Goal: Task Accomplishment & Management: Manage account settings

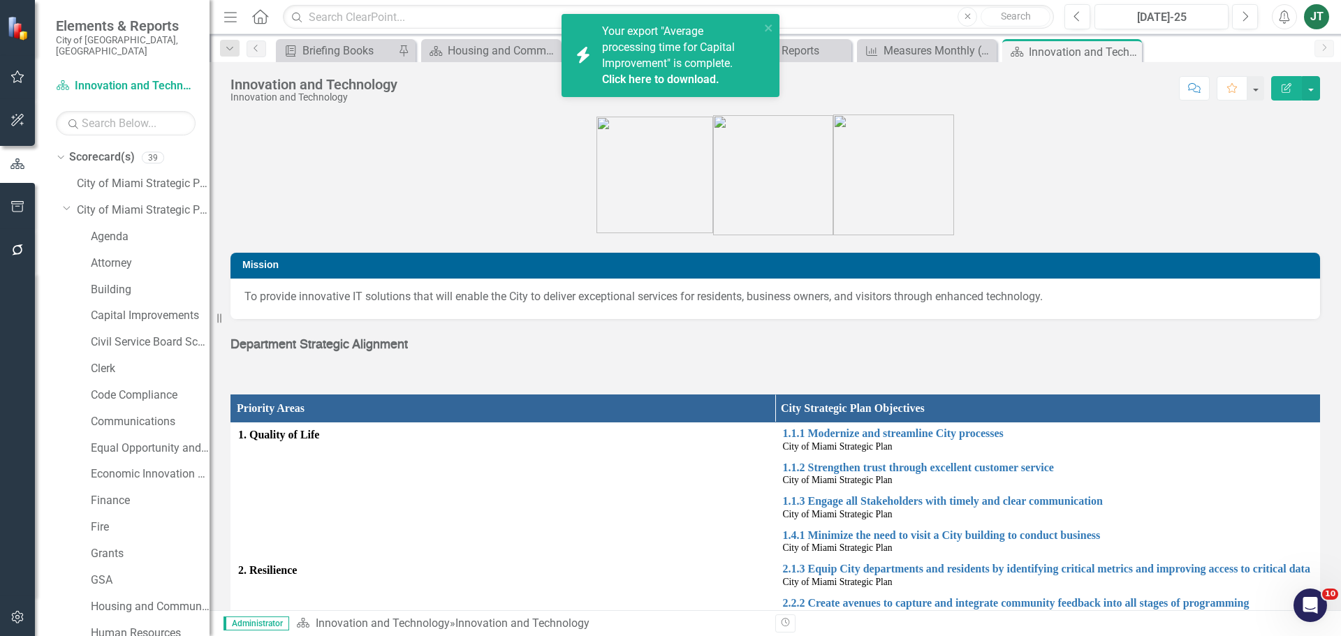
scroll to position [601, 0]
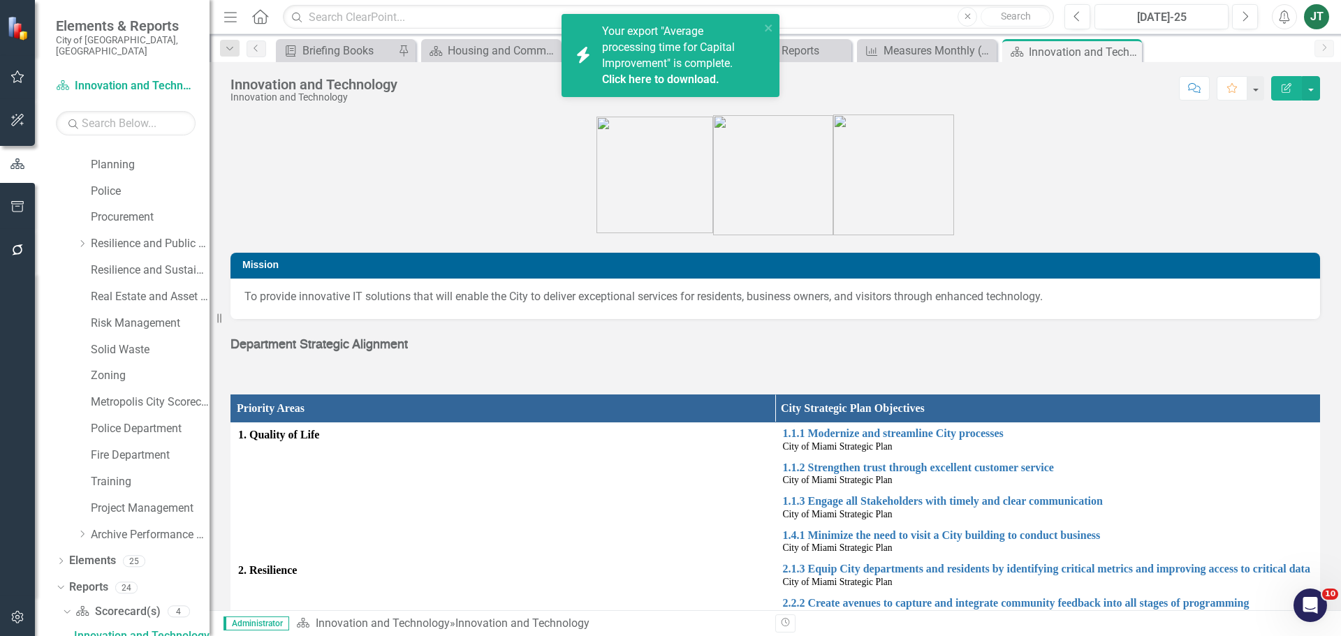
drag, startPoint x: 0, startPoint y: 0, endPoint x: 690, endPoint y: 76, distance: 693.8
click at [690, 76] on link "Click here to download." at bounding box center [660, 79] width 117 height 13
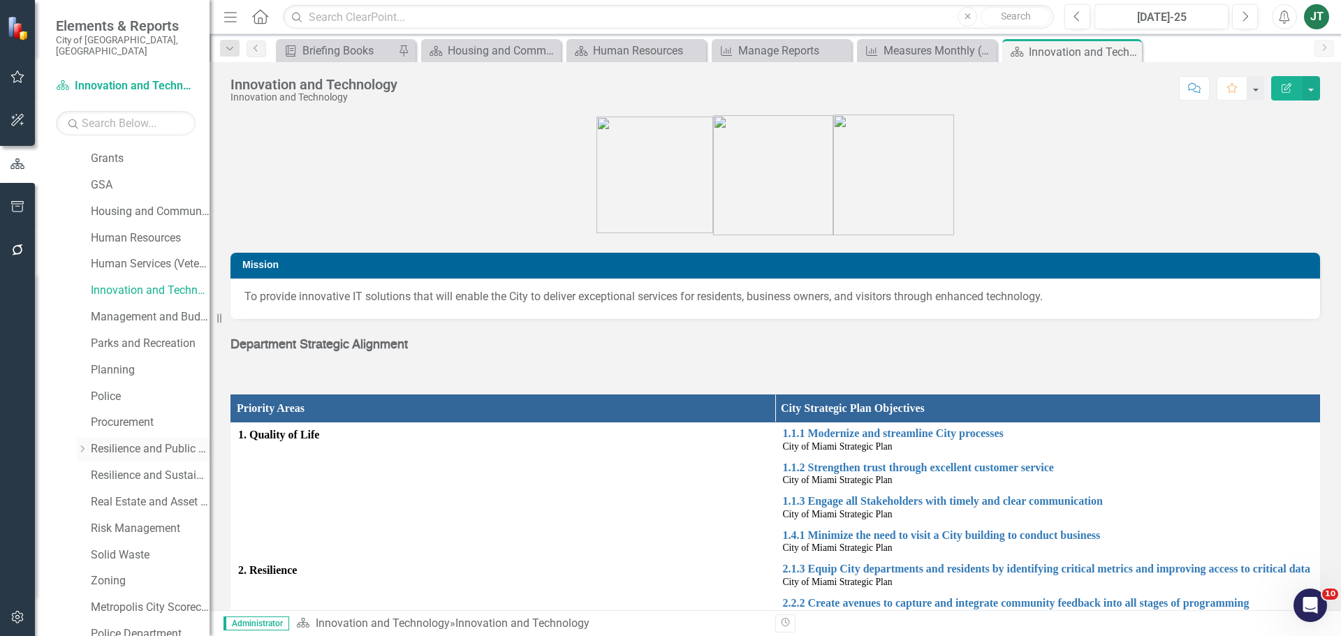
scroll to position [391, 0]
click at [143, 235] on link "Human Resources" at bounding box center [150, 243] width 119 height 16
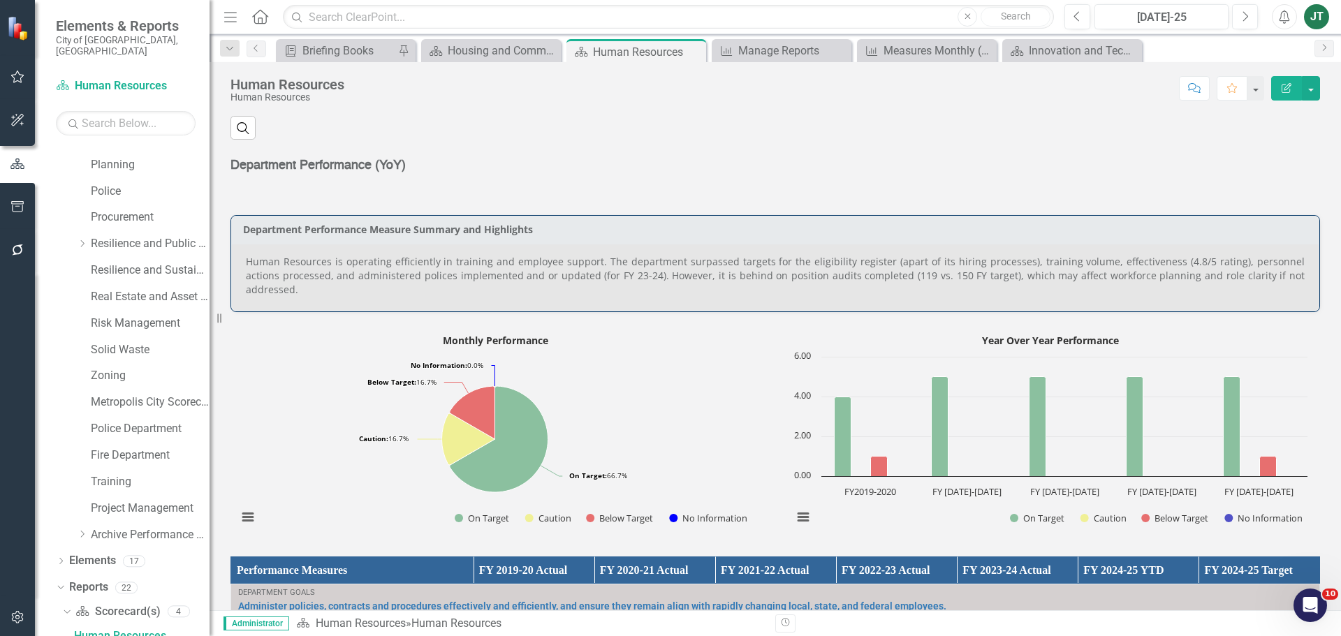
scroll to position [419, 0]
click at [1209, 275] on p "Human Resources is operating efficiently in training and employee support. The …" at bounding box center [775, 275] width 1059 height 42
click at [1274, 269] on p "Human Resources is operating efficiently in training and employee support. The …" at bounding box center [775, 275] width 1059 height 42
click at [1275, 269] on p "Human Resources is operating efficiently in training and employee support. The …" at bounding box center [775, 275] width 1059 height 42
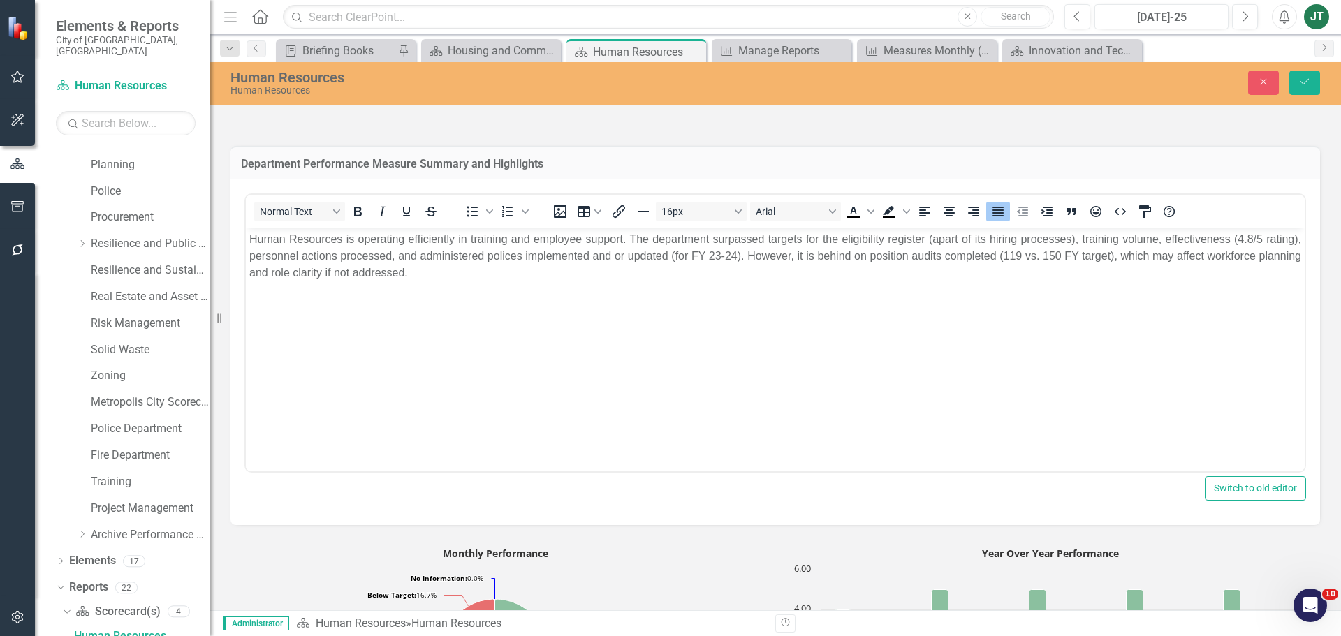
scroll to position [0, 0]
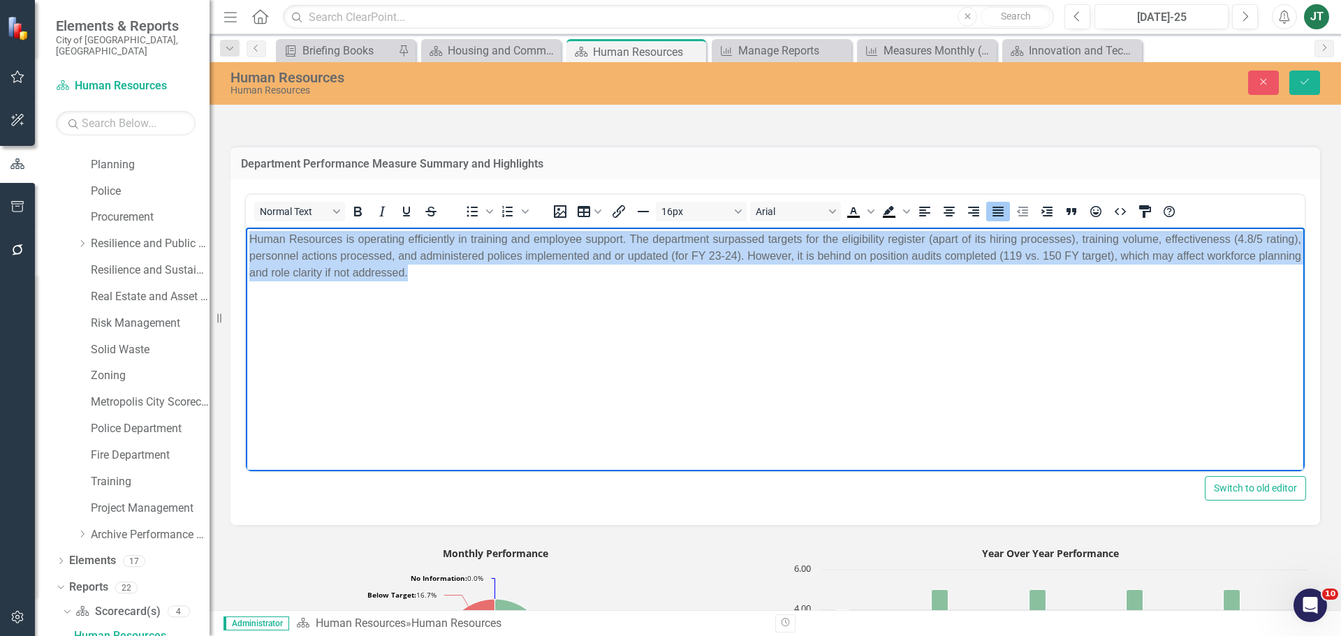
drag, startPoint x: 476, startPoint y: 279, endPoint x: 316, endPoint y: 259, distance: 162.0
click at [246, 228] on html "Human Resources is operating efficiently in training and employee support. The …" at bounding box center [775, 333] width 1059 height 210
copy p "Human Resources is operating efficiently in training and employee support. The …"
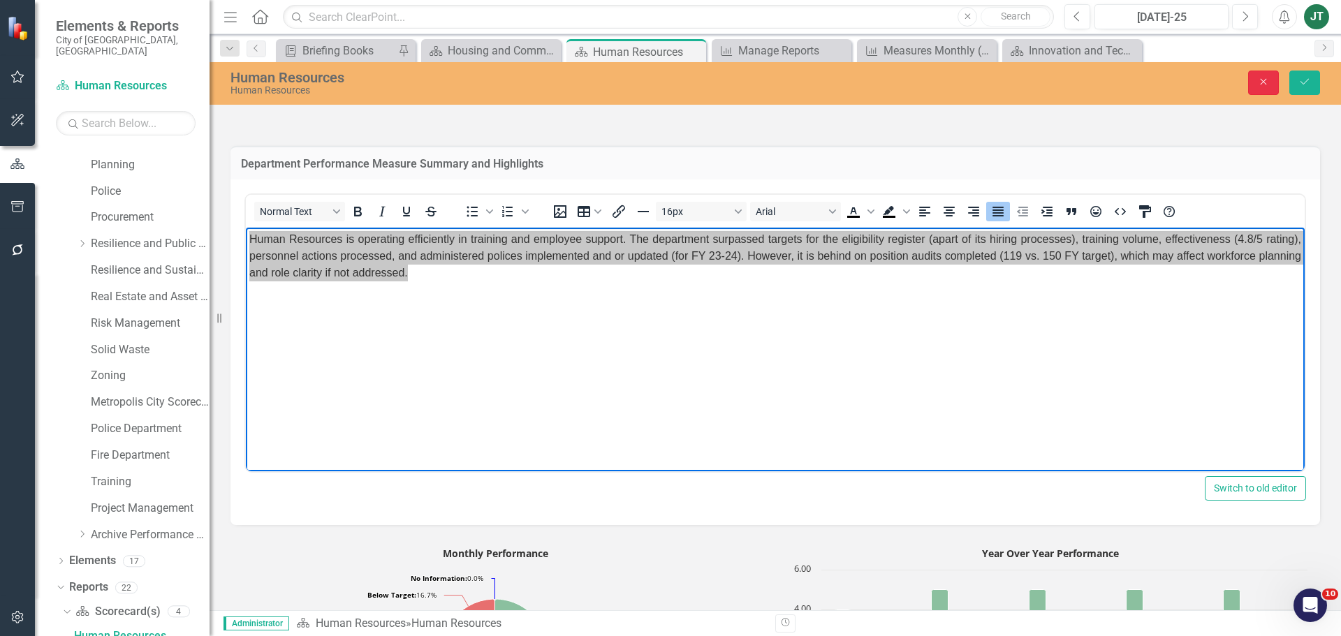
click at [1253, 83] on button "Close" at bounding box center [1264, 83] width 31 height 24
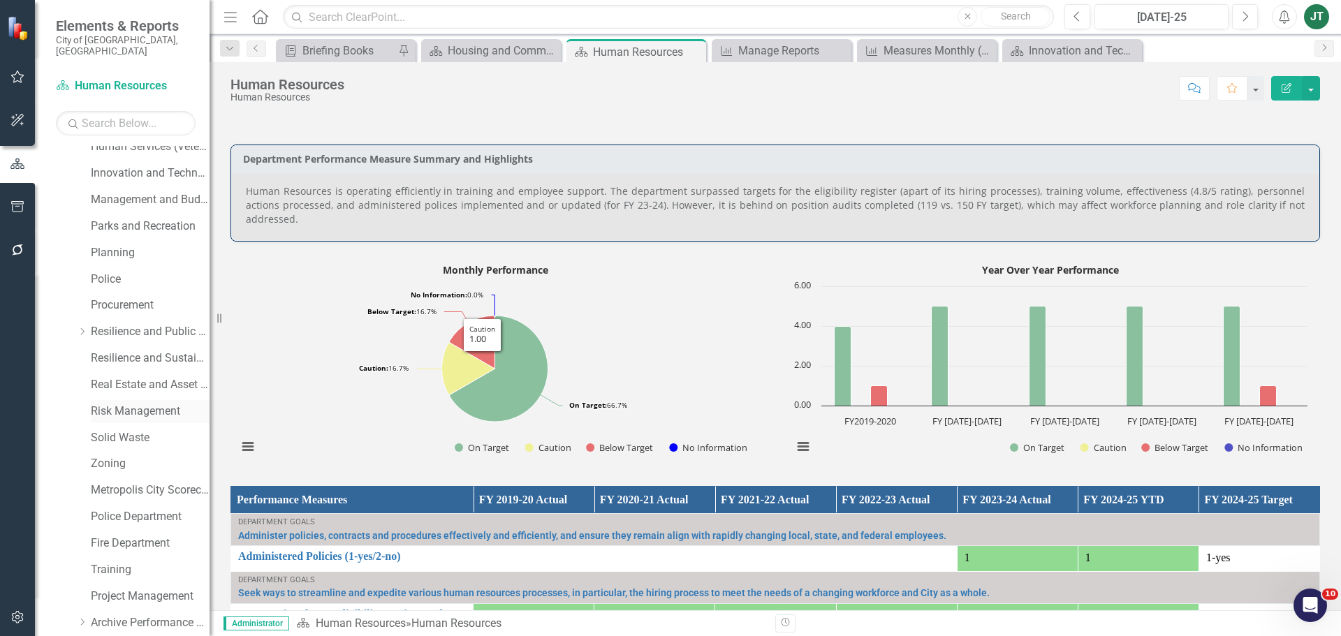
scroll to position [321, 0]
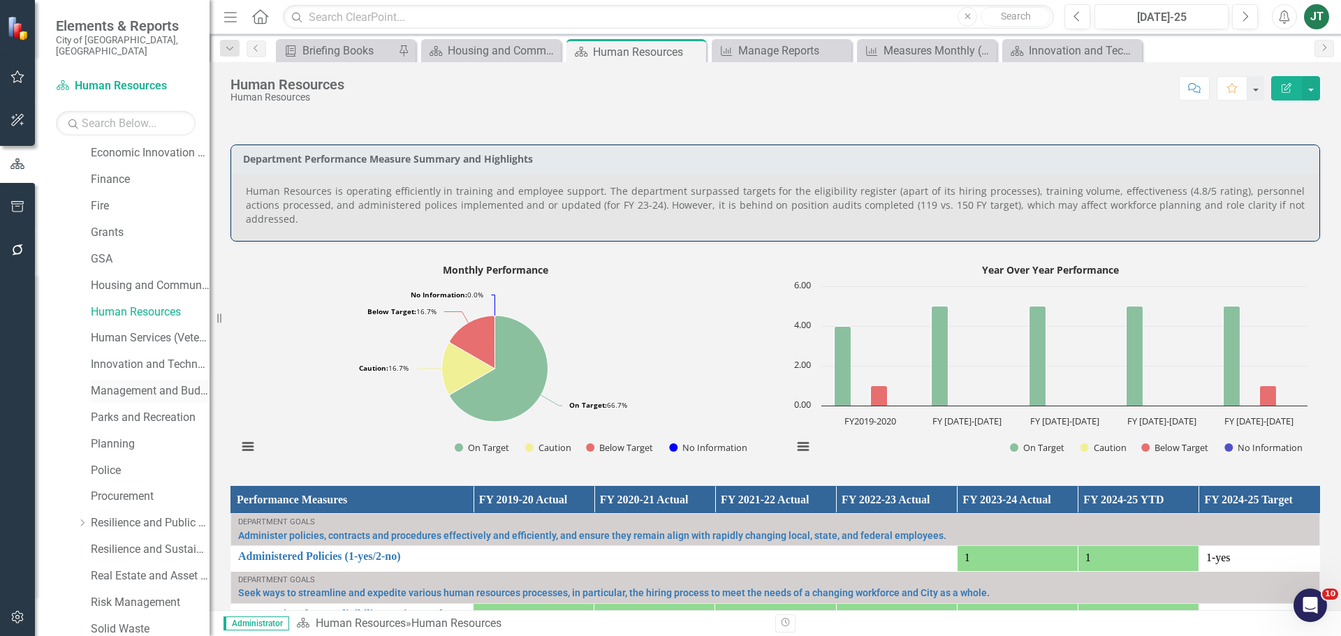
click at [117, 384] on link "Management and Budget" at bounding box center [150, 392] width 119 height 16
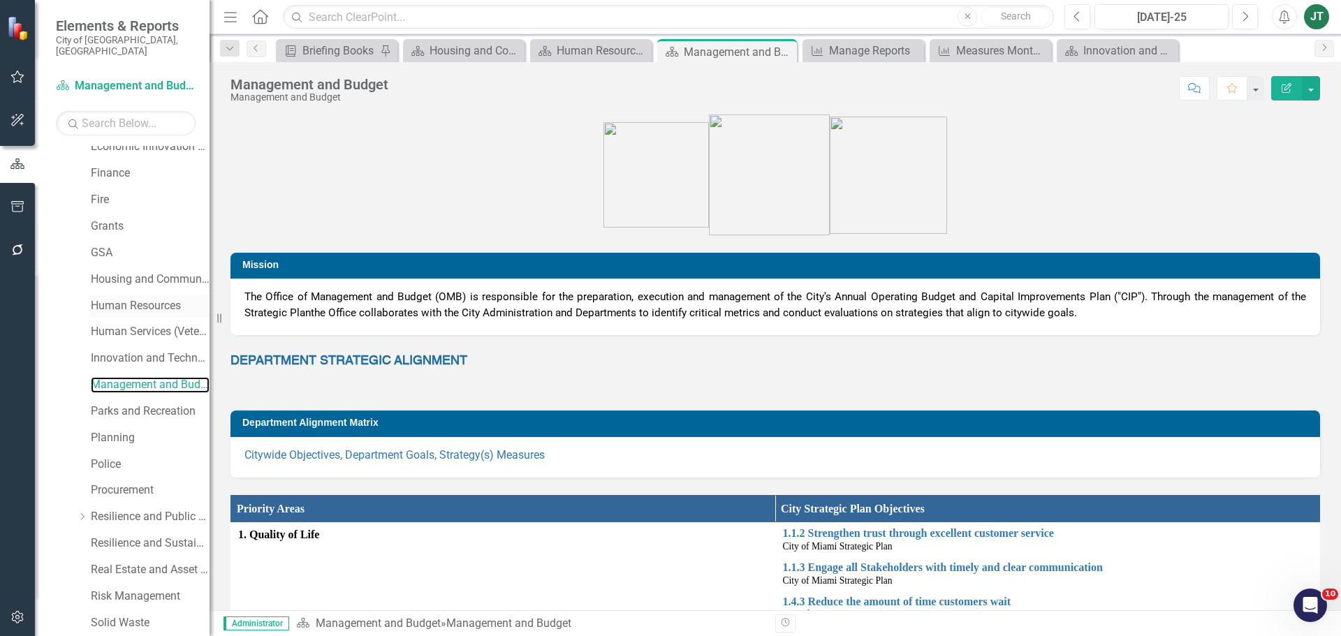
scroll to position [321, 0]
click at [122, 384] on link "Management and Budget" at bounding box center [150, 392] width 119 height 16
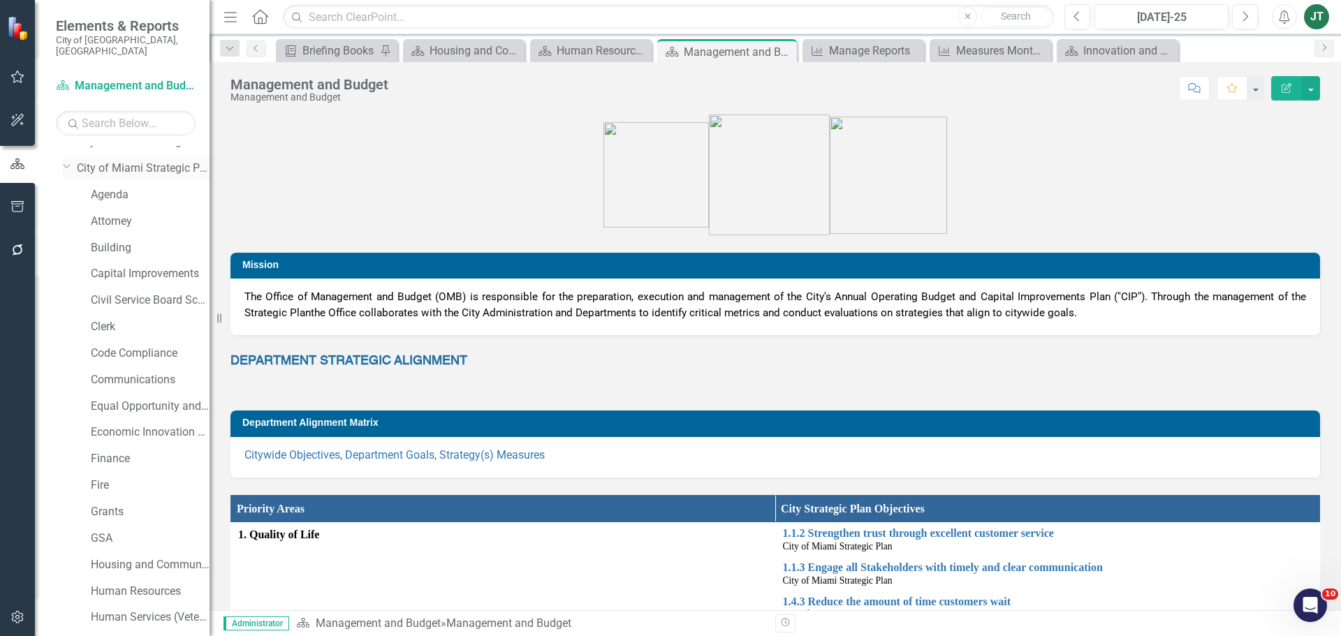
click at [68, 161] on icon "Dropdown" at bounding box center [67, 166] width 8 height 10
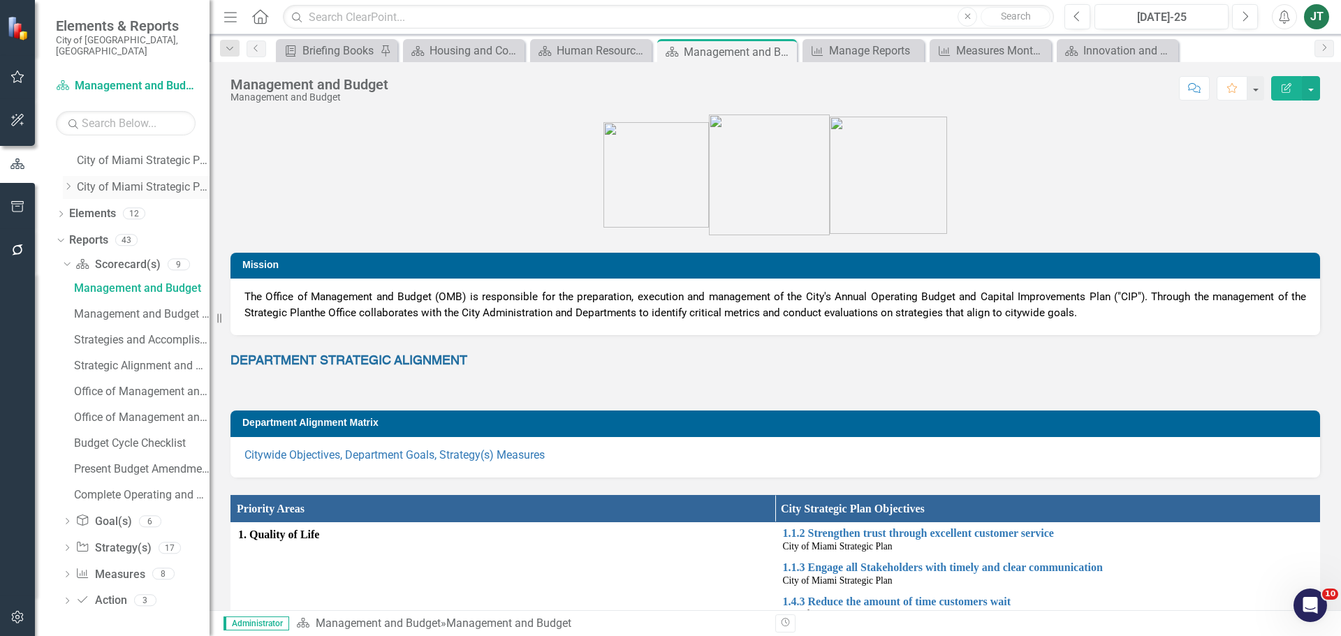
scroll to position [12, 0]
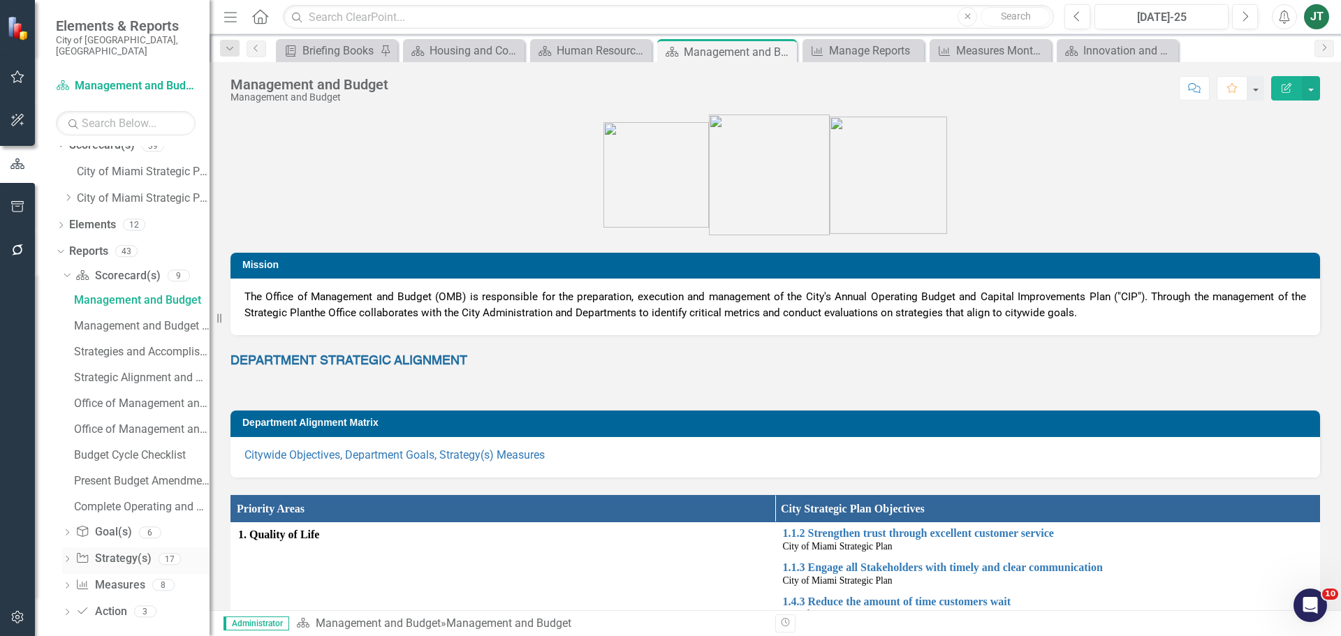
click at [122, 551] on link "Strategy Strategy(s)" at bounding box center [112, 559] width 75 height 16
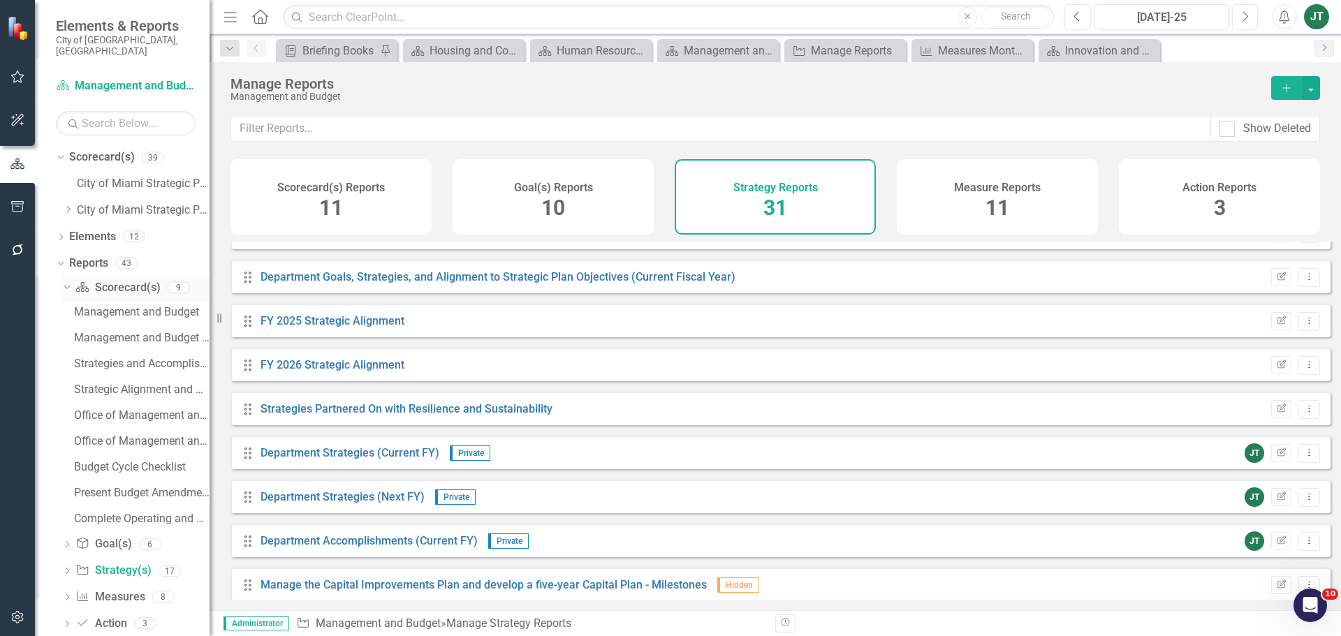
click at [64, 282] on icon "Dropdown" at bounding box center [65, 287] width 8 height 10
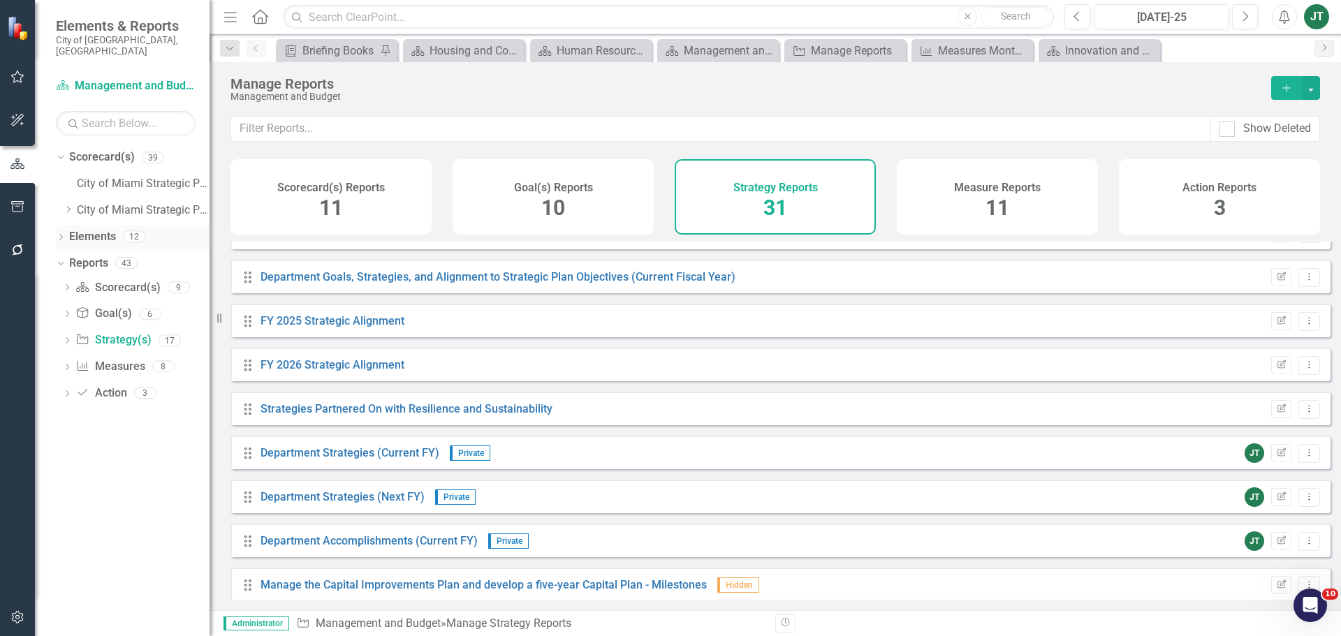
click at [75, 229] on link "Elements" at bounding box center [92, 237] width 47 height 16
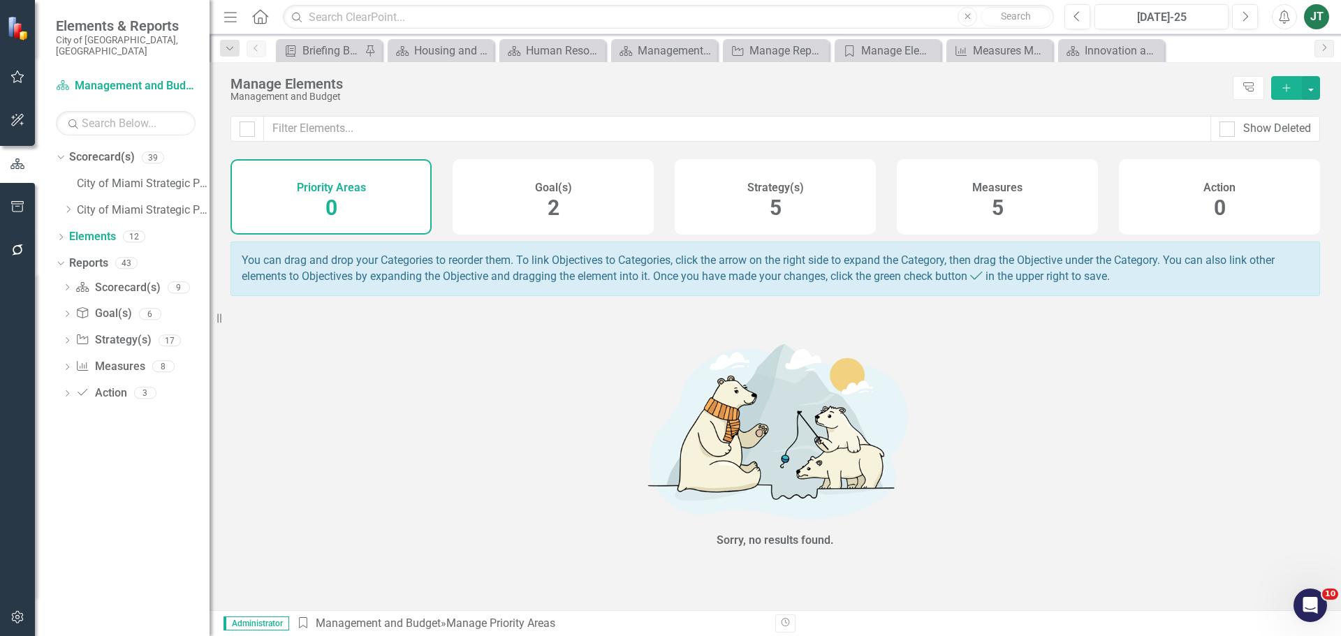
click at [802, 198] on div "Strategy(s) 5" at bounding box center [775, 196] width 201 height 75
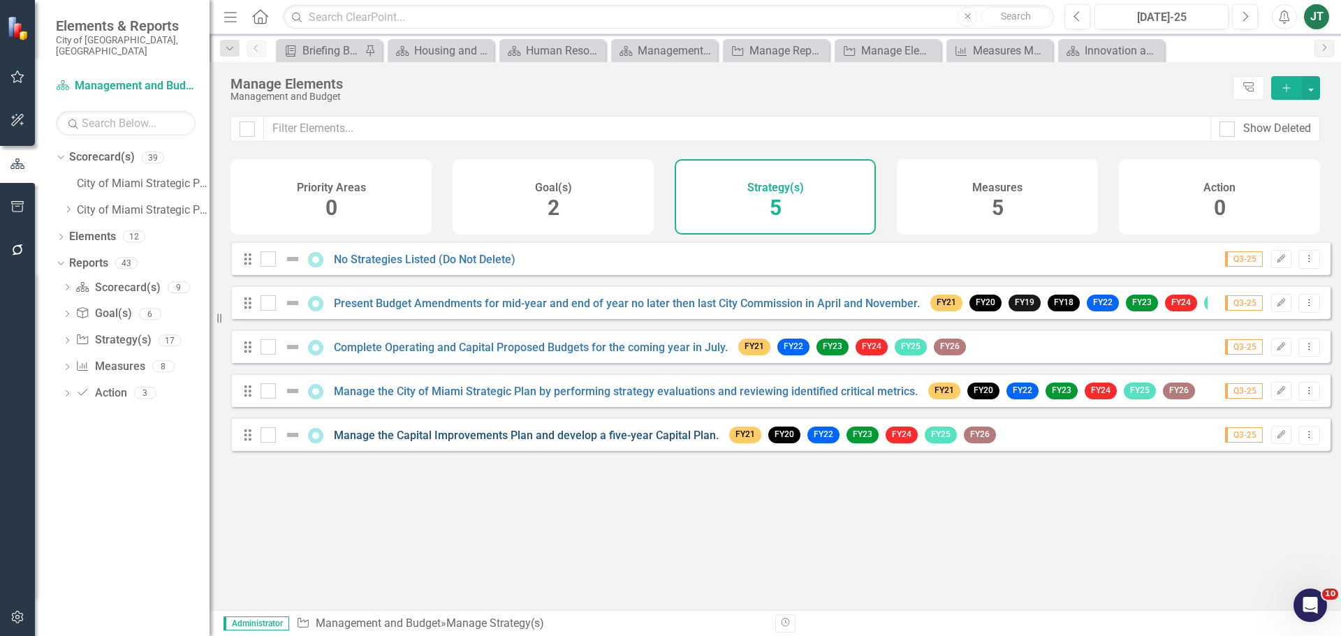
click at [573, 442] on link "Manage the Capital Improvements Plan and develop a five-year Capital Plan." at bounding box center [526, 435] width 385 height 13
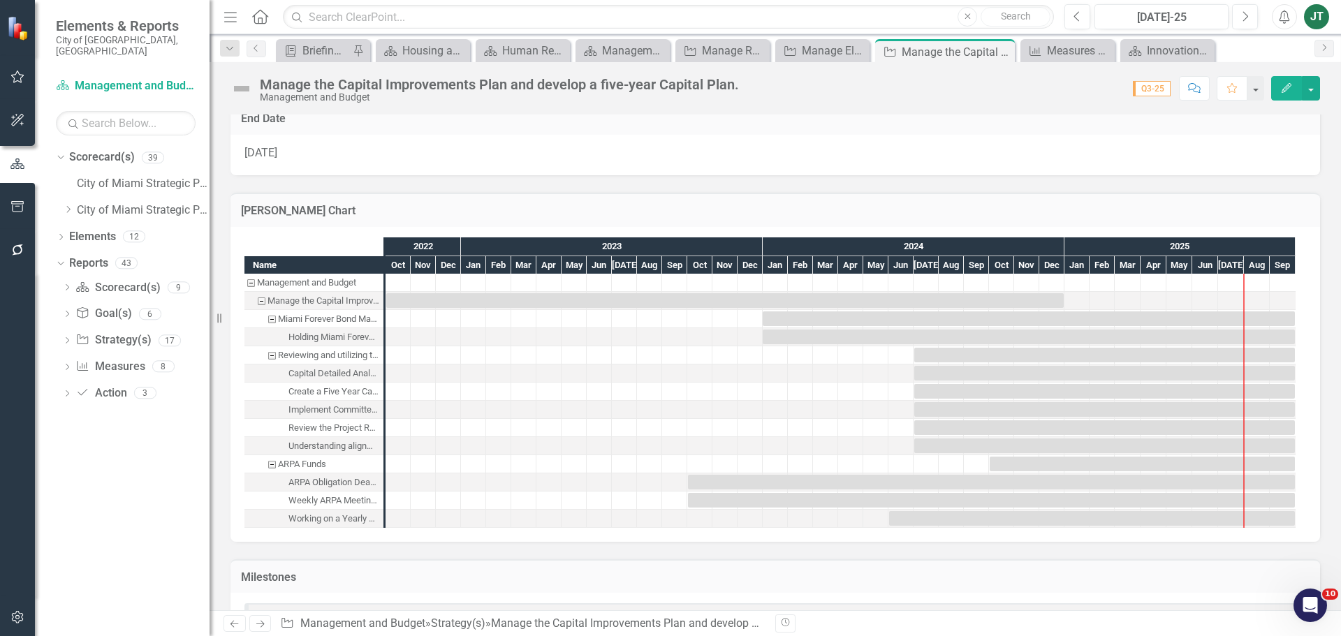
scroll to position [770, 0]
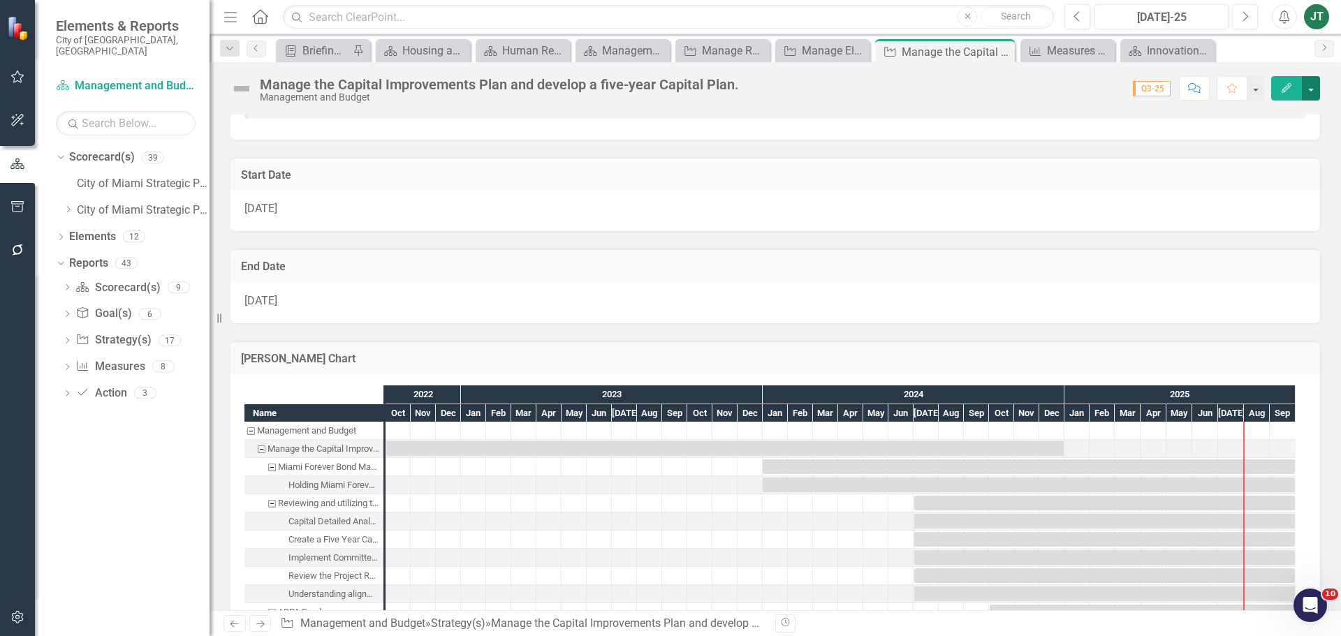
click at [1314, 90] on button "button" at bounding box center [1311, 88] width 18 height 24
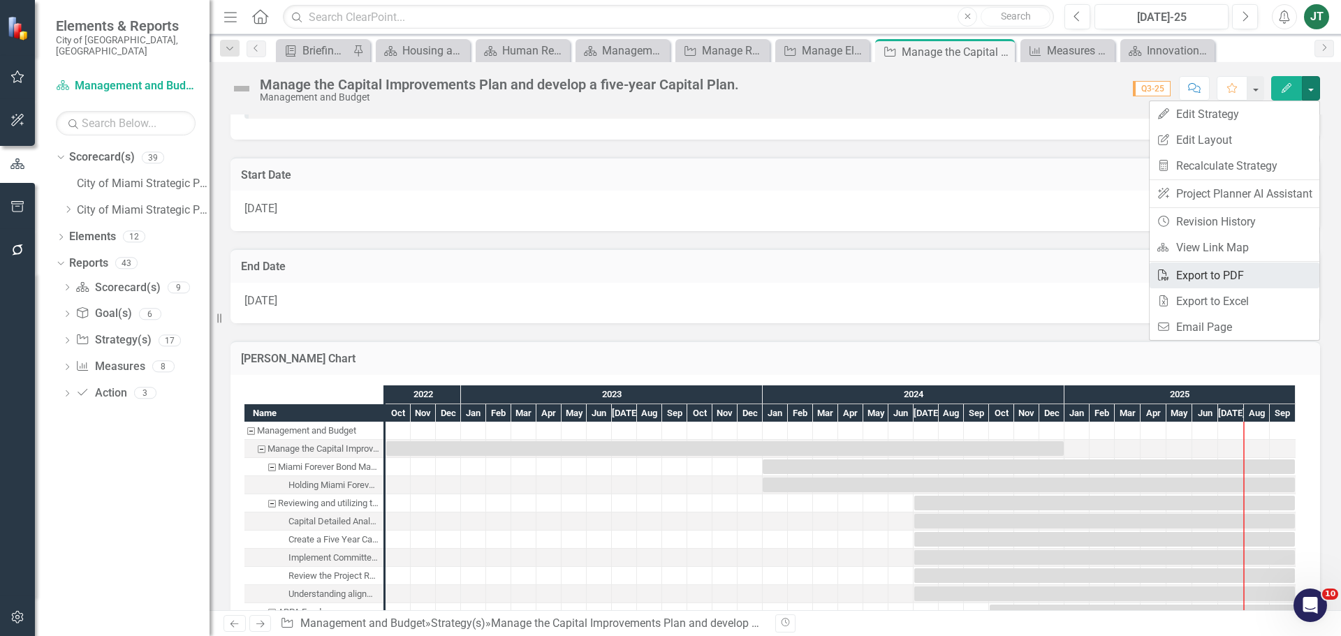
click at [1206, 272] on link "PDF Export to PDF" at bounding box center [1235, 276] width 170 height 26
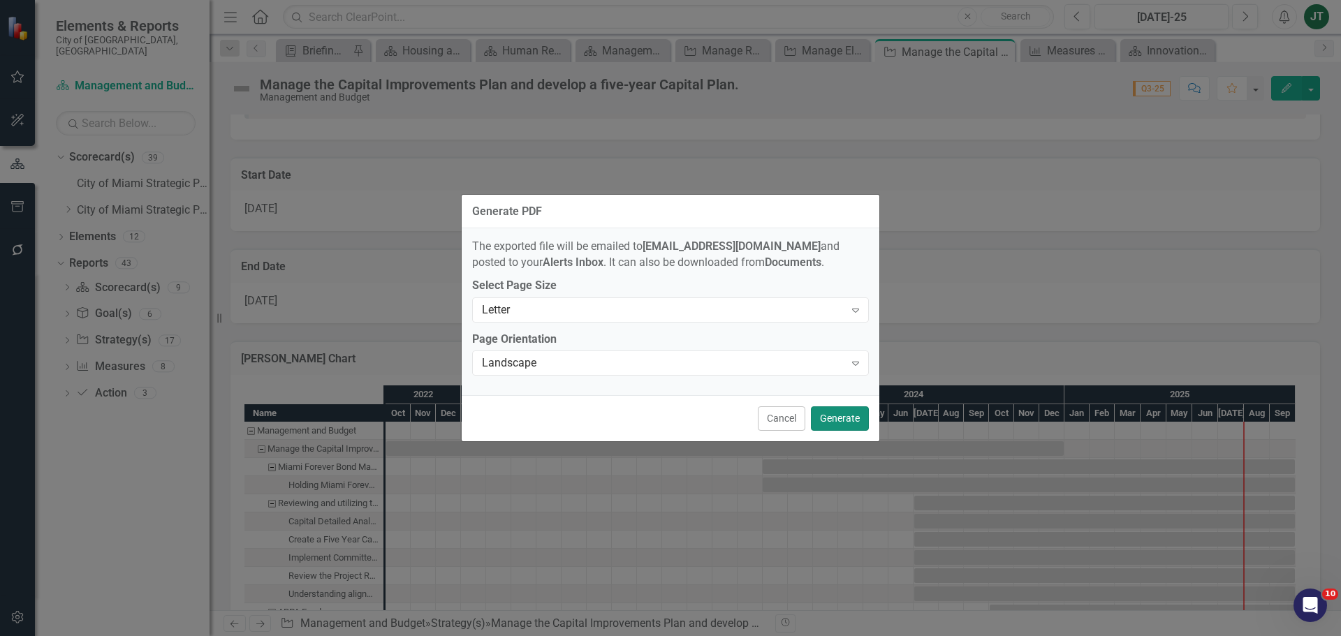
click at [831, 420] on button "Generate" at bounding box center [840, 419] width 58 height 24
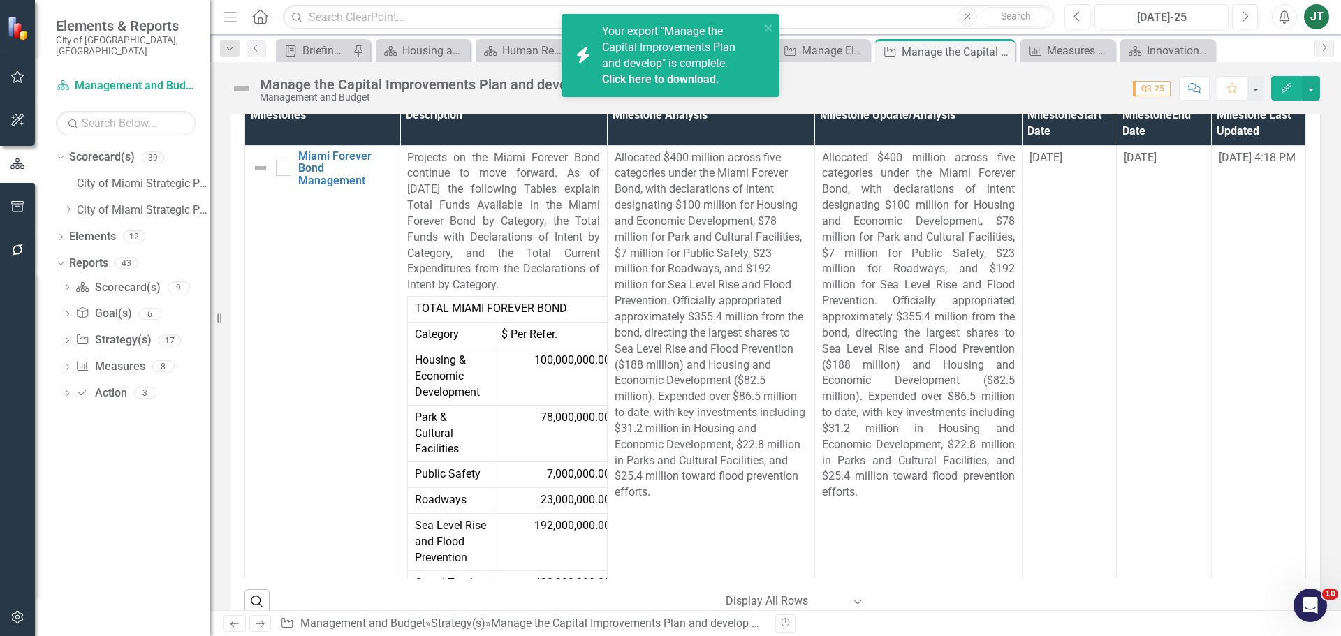
scroll to position [1888, 0]
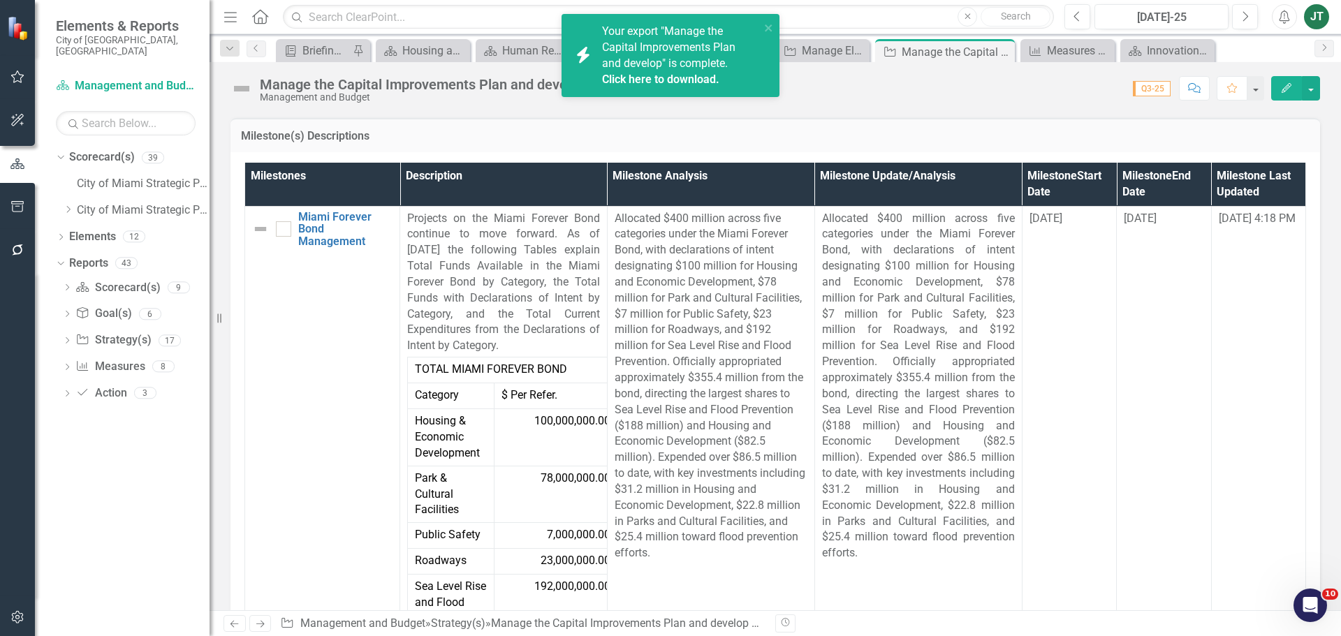
click at [666, 78] on link "Click here to download." at bounding box center [660, 79] width 117 height 13
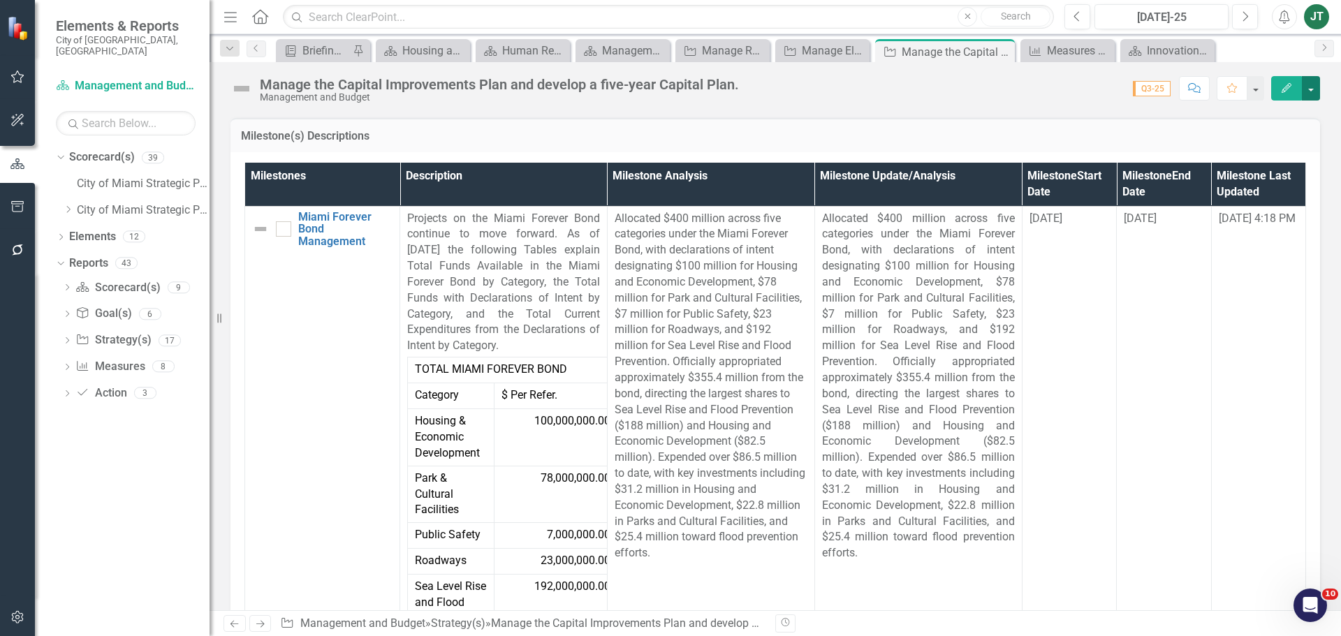
click at [1308, 87] on button "button" at bounding box center [1311, 88] width 18 height 24
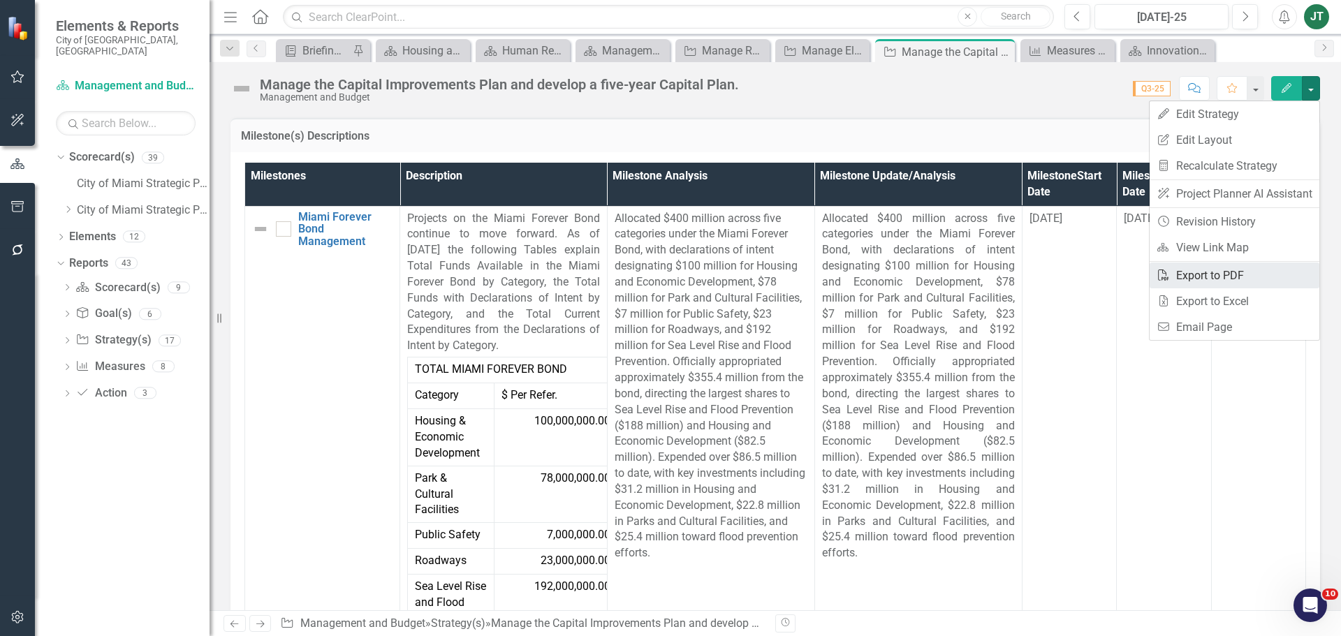
click at [1205, 269] on link "PDF Export to PDF" at bounding box center [1235, 276] width 170 height 26
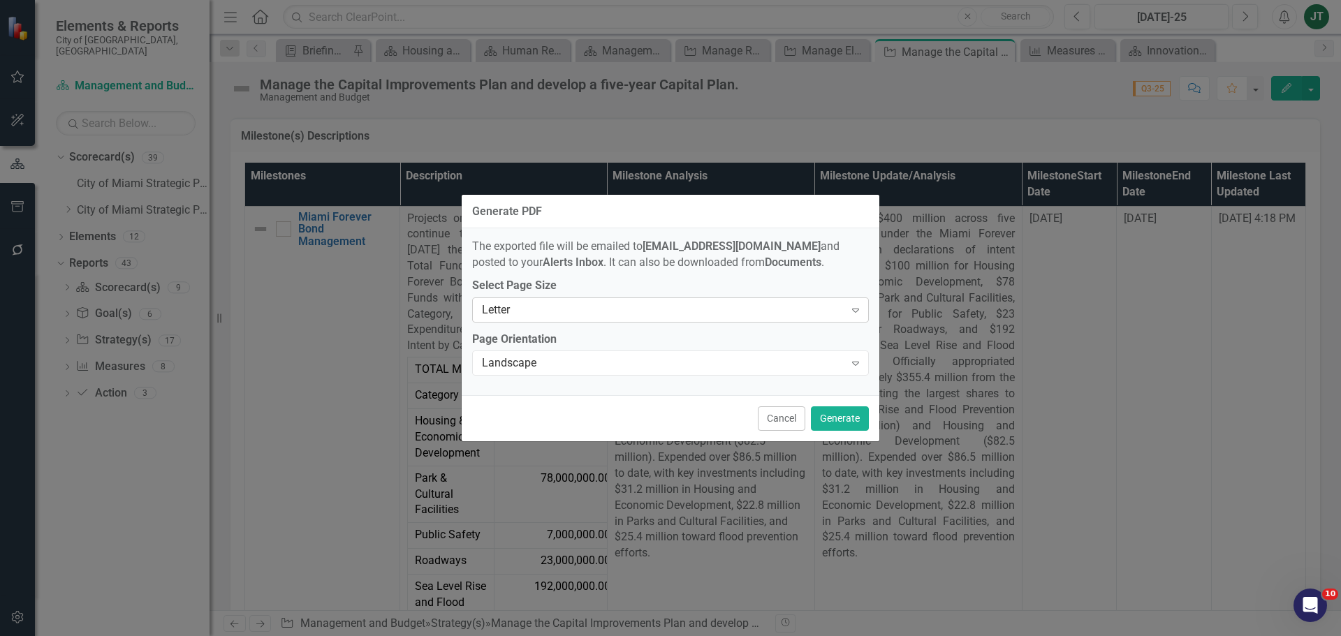
click at [628, 310] on div "Letter" at bounding box center [663, 310] width 363 height 16
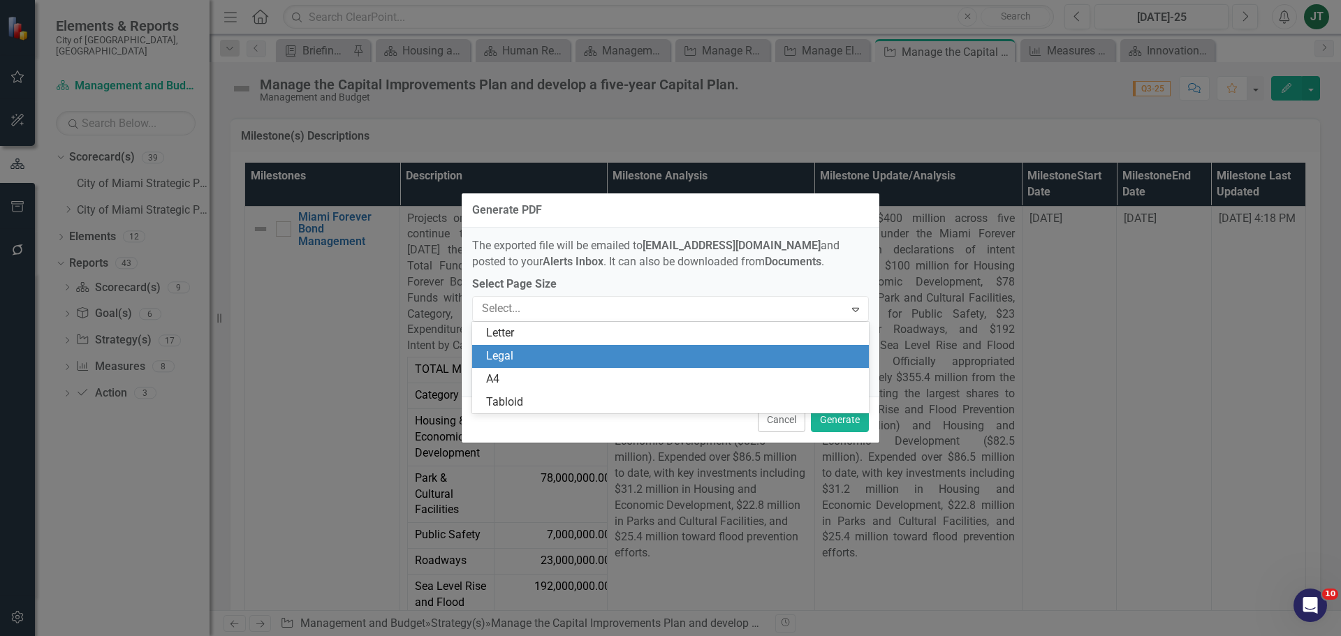
drag, startPoint x: 506, startPoint y: 356, endPoint x: 738, endPoint y: 409, distance: 238.0
click at [506, 355] on div "Legal" at bounding box center [673, 357] width 374 height 16
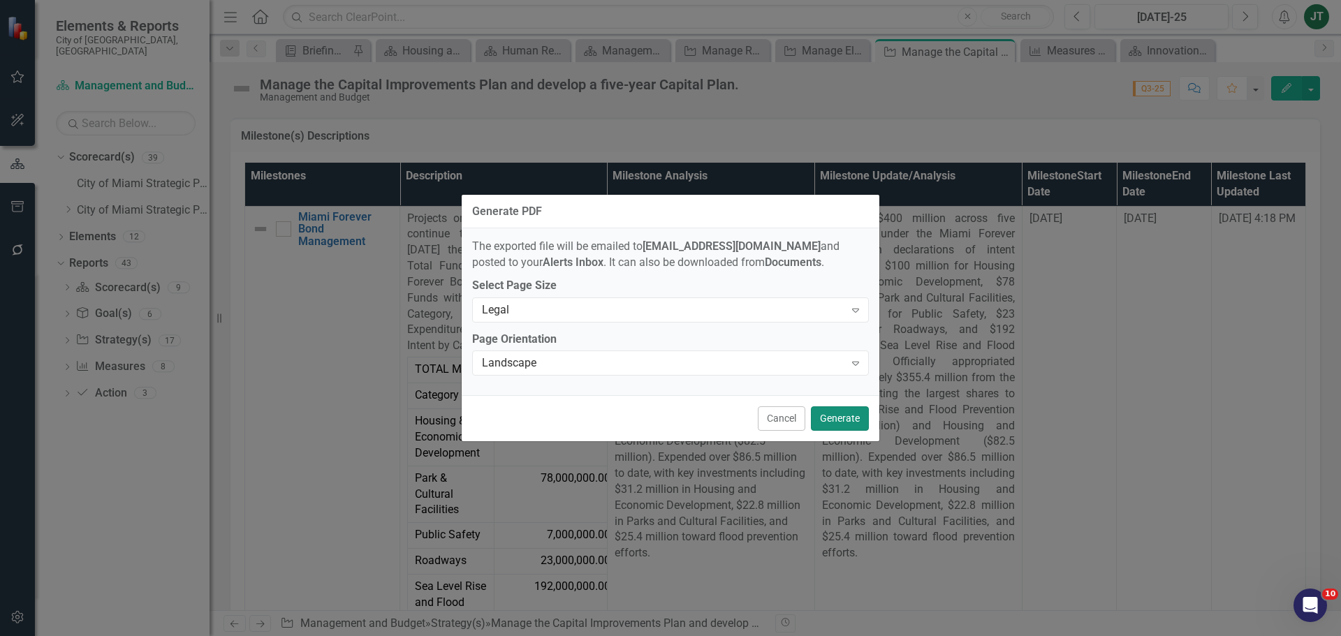
click at [850, 418] on button "Generate" at bounding box center [840, 419] width 58 height 24
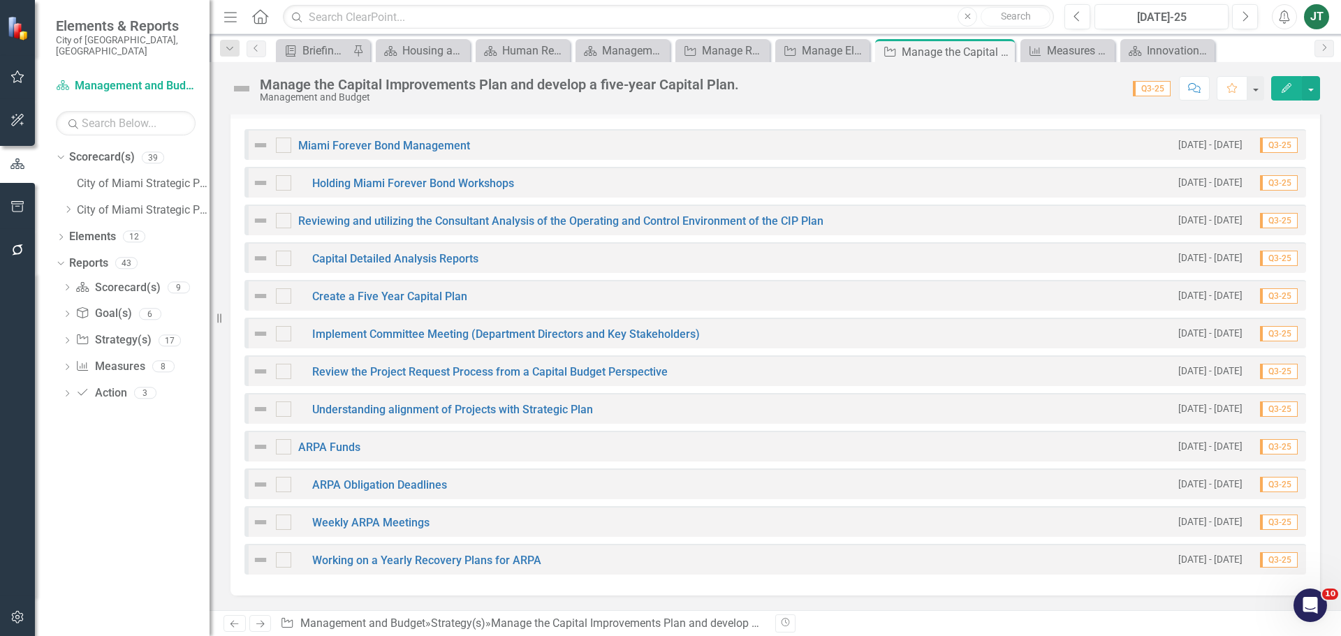
scroll to position [1399, 0]
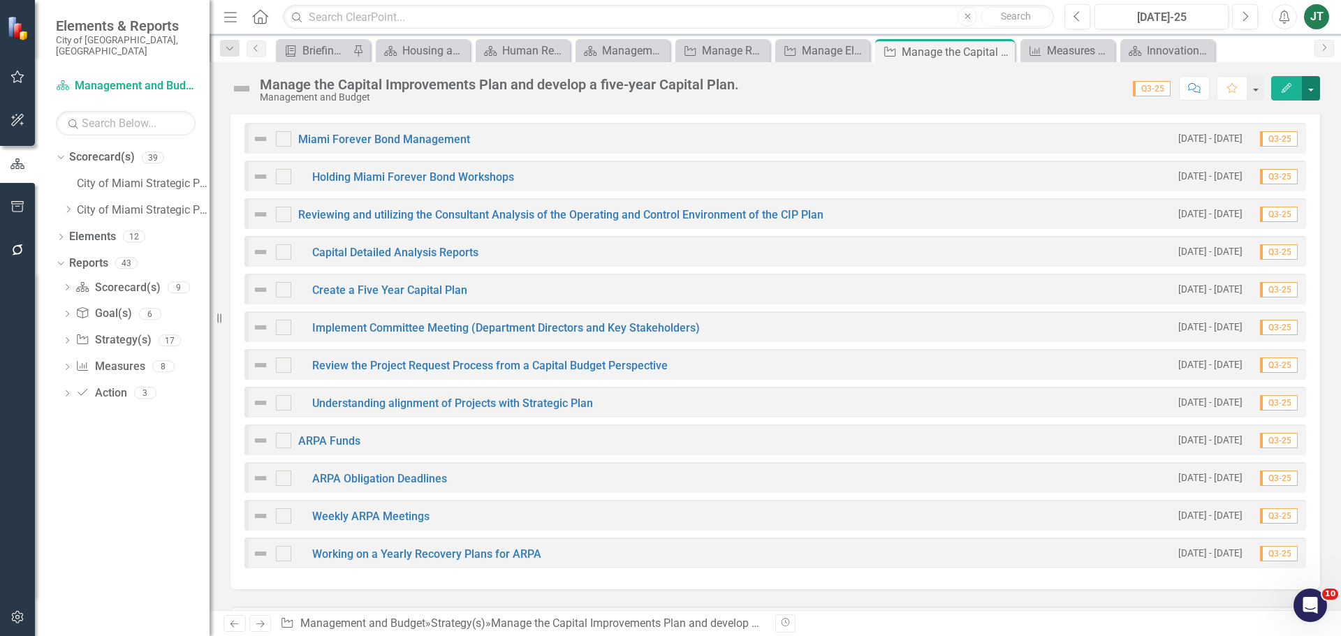
click at [1311, 89] on button "button" at bounding box center [1311, 88] width 18 height 24
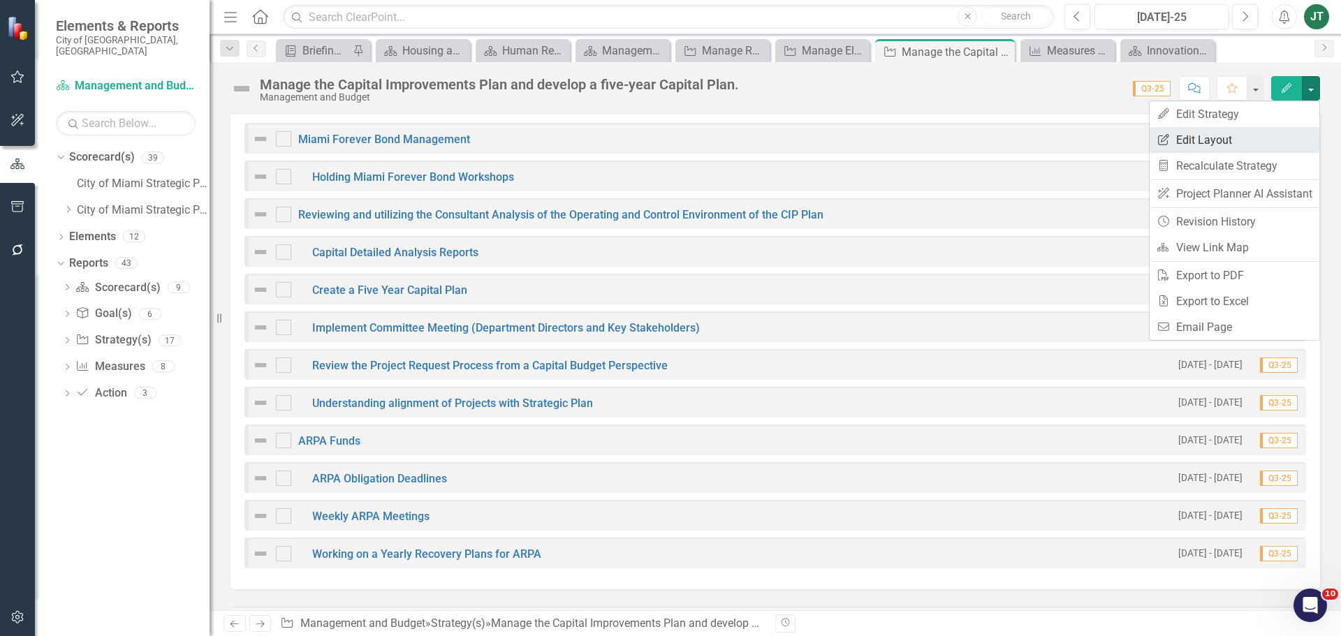
click at [1237, 142] on link "Edit Report Edit Layout" at bounding box center [1235, 140] width 170 height 26
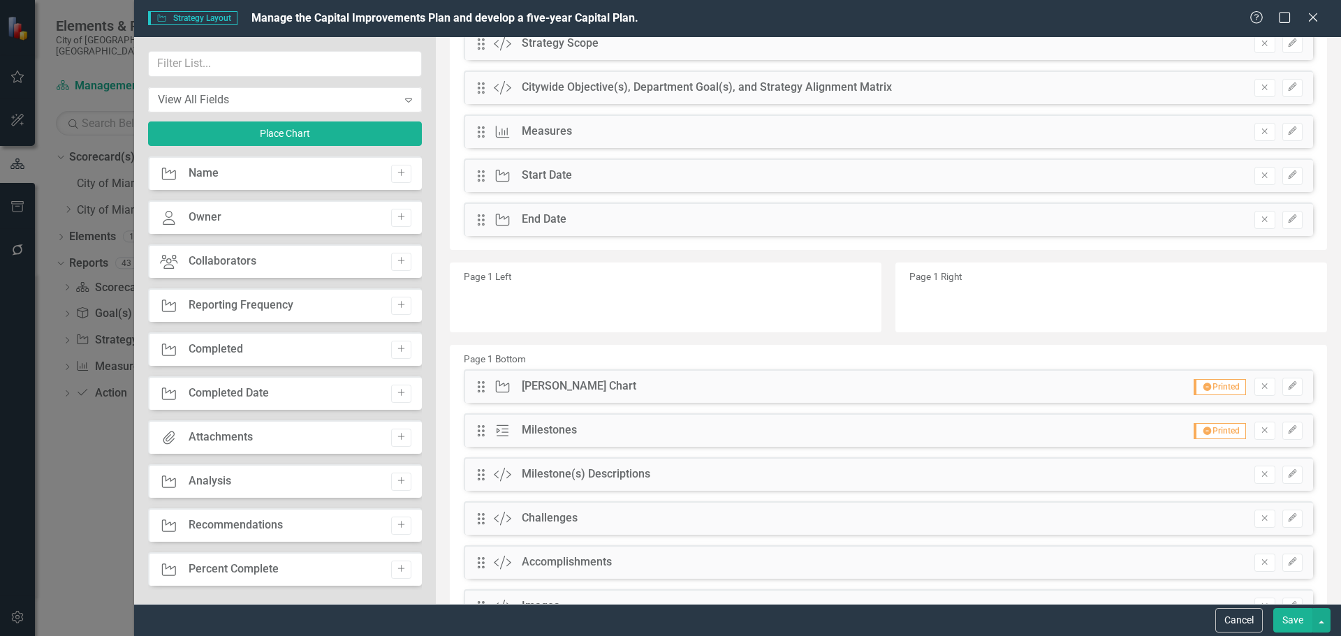
scroll to position [140, 0]
click at [1288, 430] on icon "Edit" at bounding box center [1293, 427] width 10 height 8
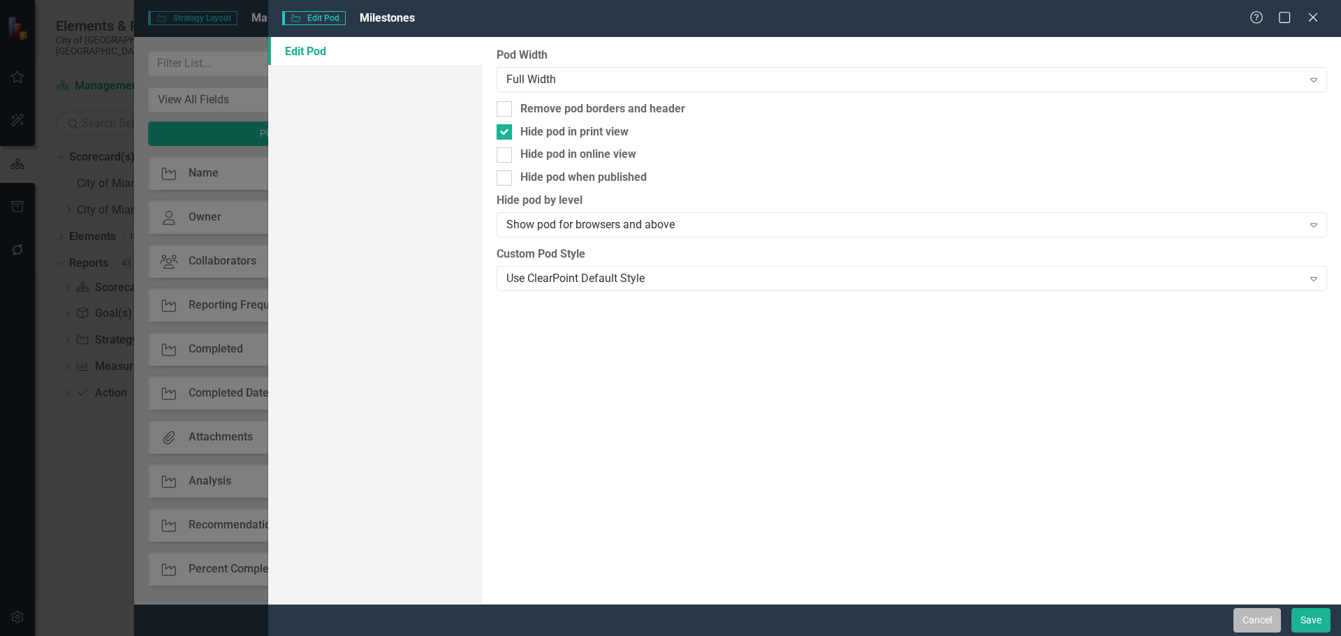
click at [1255, 620] on button "Cancel" at bounding box center [1258, 621] width 48 height 24
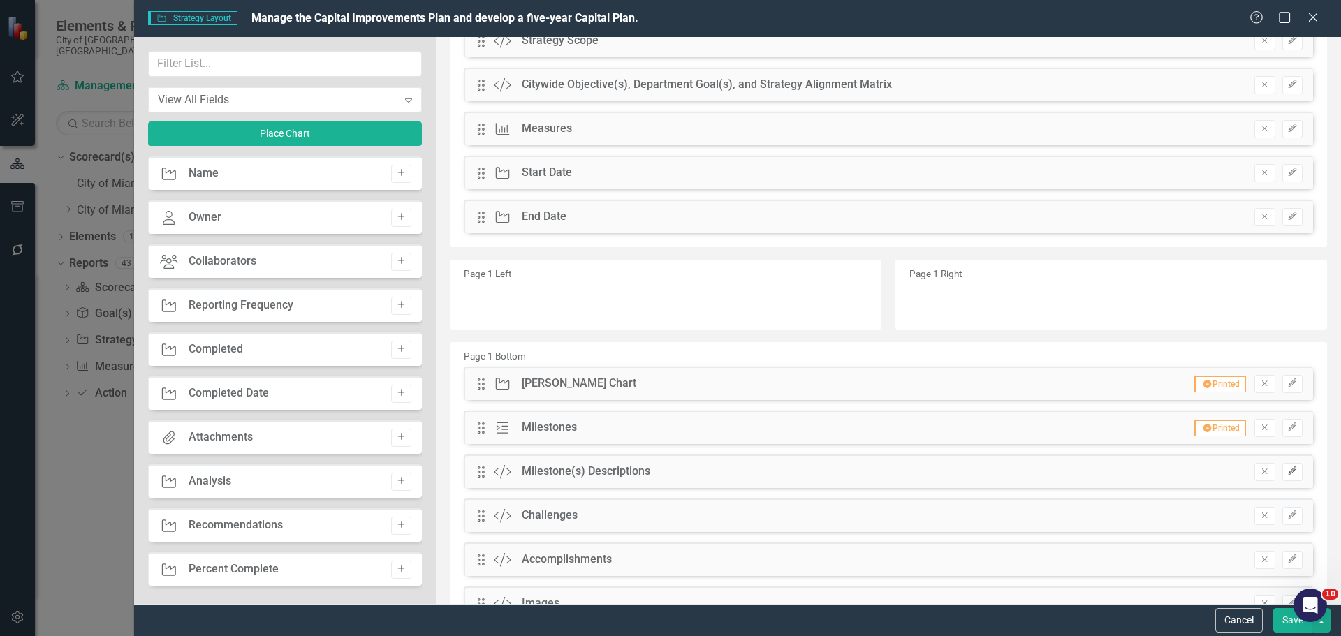
click at [1288, 468] on icon "Edit" at bounding box center [1293, 471] width 10 height 8
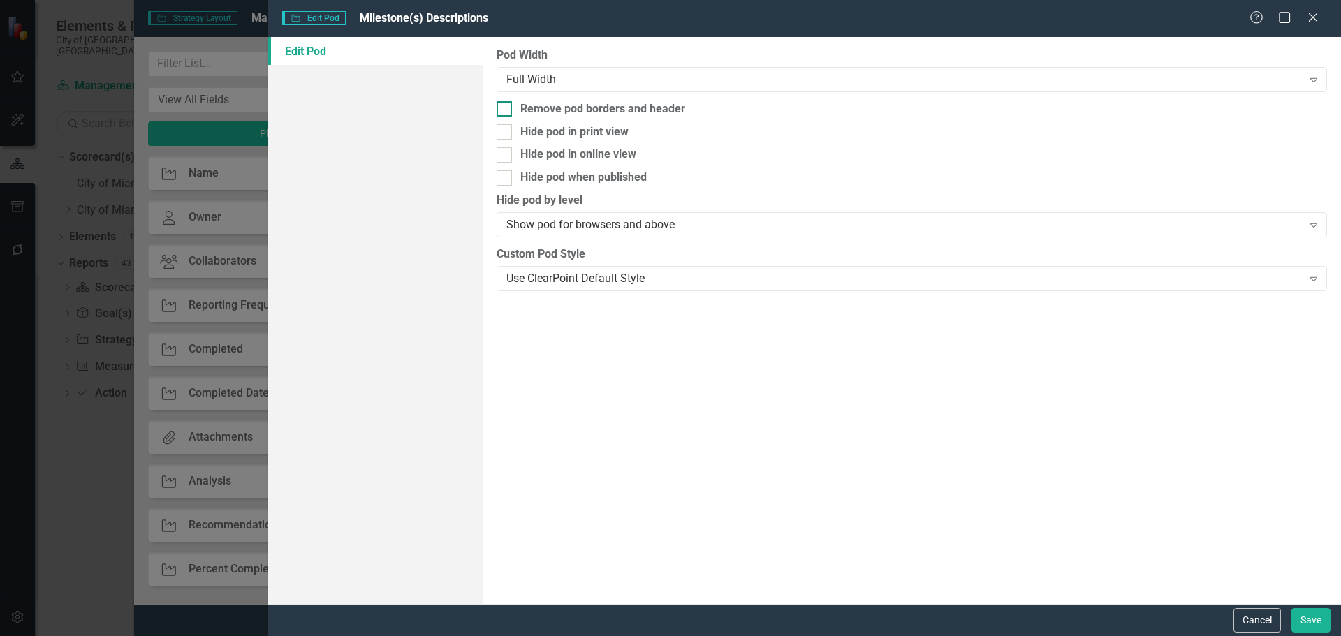
click at [615, 113] on div "Remove pod borders and header" at bounding box center [603, 109] width 165 height 16
click at [506, 110] on input "Remove pod borders and header" at bounding box center [501, 105] width 9 height 9
checkbox input "true"
click at [1307, 622] on button "Save" at bounding box center [1311, 621] width 39 height 24
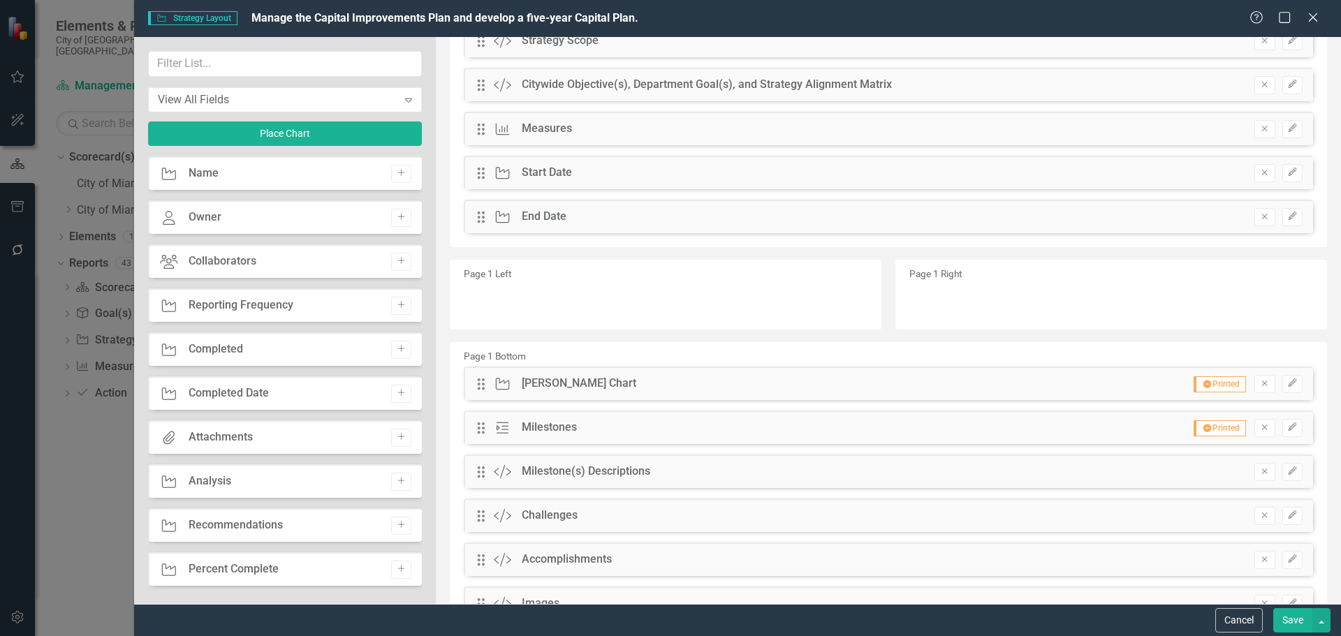
scroll to position [0, 0]
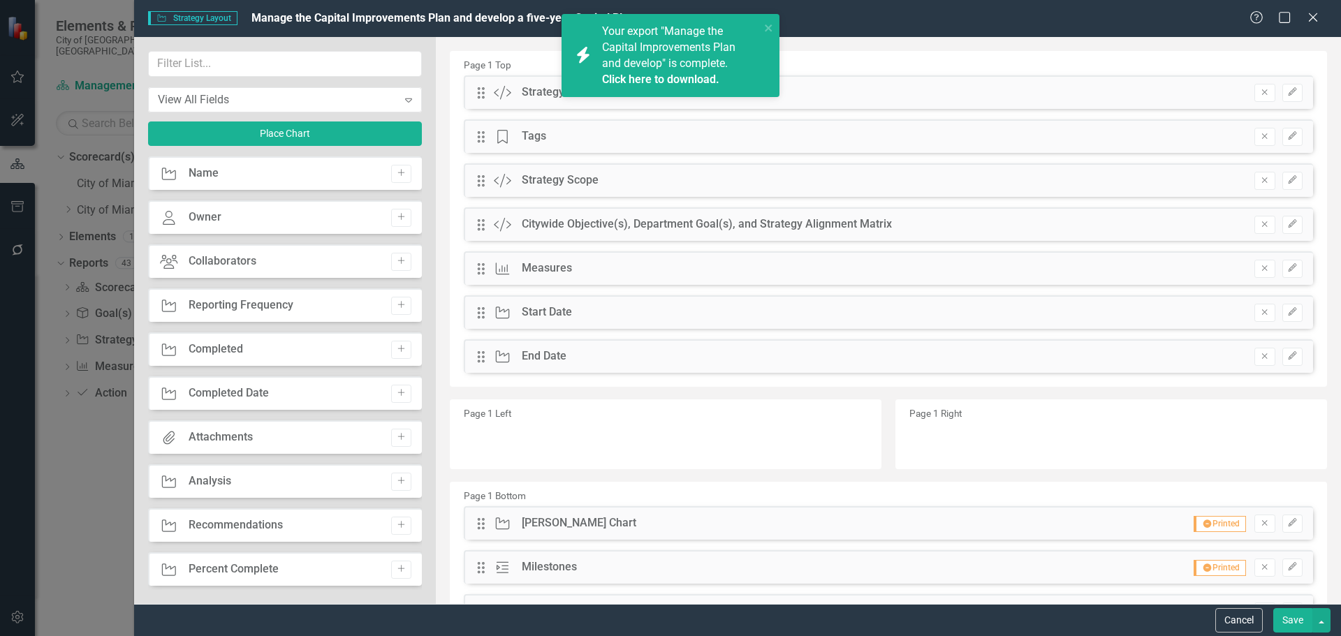
click at [1302, 619] on button "Save" at bounding box center [1293, 621] width 39 height 24
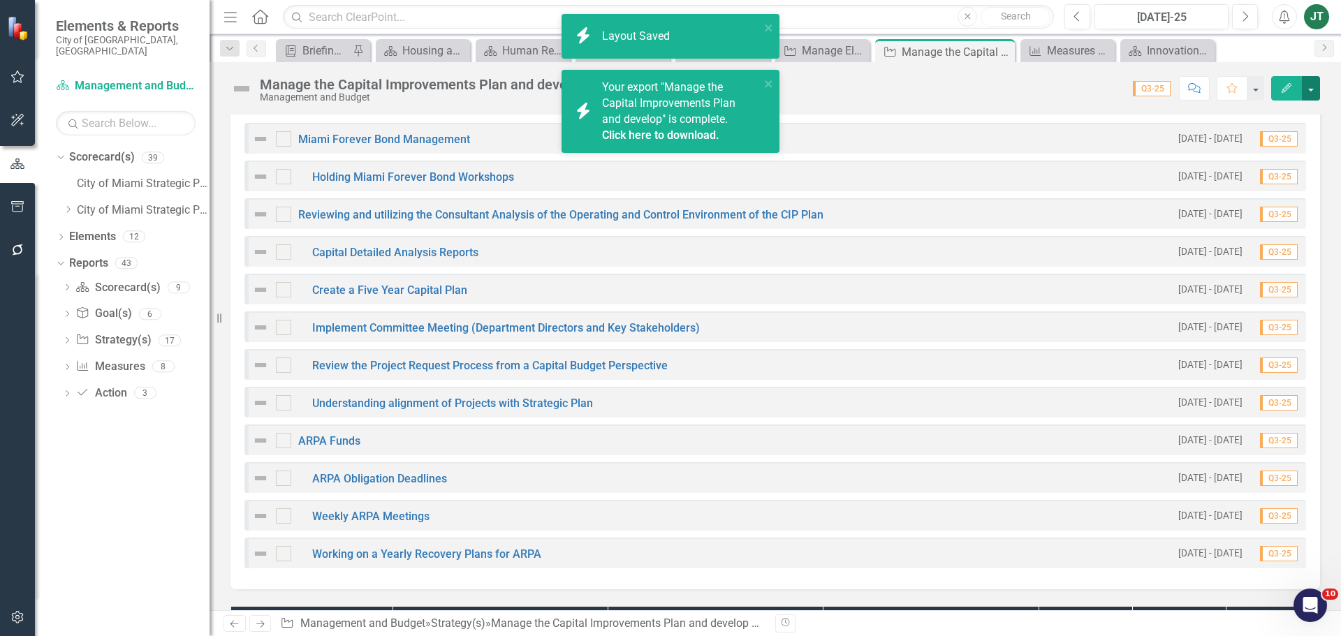
click at [1311, 86] on button "button" at bounding box center [1311, 88] width 18 height 24
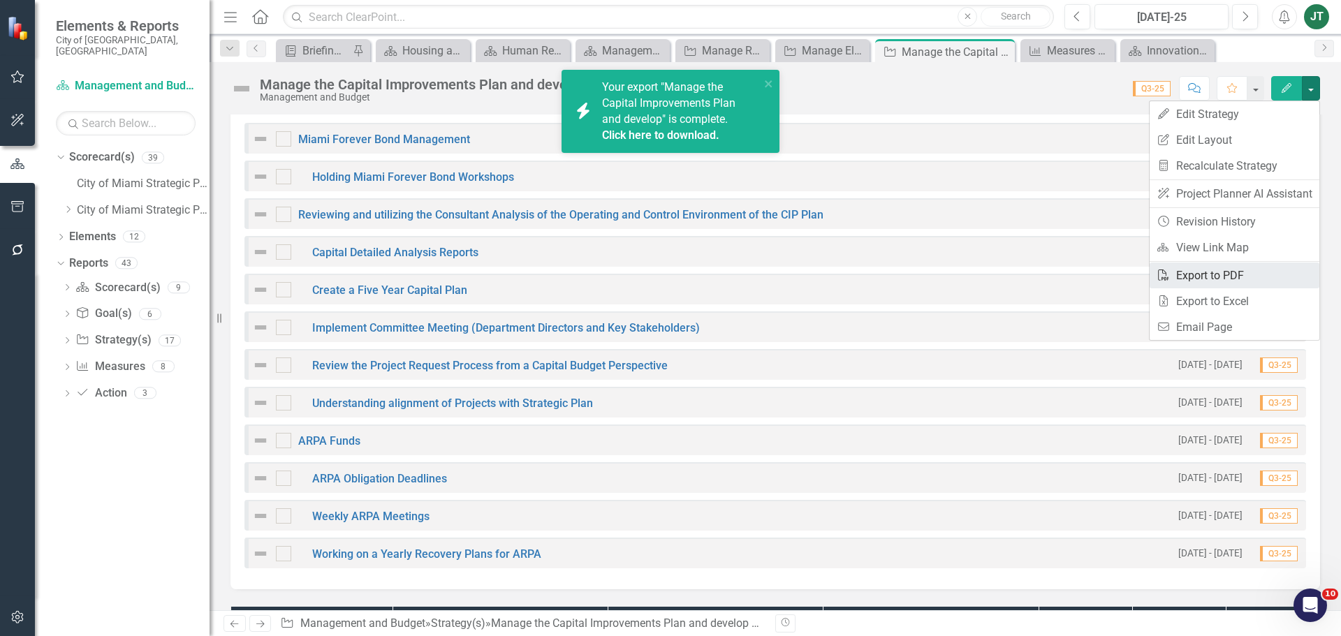
click at [1212, 280] on link "PDF Export to PDF" at bounding box center [1235, 276] width 170 height 26
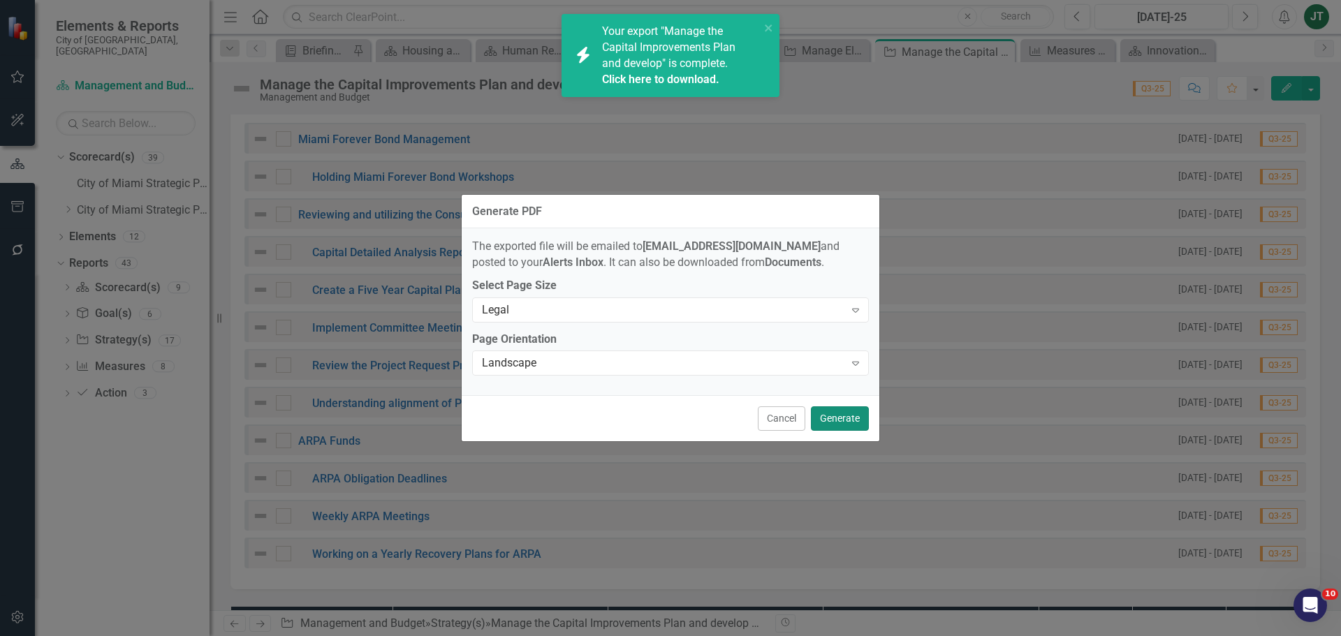
click at [838, 411] on button "Generate" at bounding box center [840, 419] width 58 height 24
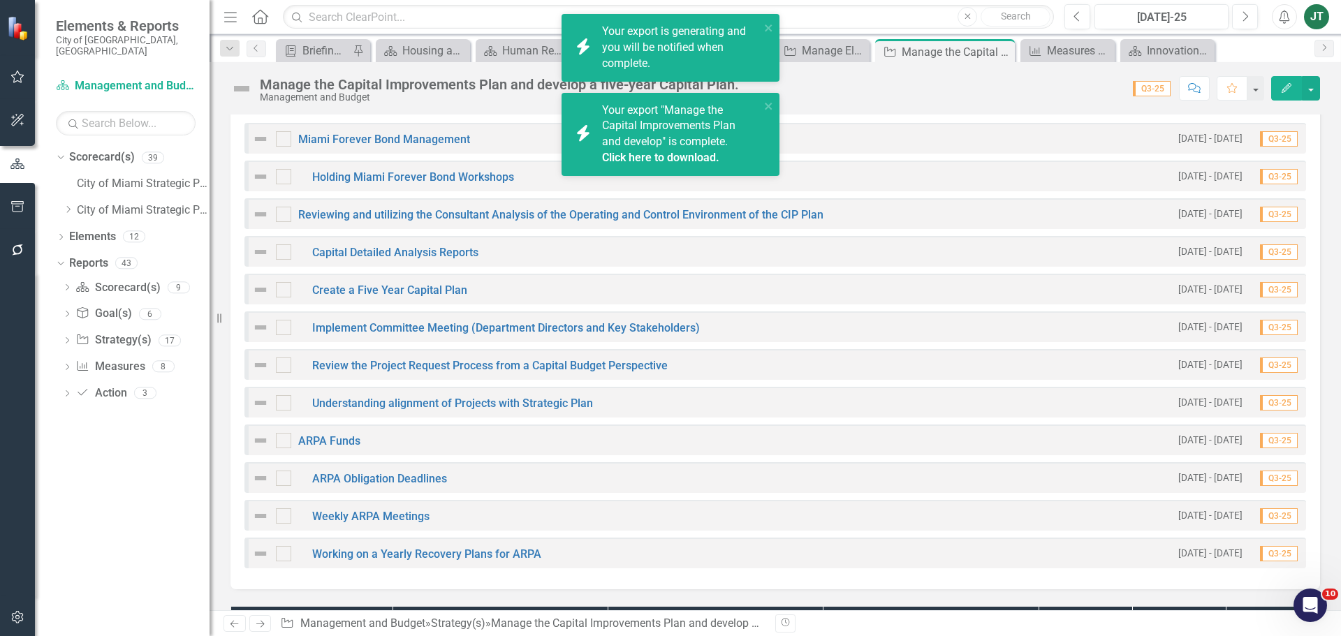
click at [679, 152] on link "Click here to download." at bounding box center [660, 157] width 117 height 13
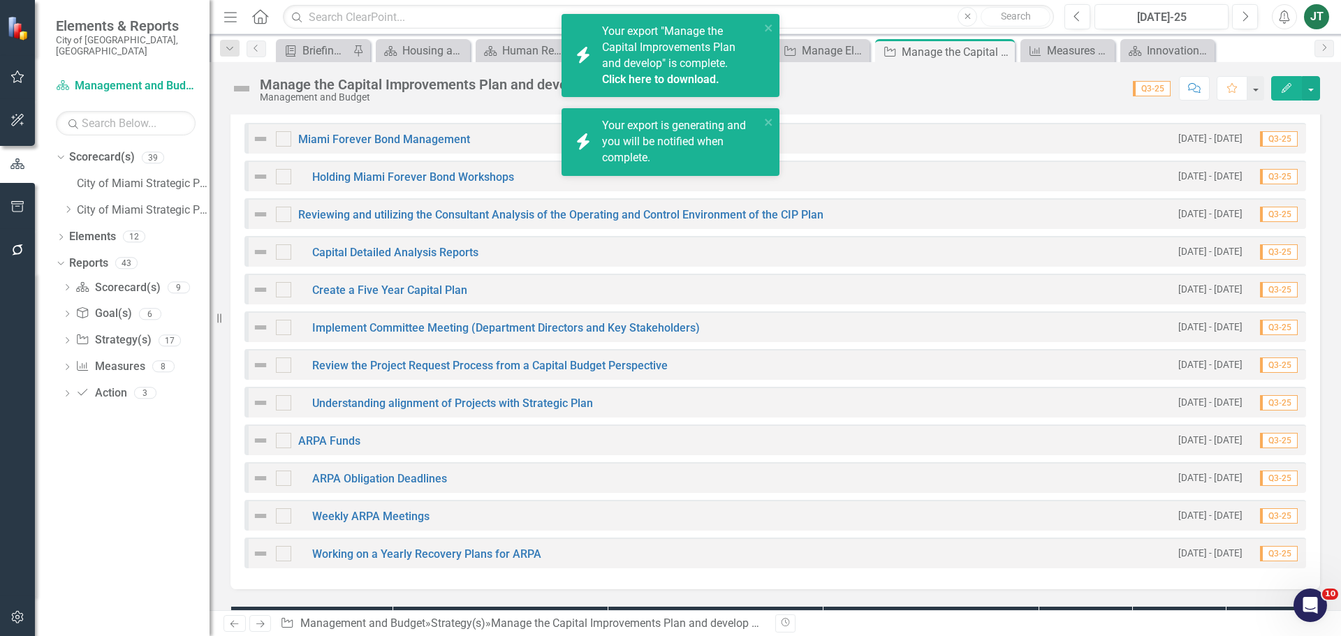
click at [667, 79] on link "Click here to download." at bounding box center [660, 79] width 117 height 13
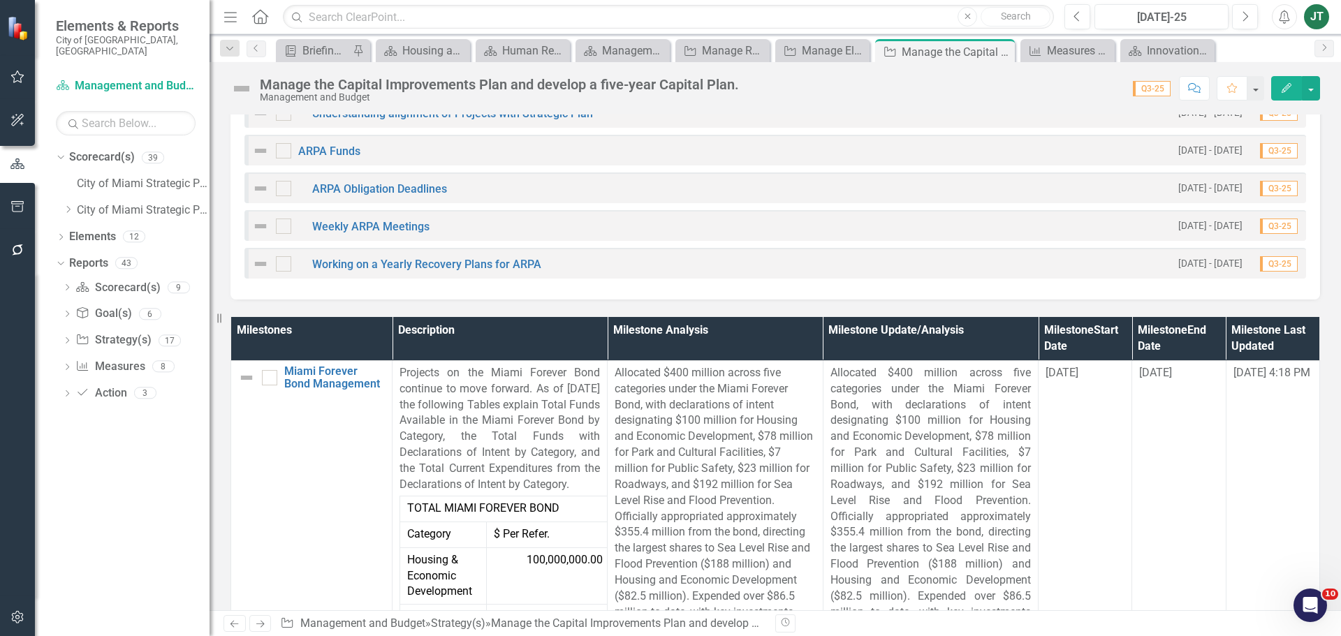
scroll to position [1678, 0]
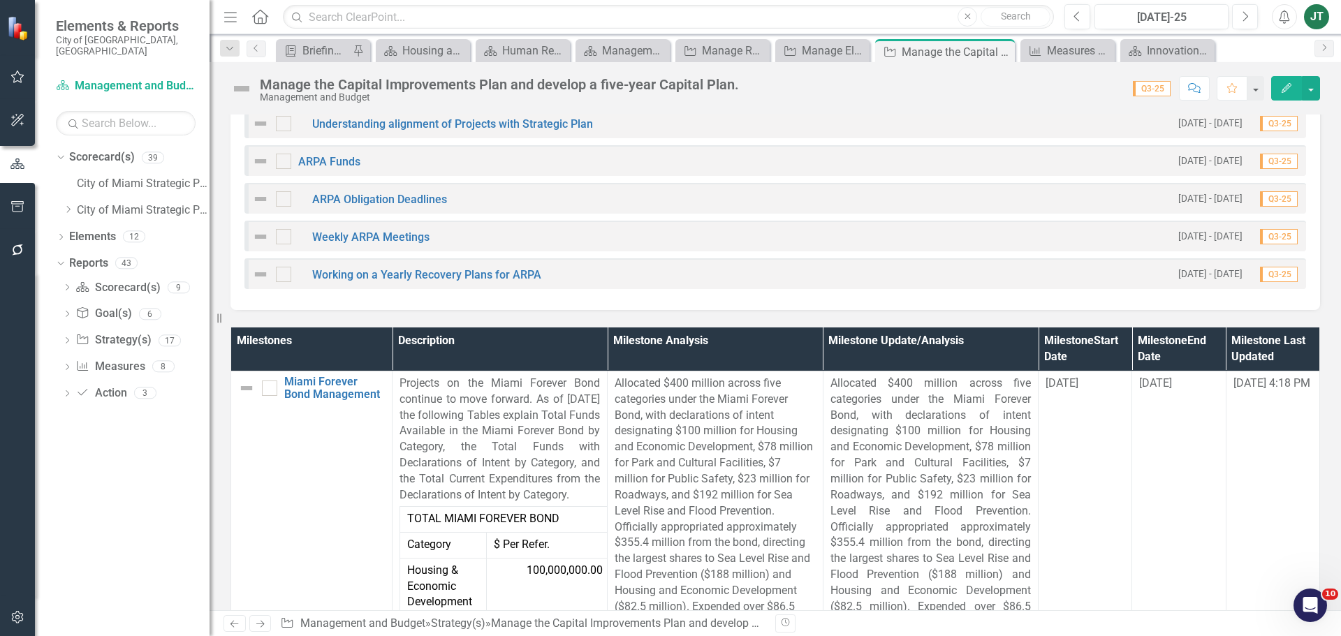
click at [1000, 353] on th "Milestone Update/Analysis" at bounding box center [930, 349] width 215 height 43
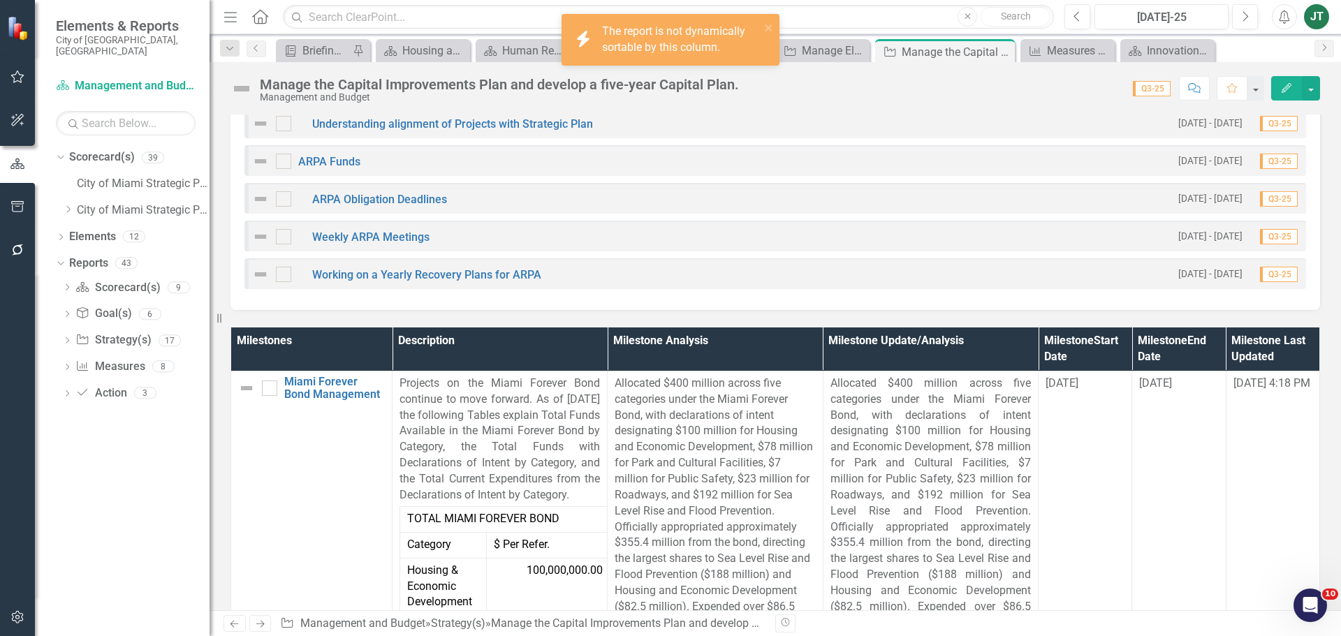
click at [1000, 353] on th "Milestone Update/Analysis" at bounding box center [930, 349] width 215 height 43
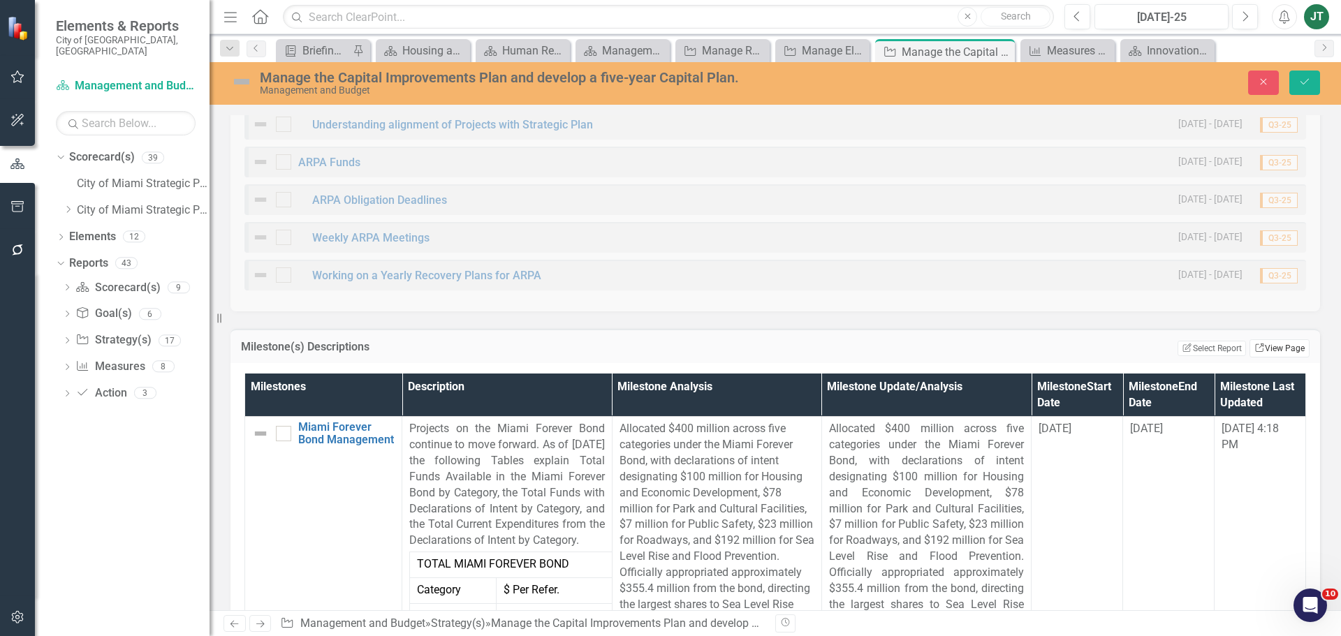
click at [1281, 351] on link "Link View Page" at bounding box center [1280, 349] width 60 height 18
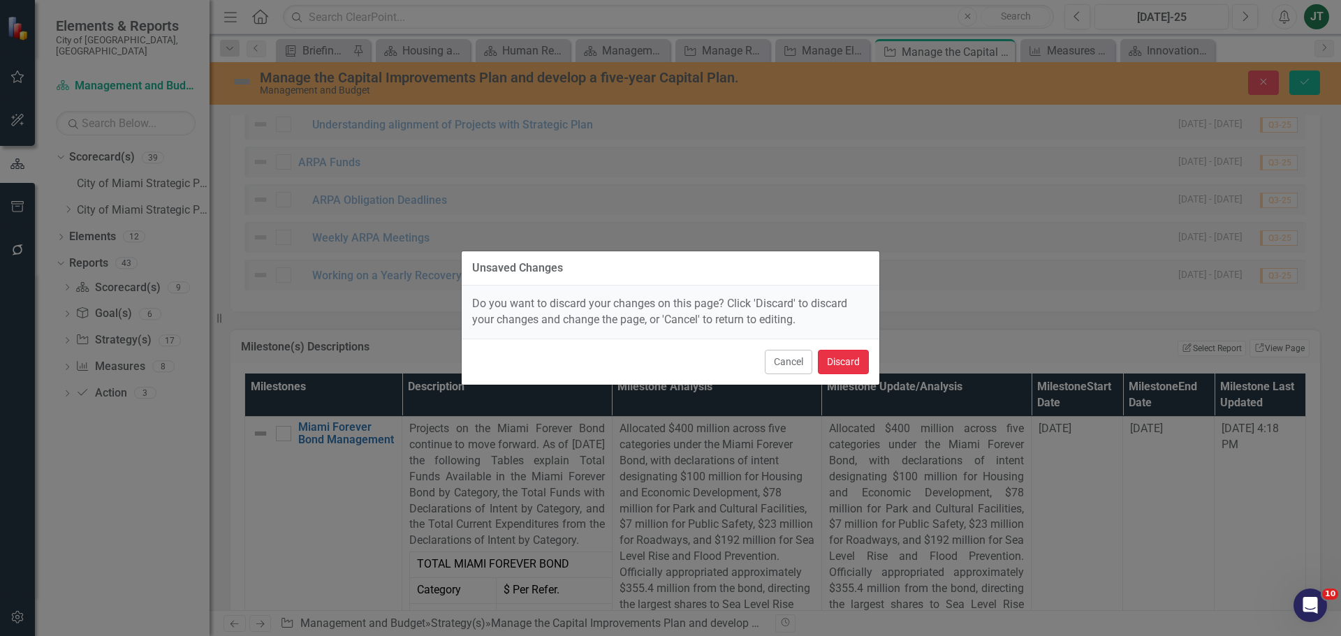
click at [863, 362] on button "Discard" at bounding box center [843, 362] width 51 height 24
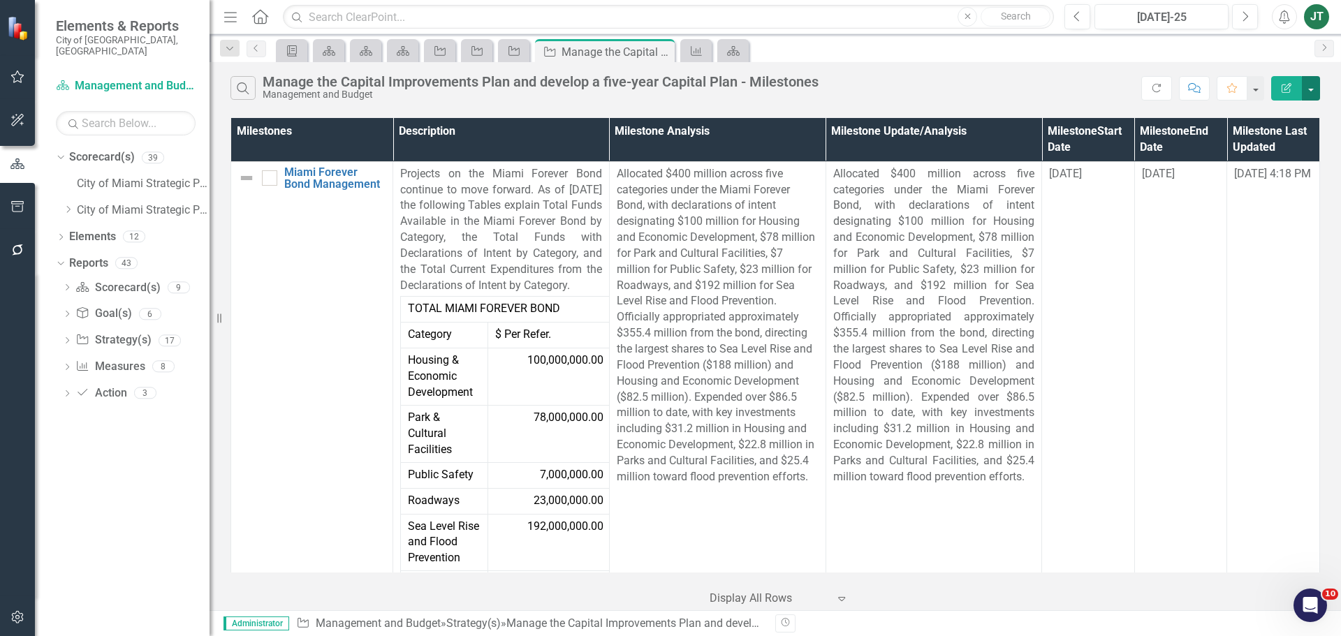
click at [1310, 80] on button "button" at bounding box center [1311, 88] width 18 height 24
click at [1242, 119] on link "Edit Report Edit Report" at bounding box center [1264, 114] width 110 height 26
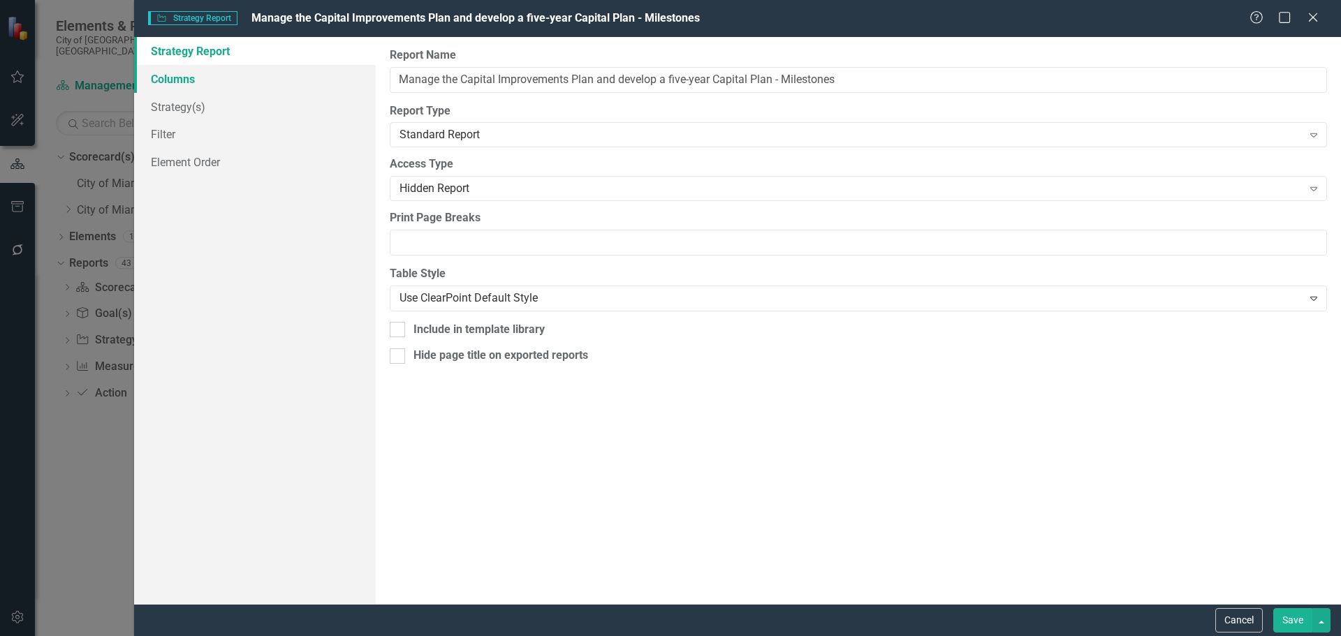
click at [164, 72] on link "Columns" at bounding box center [255, 79] width 242 height 28
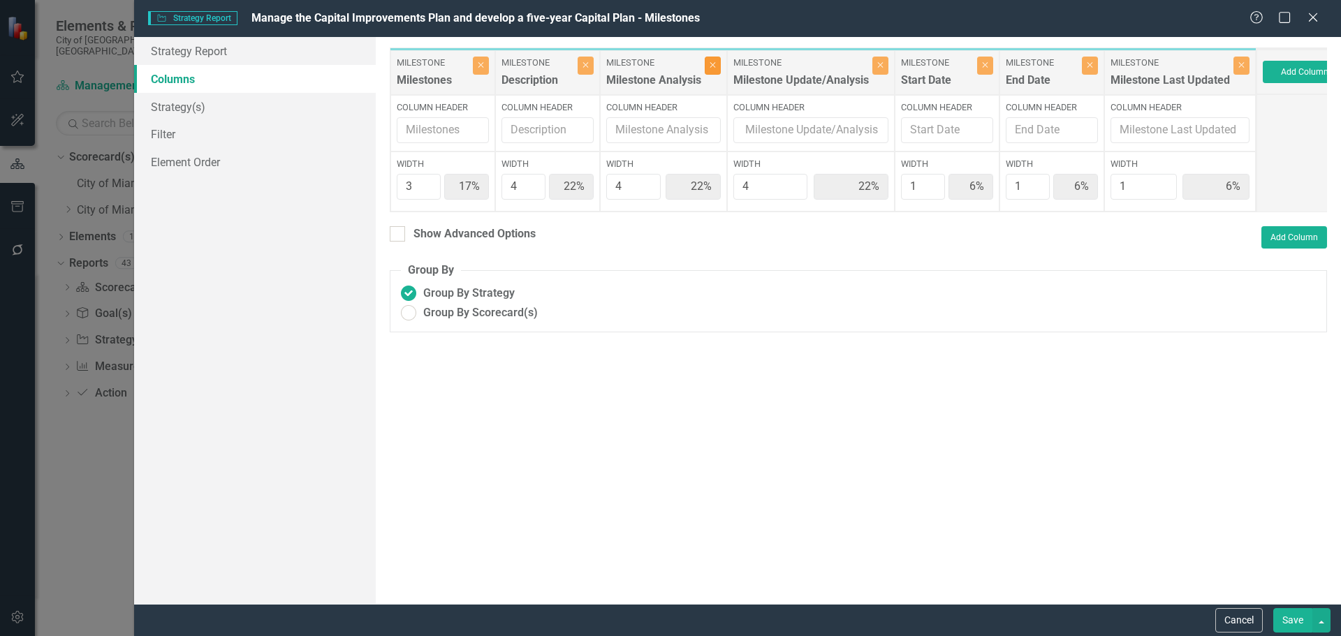
click at [713, 67] on icon "Close" at bounding box center [713, 65] width 6 height 8
type input "21%"
type input "29%"
type input "7%"
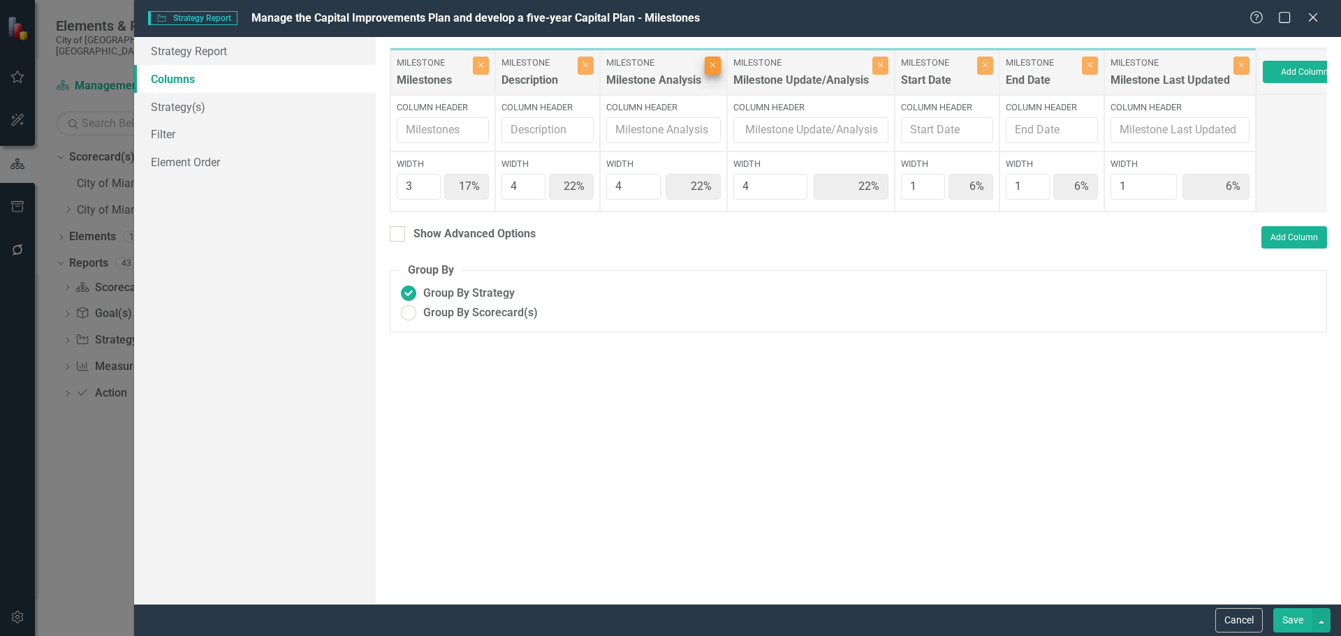
type input "7%"
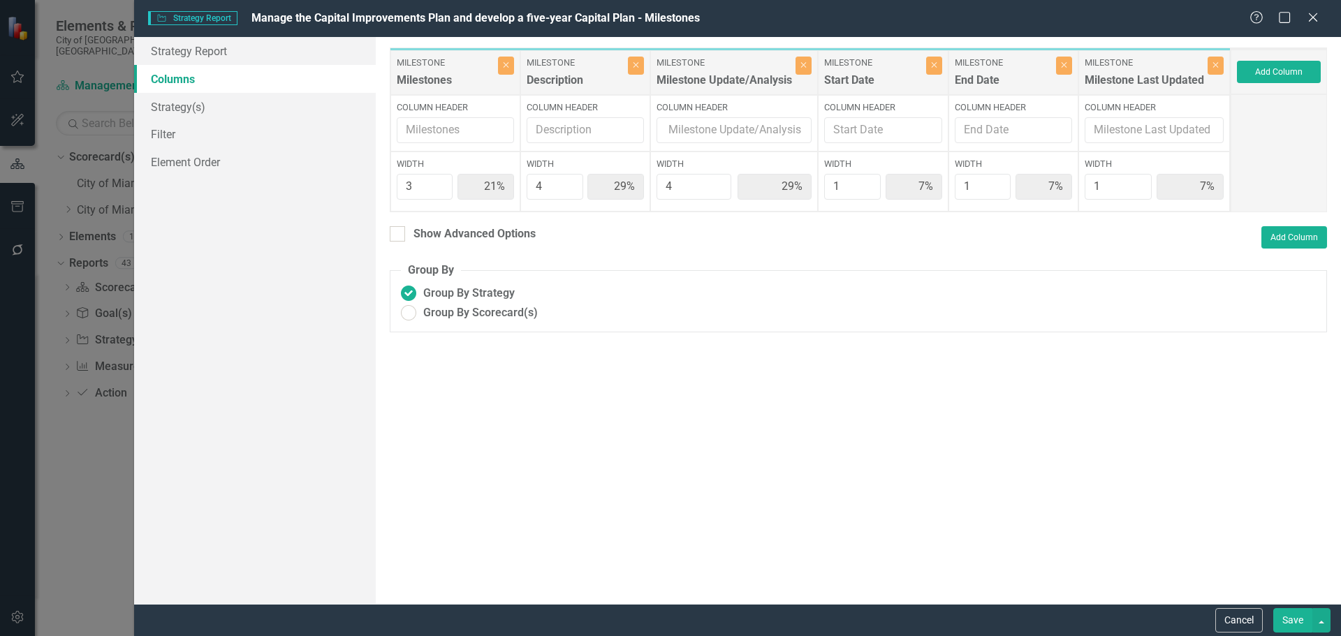
click at [1304, 620] on button "Save" at bounding box center [1293, 621] width 39 height 24
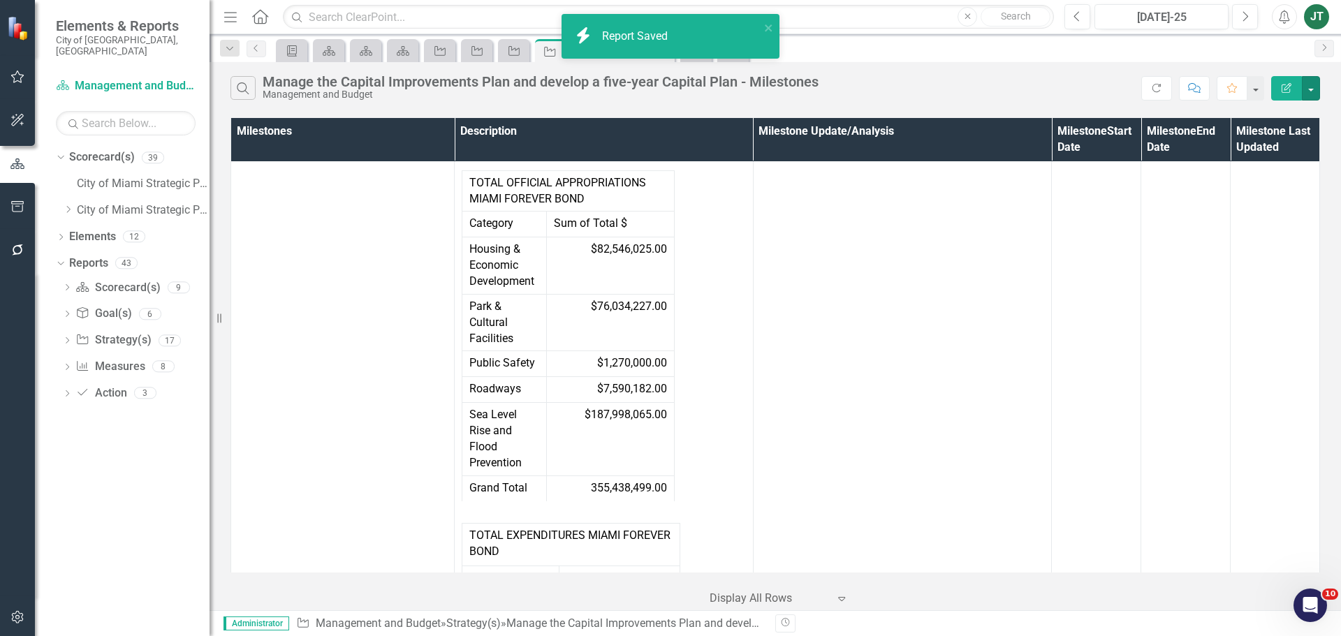
scroll to position [419, 0]
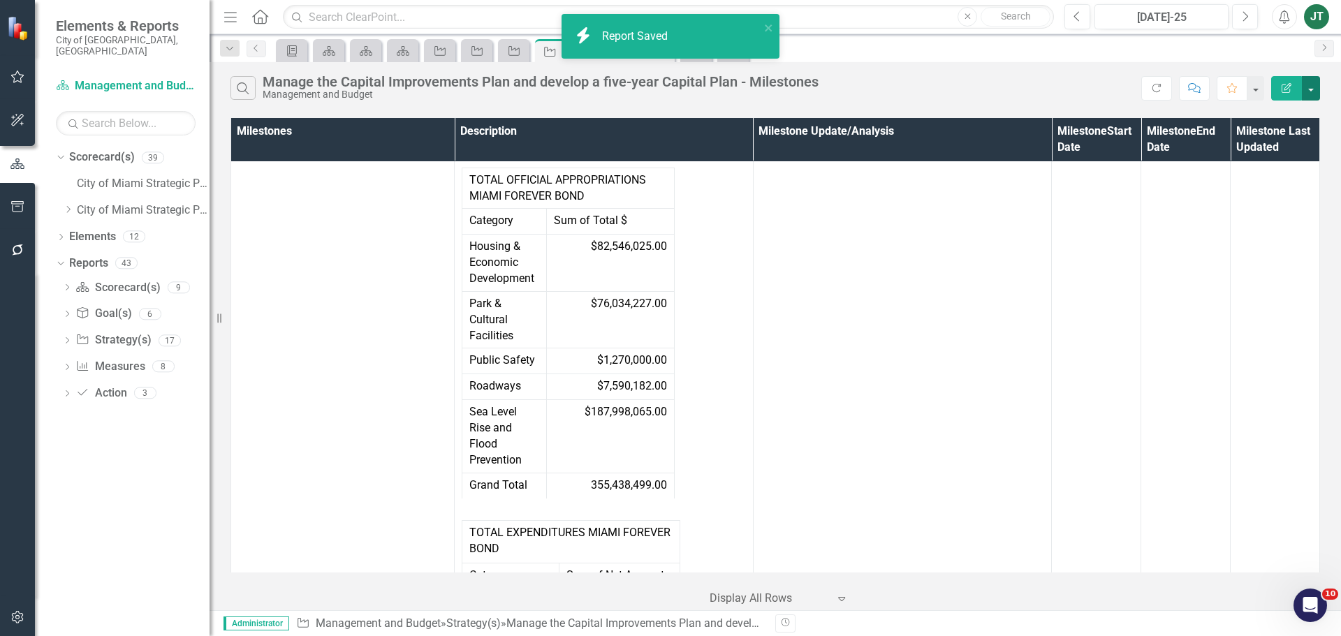
click at [1311, 91] on button "button" at bounding box center [1311, 88] width 18 height 24
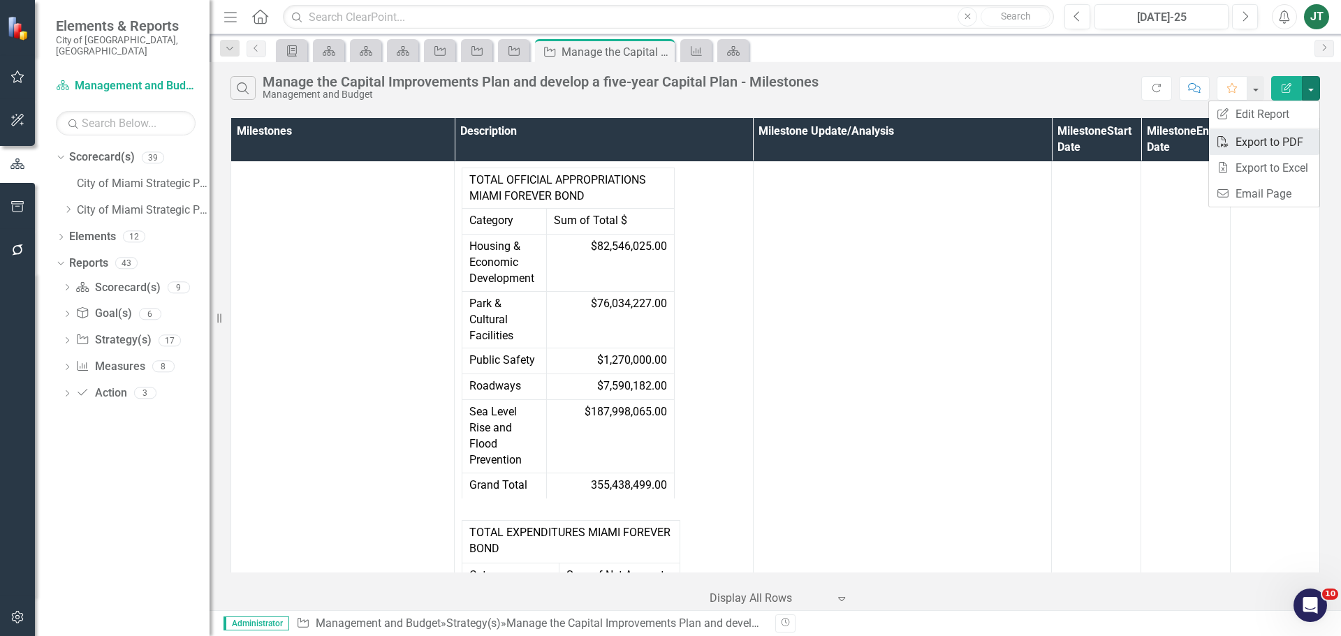
click at [1261, 147] on link "PDF Export to PDF" at bounding box center [1264, 142] width 110 height 26
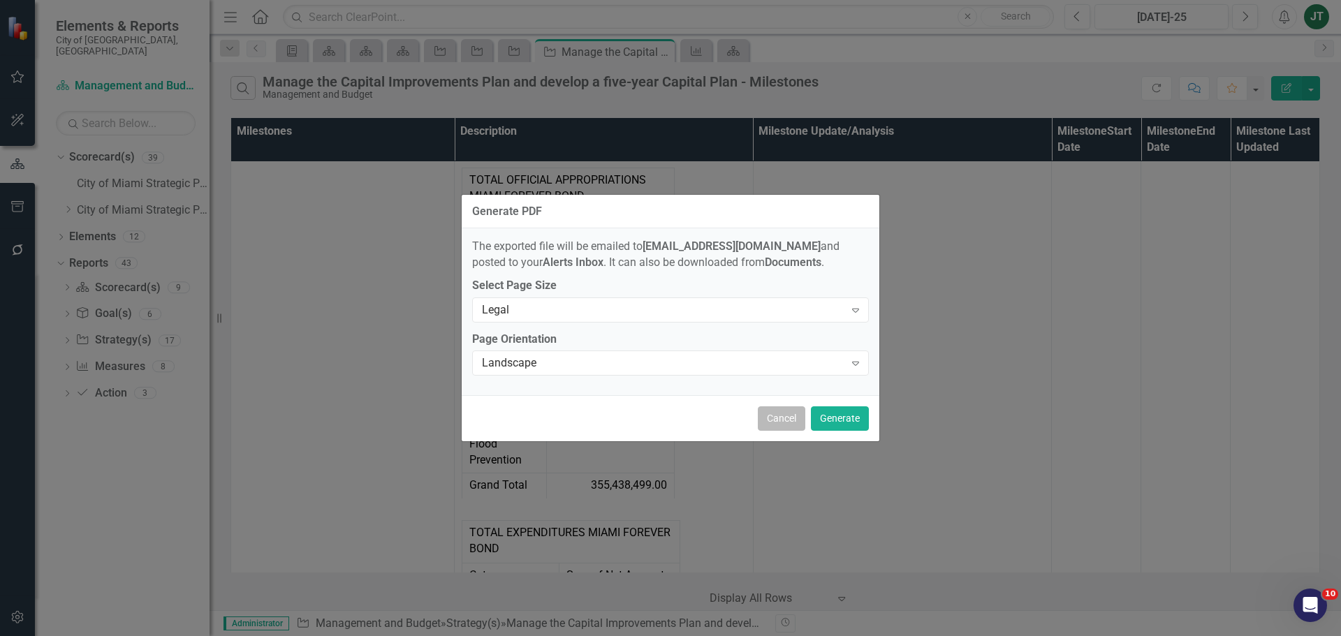
click at [777, 414] on button "Cancel" at bounding box center [782, 419] width 48 height 24
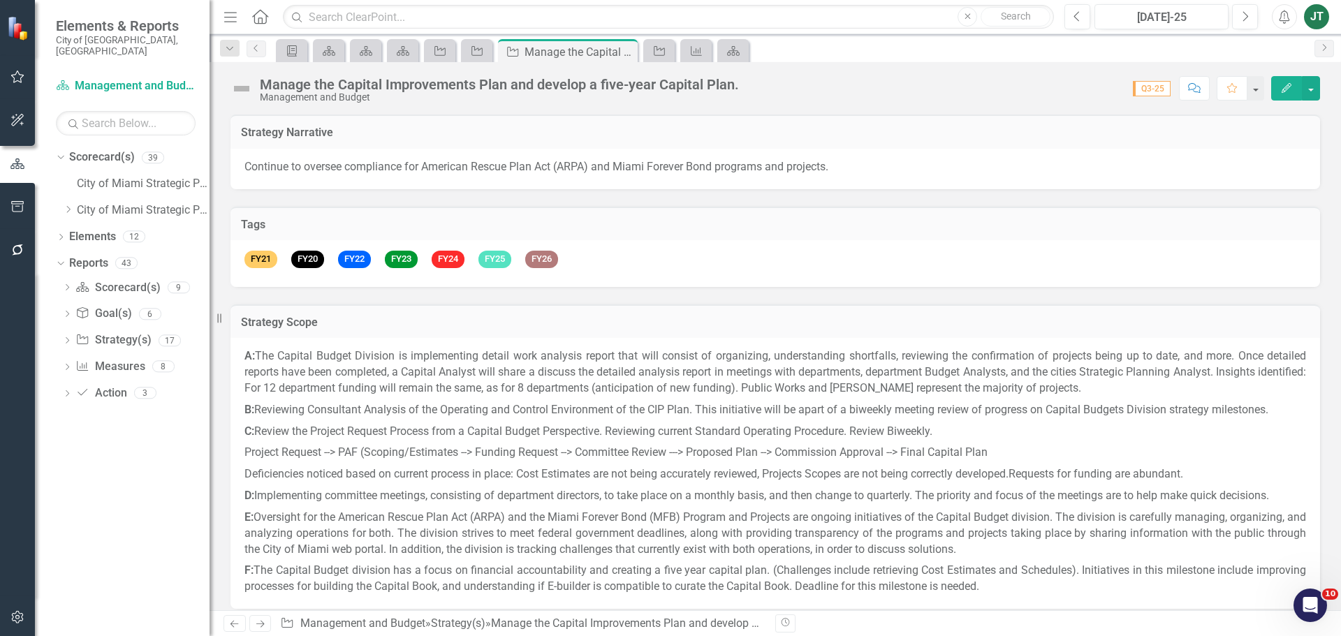
scroll to position [70, 0]
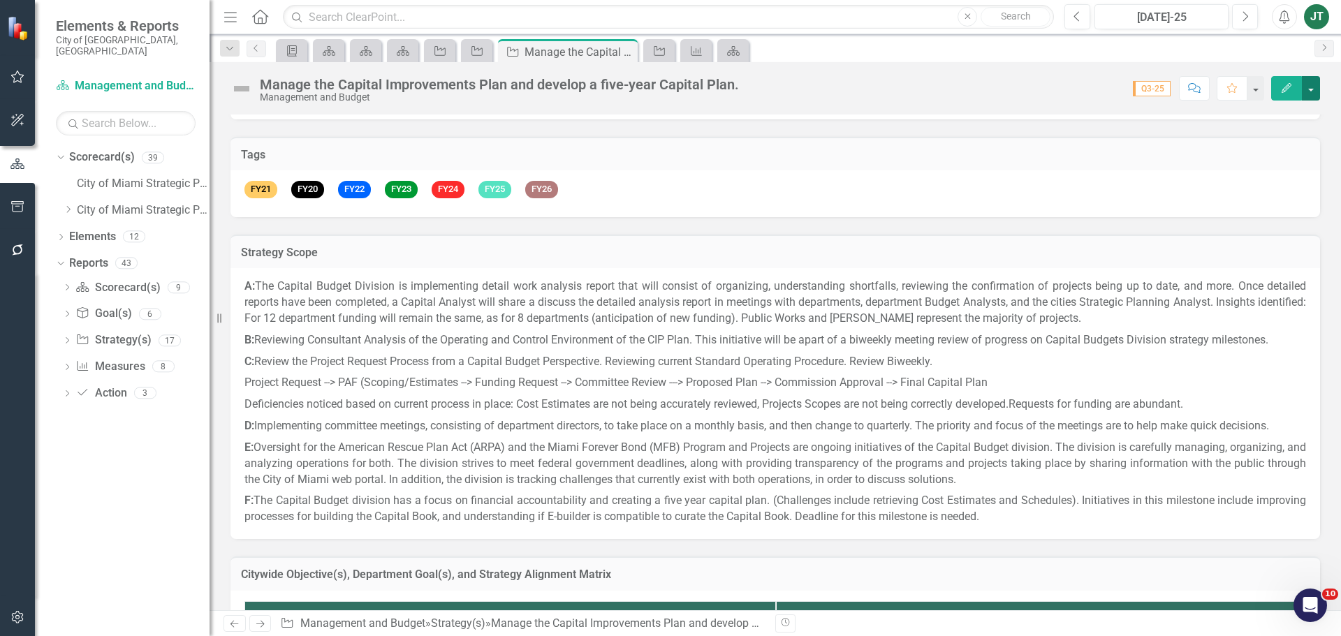
drag, startPoint x: 1315, startPoint y: 85, endPoint x: 1307, endPoint y: 100, distance: 16.9
click at [1314, 85] on button "button" at bounding box center [1311, 88] width 18 height 24
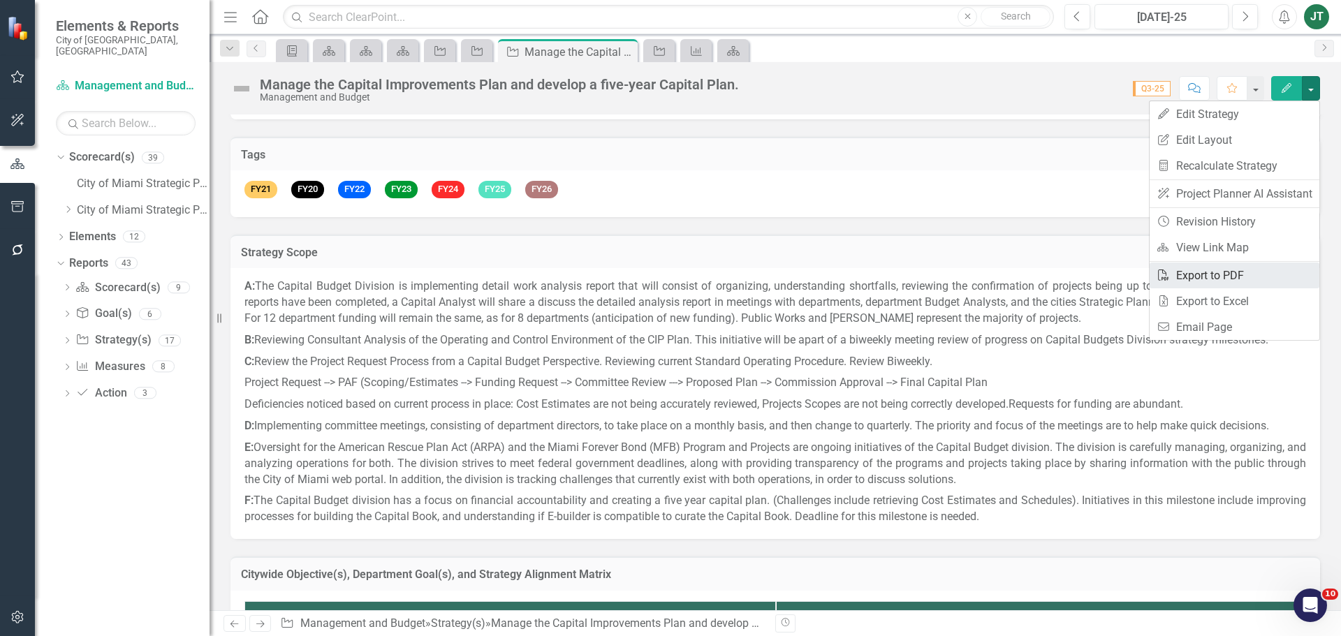
click at [1202, 276] on link "PDF Export to PDF" at bounding box center [1235, 276] width 170 height 26
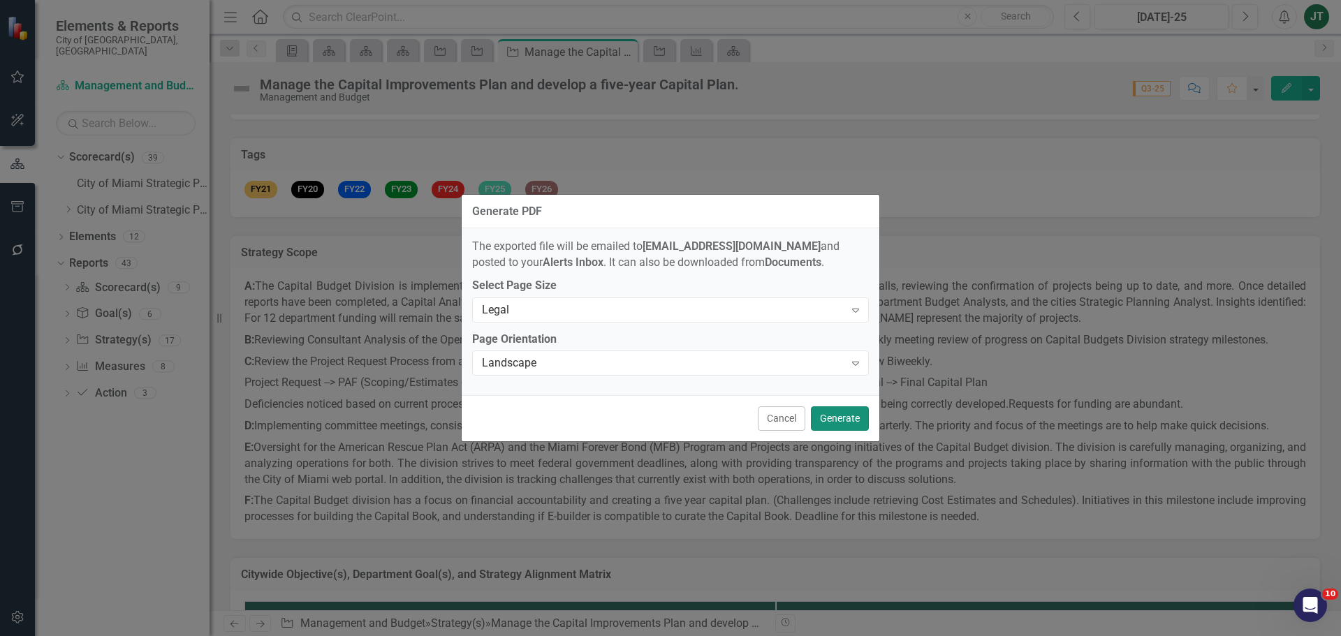
click at [854, 414] on button "Generate" at bounding box center [840, 419] width 58 height 24
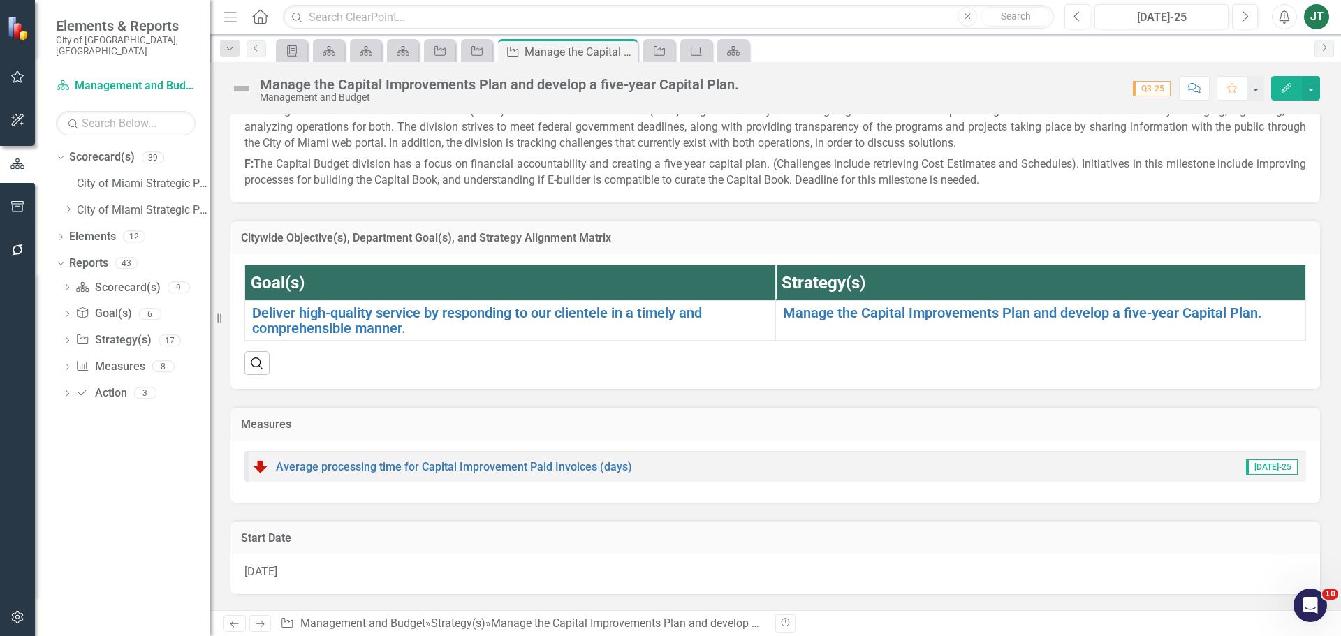
scroll to position [419, 0]
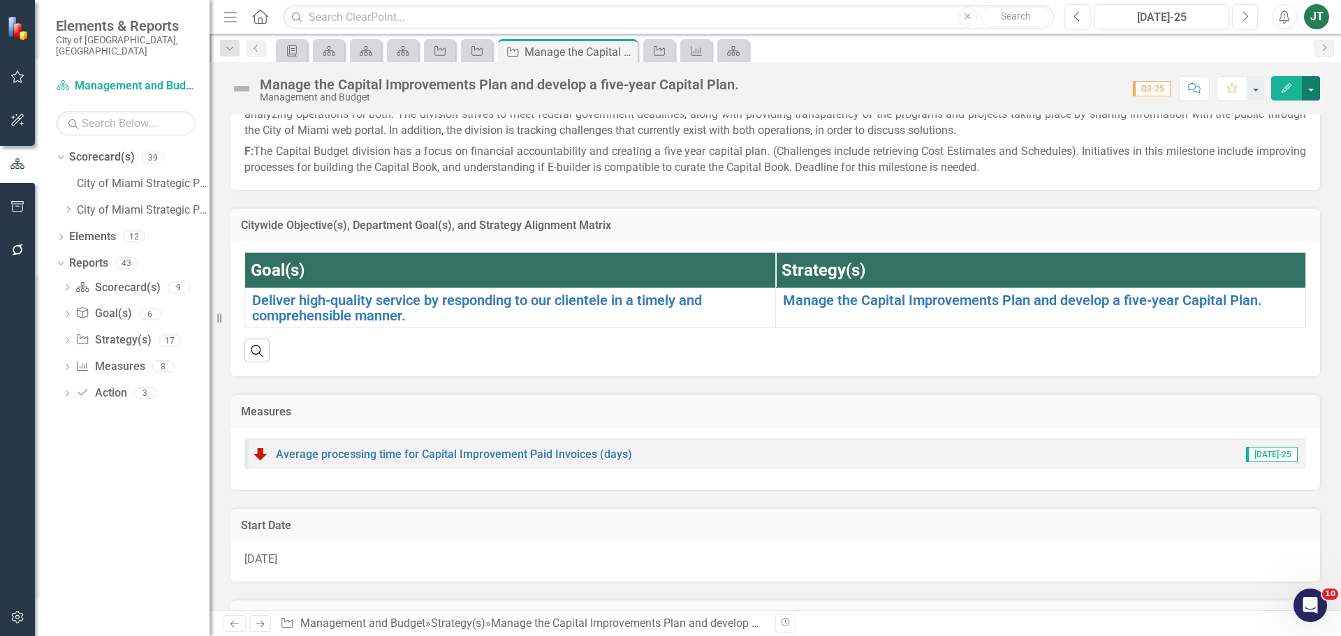
click at [1312, 80] on button "button" at bounding box center [1311, 88] width 18 height 24
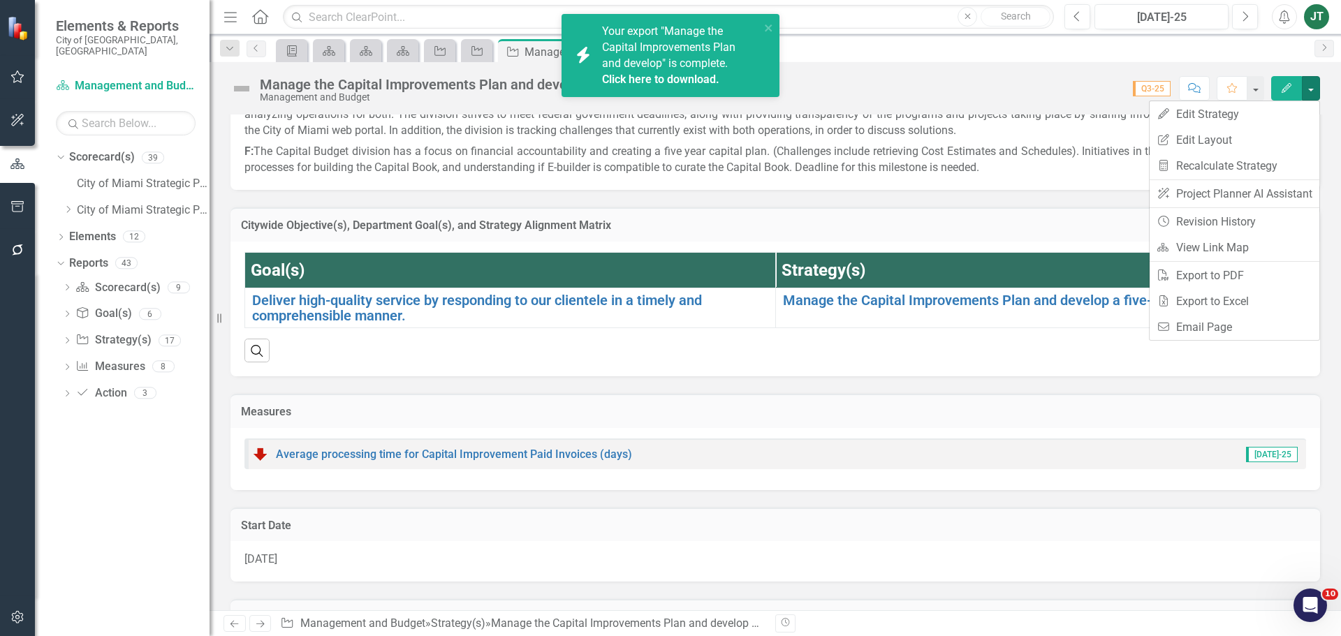
click at [690, 81] on link "Click here to download." at bounding box center [660, 79] width 117 height 13
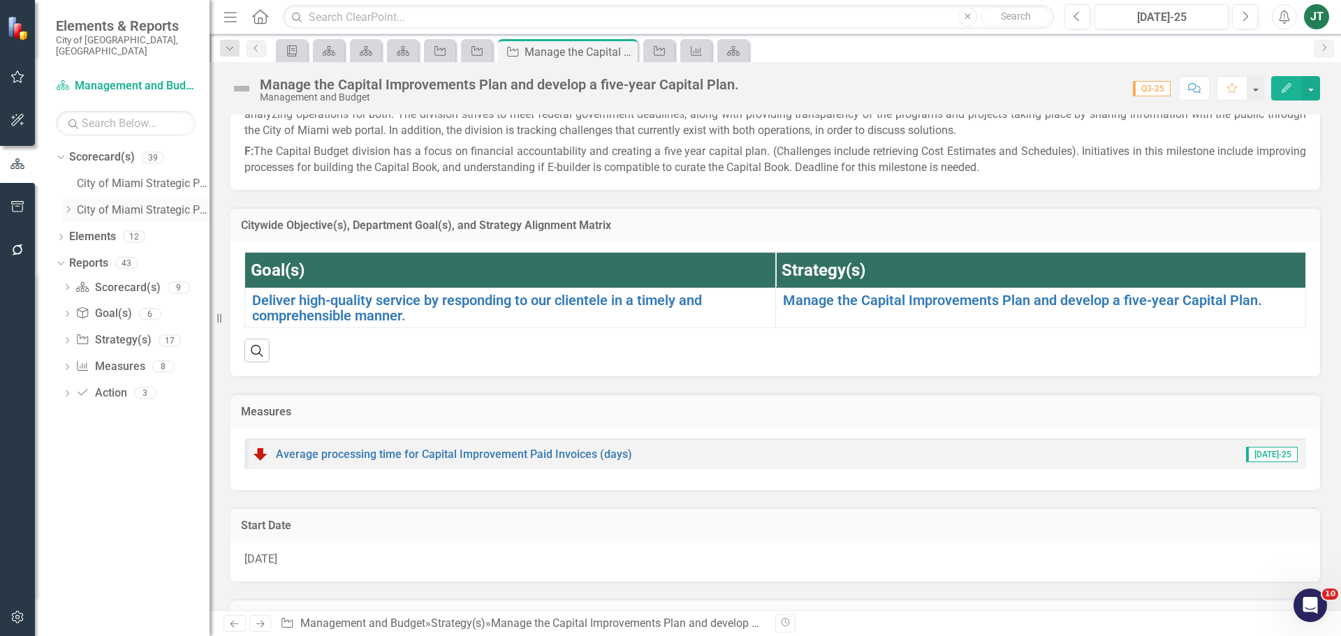
click at [66, 205] on icon "Dropdown" at bounding box center [68, 209] width 10 height 8
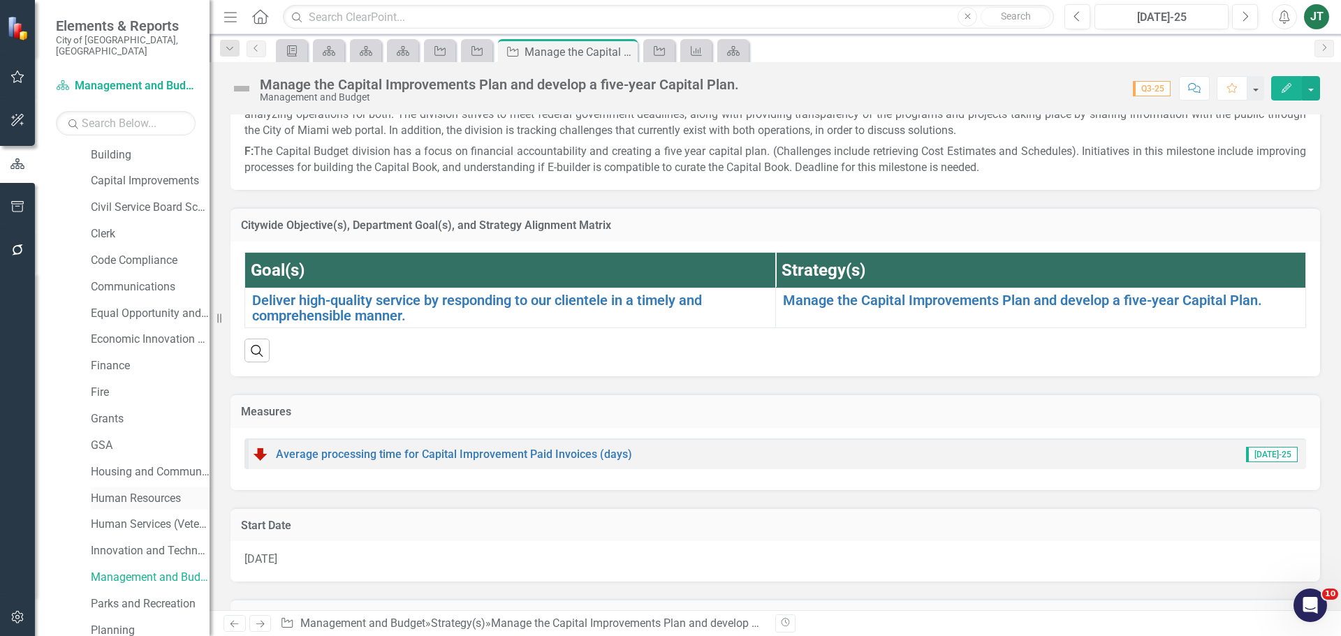
scroll to position [140, 0]
click at [151, 486] on link "Human Resources" at bounding box center [150, 494] width 119 height 16
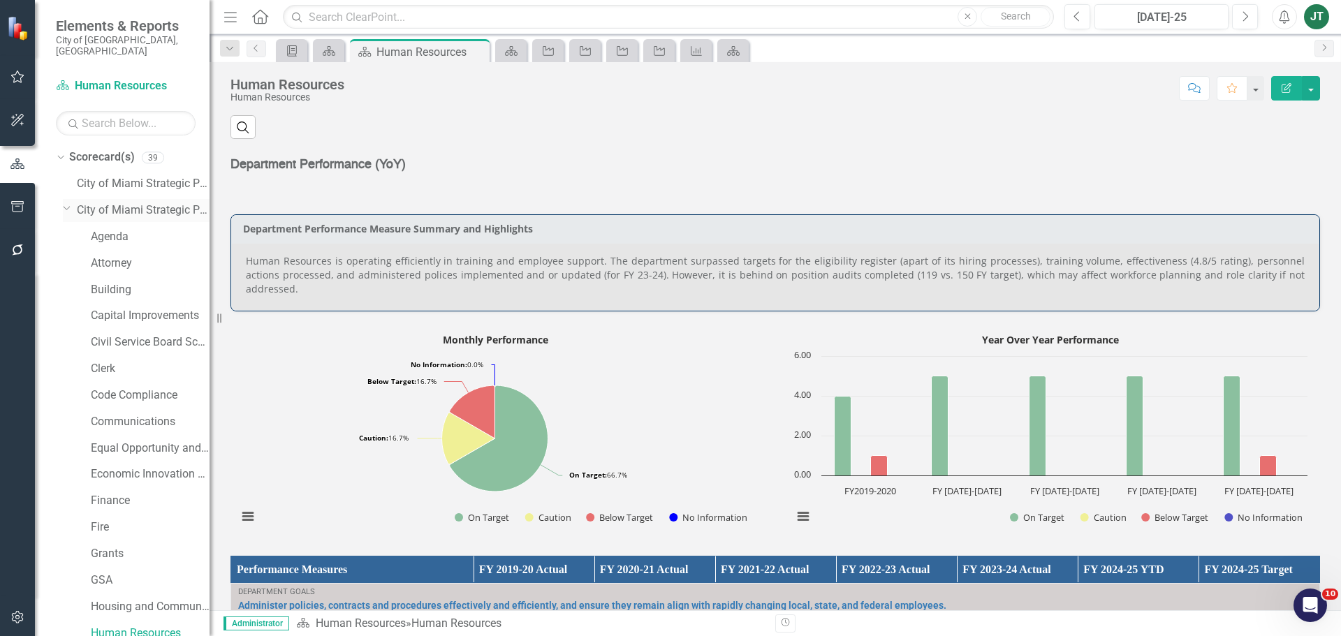
click at [67, 207] on div "Dropdown" at bounding box center [70, 210] width 14 height 7
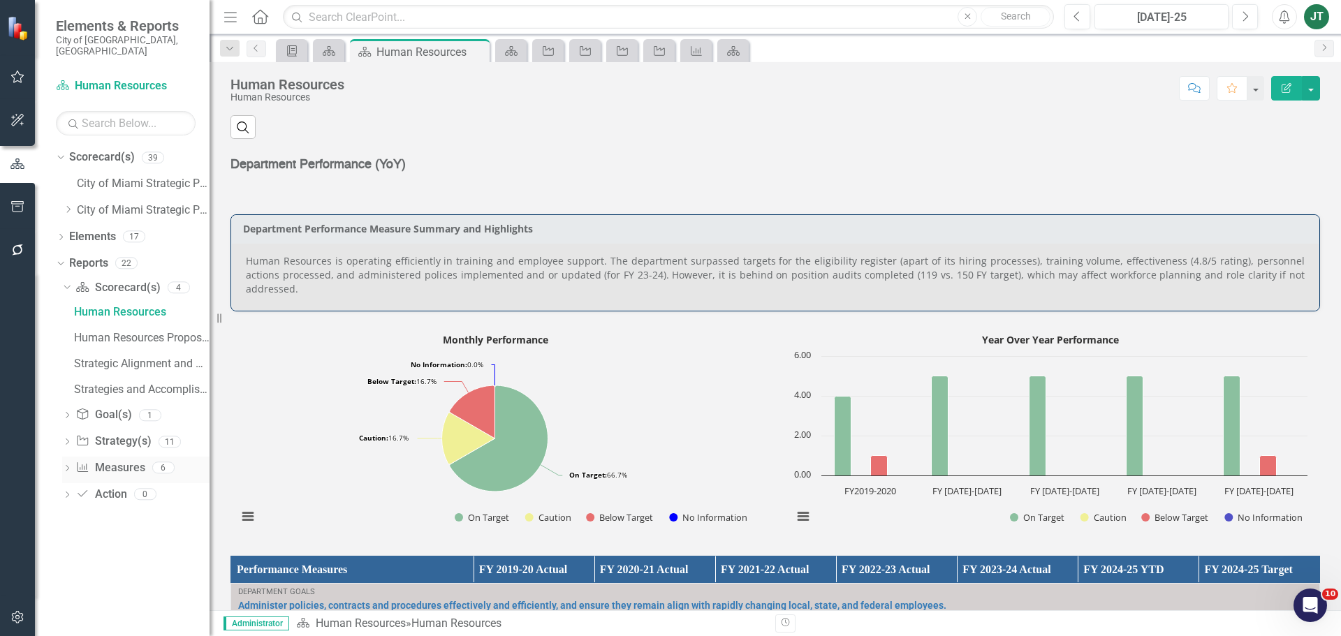
click at [116, 460] on link "Measure Measures" at bounding box center [109, 468] width 69 height 16
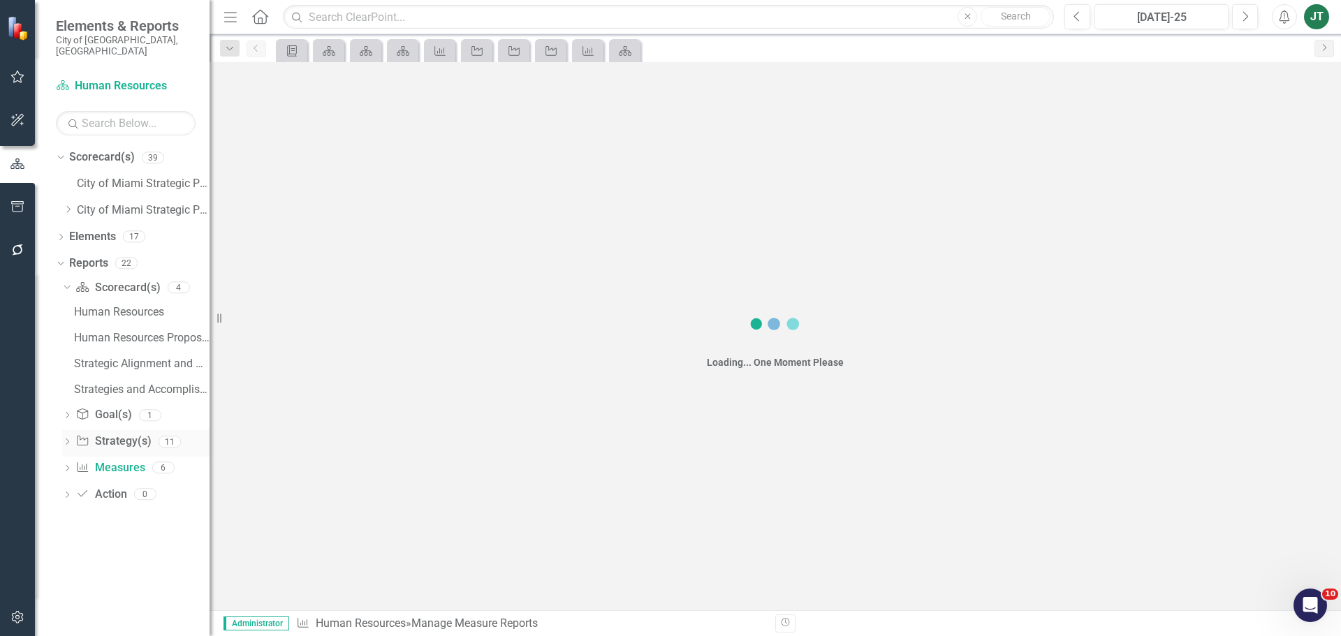
click at [116, 434] on link "Strategy Strategy(s)" at bounding box center [112, 442] width 75 height 16
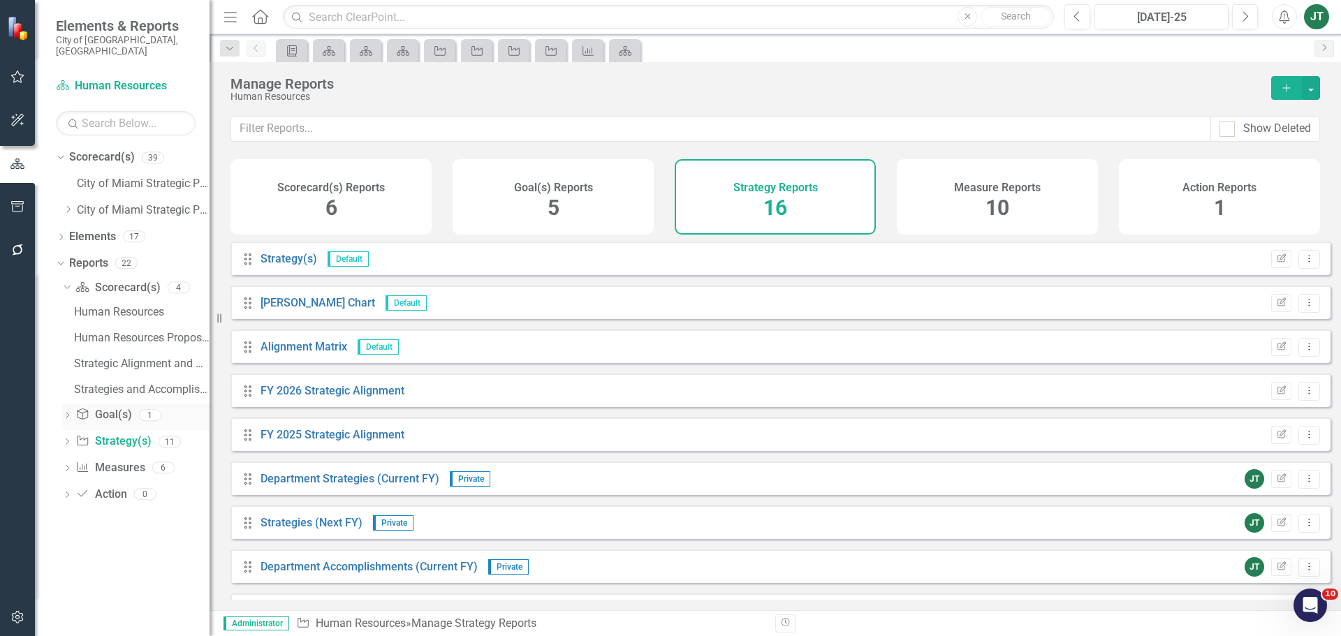
click at [111, 407] on link "Goal(s) Goal(s)" at bounding box center [103, 415] width 56 height 16
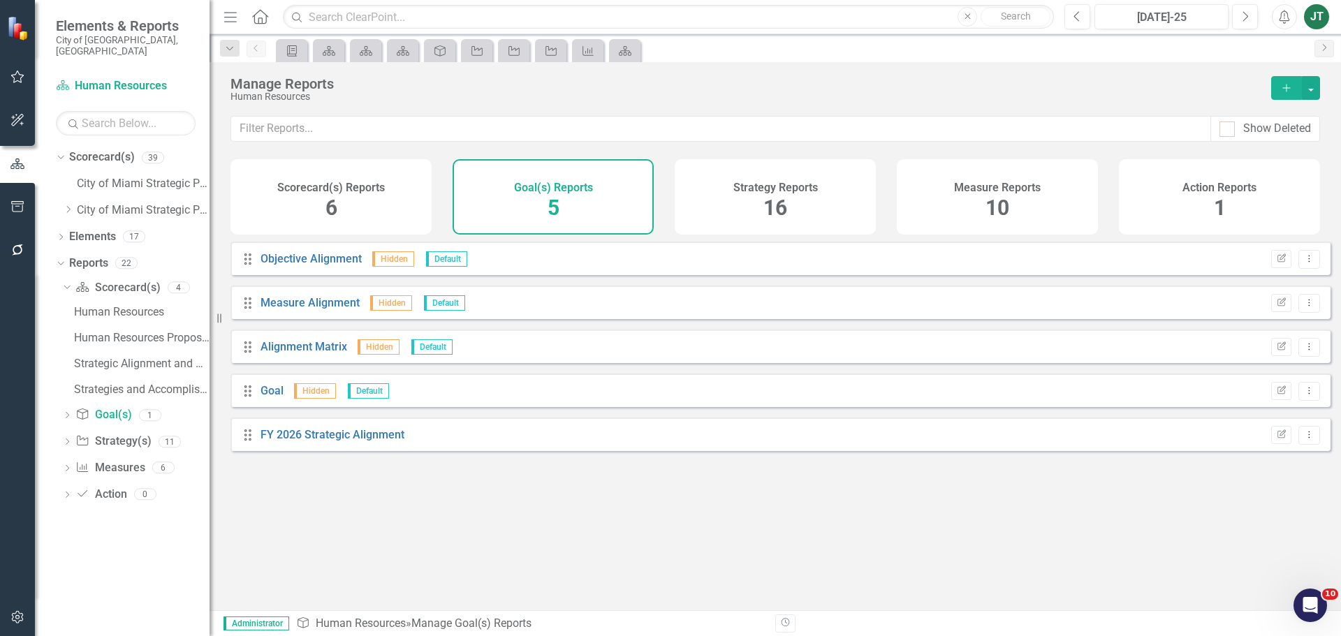
click at [821, 194] on div "Strategy Reports 16" at bounding box center [775, 196] width 201 height 75
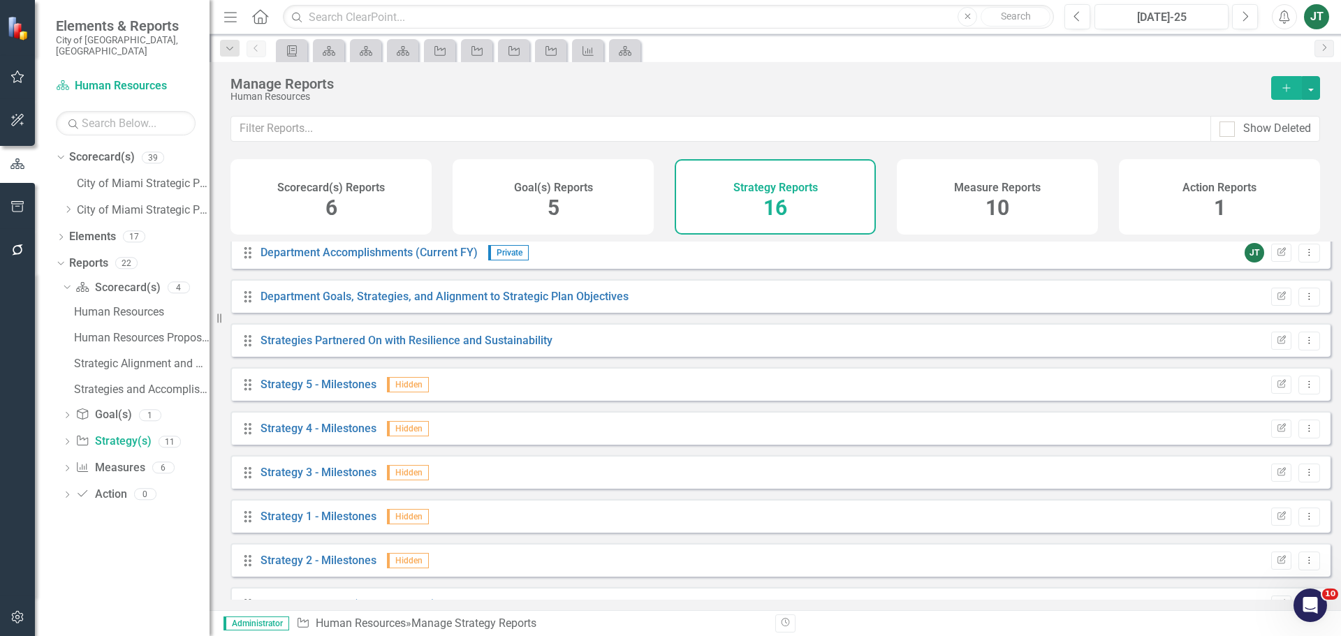
scroll to position [346, 0]
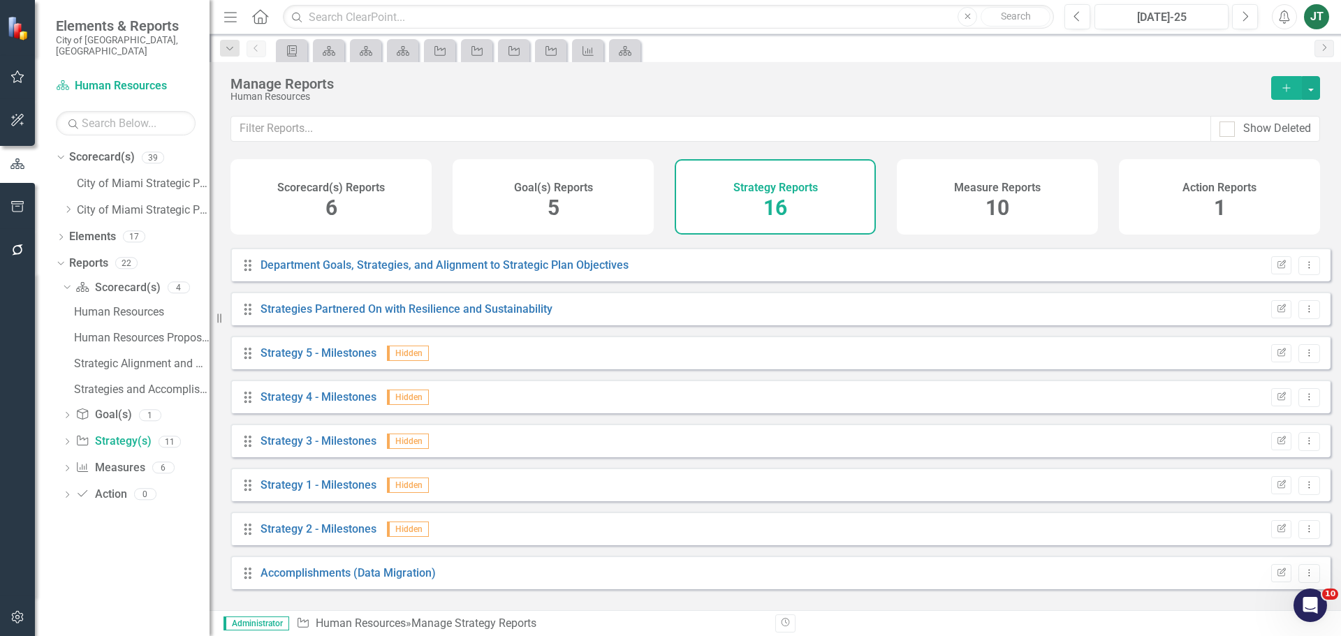
click at [1050, 228] on div "Measure Reports 10" at bounding box center [997, 196] width 201 height 75
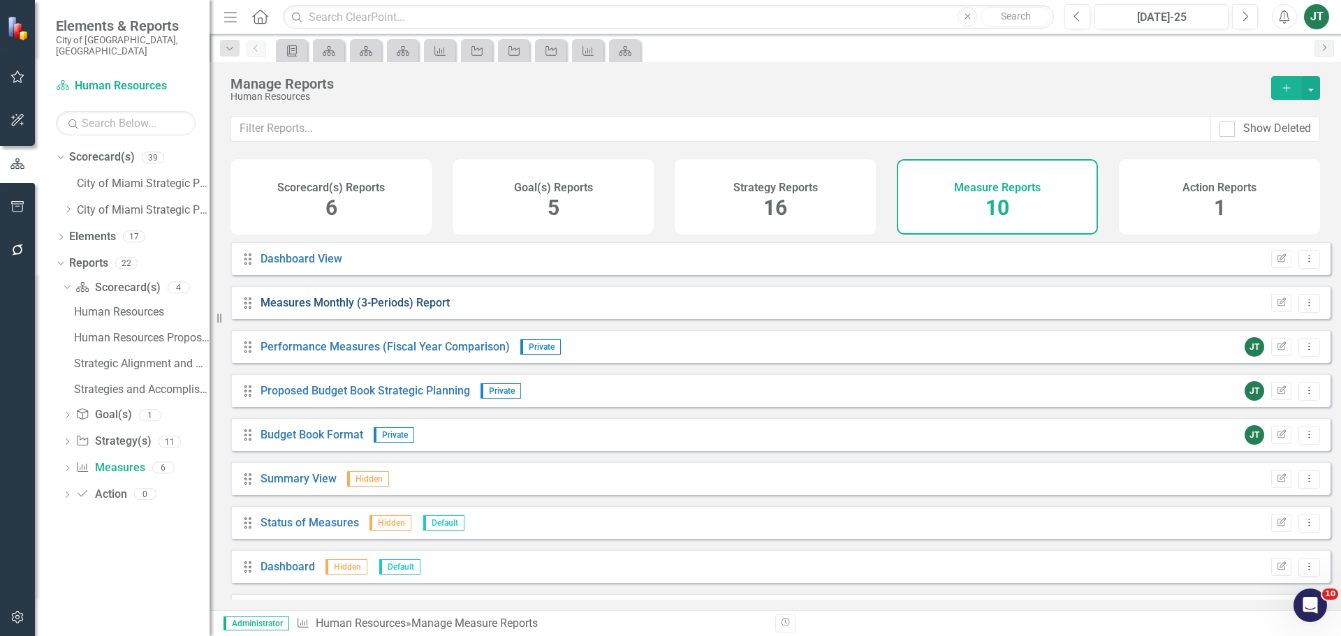
click at [426, 310] on link "Measures Monthly (3-Periods) Report" at bounding box center [355, 302] width 189 height 13
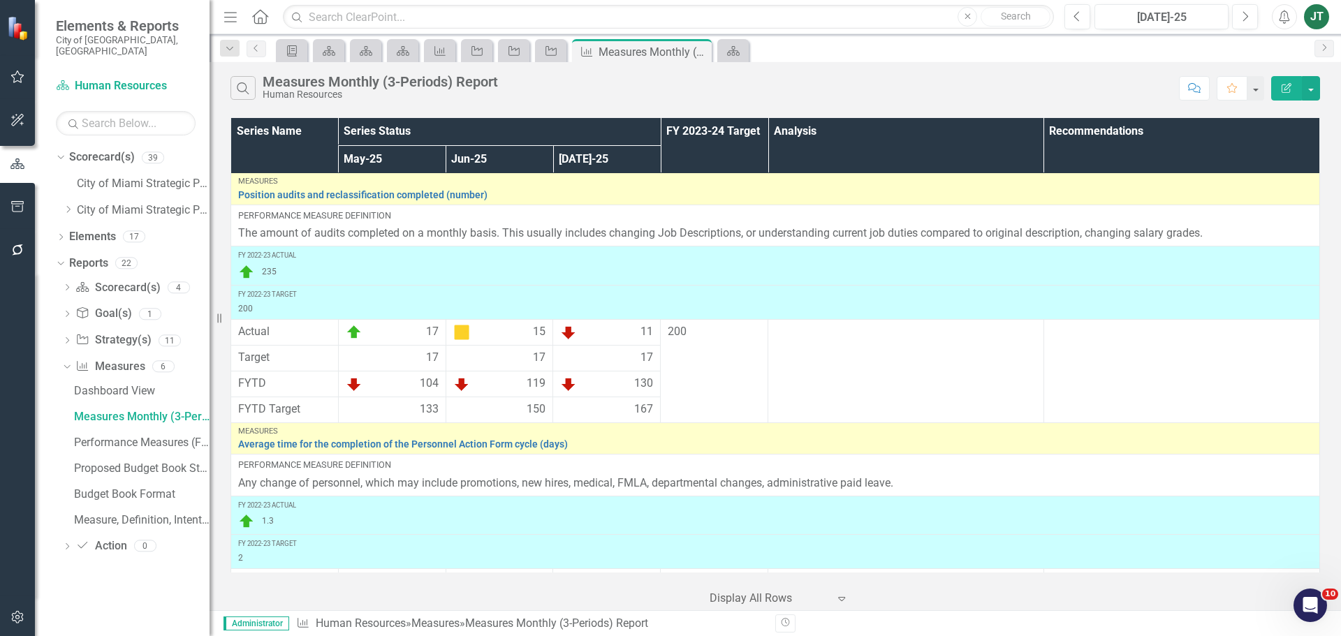
scroll to position [545, 0]
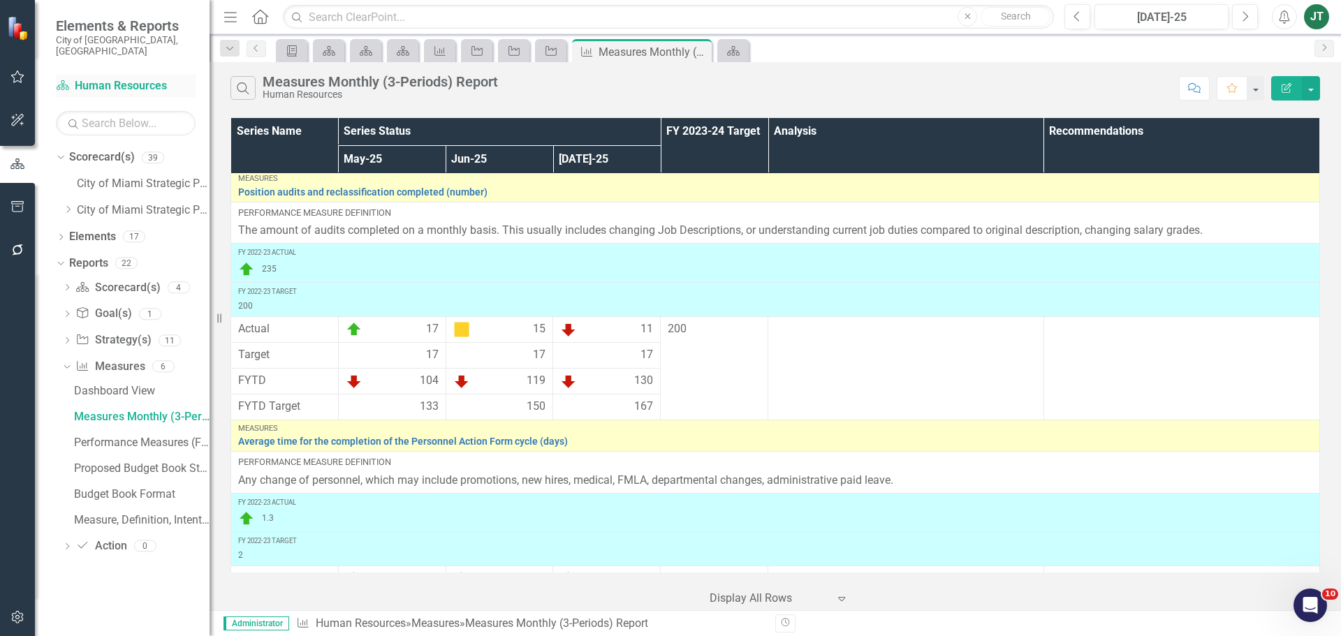
click at [102, 78] on link "Scorecard(s) Human Resources" at bounding box center [126, 86] width 140 height 16
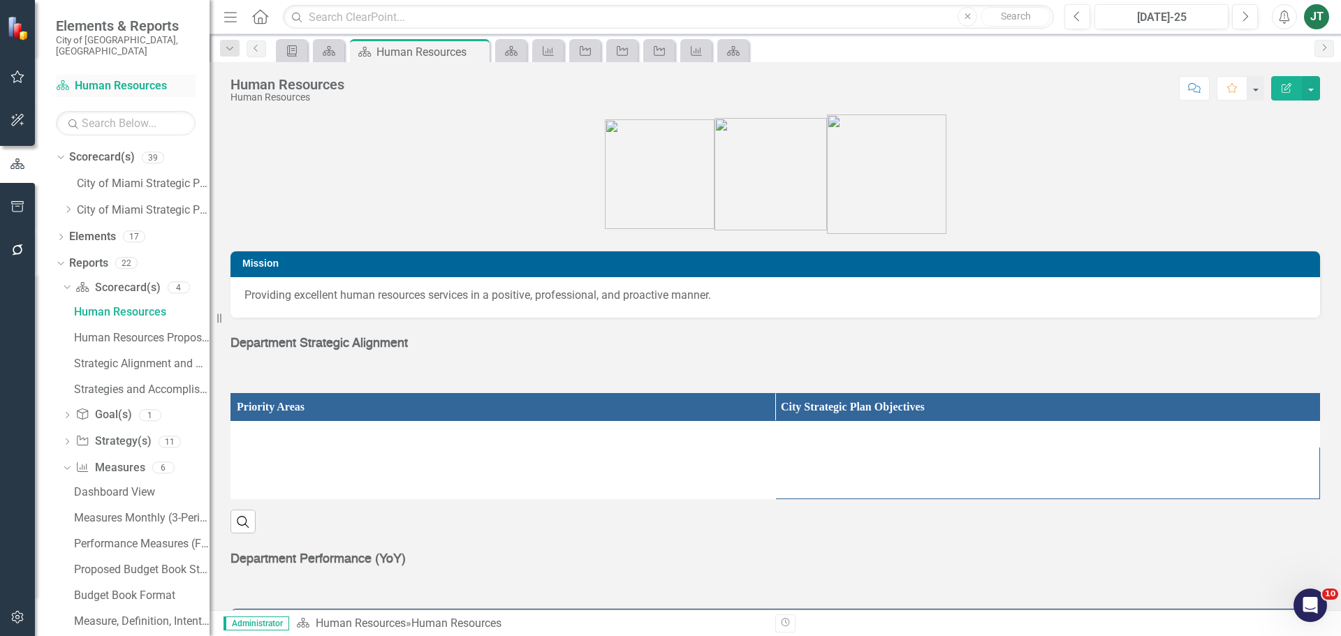
click at [107, 78] on link "Scorecard(s) Human Resources" at bounding box center [126, 86] width 140 height 16
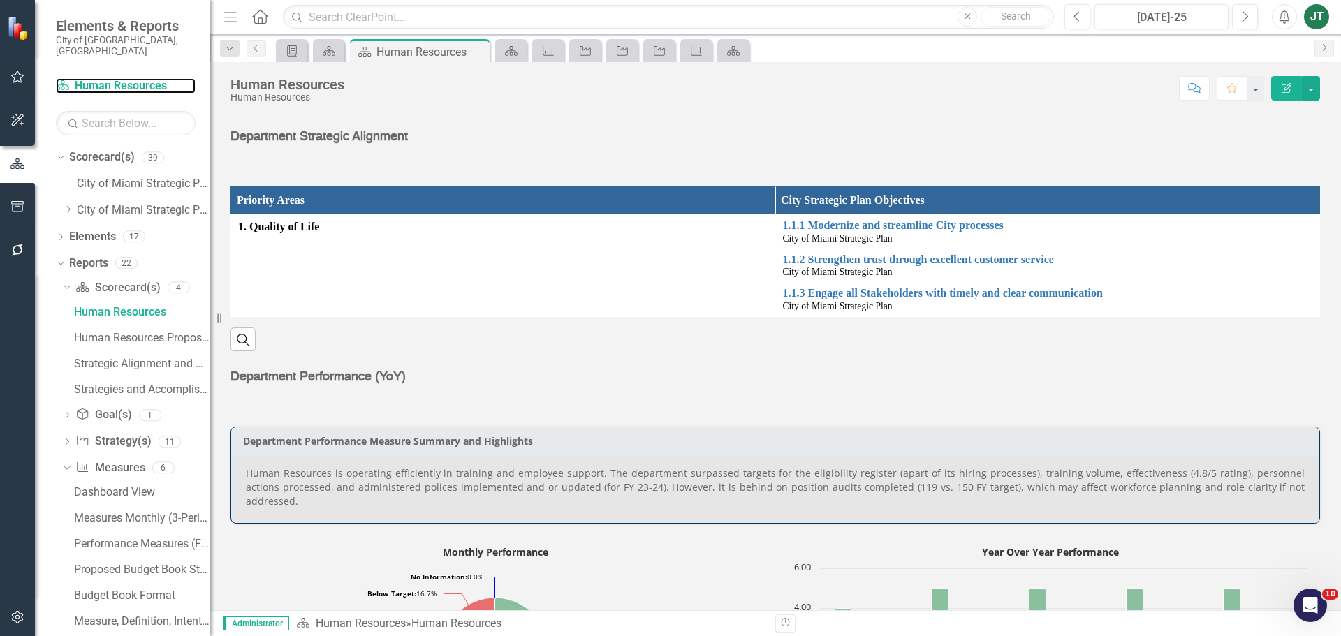
scroll to position [279, 0]
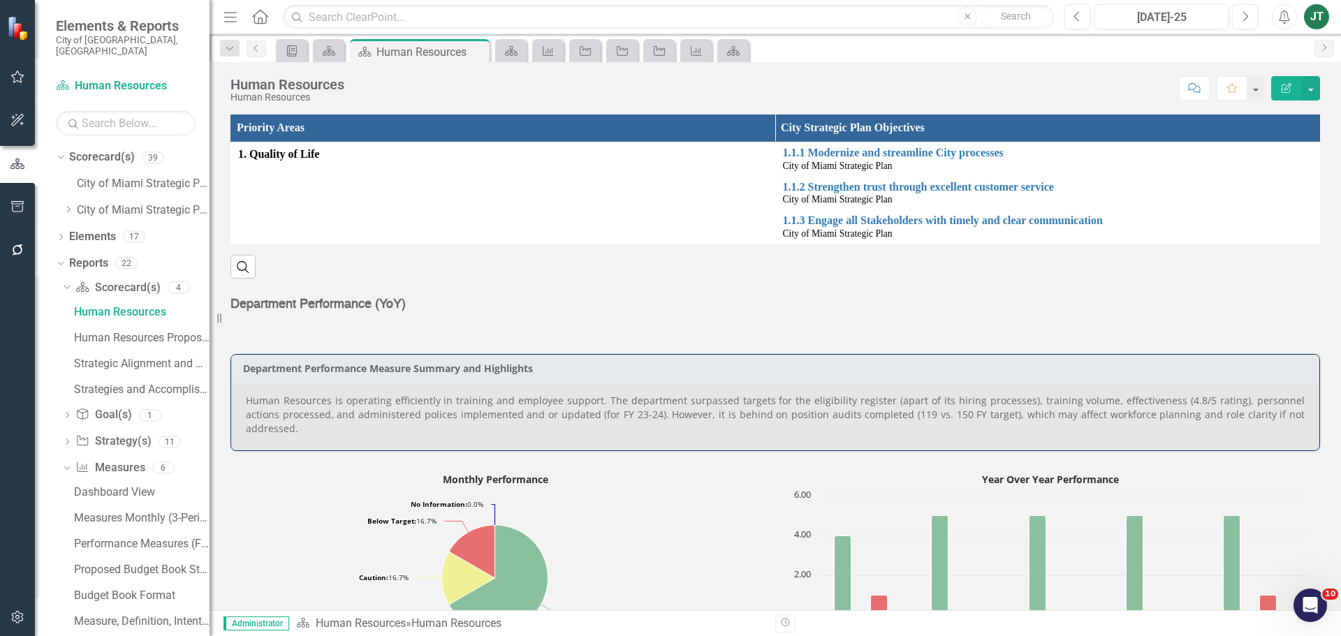
click at [620, 434] on div "Human Resources is operating efficiently in training and employee support. The …" at bounding box center [775, 417] width 1089 height 68
click at [630, 416] on p "Human Resources is operating efficiently in training and employee support. The …" at bounding box center [775, 415] width 1059 height 42
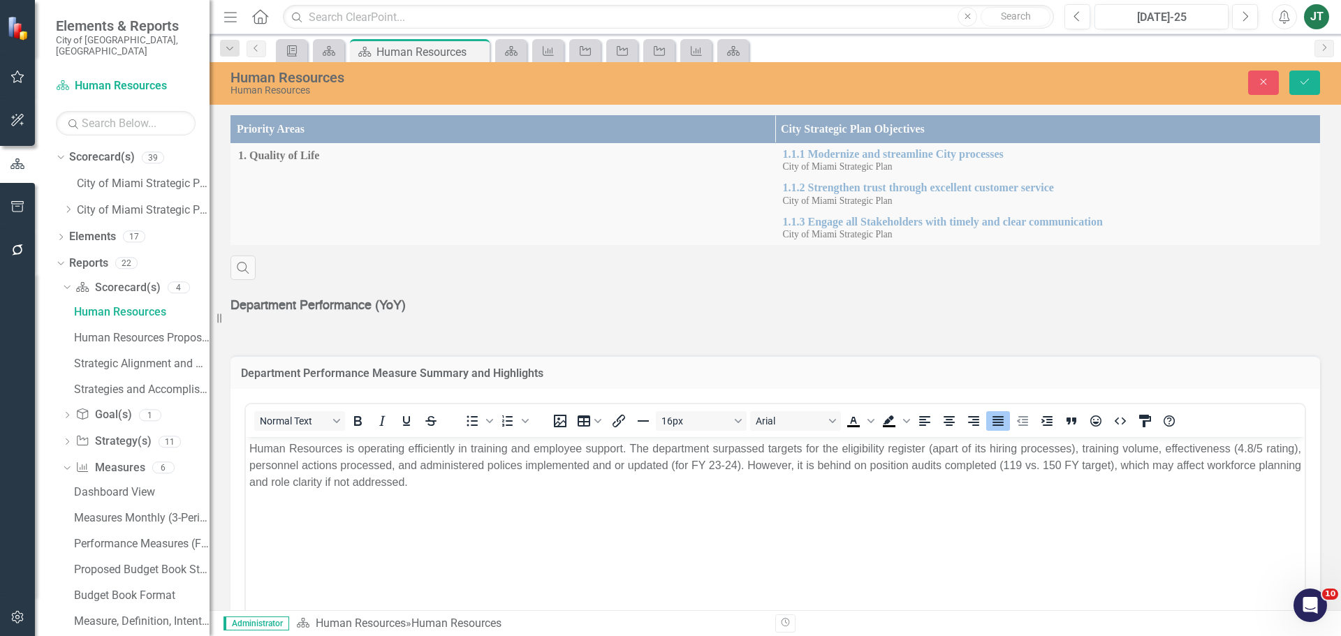
scroll to position [0, 0]
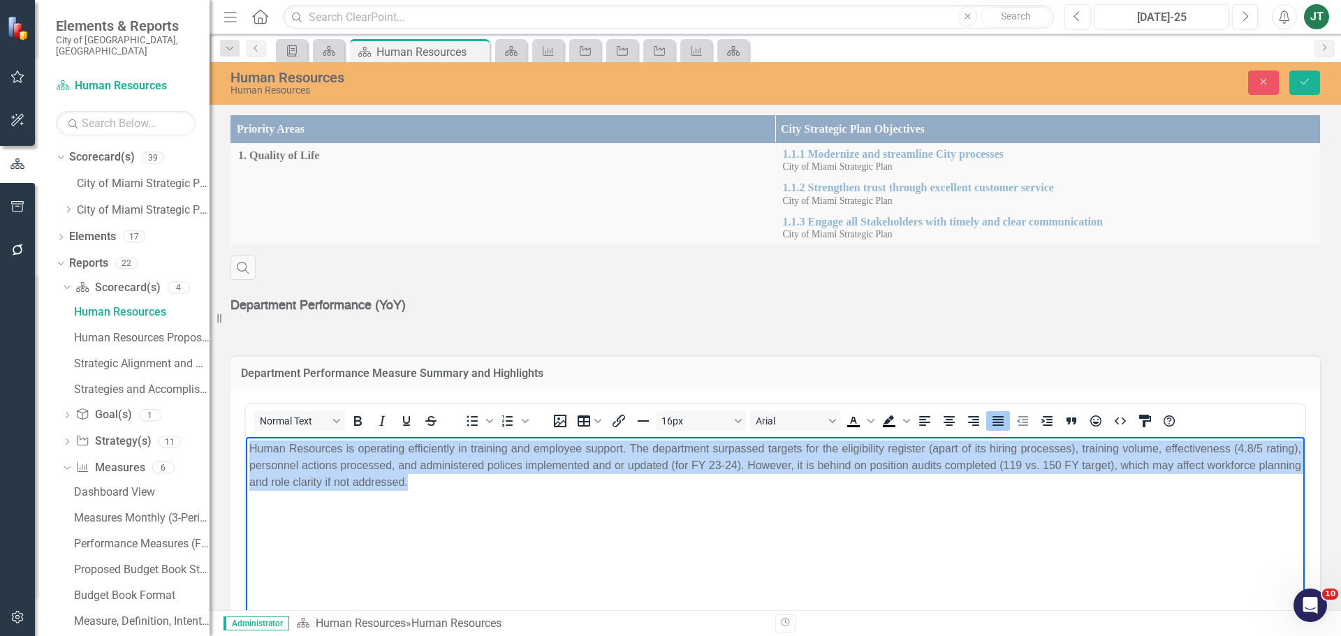
drag, startPoint x: 699, startPoint y: 496, endPoint x: 61, endPoint y: 388, distance: 647.7
click at [246, 437] on html "Human Resources is operating efficiently in training and employee support. The …" at bounding box center [775, 542] width 1059 height 210
paste body "Rich Text Area. Press ALT-0 for help."
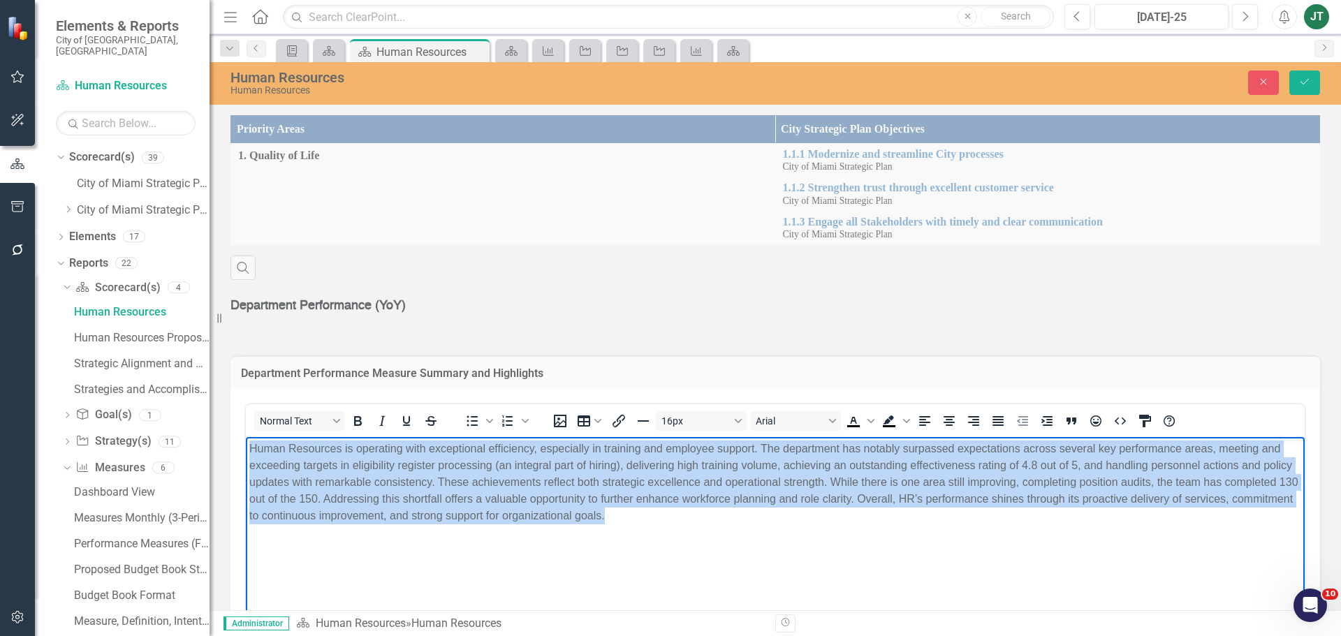
drag, startPoint x: 815, startPoint y: 534, endPoint x: 141, endPoint y: 398, distance: 687.0
click at [246, 437] on html "Human Resources is operating with exceptional efficiency, especially in trainin…" at bounding box center [775, 542] width 1059 height 210
click at [994, 419] on icon "Justify" at bounding box center [998, 421] width 11 height 10
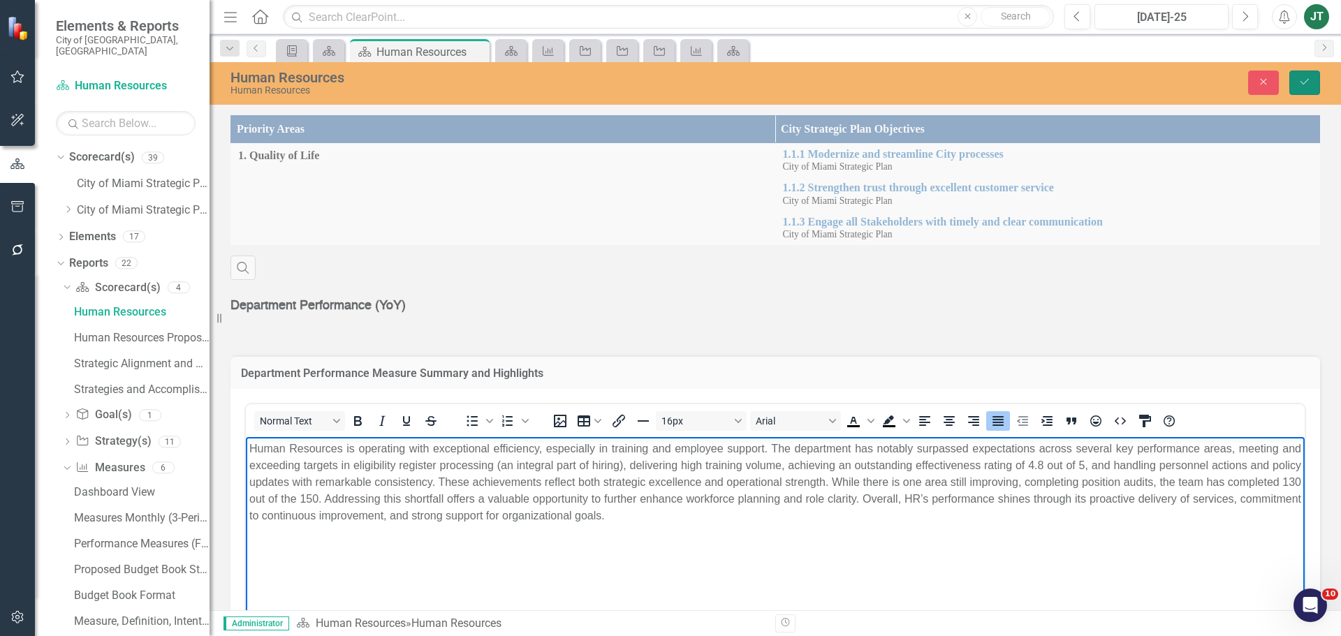
click at [1301, 82] on icon "Save" at bounding box center [1305, 82] width 13 height 10
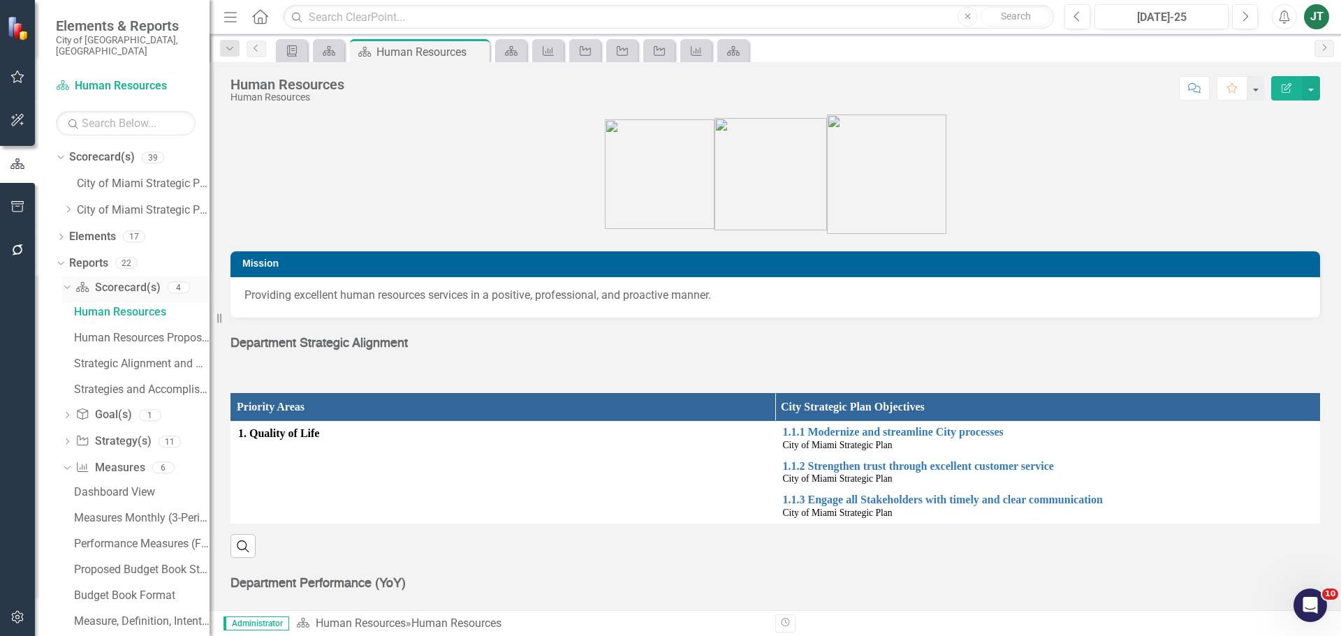
click at [66, 282] on icon "Dropdown" at bounding box center [65, 287] width 8 height 10
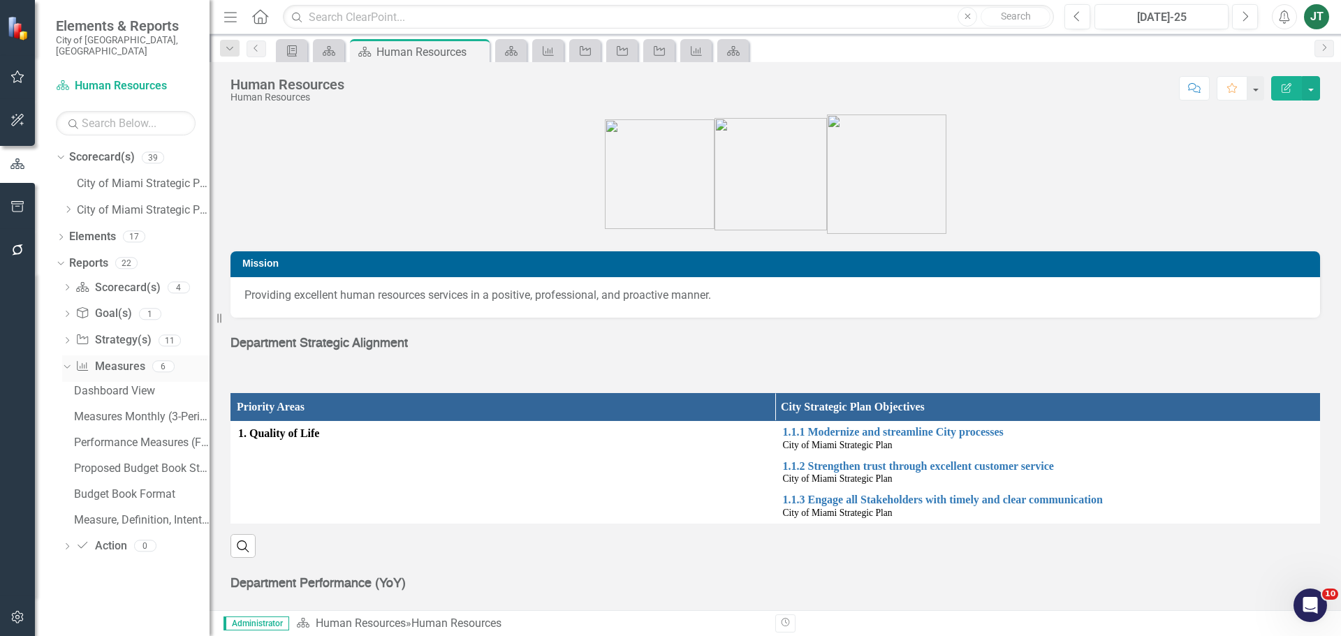
click at [67, 361] on icon "Dropdown" at bounding box center [65, 366] width 8 height 10
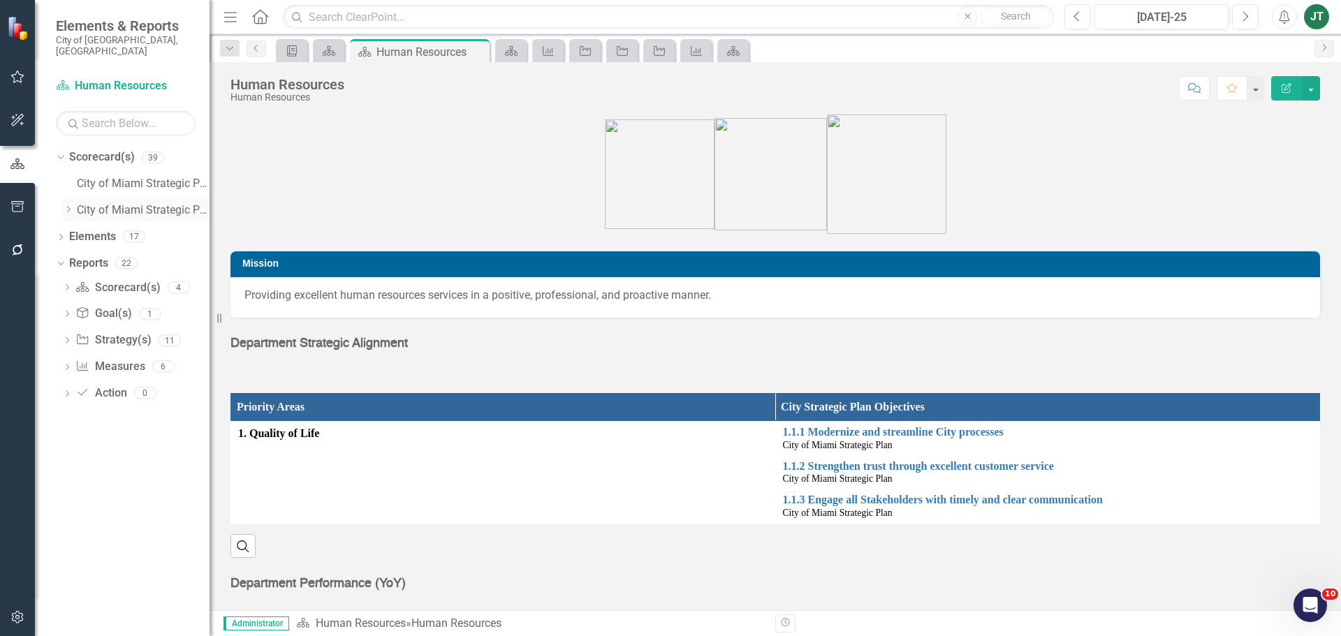
click at [67, 205] on icon "Dropdown" at bounding box center [68, 209] width 10 height 8
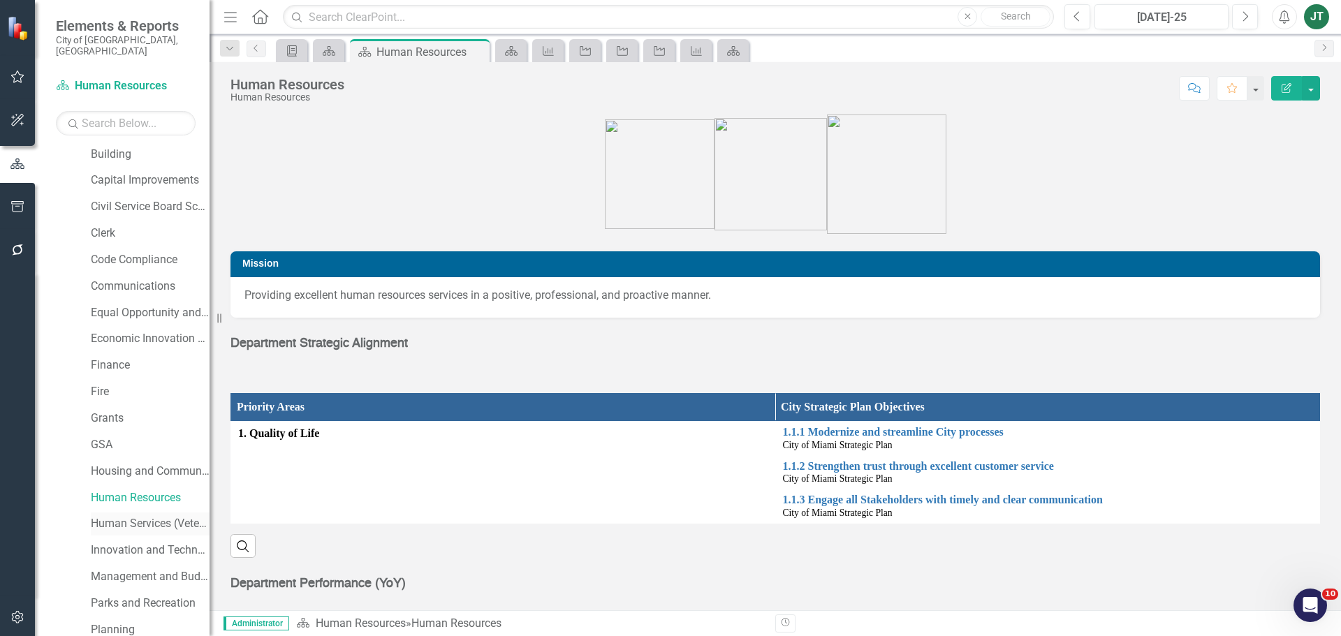
scroll to position [140, 0]
click at [140, 512] on link "Human Services (Veterans and Homeless)" at bounding box center [150, 520] width 119 height 16
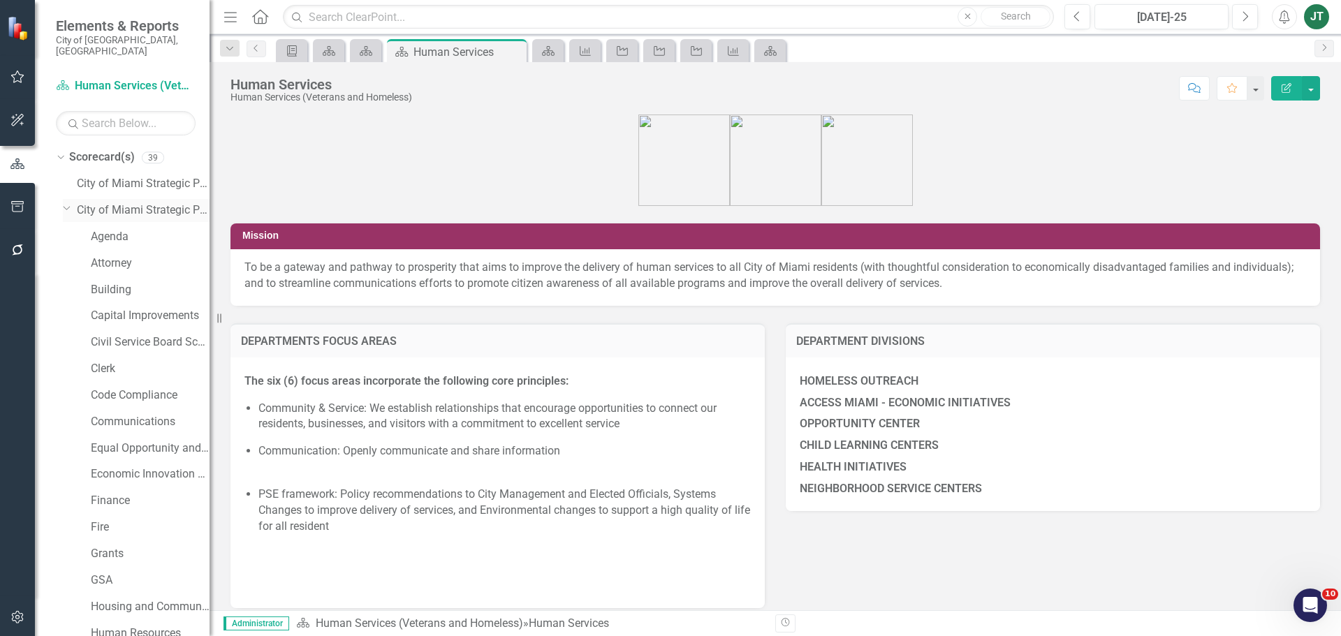
click at [66, 203] on icon "Dropdown" at bounding box center [67, 208] width 8 height 10
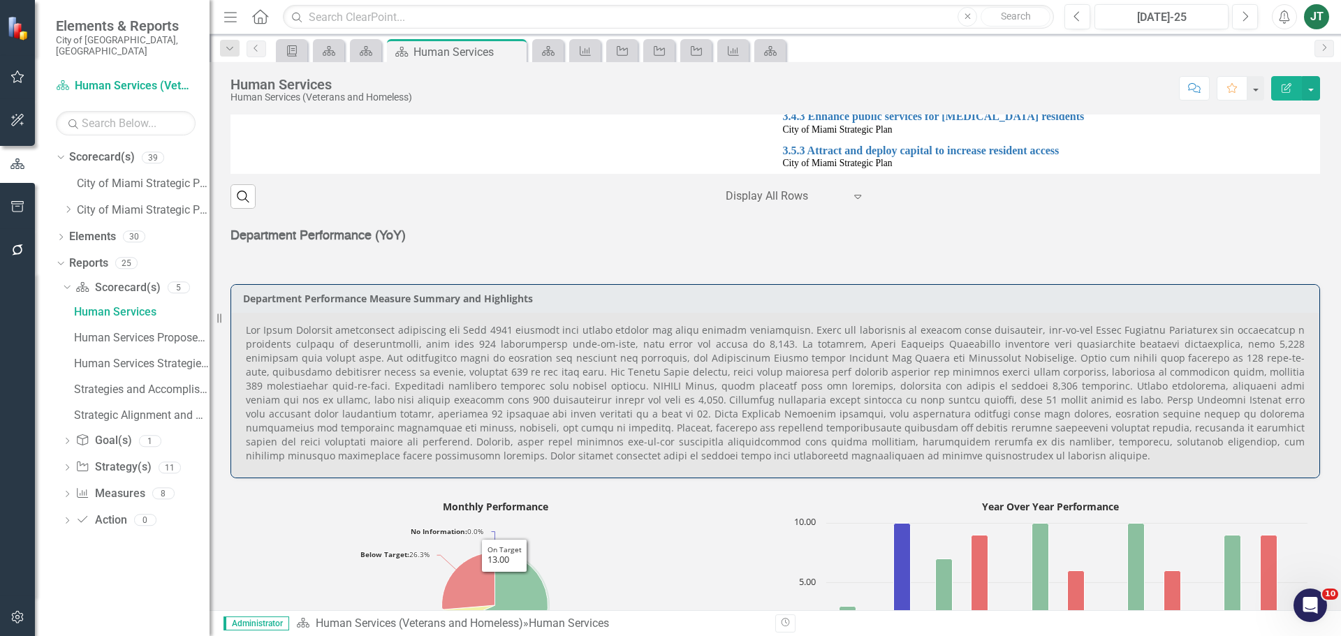
scroll to position [978, 0]
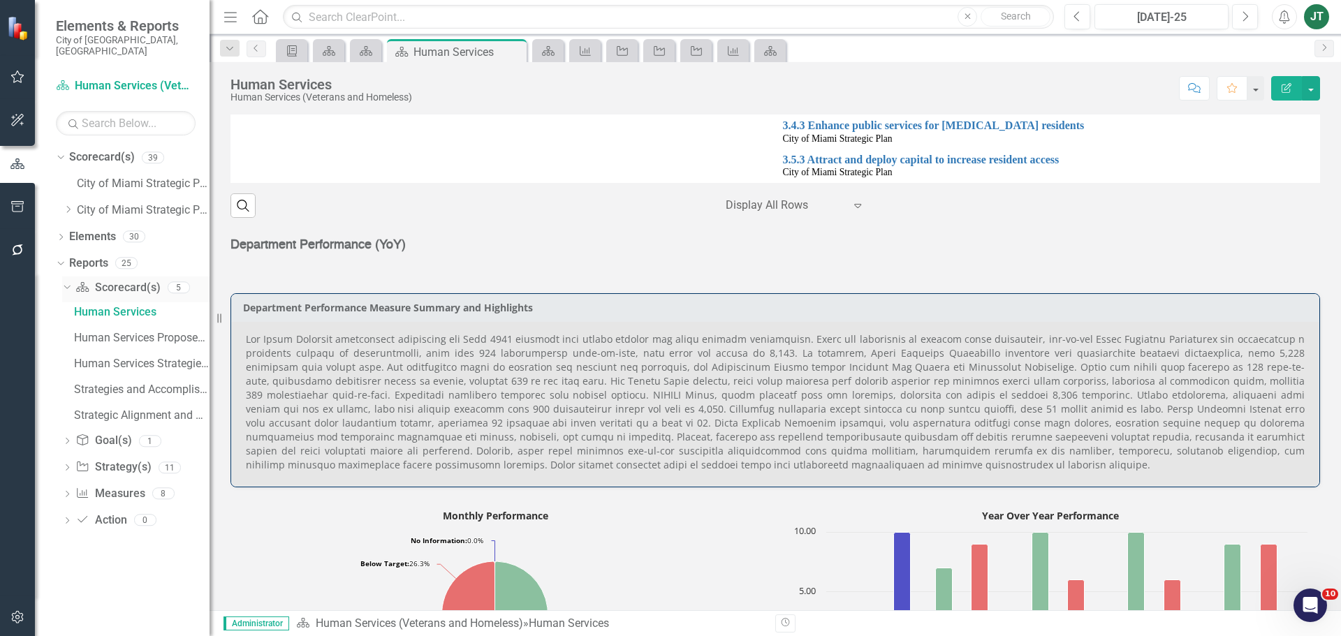
click at [62, 282] on icon "Dropdown" at bounding box center [65, 287] width 8 height 10
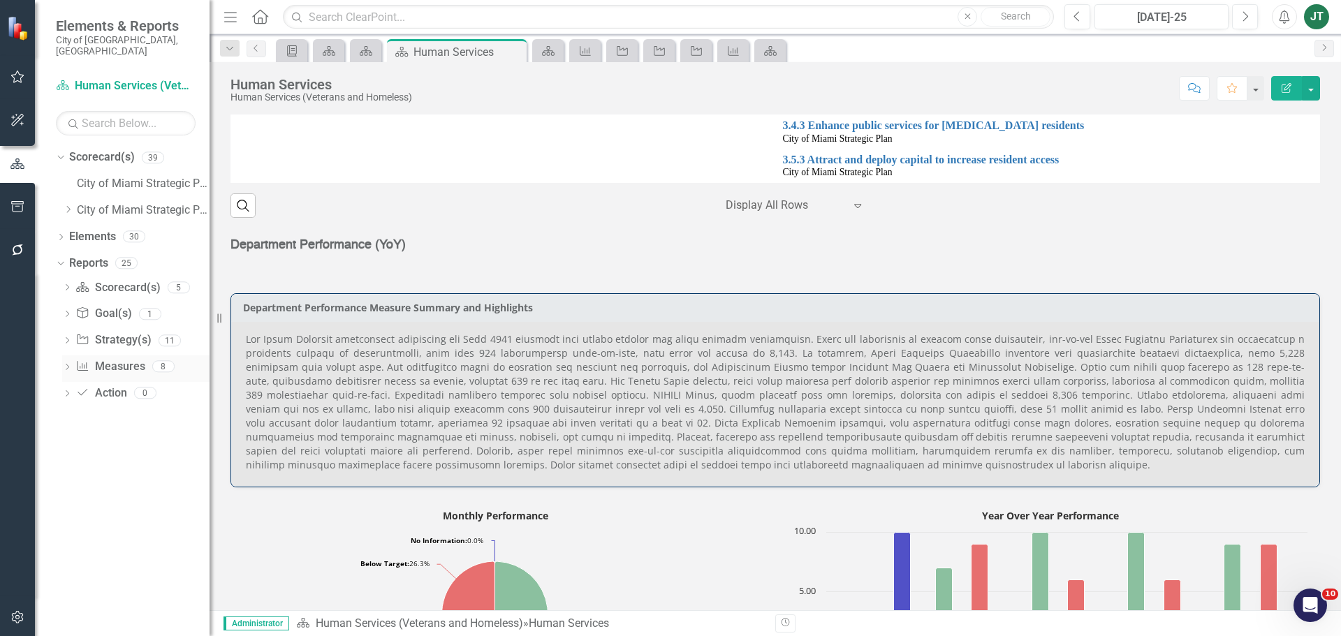
click at [113, 359] on link "Measure Measures" at bounding box center [109, 367] width 69 height 16
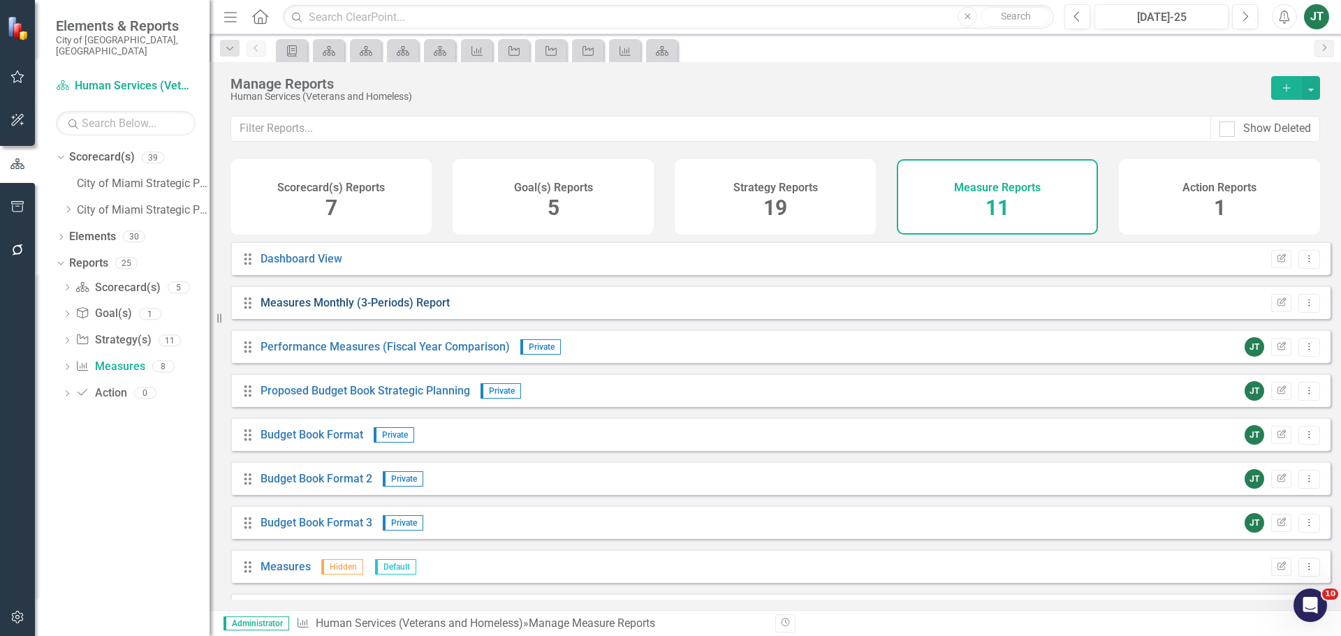
click at [385, 310] on link "Measures Monthly (3-Periods) Report" at bounding box center [355, 302] width 189 height 13
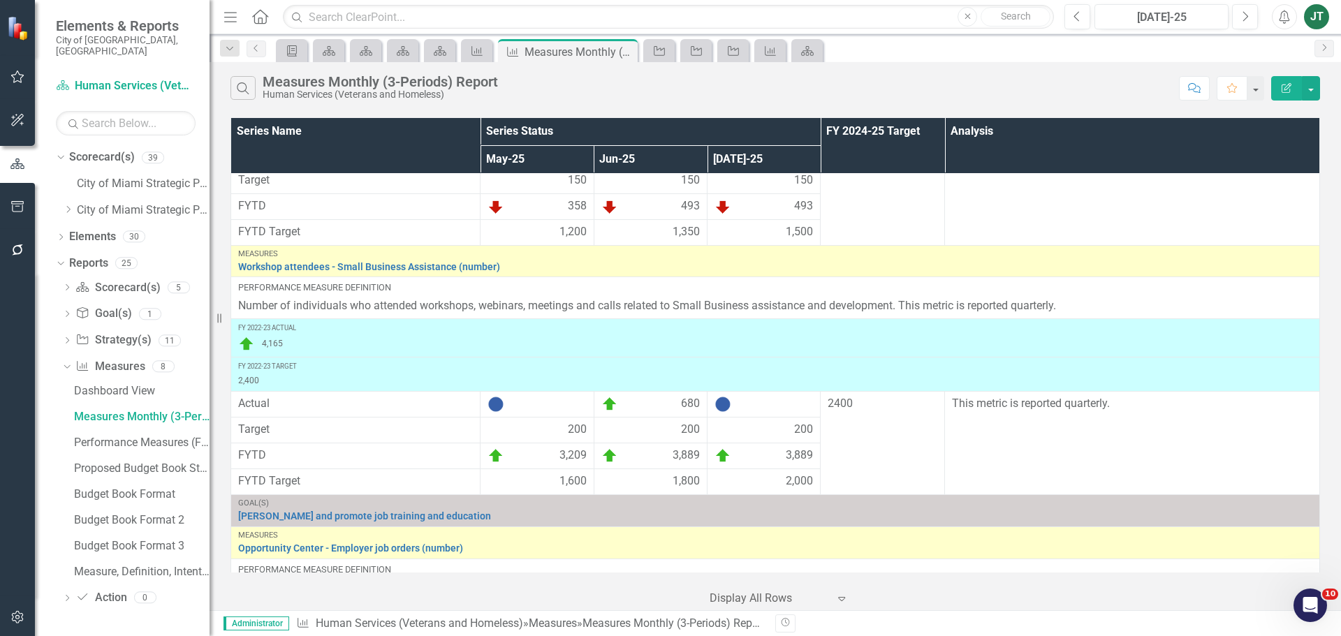
scroll to position [184, 0]
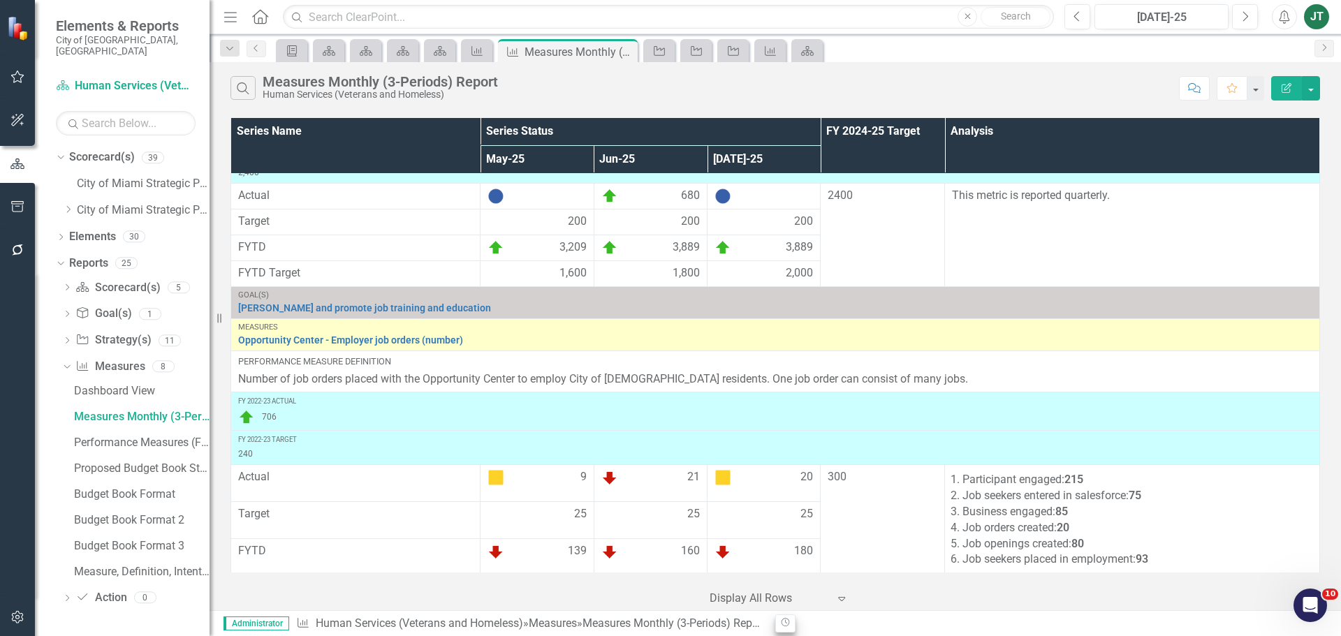
scroll to position [419, 0]
click at [478, 100] on div "Human Services (Veterans and Homeless)" at bounding box center [380, 94] width 235 height 10
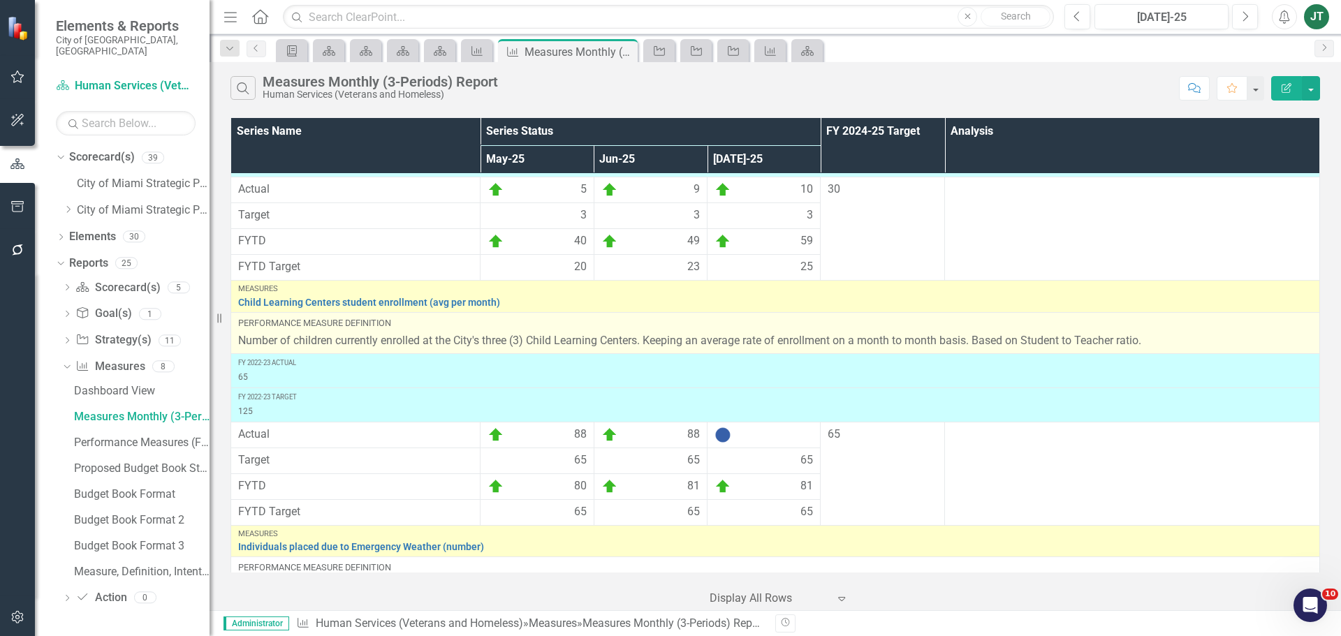
scroll to position [2096, 0]
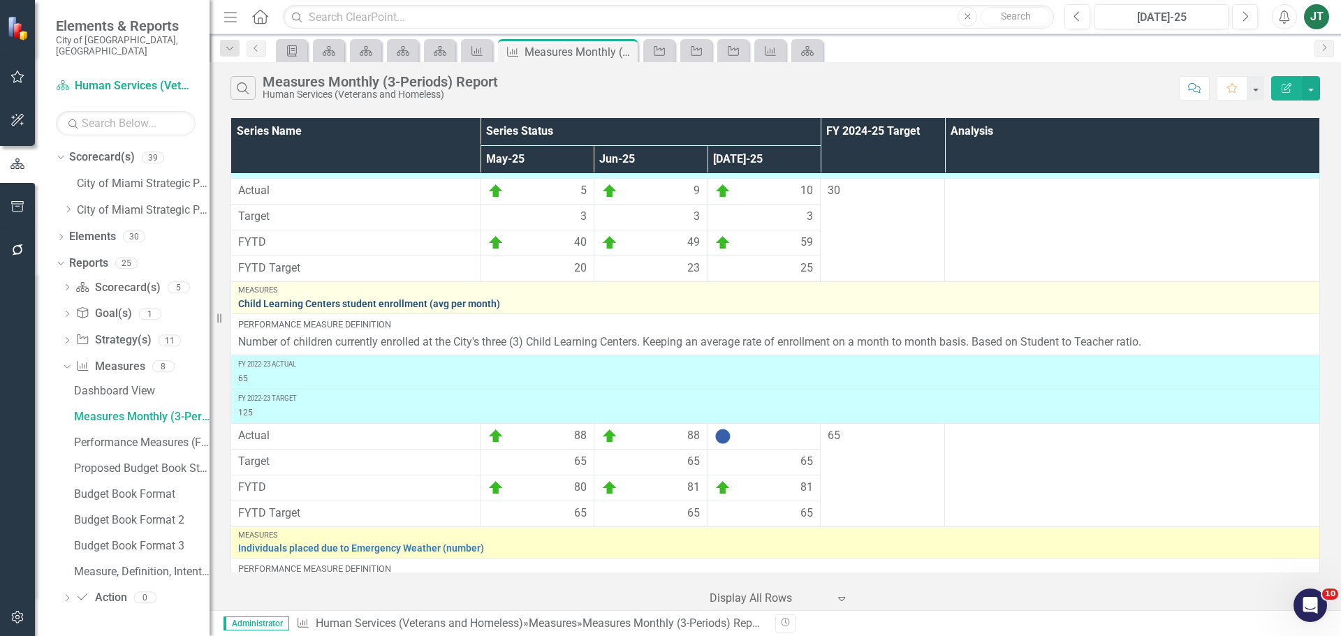
click at [514, 305] on link "Child Learning Centers student enrollment (avg per month)" at bounding box center [775, 304] width 1075 height 10
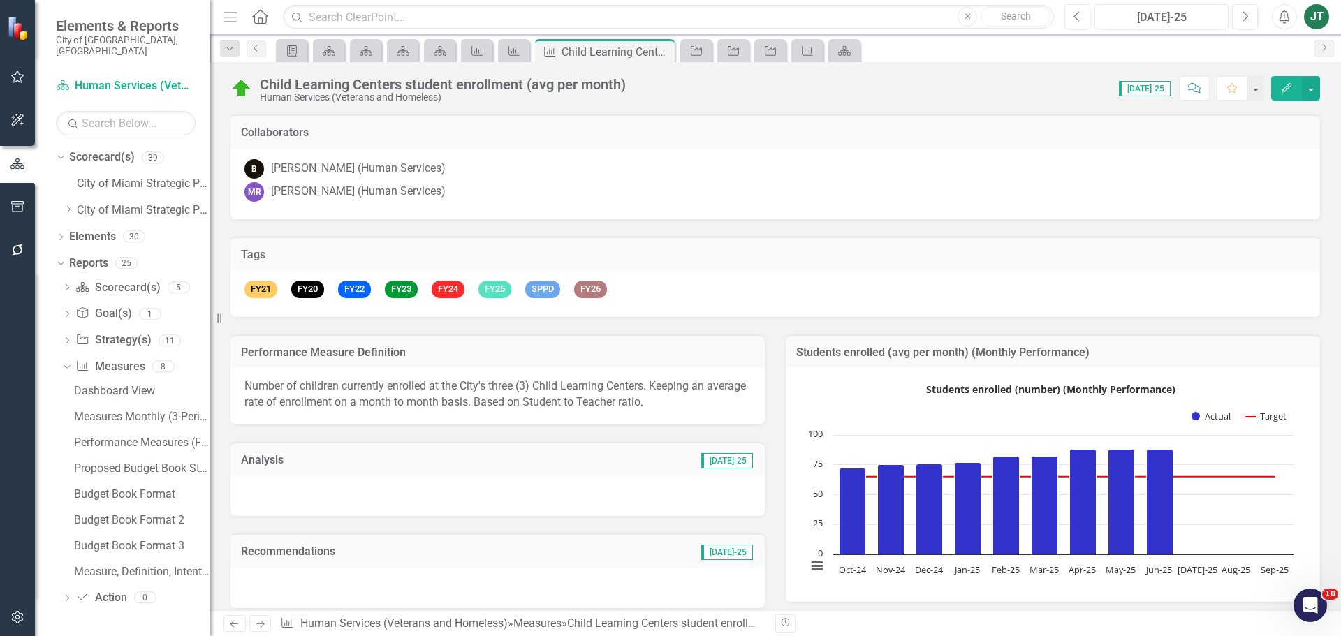
click at [405, 78] on div "Child Learning Centers student enrollment (avg per month)" at bounding box center [443, 84] width 366 height 15
click at [405, 81] on div "Child Learning Centers student enrollment (avg per month)" at bounding box center [443, 84] width 366 height 15
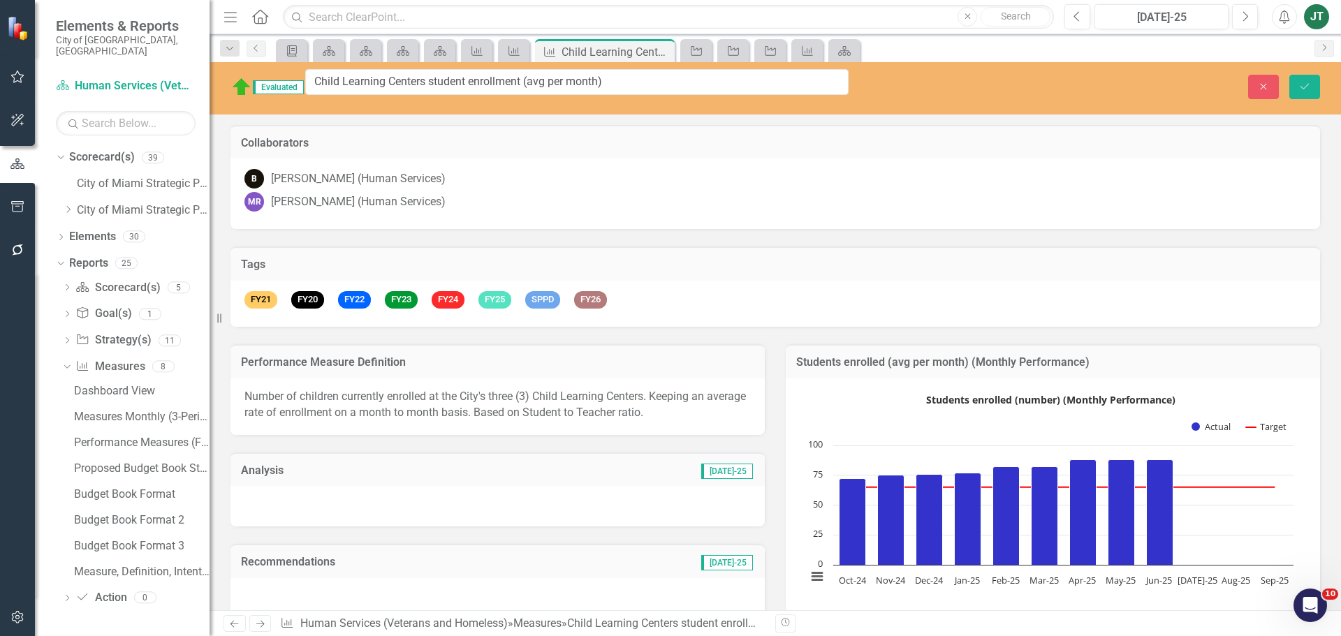
click at [405, 82] on input "Child Learning Centers student enrollment (avg per month)" at bounding box center [577, 82] width 544 height 26
click at [500, 82] on input "Child Learning Centers student enrollment (avg per month)" at bounding box center [577, 82] width 544 height 26
click at [1309, 83] on icon "Save" at bounding box center [1305, 87] width 13 height 10
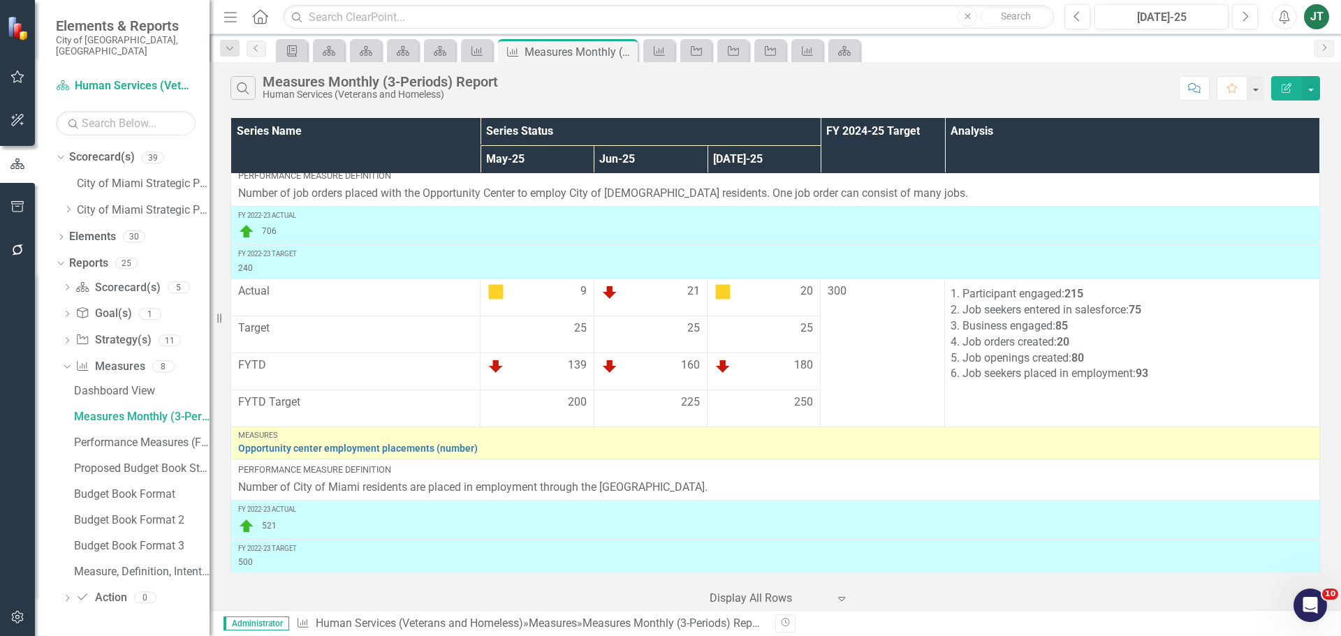
scroll to position [629, 0]
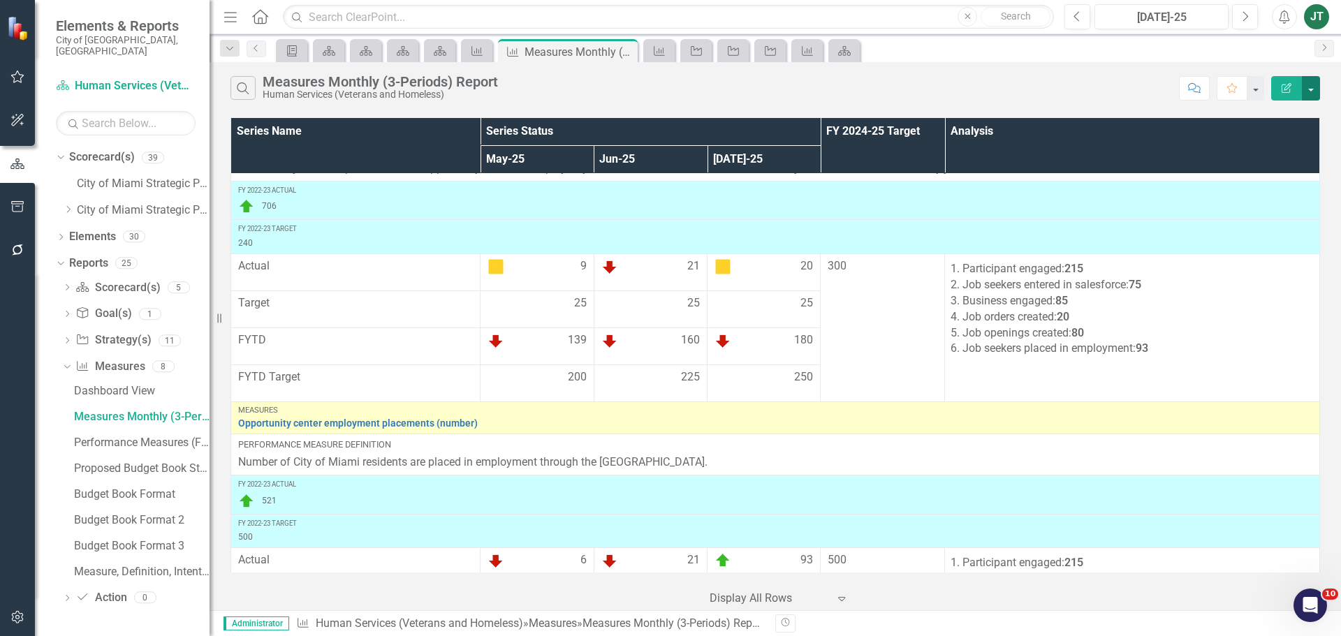
click at [1316, 91] on button "button" at bounding box center [1311, 88] width 18 height 24
click at [1285, 146] on link "PDF Export to PDF" at bounding box center [1264, 142] width 110 height 26
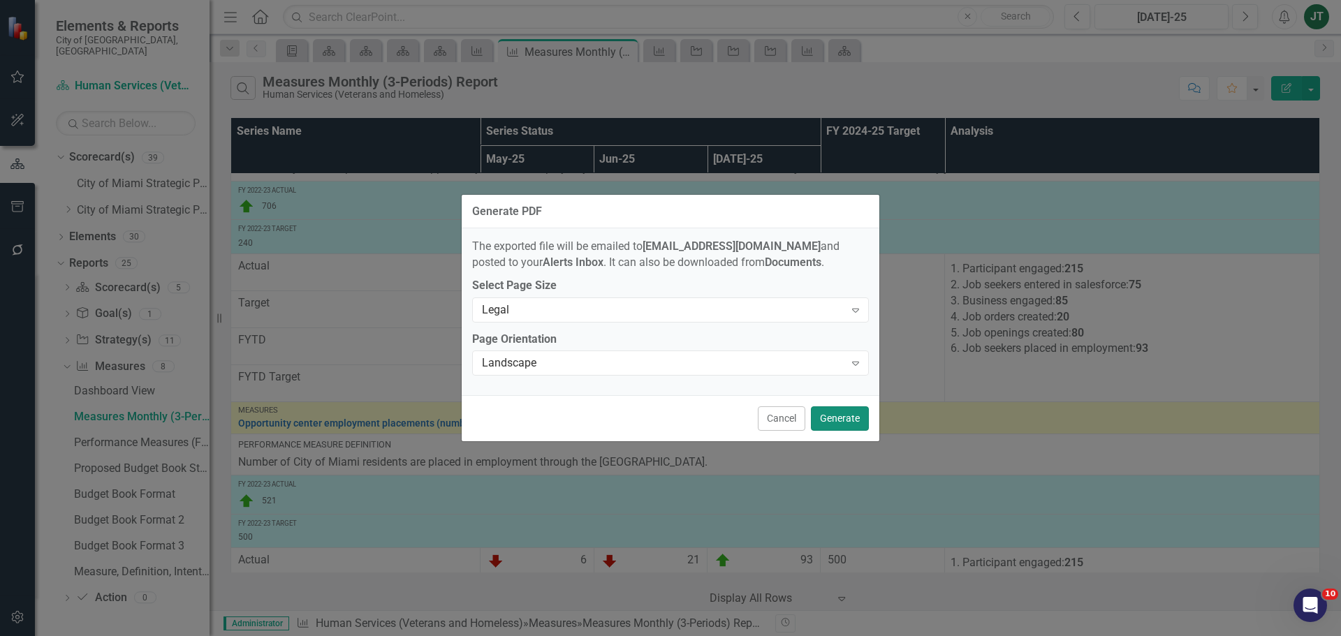
click at [827, 416] on button "Generate" at bounding box center [840, 419] width 58 height 24
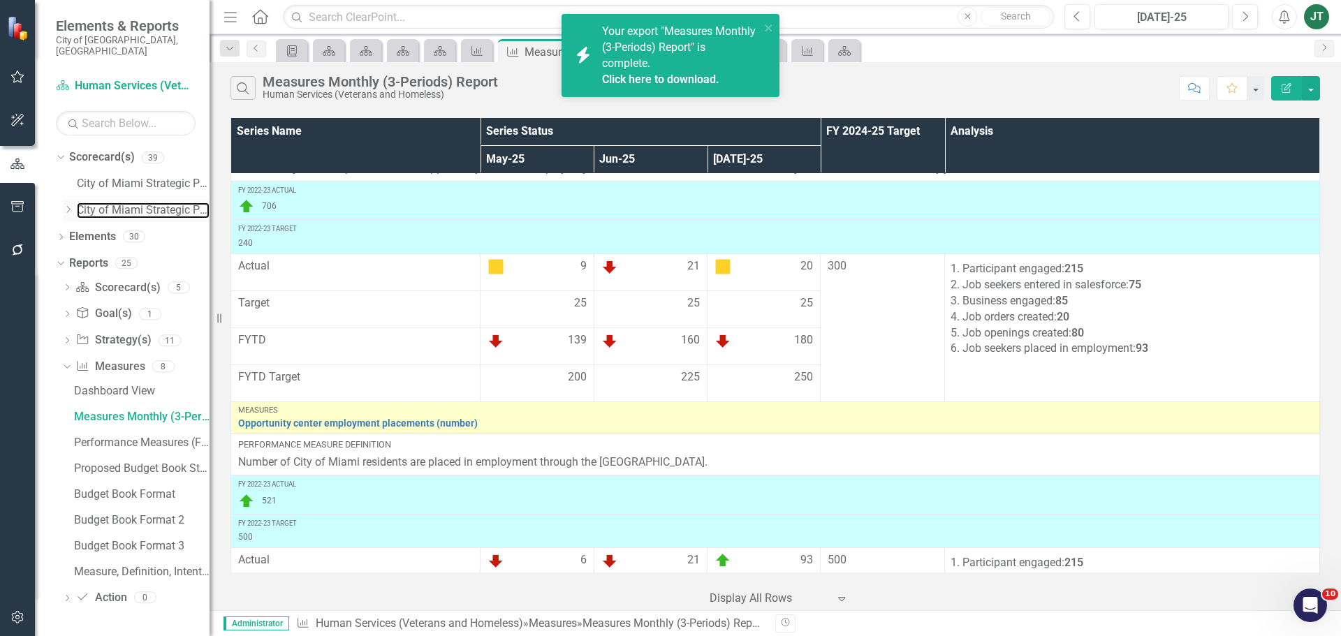
click at [76, 199] on div "Dropdown City of Miami Strategic Plan (NEW)" at bounding box center [136, 210] width 147 height 23
click at [70, 206] on icon at bounding box center [68, 209] width 3 height 7
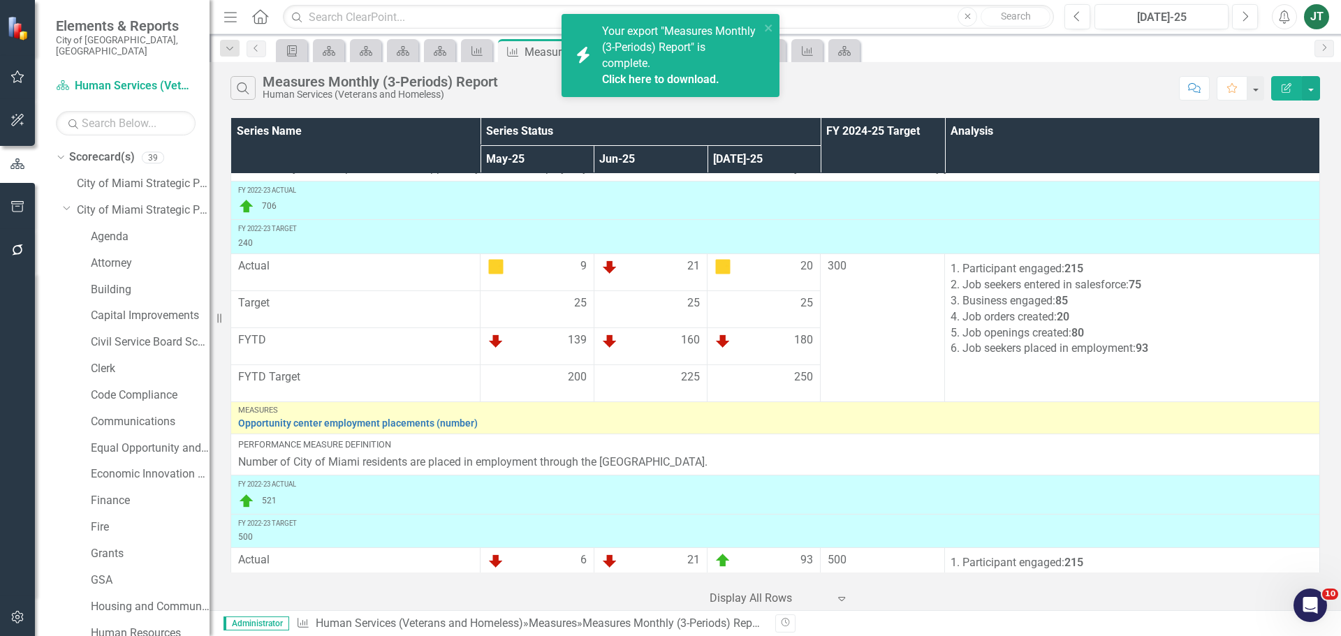
click at [672, 80] on link "Click here to download." at bounding box center [660, 79] width 117 height 13
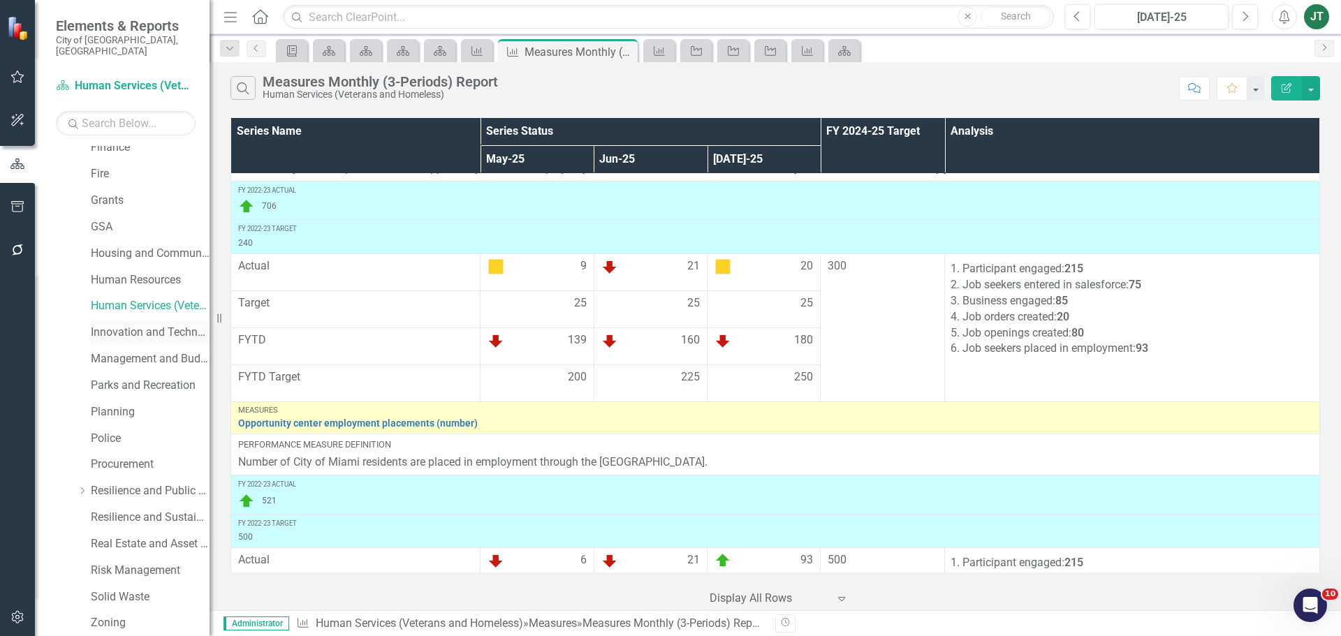
scroll to position [349, 0]
click at [124, 329] on link "Innovation and Technology" at bounding box center [150, 337] width 119 height 16
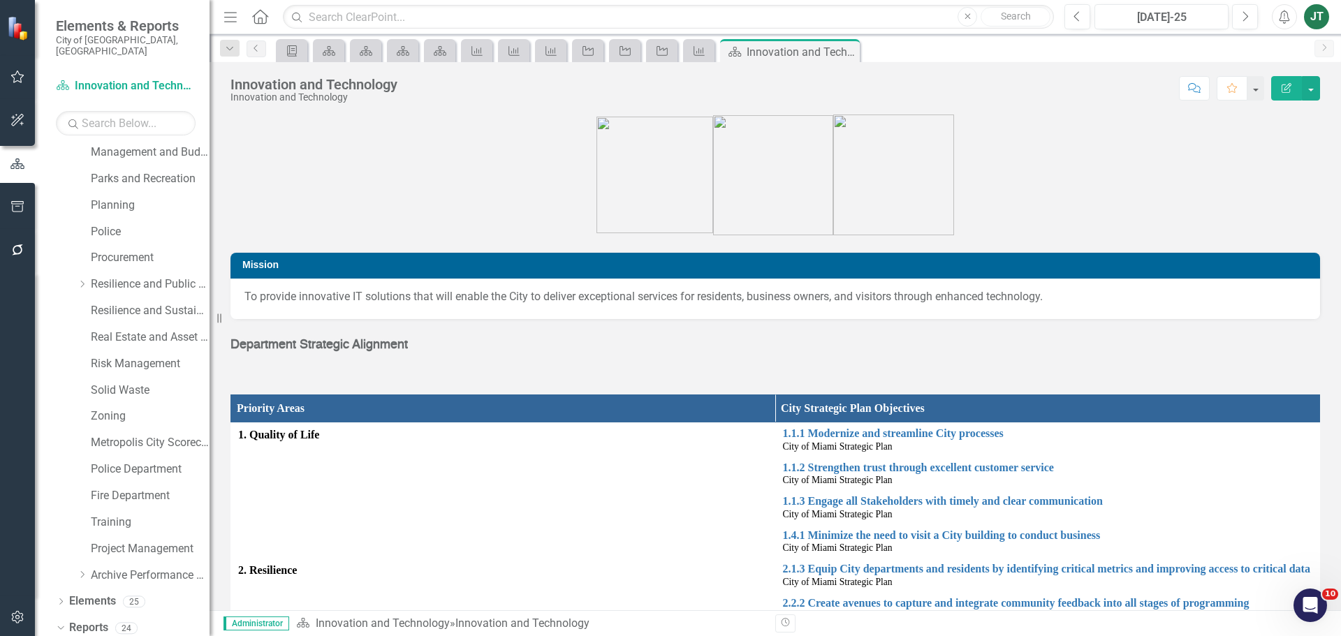
click at [64, 195] on div "City of Miami Strategic Plan Dropdown City of Miami Strategic Plan (NEW) Agenda…" at bounding box center [136, 101] width 147 height 978
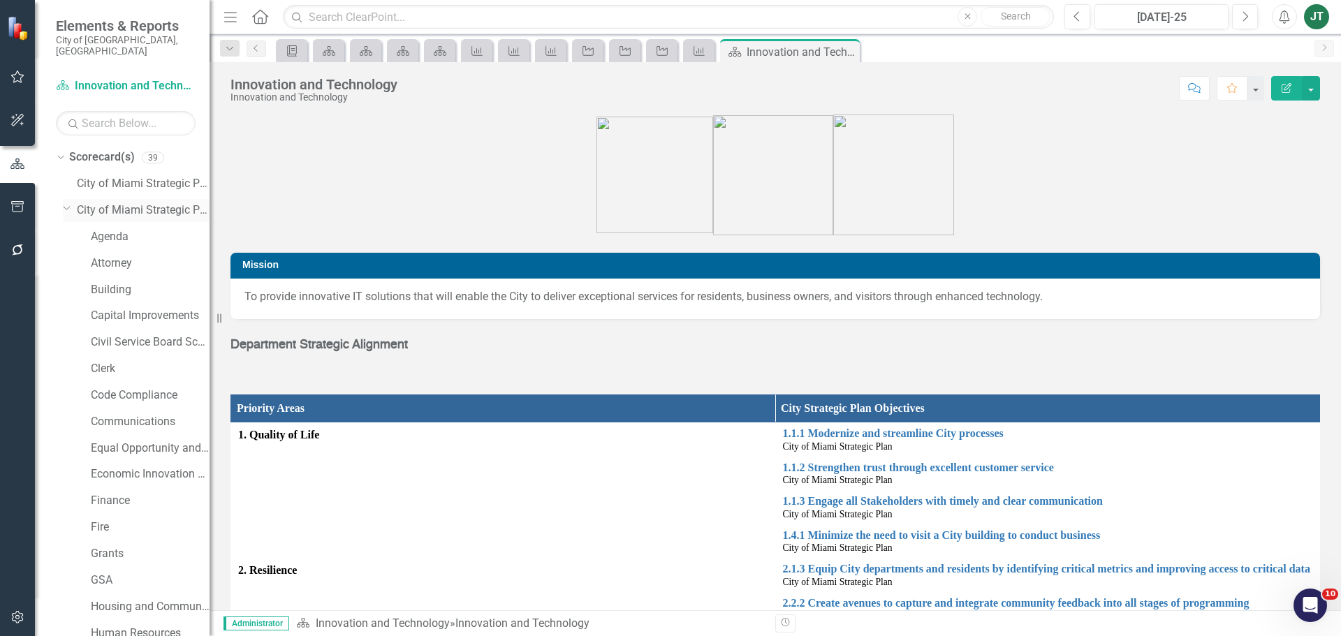
click at [69, 207] on icon at bounding box center [67, 208] width 7 height 3
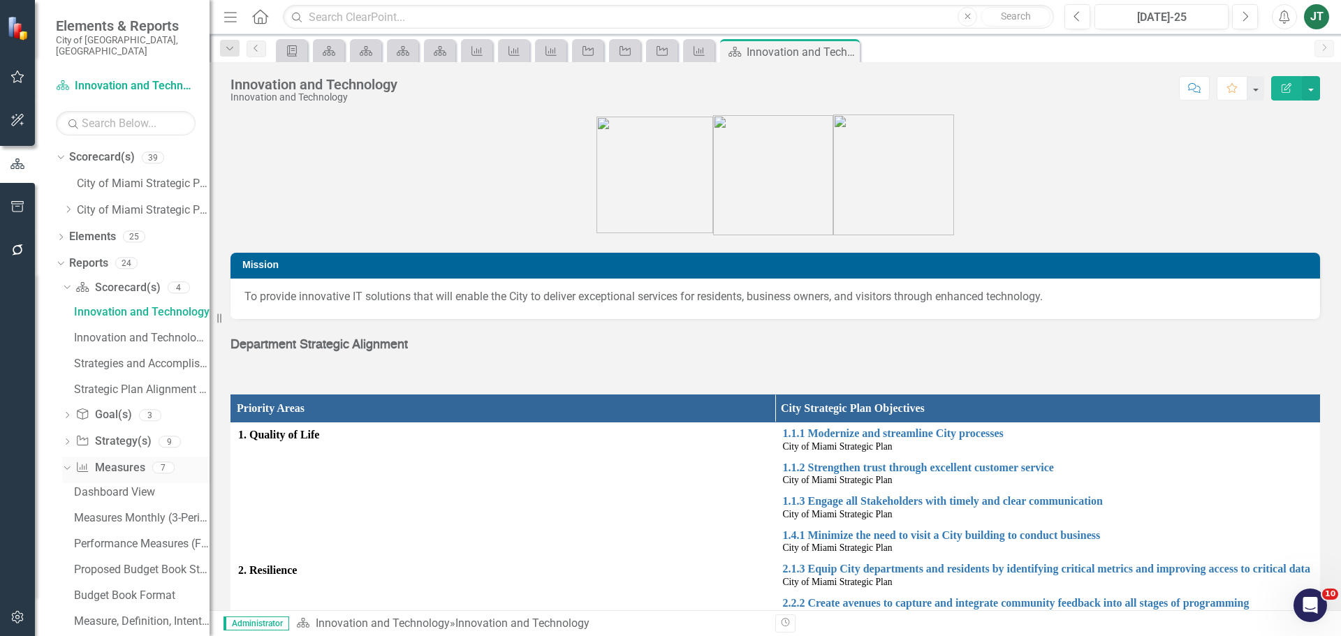
click at [68, 463] on icon "Dropdown" at bounding box center [65, 468] width 8 height 10
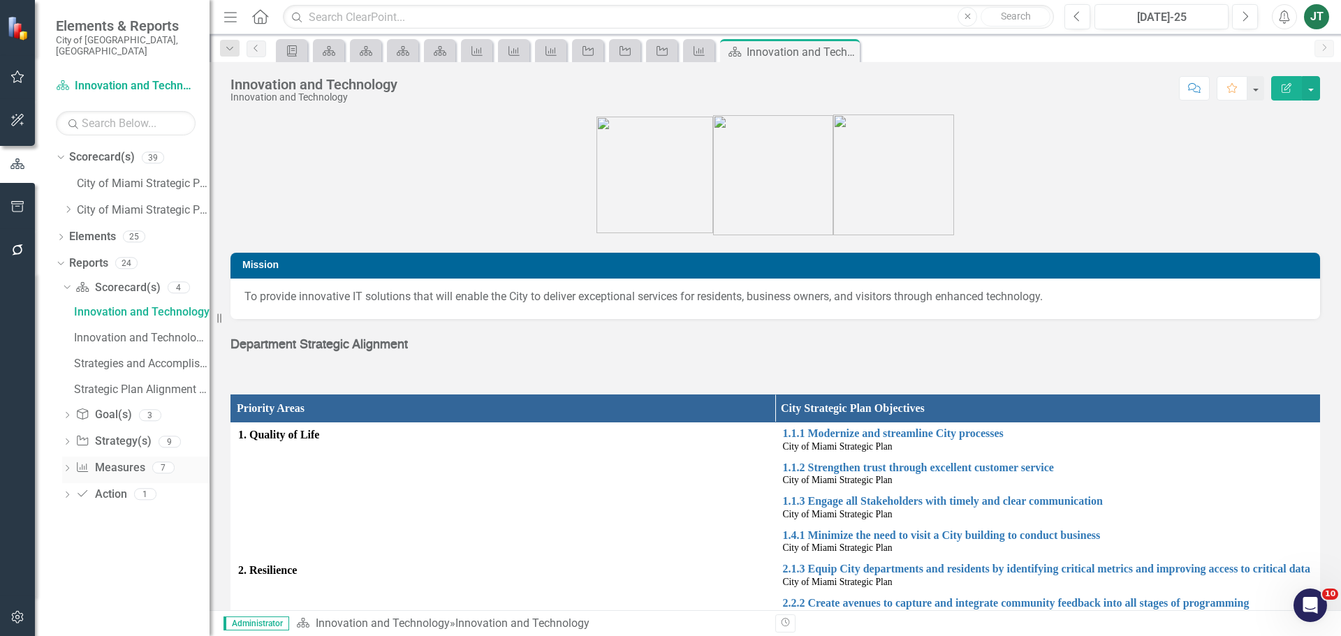
click at [115, 460] on link "Measure Measures" at bounding box center [109, 468] width 69 height 16
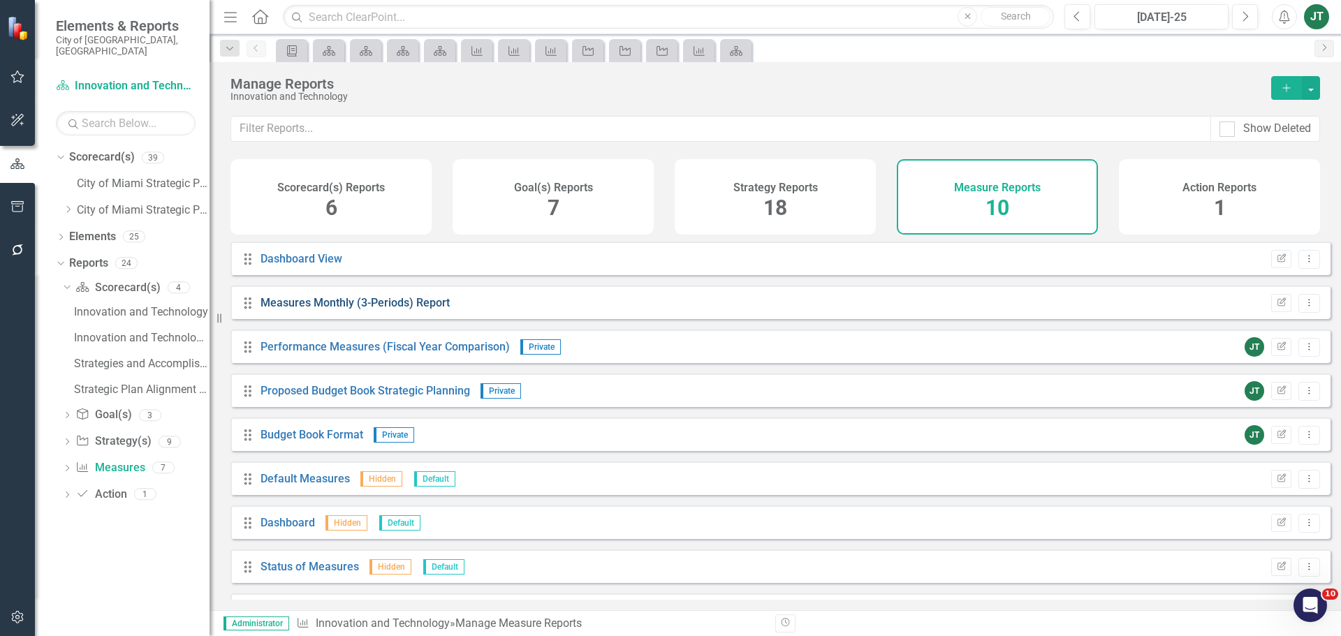
click at [366, 310] on link "Measures Monthly (3-Periods) Report" at bounding box center [355, 302] width 189 height 13
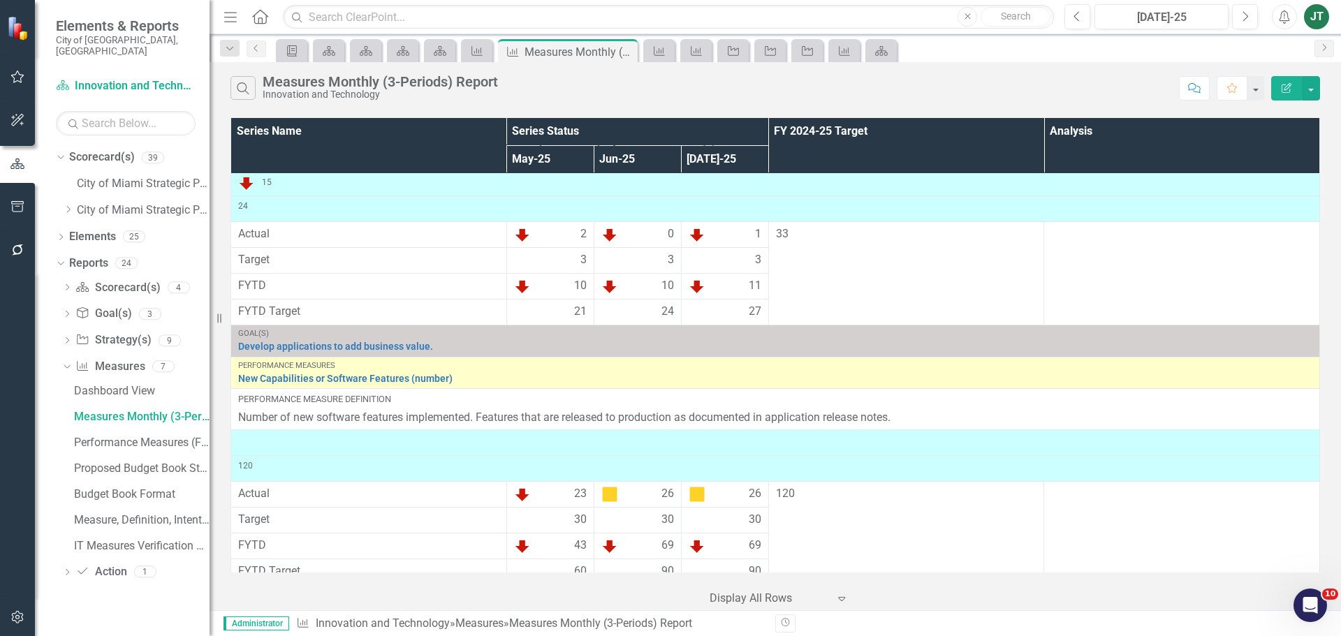
scroll to position [674, 0]
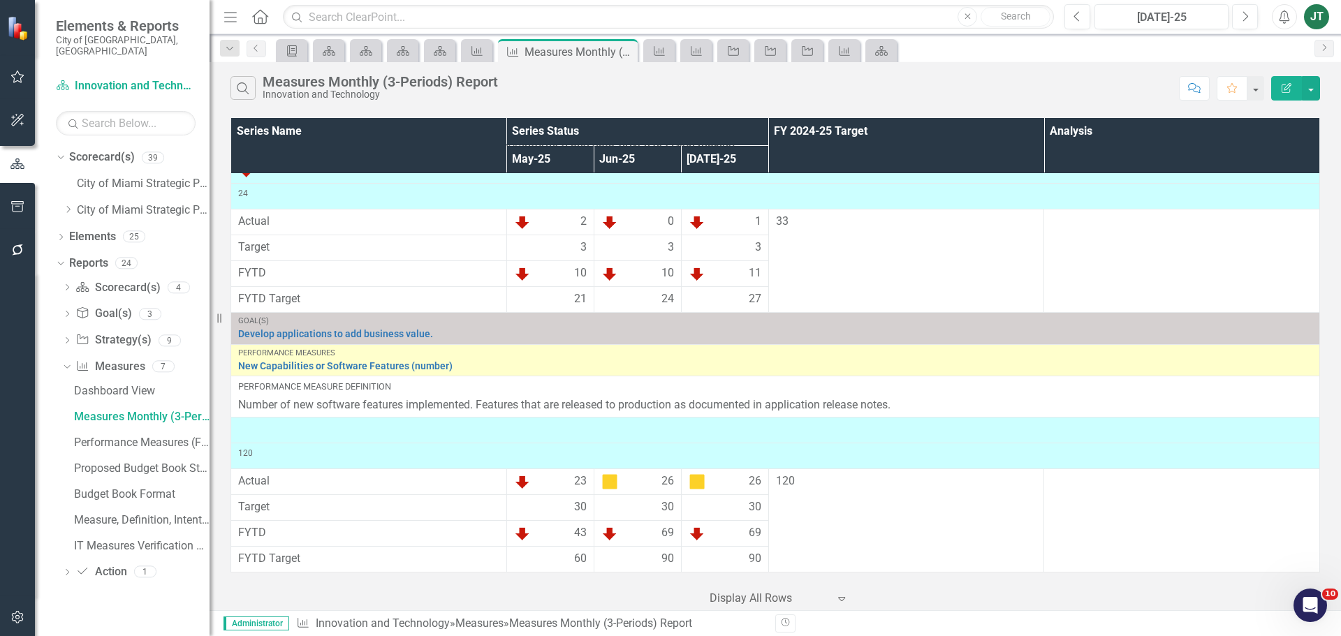
drag, startPoint x: 850, startPoint y: 627, endPoint x: 842, endPoint y: 643, distance: 17.8
click at [71, 205] on icon "Dropdown" at bounding box center [68, 209] width 10 height 8
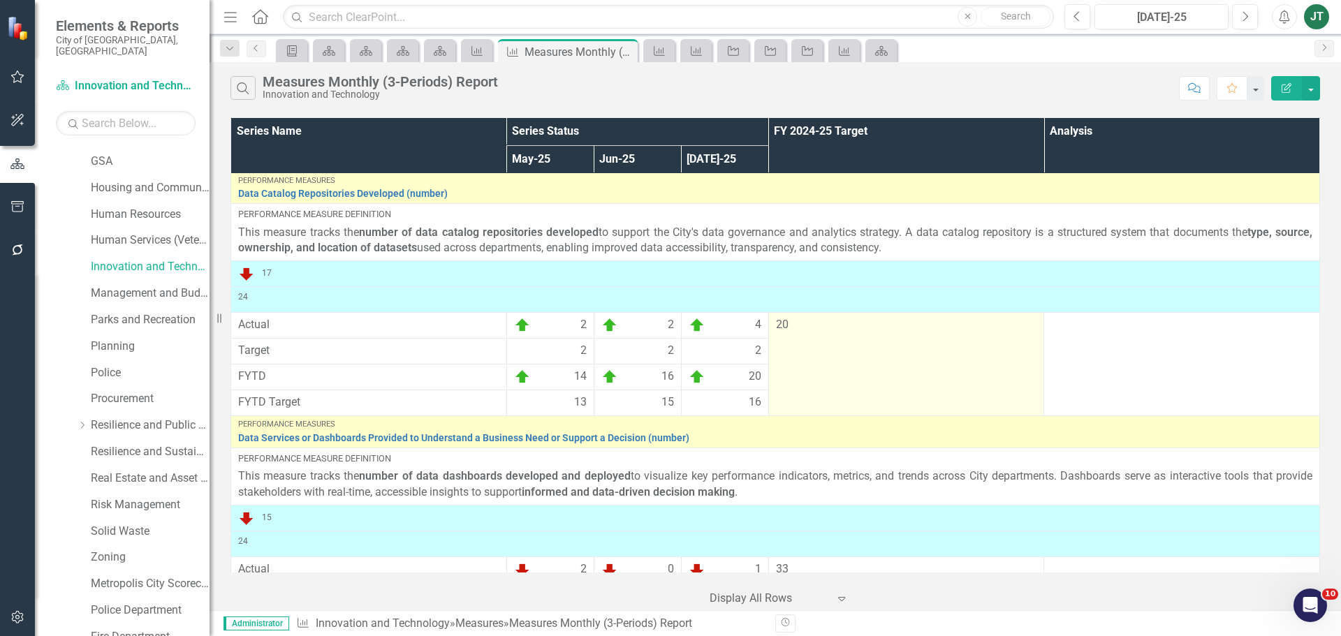
scroll to position [349, 0]
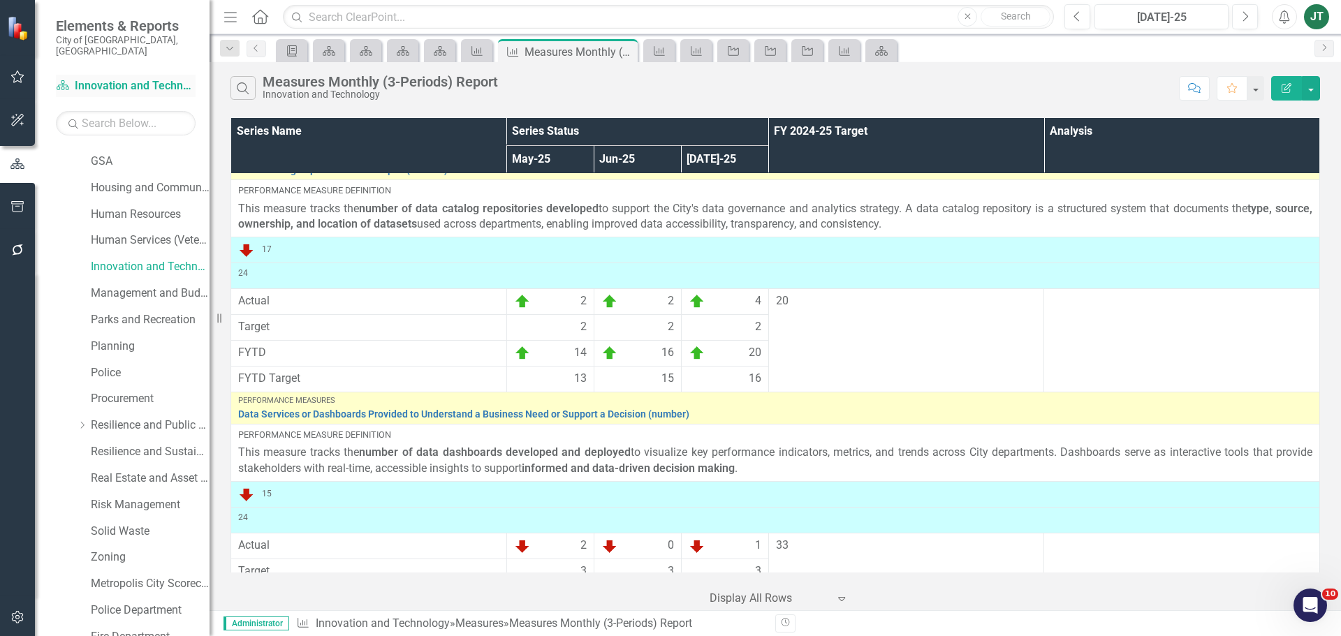
click at [148, 78] on link "Scorecard(s) Innovation and Technology" at bounding box center [126, 86] width 140 height 16
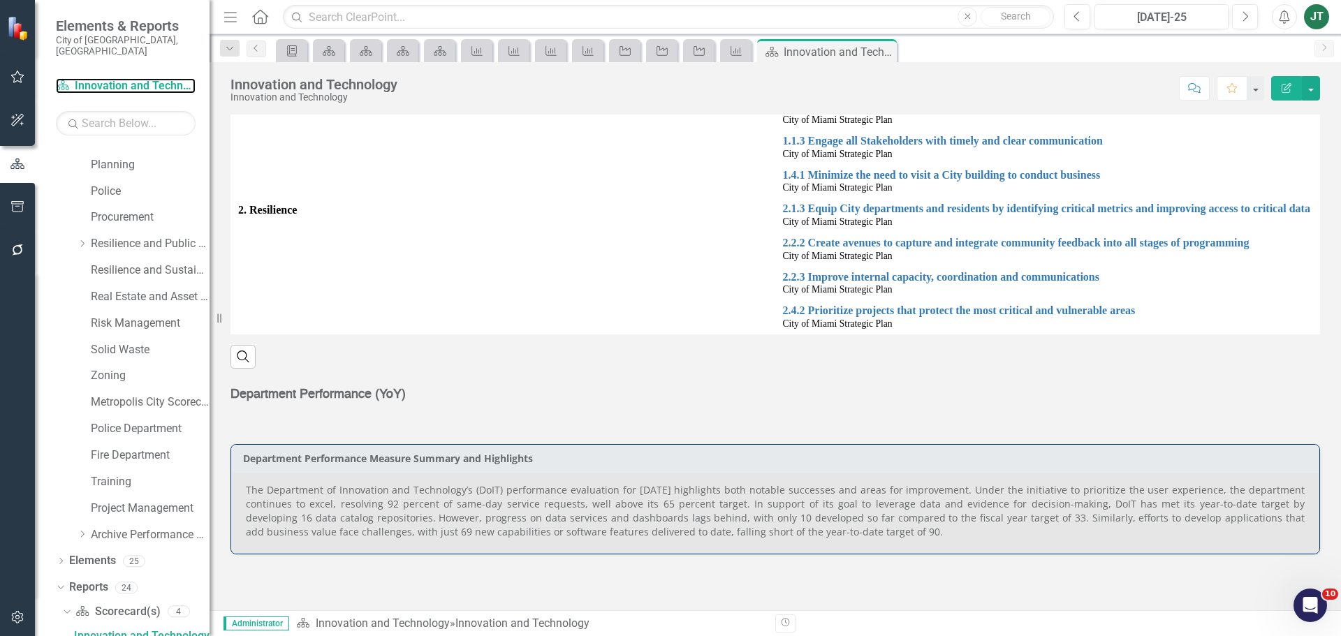
scroll to position [489, 0]
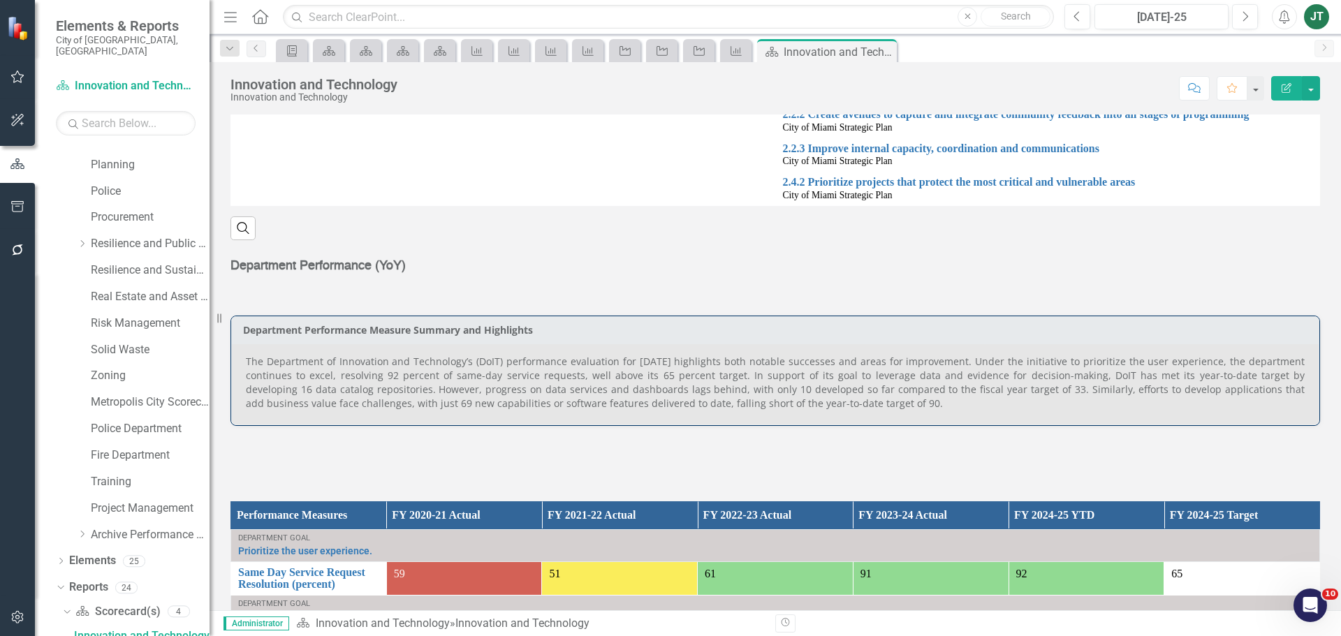
click at [441, 403] on p "The Department of Innovation and Technology’s (DoIT) performance evaluation for…" at bounding box center [775, 383] width 1059 height 56
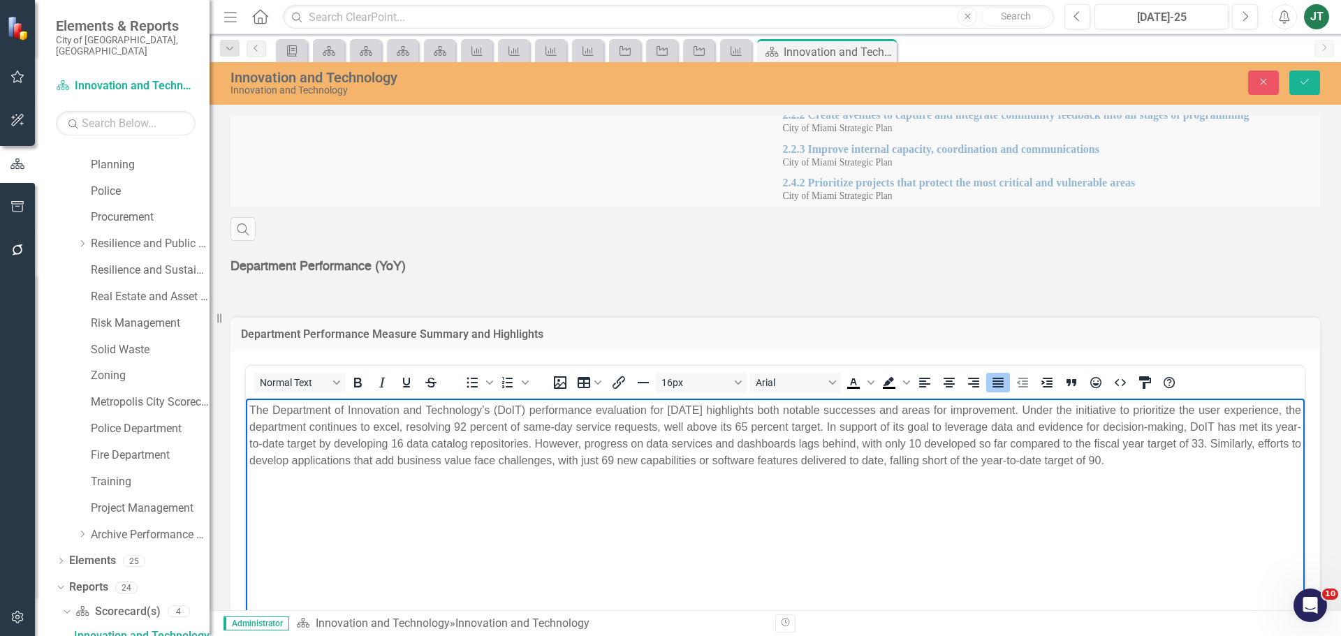
scroll to position [0, 0]
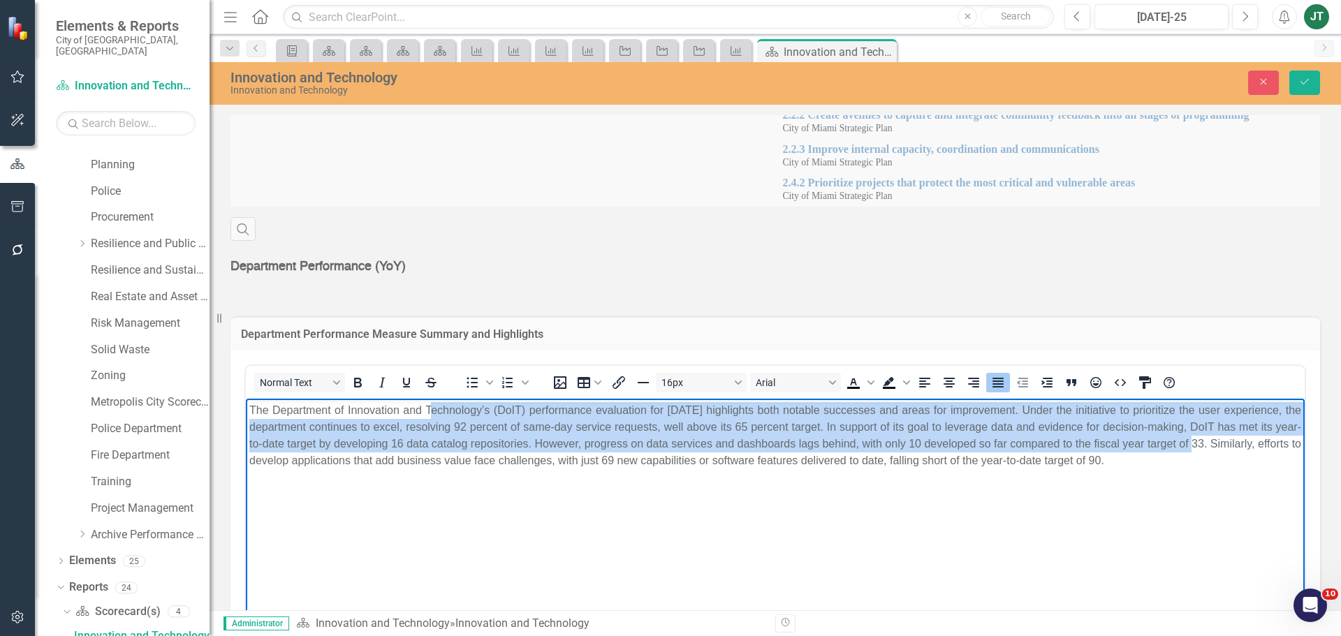
drag, startPoint x: 1215, startPoint y: 451, endPoint x: 428, endPoint y: 395, distance: 788.6
click at [428, 398] on html "The Department of Innovation and Technology’s (DoIT) performance evaluation for…" at bounding box center [775, 503] width 1059 height 210
click at [693, 452] on p "The Department of Innovation and Technology’s (DoIT) performance evaluation for…" at bounding box center [775, 435] width 1052 height 67
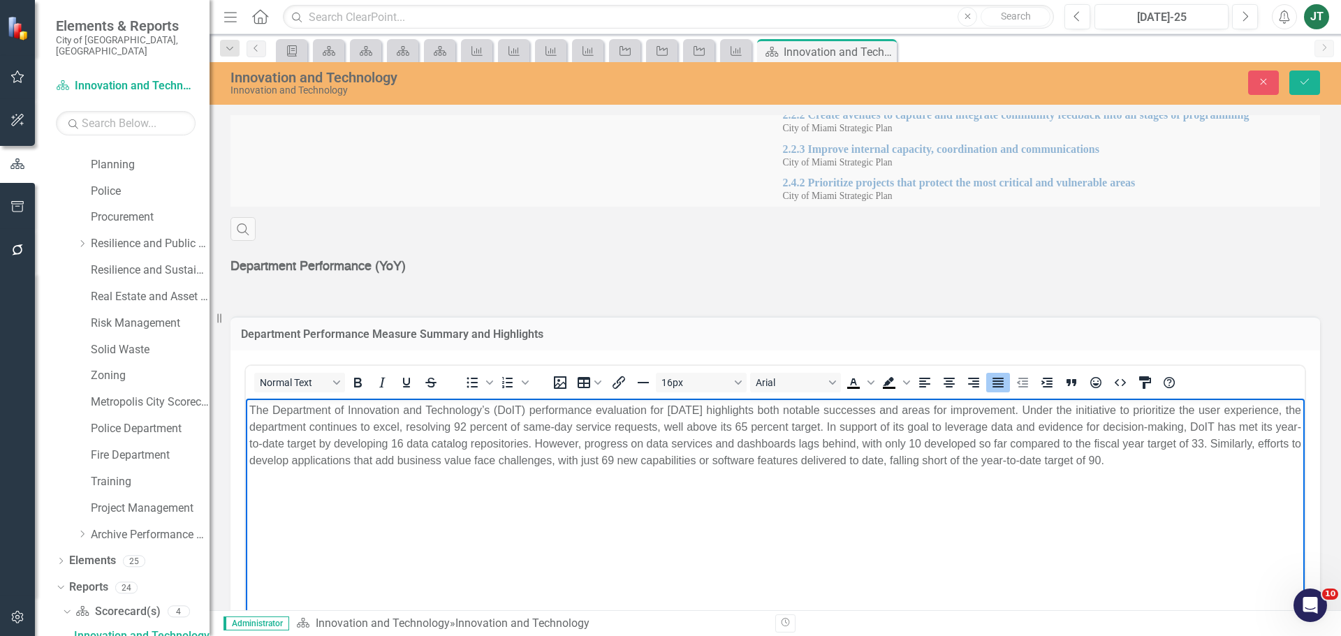
click at [1133, 468] on p "The Department of Innovation and Technology’s (DoIT) performance evaluation for…" at bounding box center [775, 435] width 1052 height 67
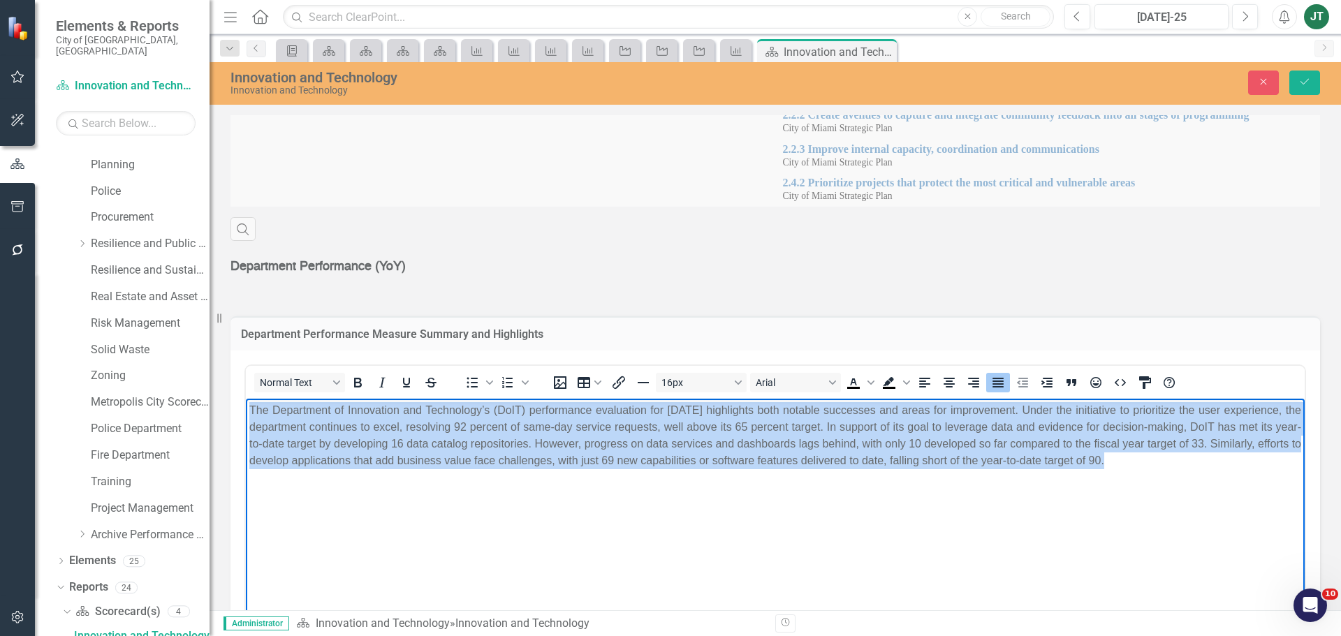
drag, startPoint x: 1166, startPoint y: 467, endPoint x: 239, endPoint y: 394, distance: 930.0
click at [246, 398] on html "The Department of Innovation and Technology’s (DoIT) performance evaluation for…" at bounding box center [775, 503] width 1059 height 210
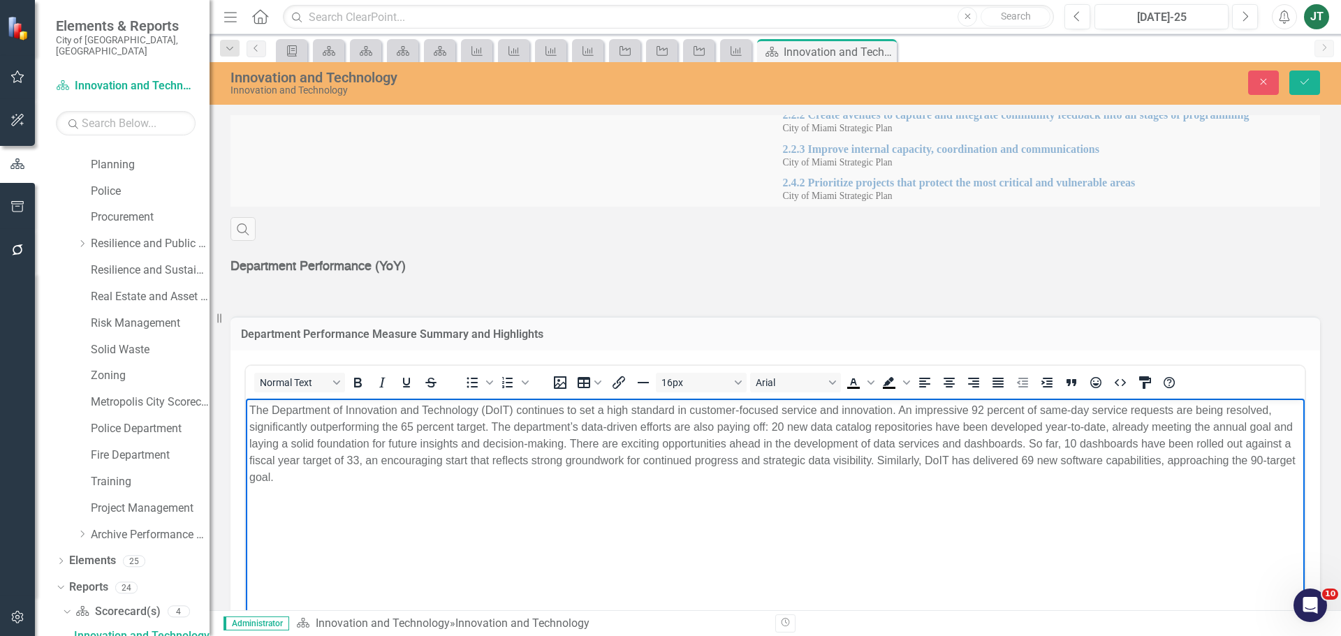
drag, startPoint x: 435, startPoint y: 490, endPoint x: 369, endPoint y: 476, distance: 68.0
click at [435, 490] on body "The Department of Innovation and Technology (DoIT) continues to set a high stan…" at bounding box center [775, 503] width 1059 height 210
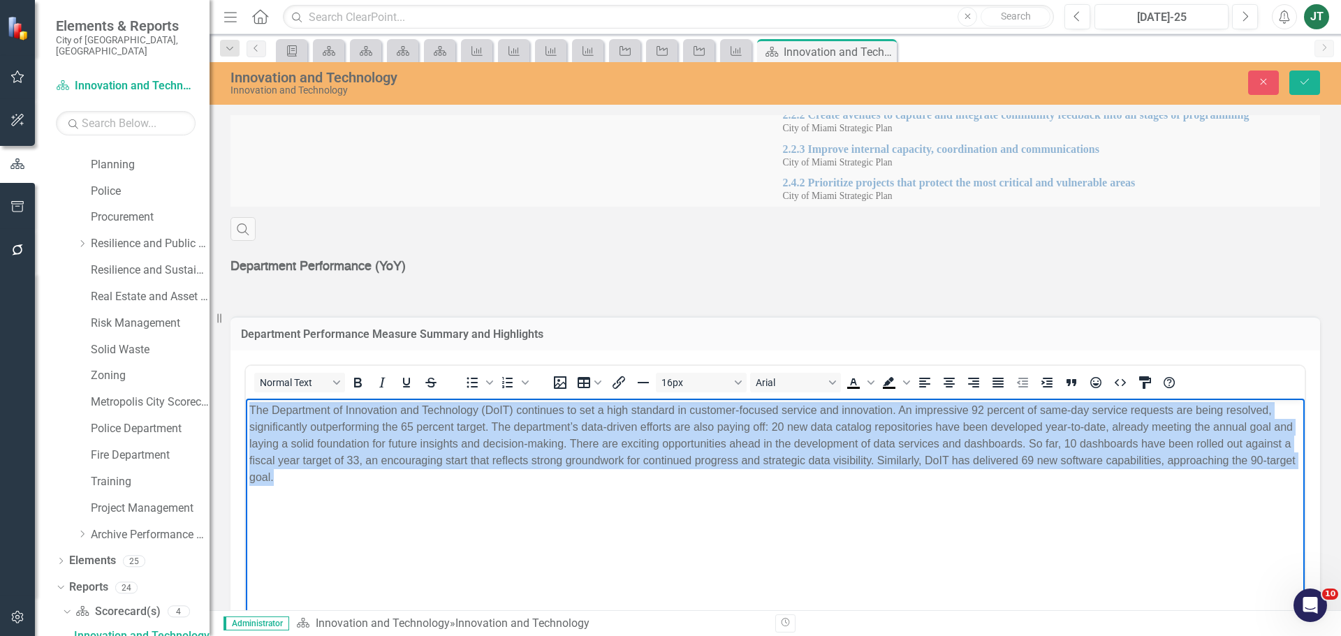
drag, startPoint x: 363, startPoint y: 474, endPoint x: 188, endPoint y: 371, distance: 203.0
click at [246, 398] on html "The Department of Innovation and Technology (DoIT) continues to set a high stan…" at bounding box center [775, 503] width 1059 height 210
click at [995, 381] on icon "Justify" at bounding box center [998, 383] width 11 height 10
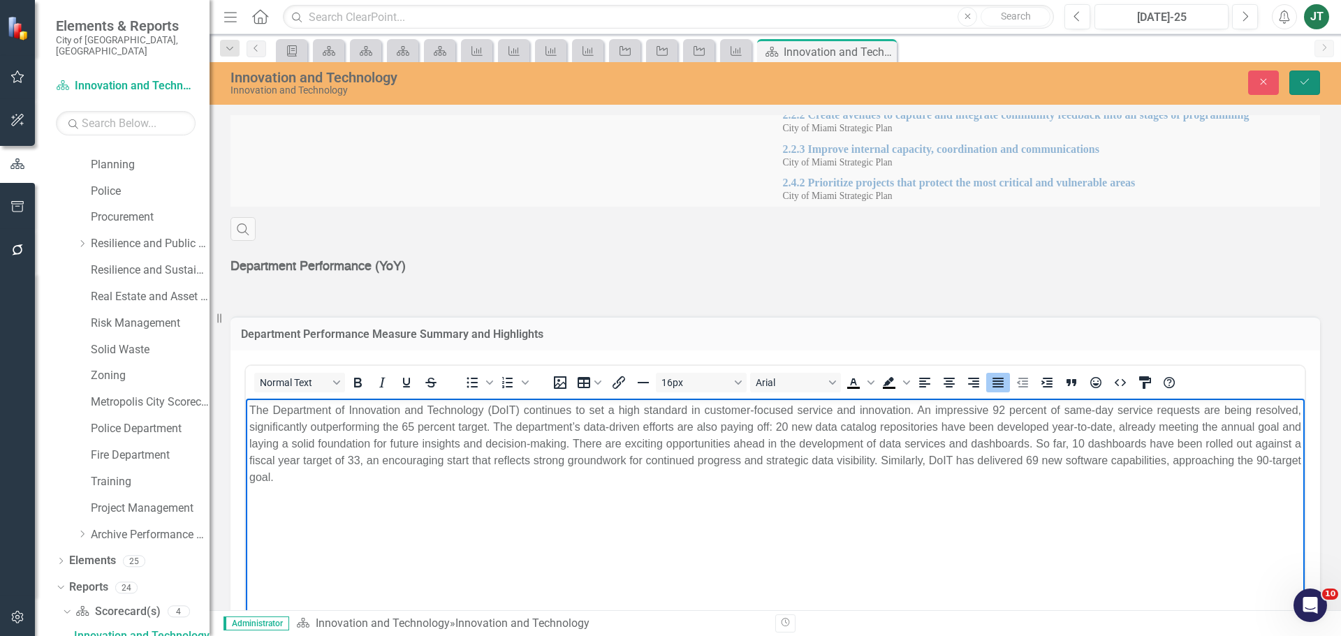
click at [1313, 78] on button "Save" at bounding box center [1305, 83] width 31 height 24
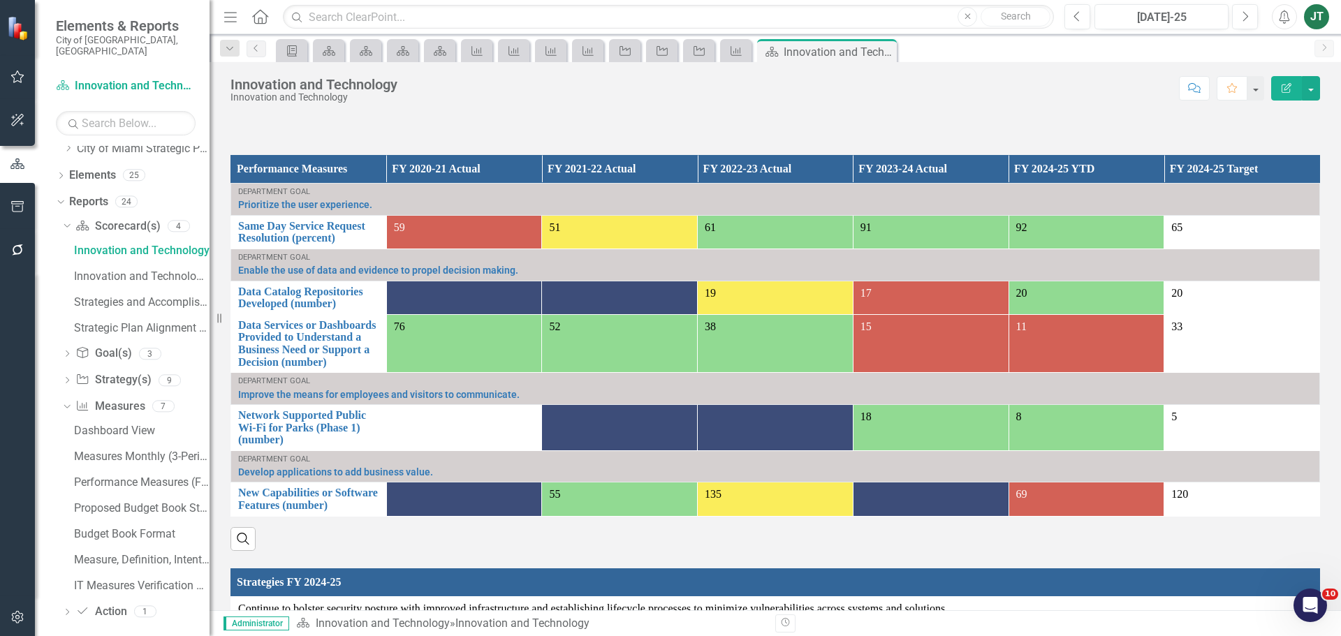
scroll to position [838, 0]
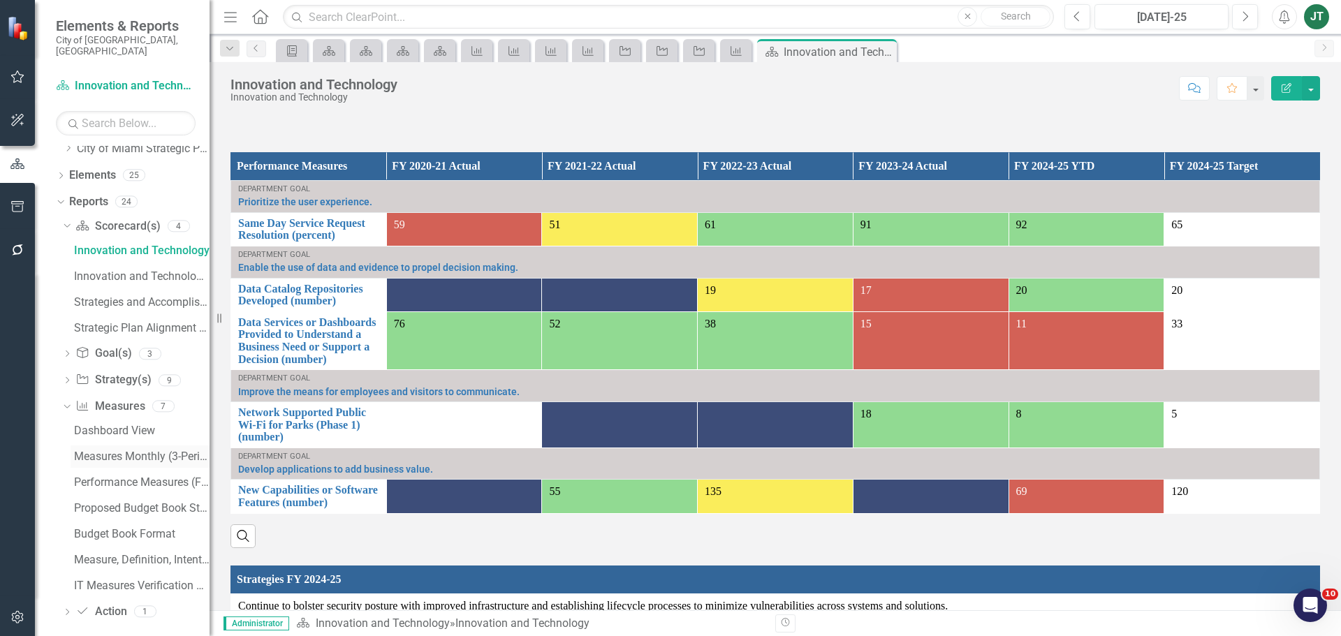
click at [119, 451] on div "Measures Monthly (3-Periods) Report" at bounding box center [142, 457] width 136 height 13
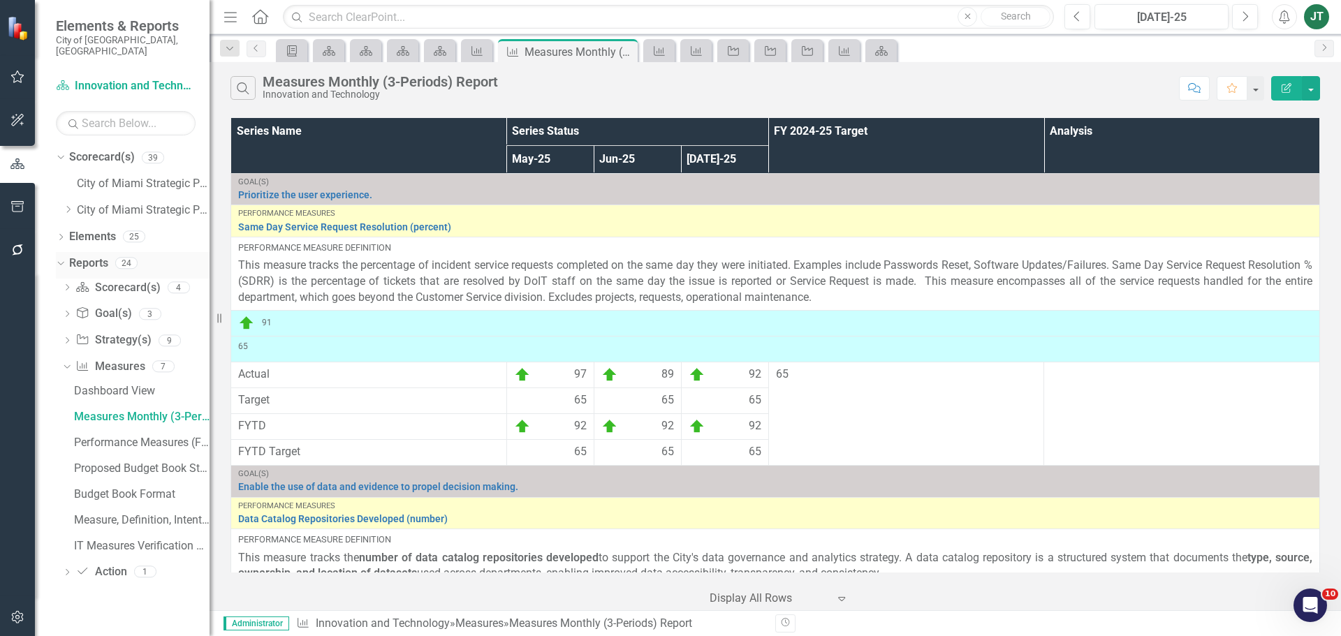
click at [62, 258] on icon "Dropdown" at bounding box center [59, 263] width 8 height 10
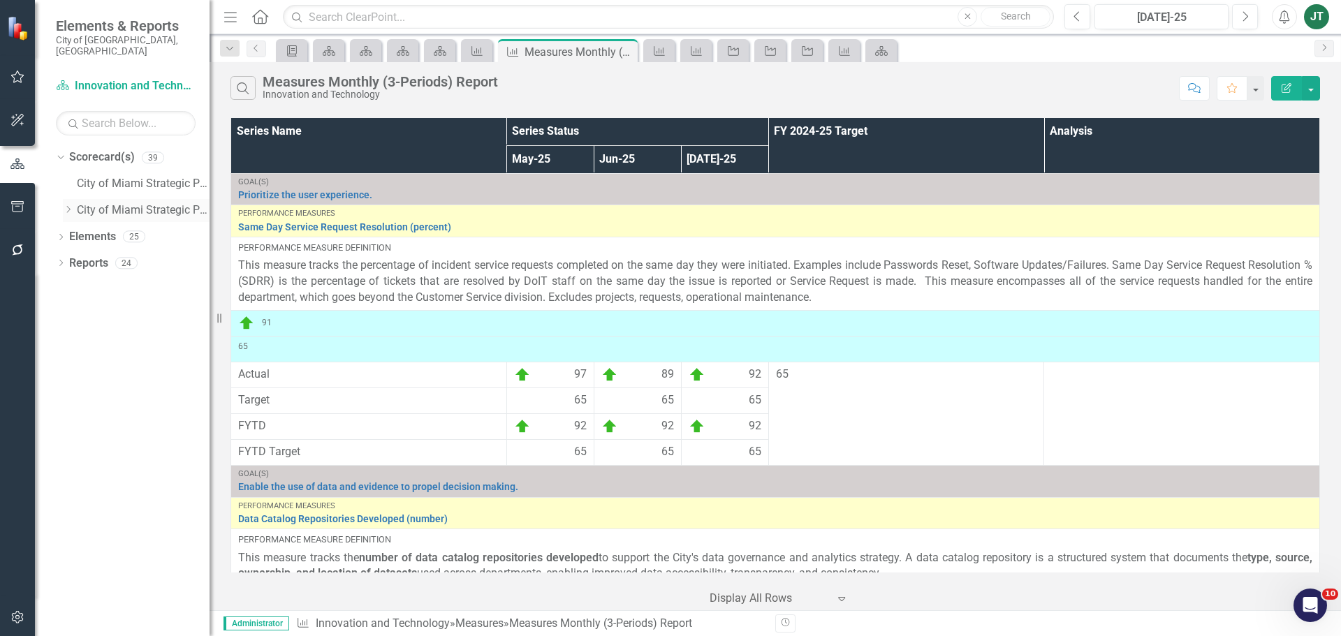
click at [66, 205] on icon "Dropdown" at bounding box center [68, 209] width 10 height 8
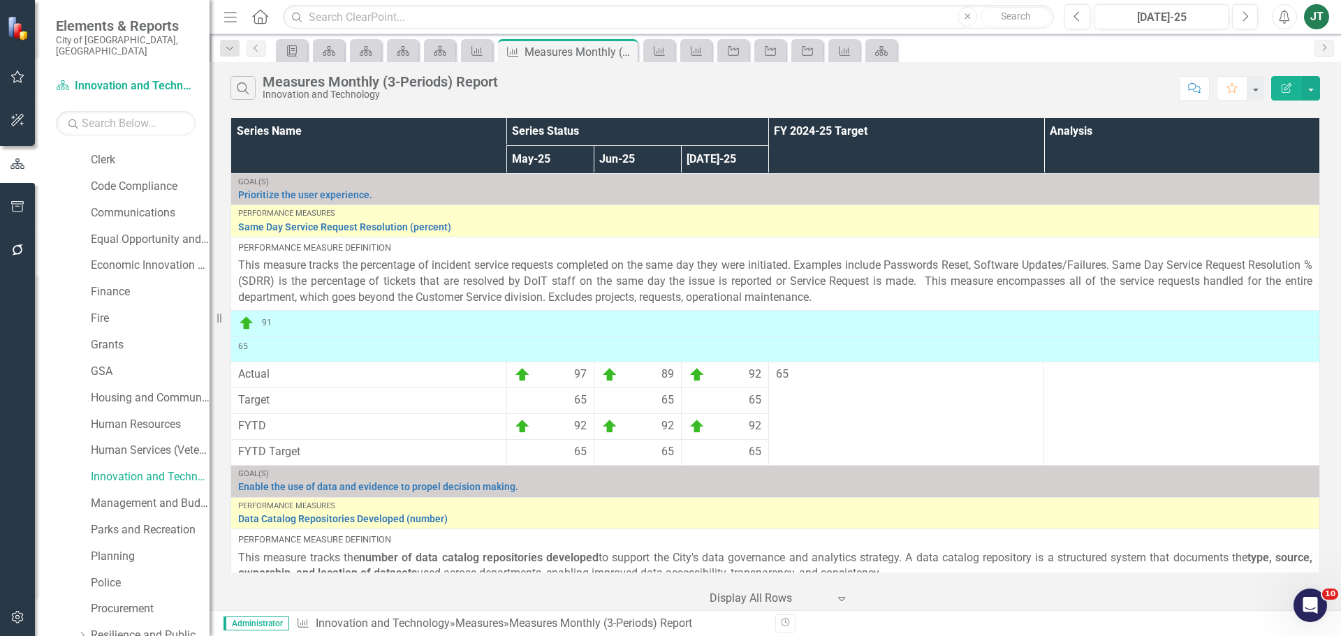
scroll to position [210, 0]
click at [144, 78] on link "Scorecard(s) Innovation and Technology" at bounding box center [126, 86] width 140 height 16
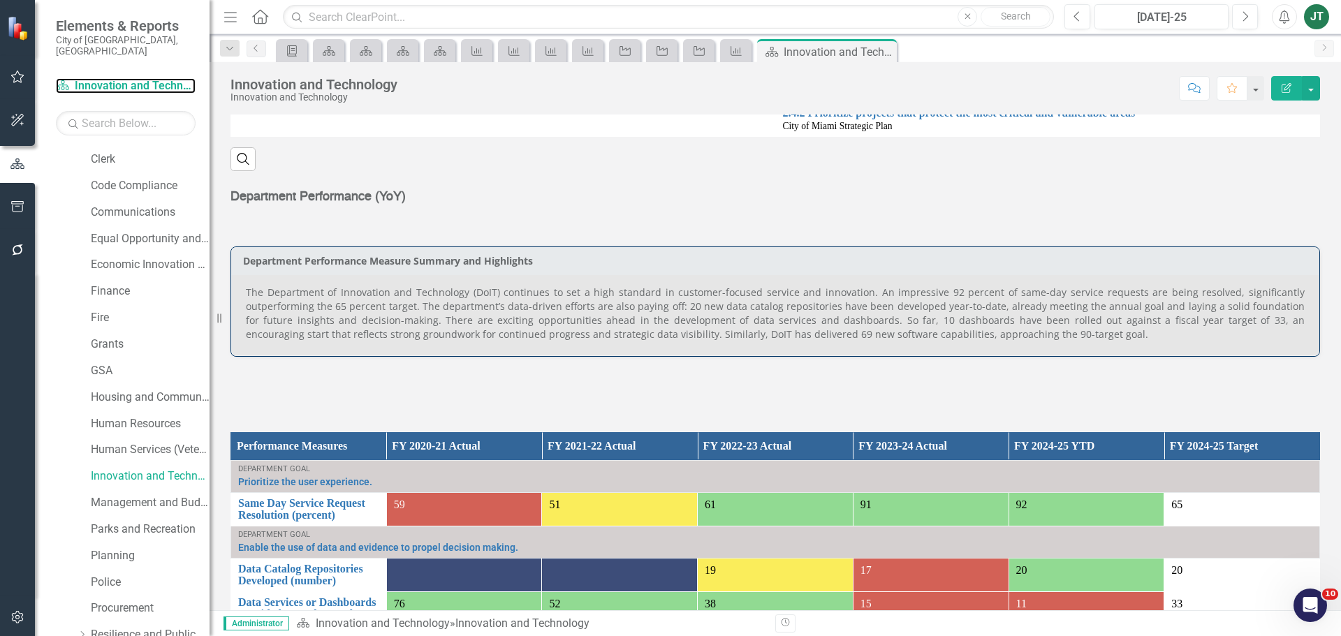
scroll to position [559, 0]
click at [878, 313] on p "The Department of Innovation and Technology (DoIT) continues to set a high stan…" at bounding box center [775, 313] width 1059 height 56
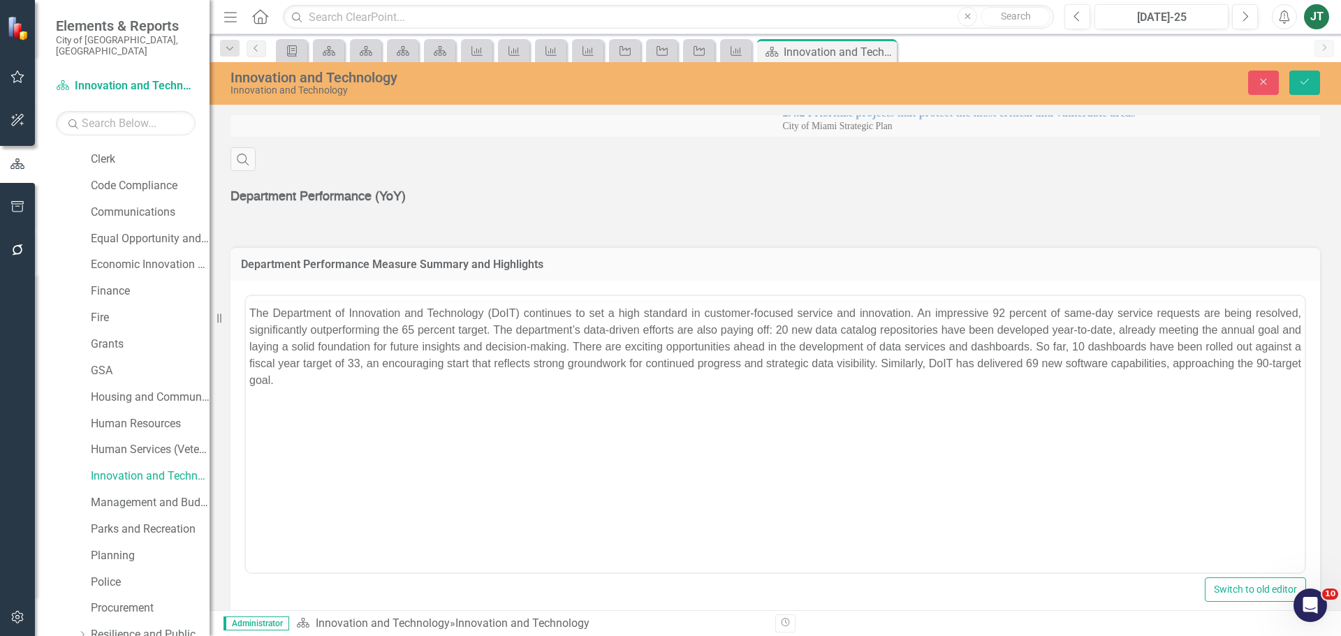
scroll to position [0, 0]
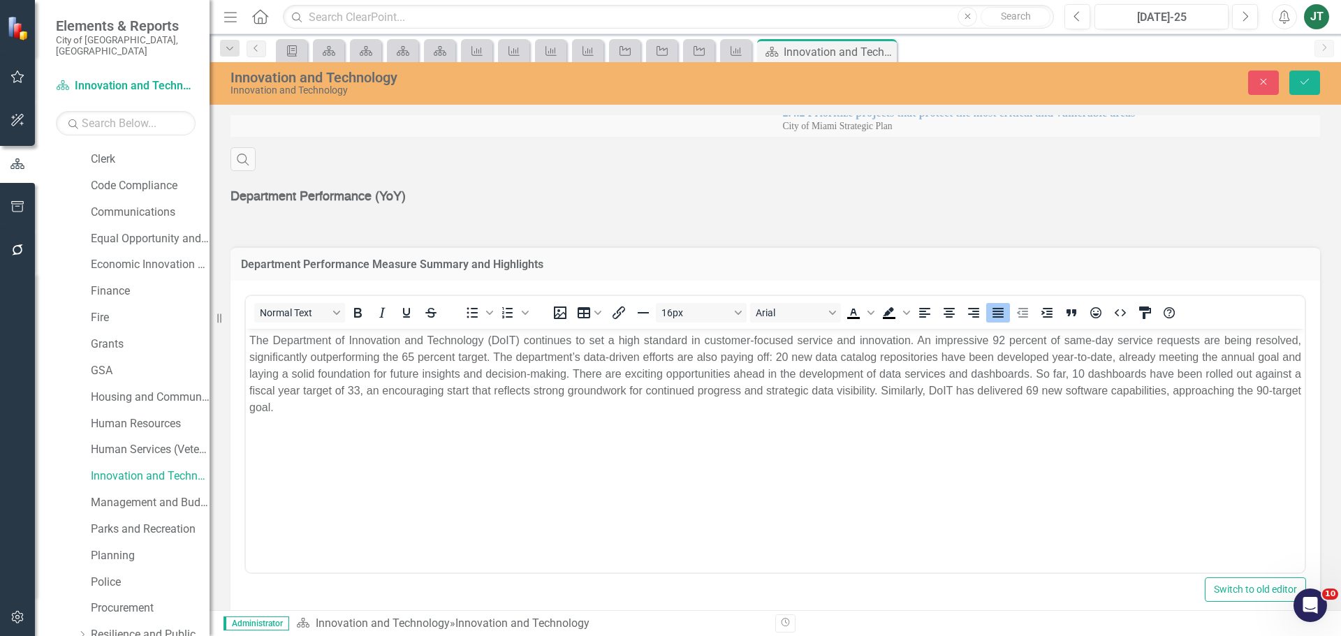
click at [1114, 372] on p "The Department of Innovation and Technology (DoIT) continues to set a high stan…" at bounding box center [775, 374] width 1052 height 84
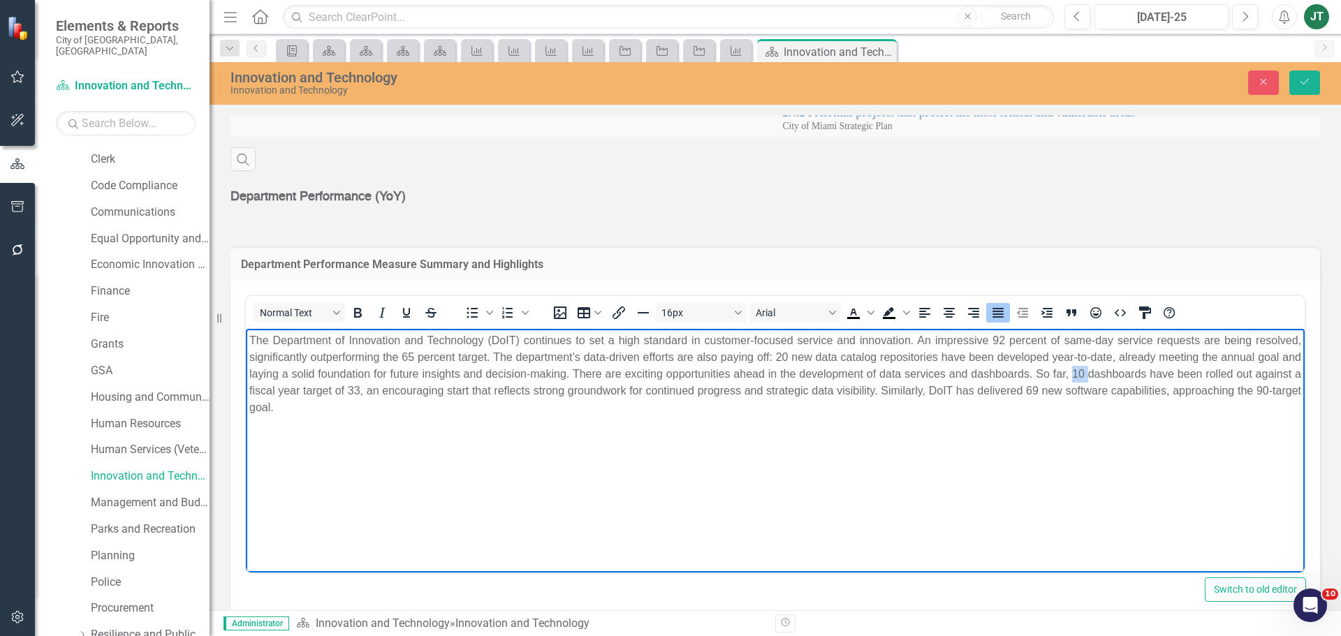
click at [1114, 372] on p "The Department of Innovation and Technology (DoIT) continues to set a high stan…" at bounding box center [775, 374] width 1052 height 84
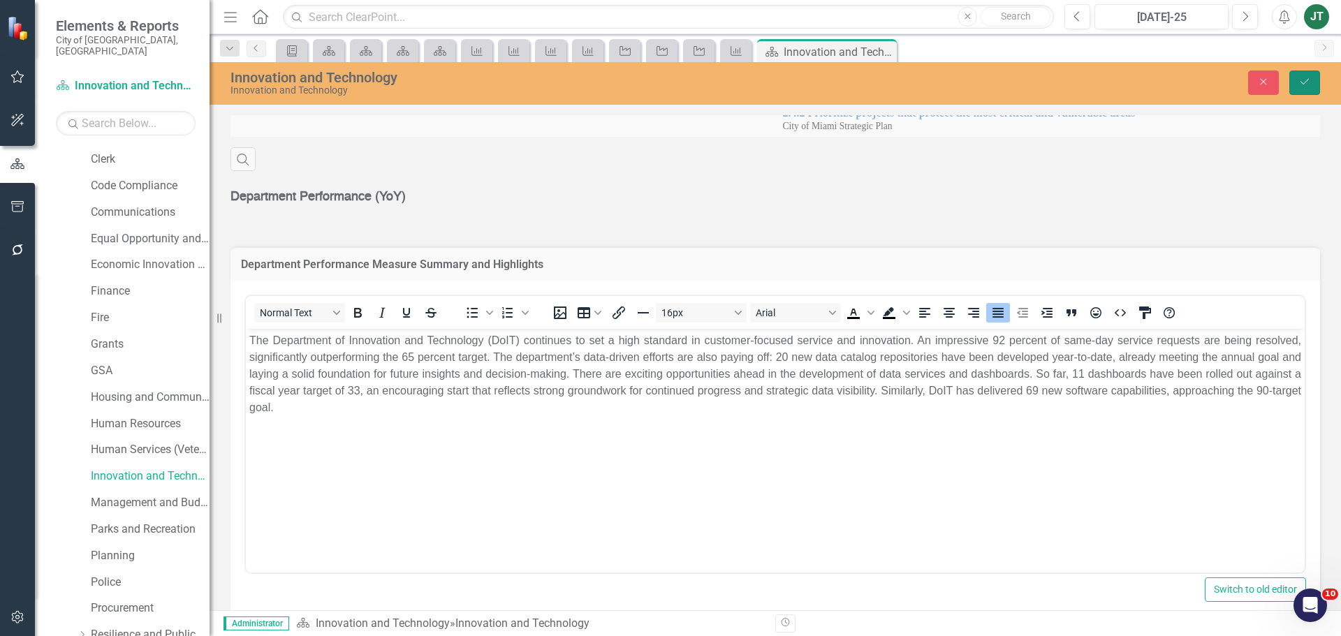
click at [1304, 85] on icon "submit" at bounding box center [1305, 82] width 8 height 6
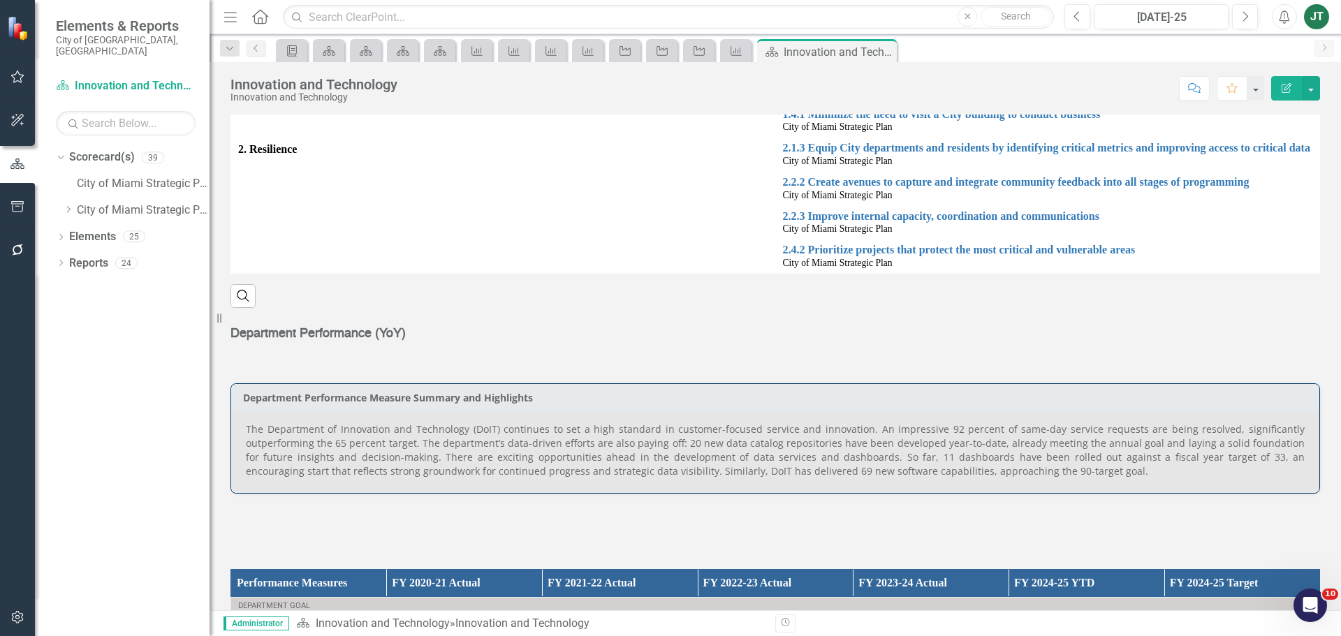
scroll to position [420, 0]
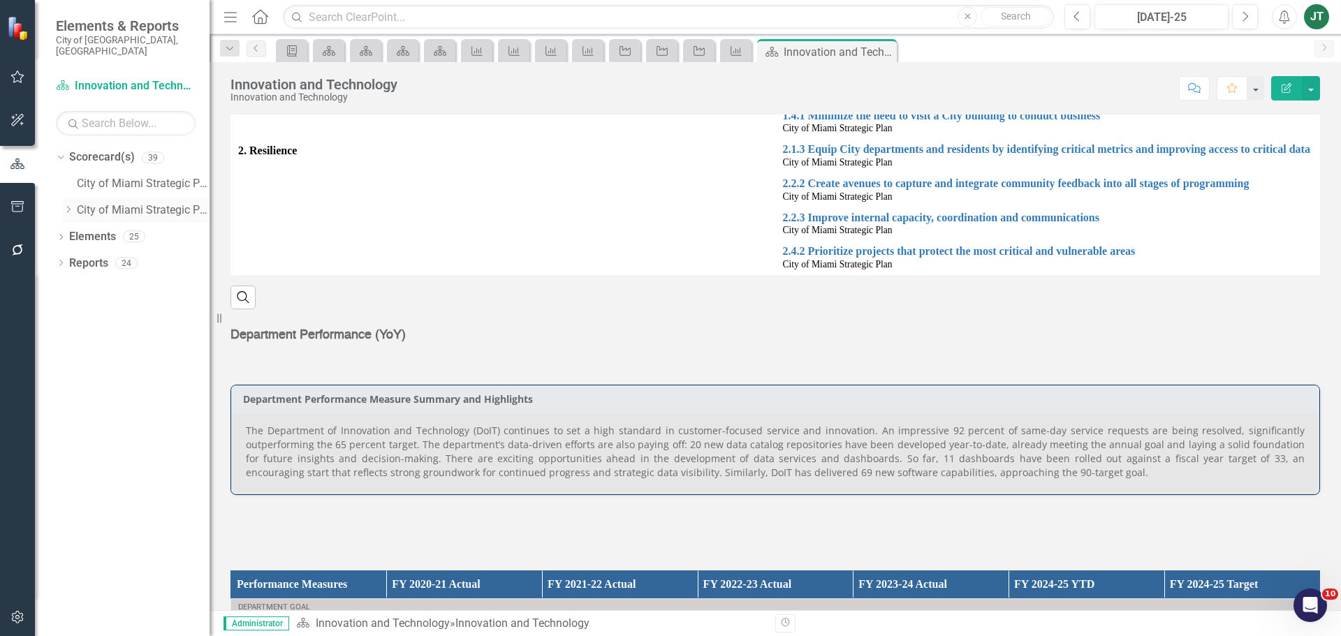
click at [68, 205] on div "Dropdown" at bounding box center [68, 211] width 10 height 12
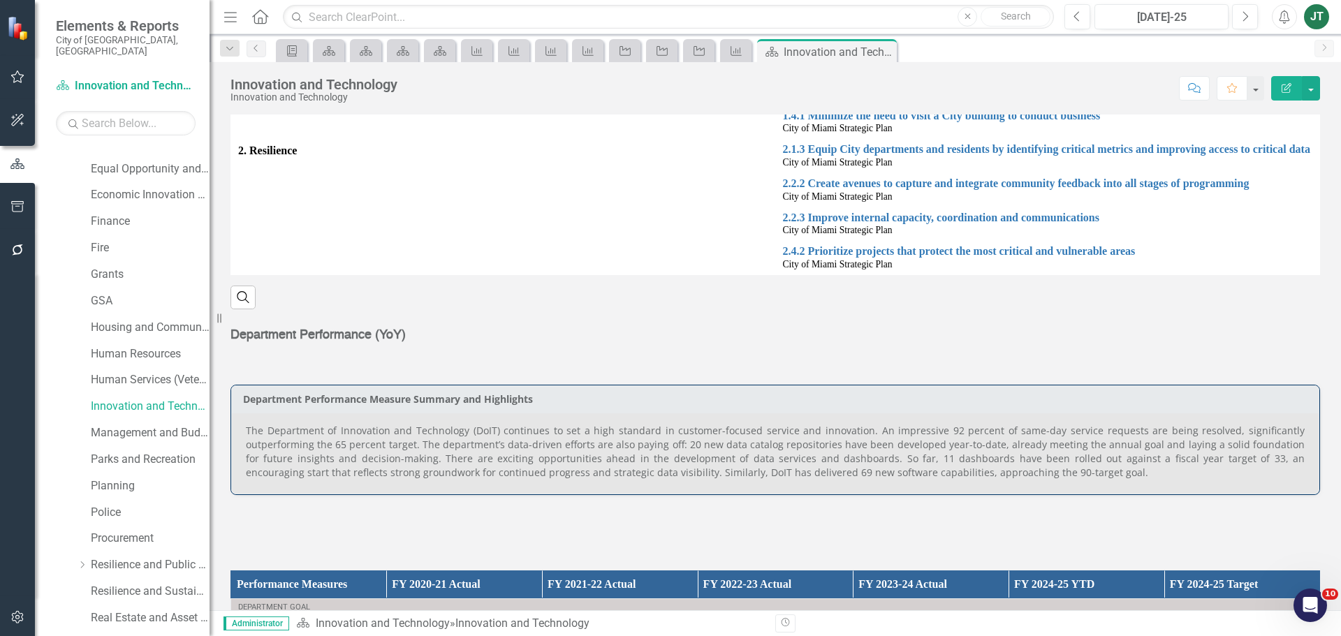
scroll to position [419, 0]
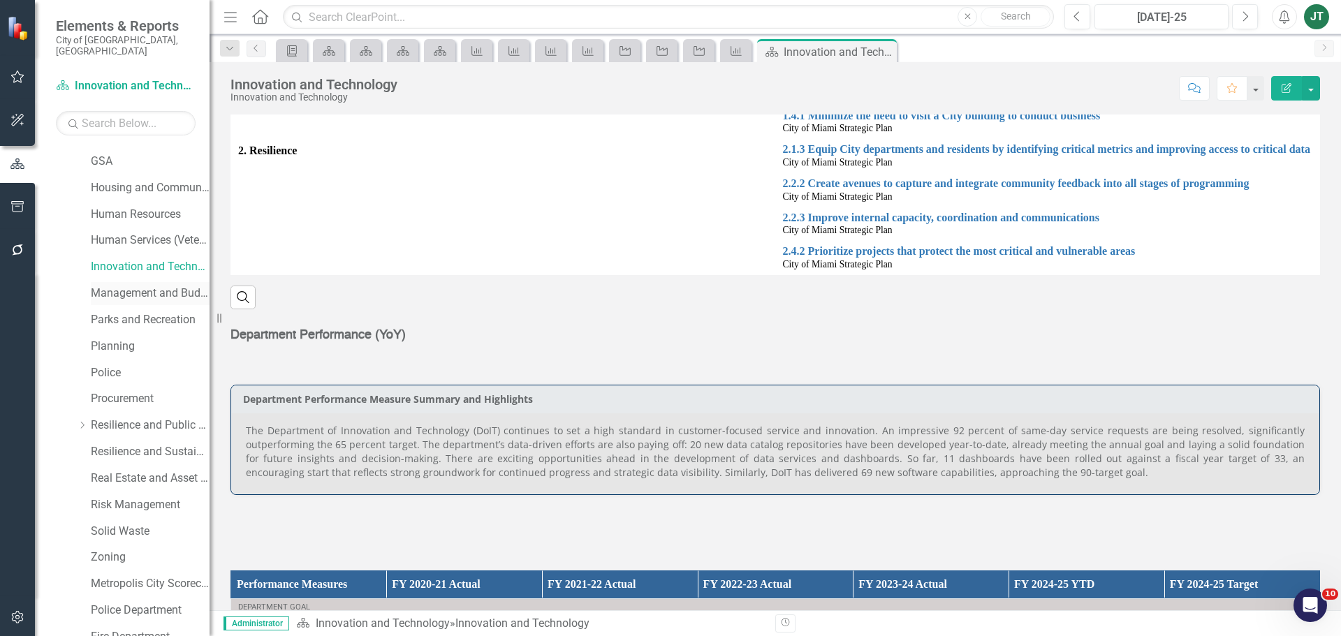
click at [129, 286] on link "Management and Budget" at bounding box center [150, 294] width 119 height 16
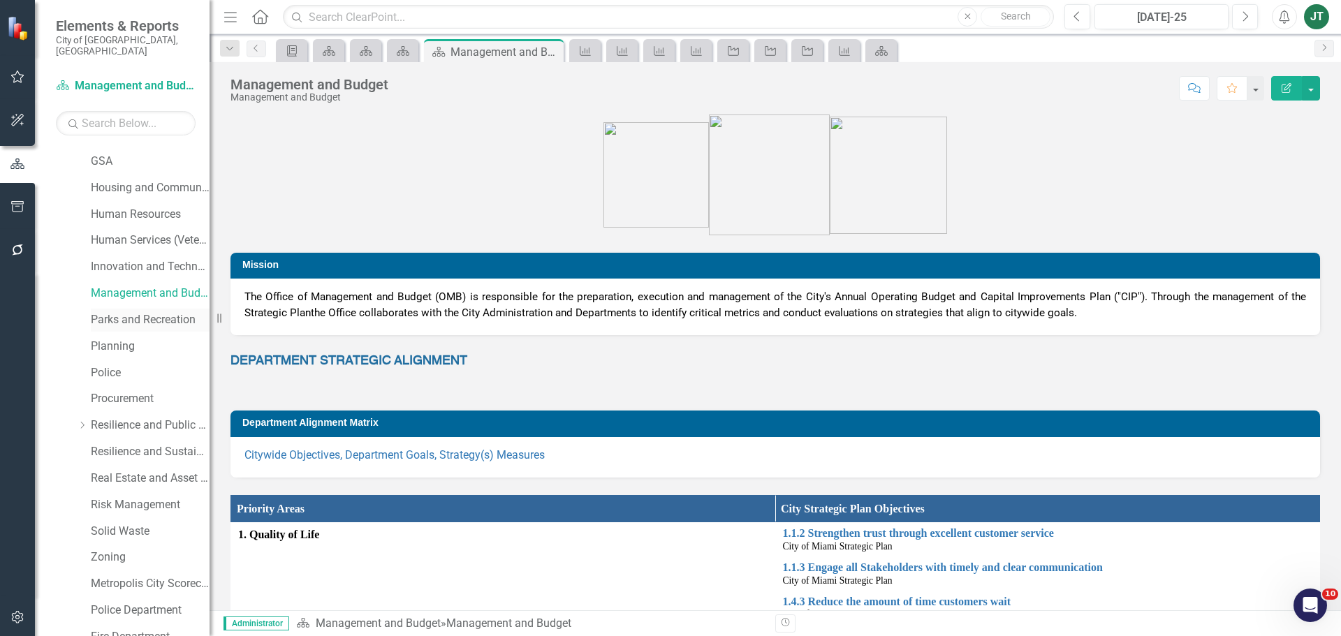
click at [136, 312] on link "Parks and Recreation" at bounding box center [150, 320] width 119 height 16
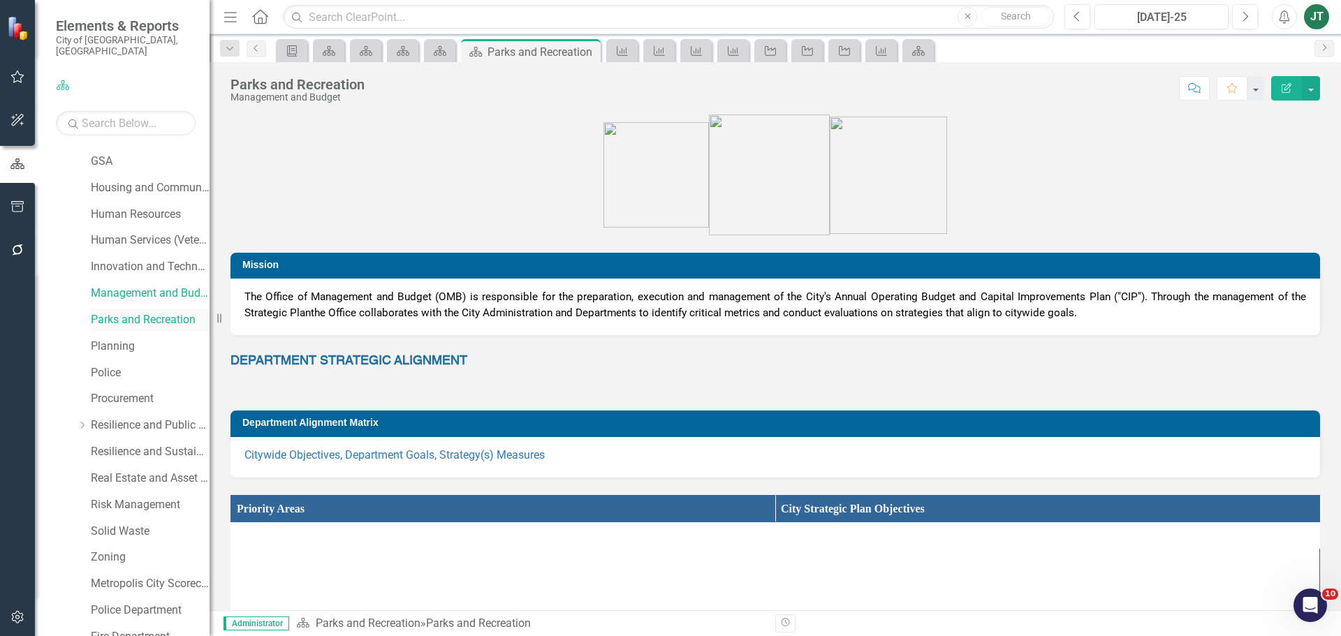
click at [139, 312] on link "Parks and Recreation" at bounding box center [150, 320] width 119 height 16
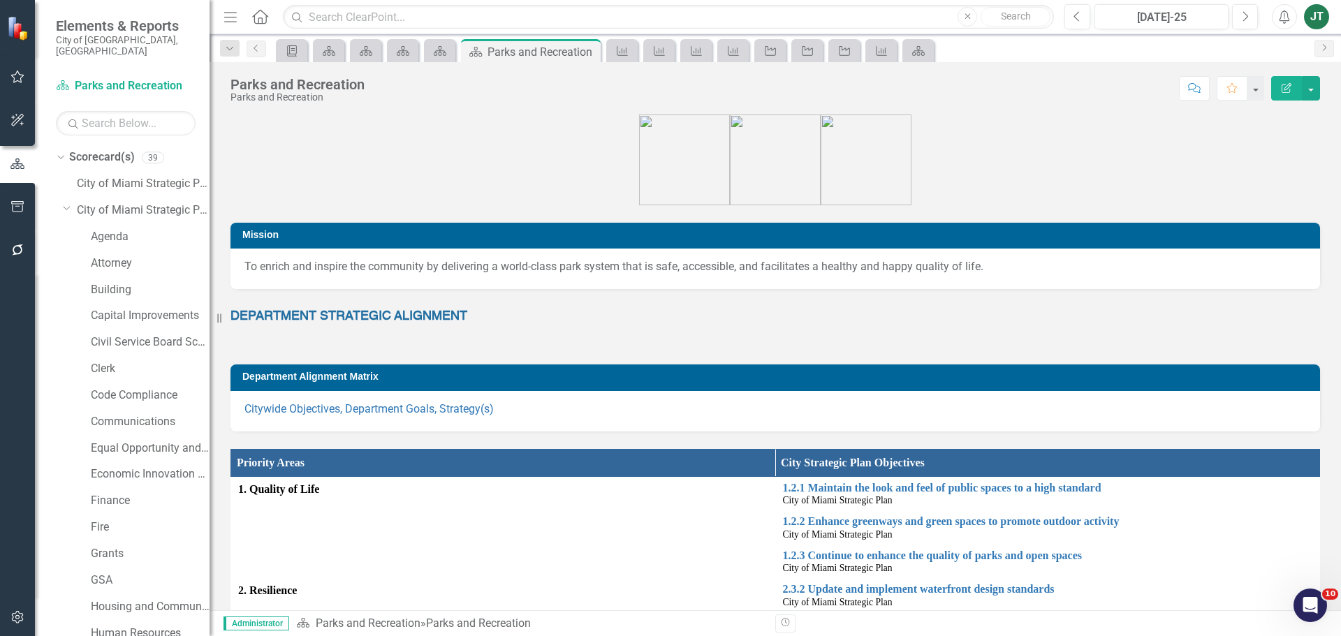
drag, startPoint x: 64, startPoint y: 194, endPoint x: 140, endPoint y: 243, distance: 90.9
click at [63, 203] on icon "Dropdown" at bounding box center [67, 208] width 8 height 10
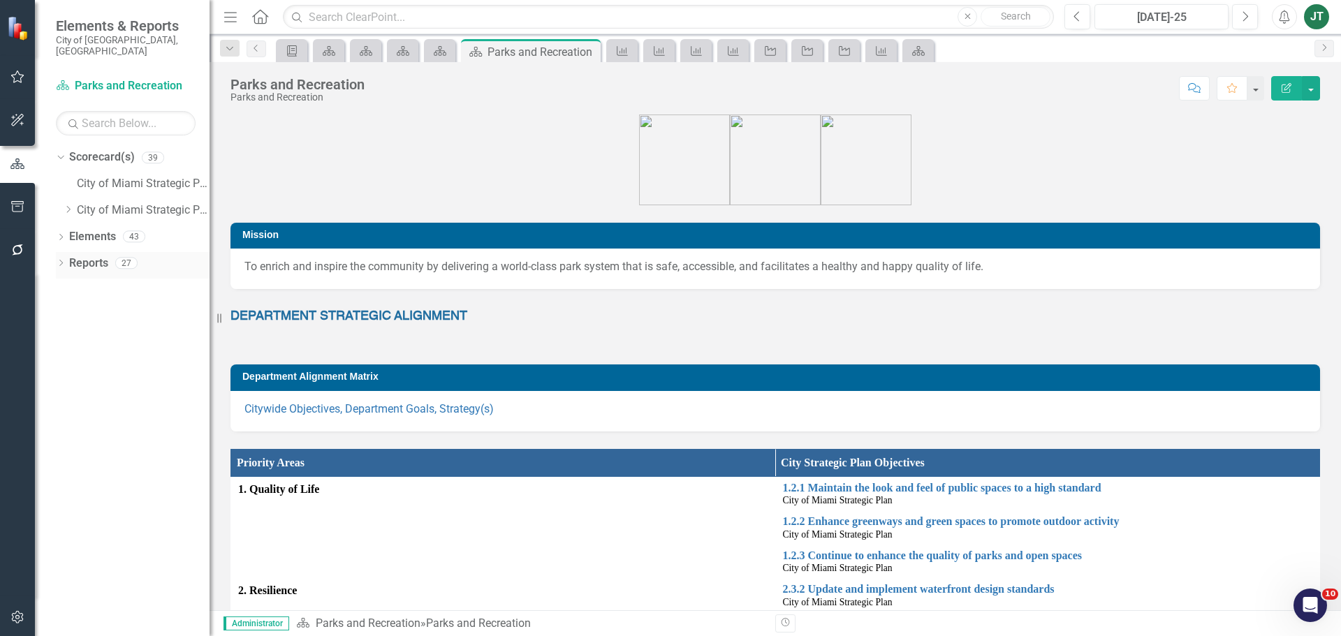
click at [79, 256] on link "Reports" at bounding box center [88, 264] width 39 height 16
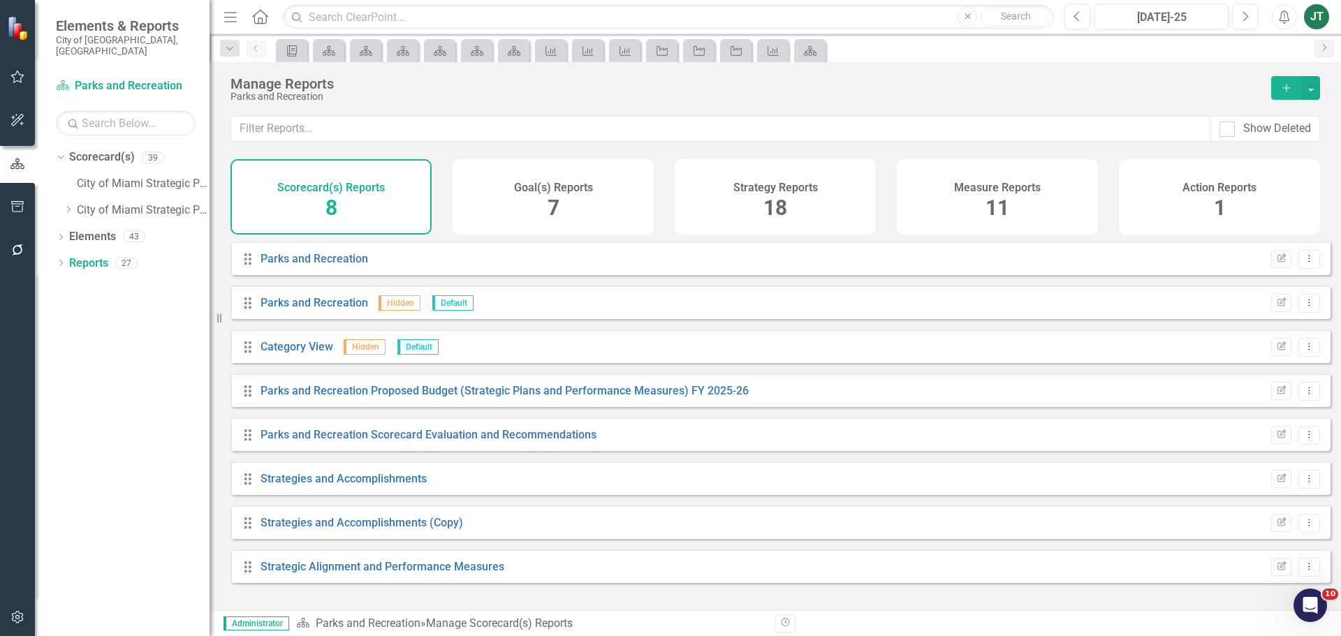
click at [1034, 210] on div "Measure Reports 11" at bounding box center [997, 196] width 201 height 75
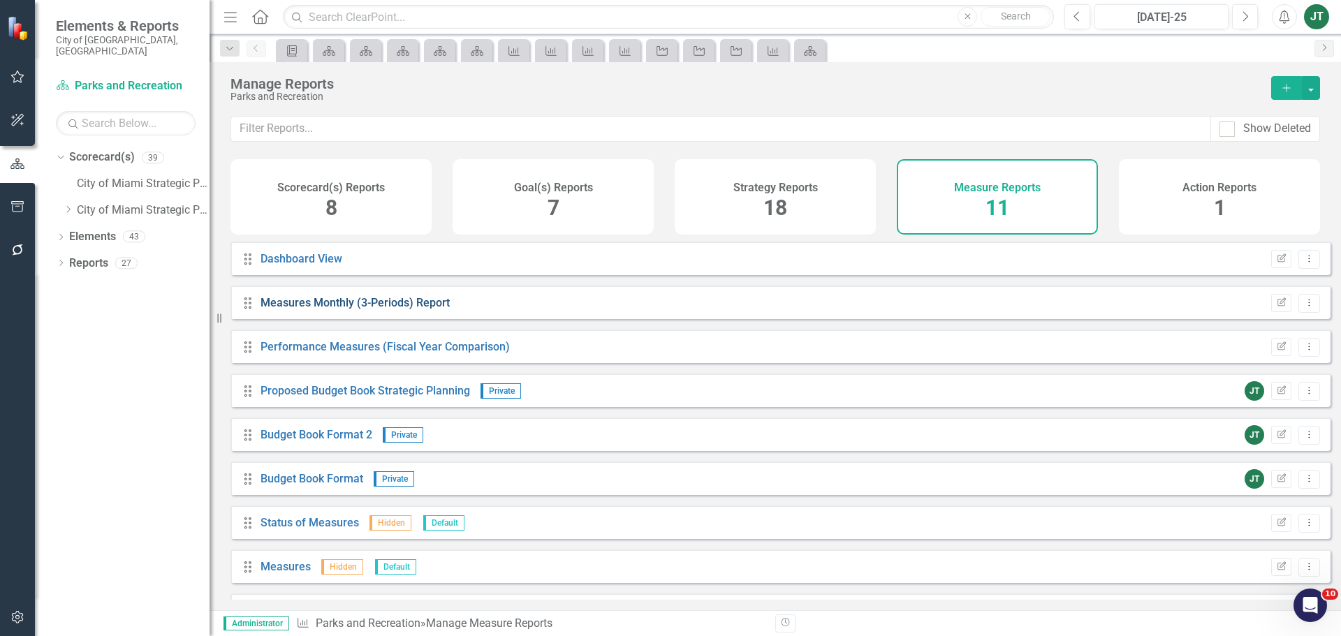
click at [430, 310] on link "Measures Monthly (3-Periods) Report" at bounding box center [355, 302] width 189 height 13
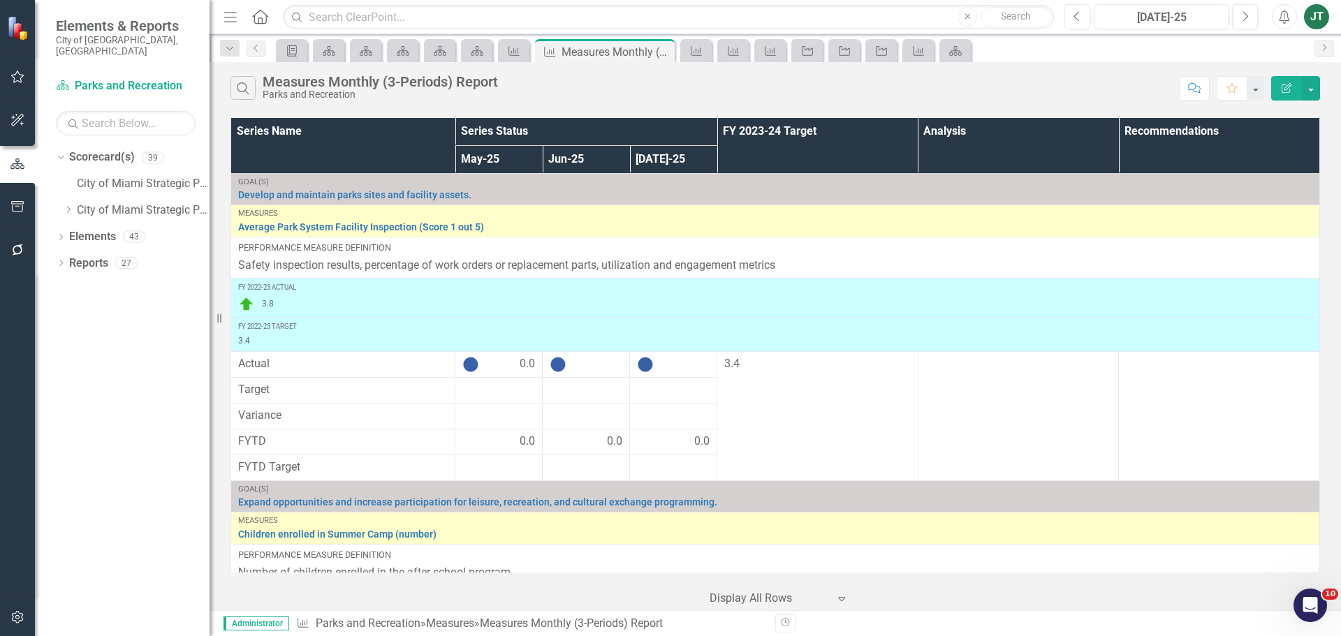
click at [1281, 85] on icon "Edit Report" at bounding box center [1287, 88] width 13 height 10
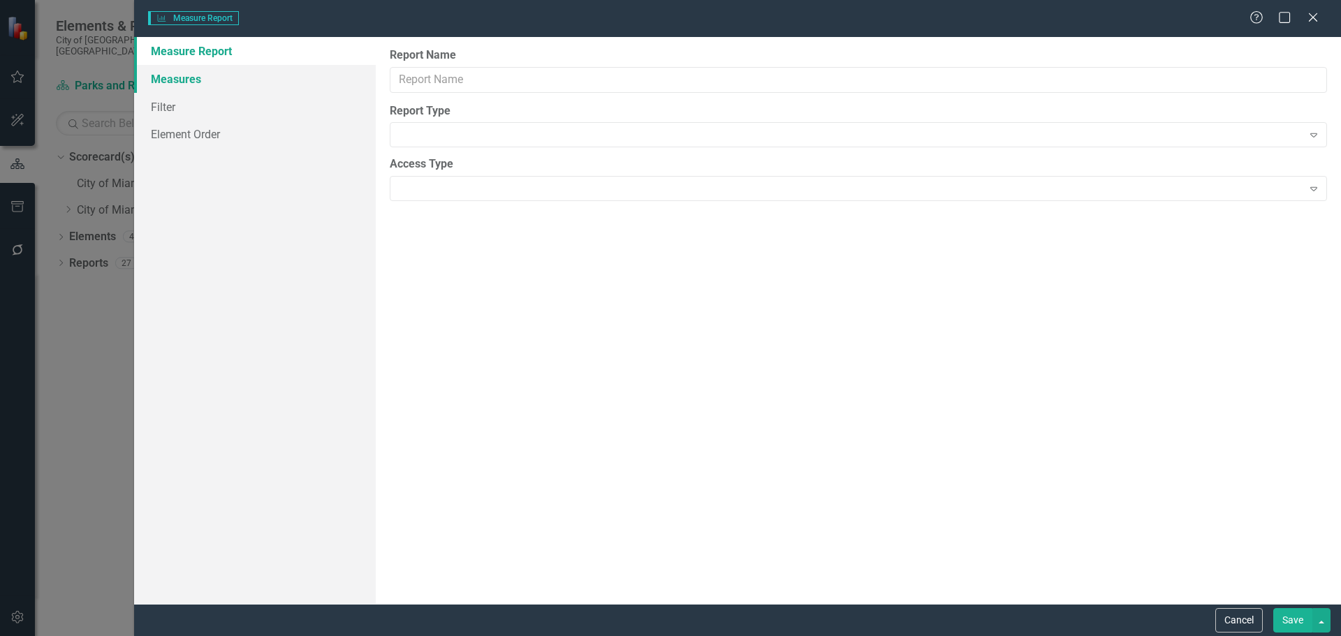
type input "Measures Monthly (3-Periods) Report"
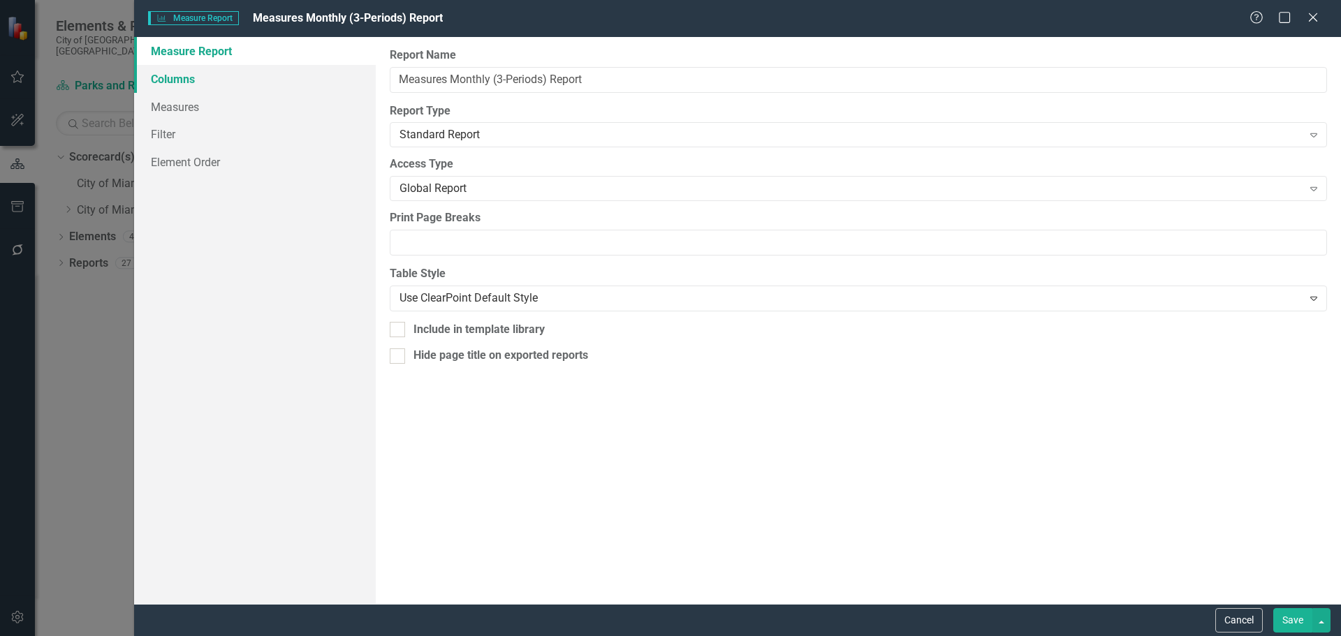
click at [206, 82] on link "Columns" at bounding box center [255, 79] width 242 height 28
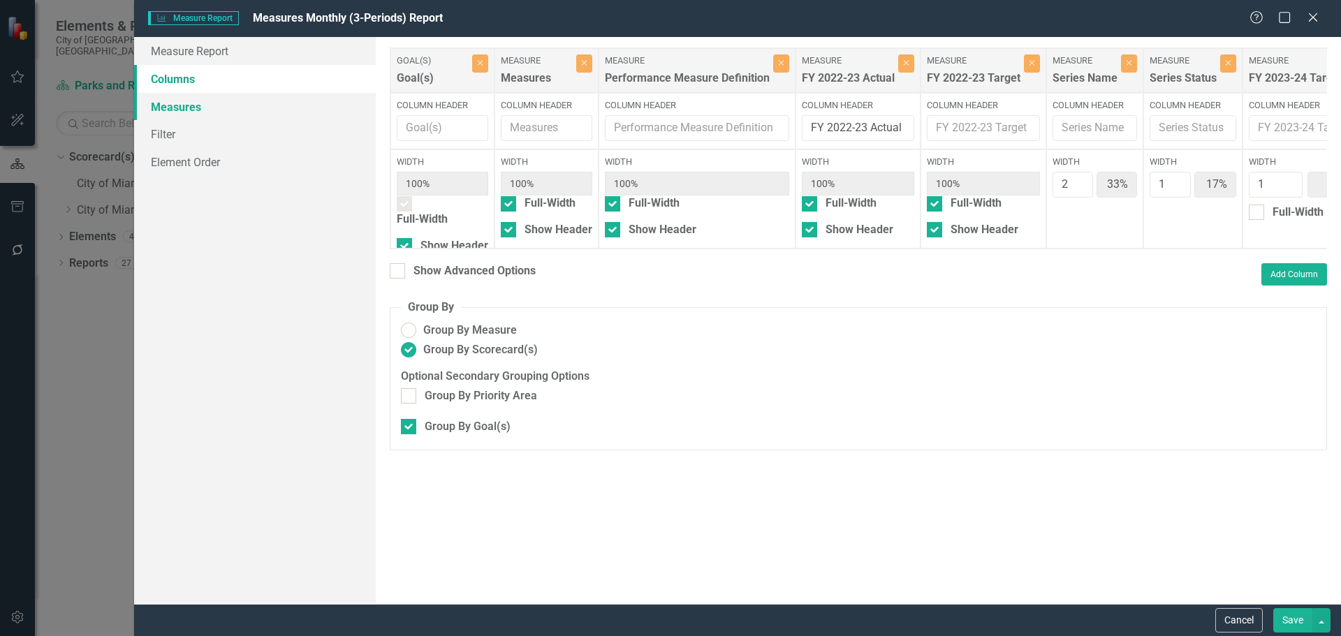
click at [201, 103] on link "Measures" at bounding box center [255, 107] width 242 height 28
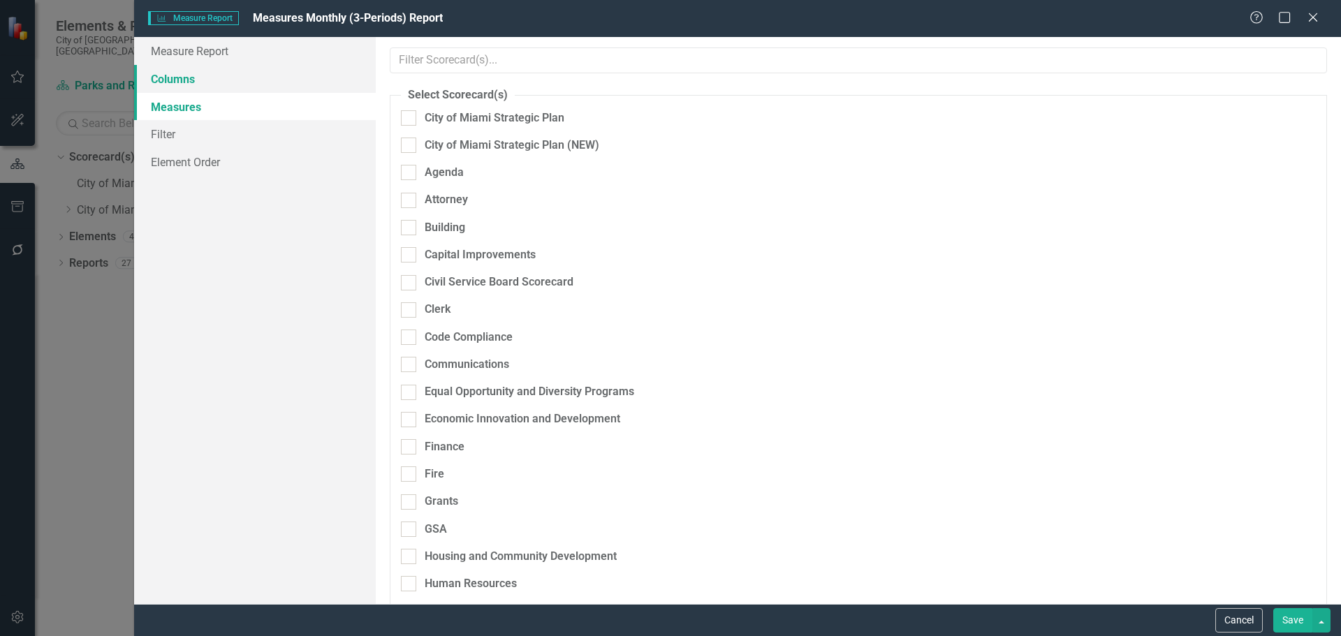
click at [172, 75] on link "Columns" at bounding box center [255, 79] width 242 height 28
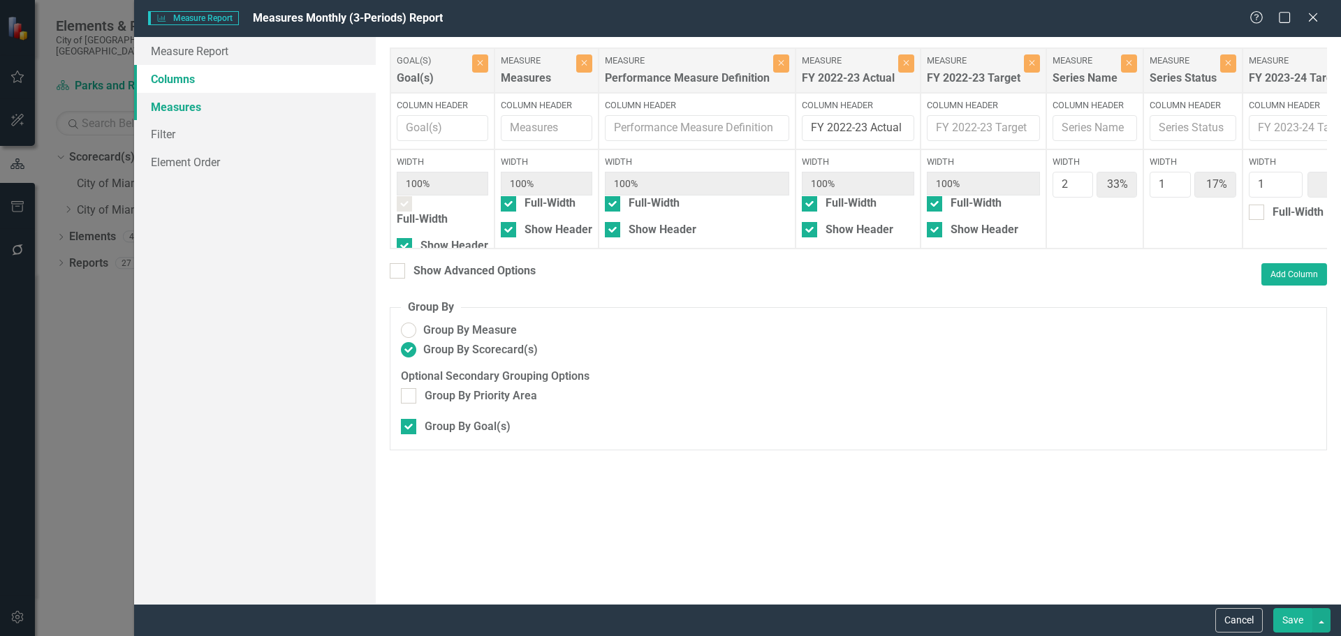
click at [186, 113] on link "Measures" at bounding box center [255, 107] width 242 height 28
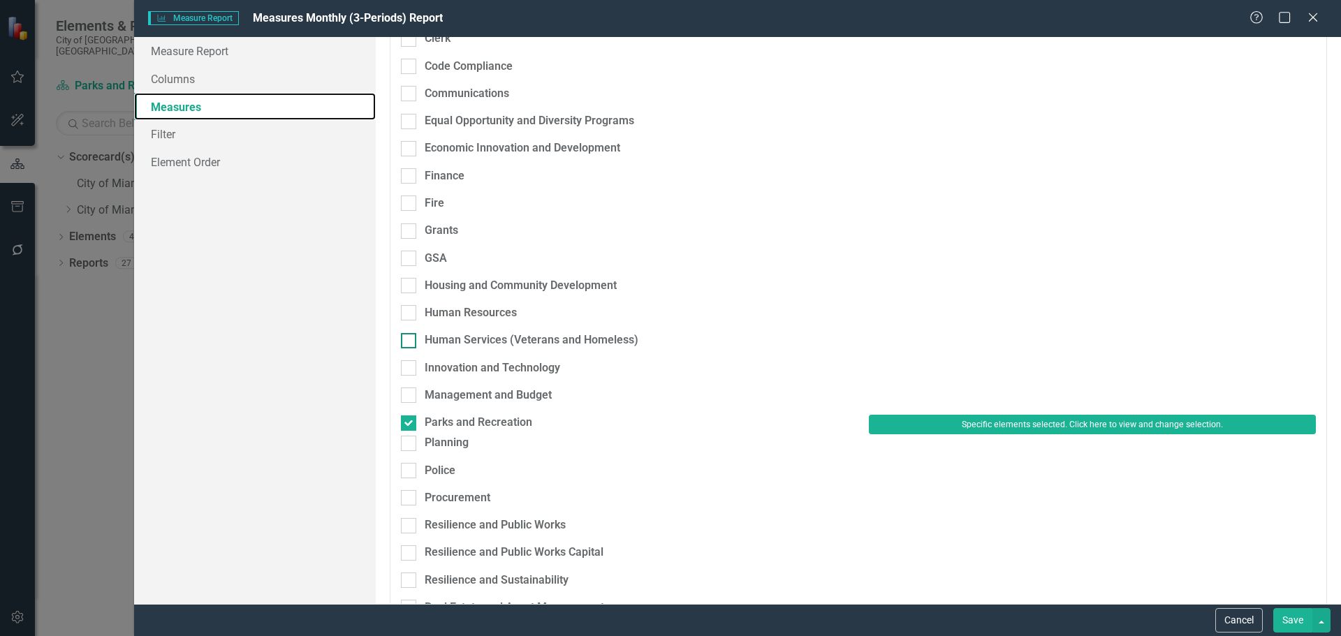
scroll to position [279, 0]
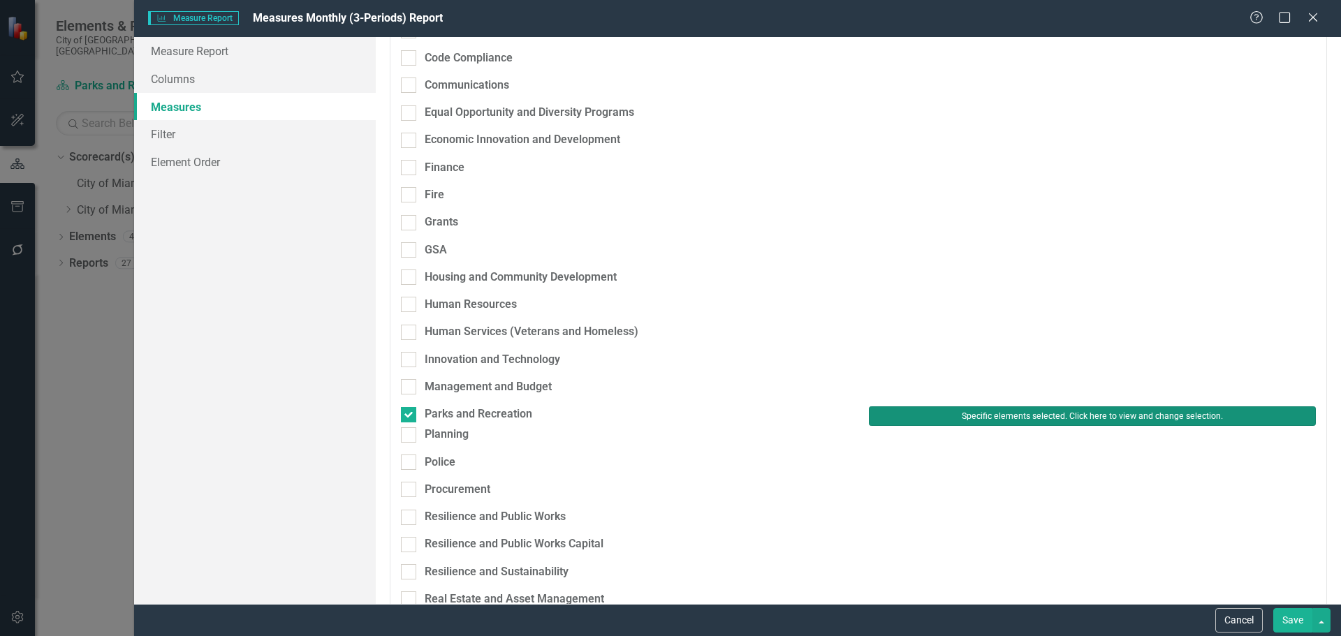
drag, startPoint x: 1068, startPoint y: 316, endPoint x: 1058, endPoint y: 330, distance: 17.1
click at [1068, 379] on div "Management and Budget" at bounding box center [859, 392] width 936 height 27
click at [1058, 407] on button "Specific elements selected. Click here to view and change selection." at bounding box center [1092, 417] width 447 height 20
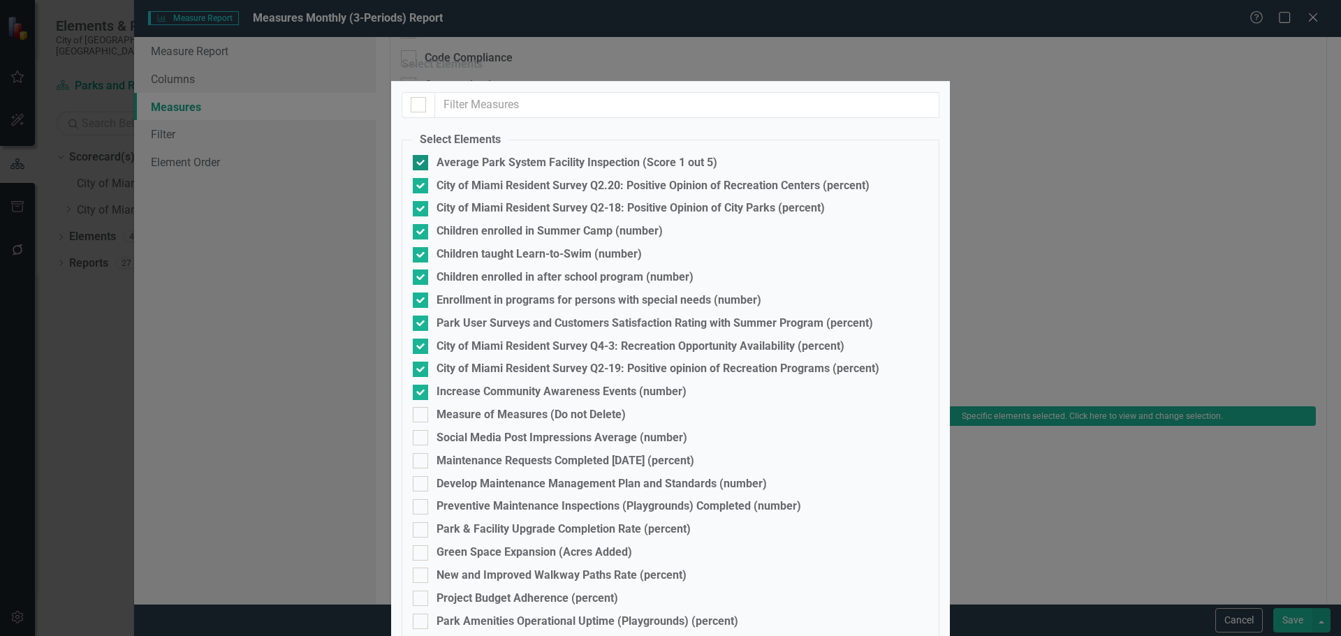
click at [422, 164] on input "Average Park System Facility Inspection (Score 1 out 5)" at bounding box center [417, 159] width 9 height 9
checkbox input "false"
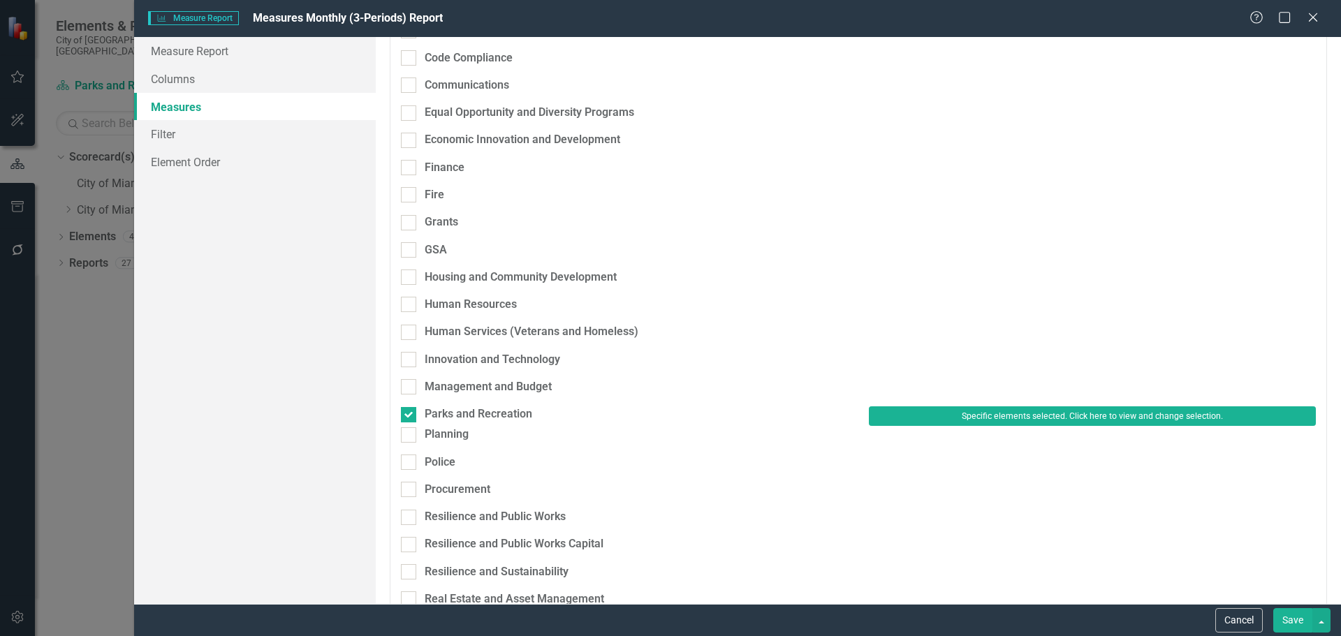
click at [1275, 611] on button "Save" at bounding box center [1293, 621] width 39 height 24
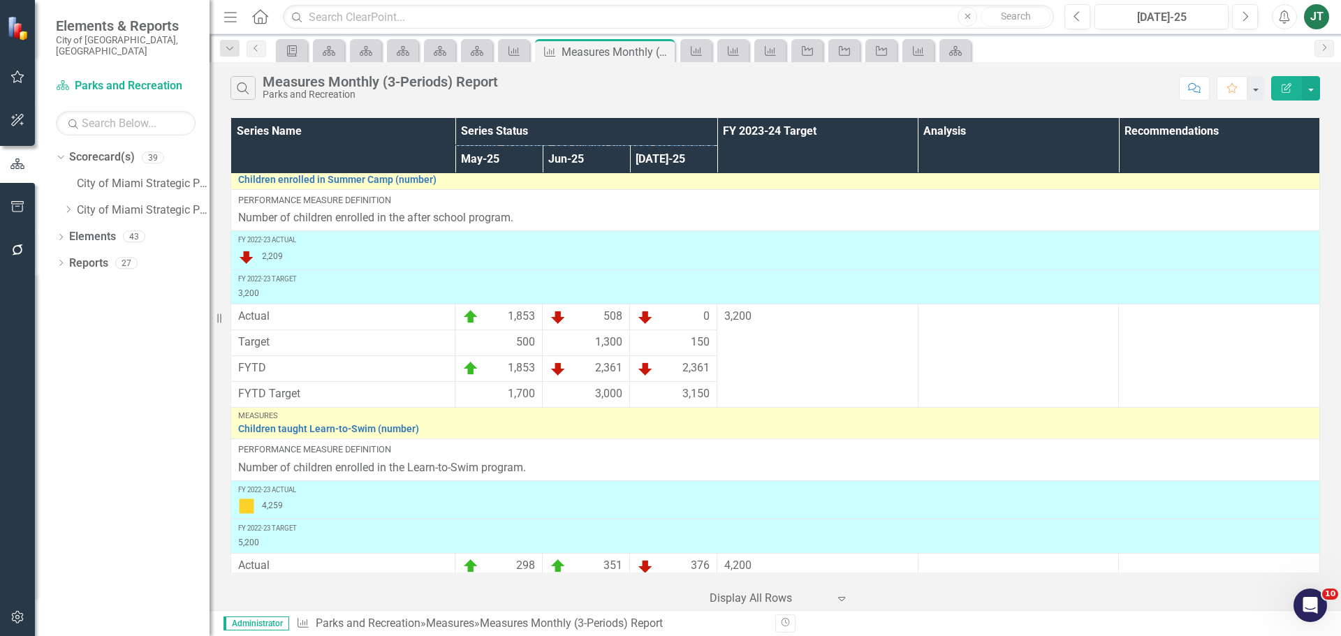
scroll to position [0, 0]
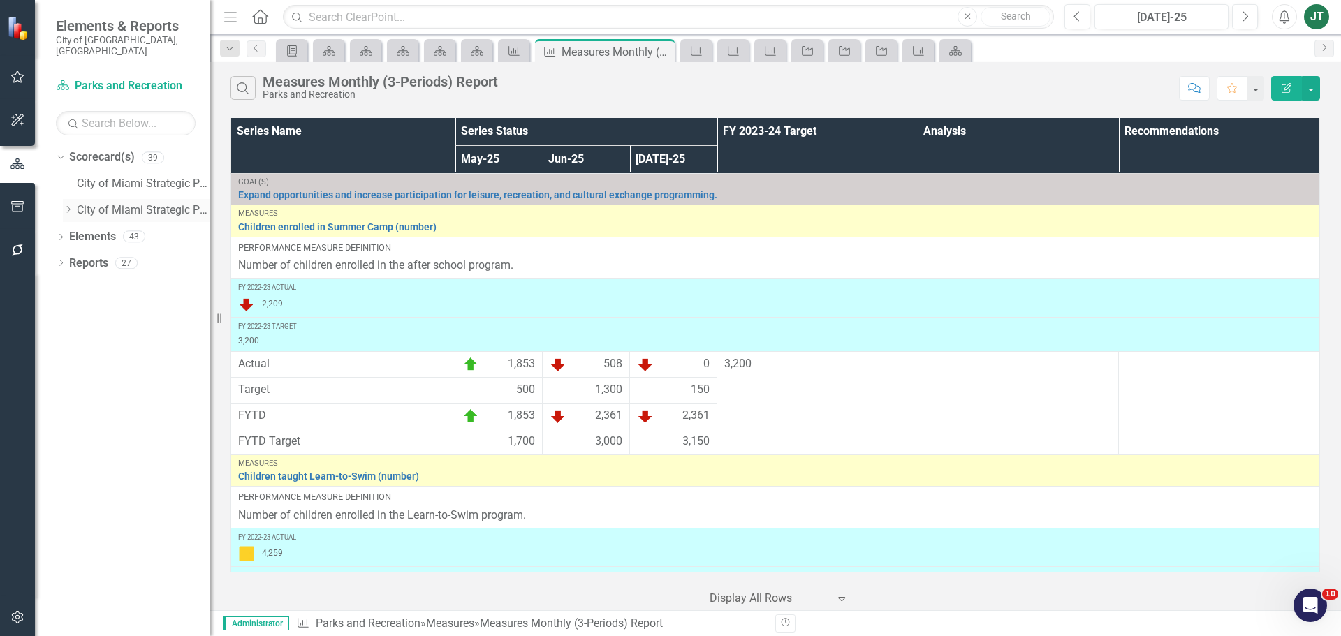
click at [63, 205] on icon "Dropdown" at bounding box center [68, 209] width 10 height 8
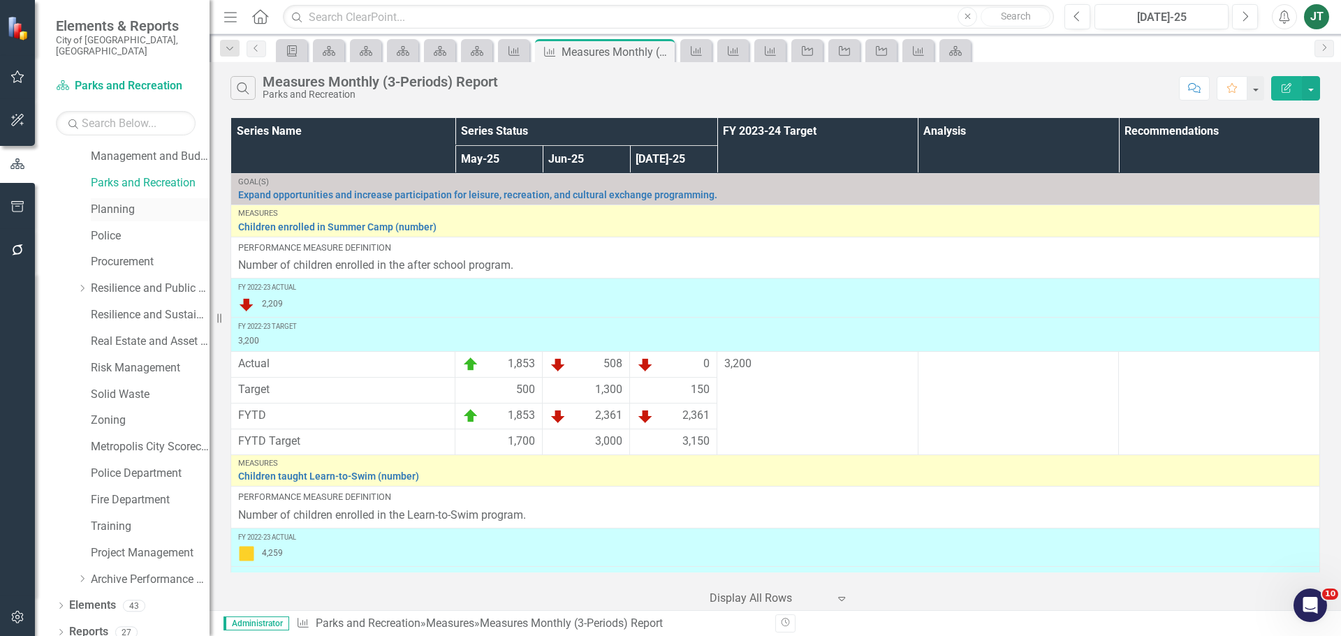
click at [108, 202] on link "Planning" at bounding box center [150, 210] width 119 height 16
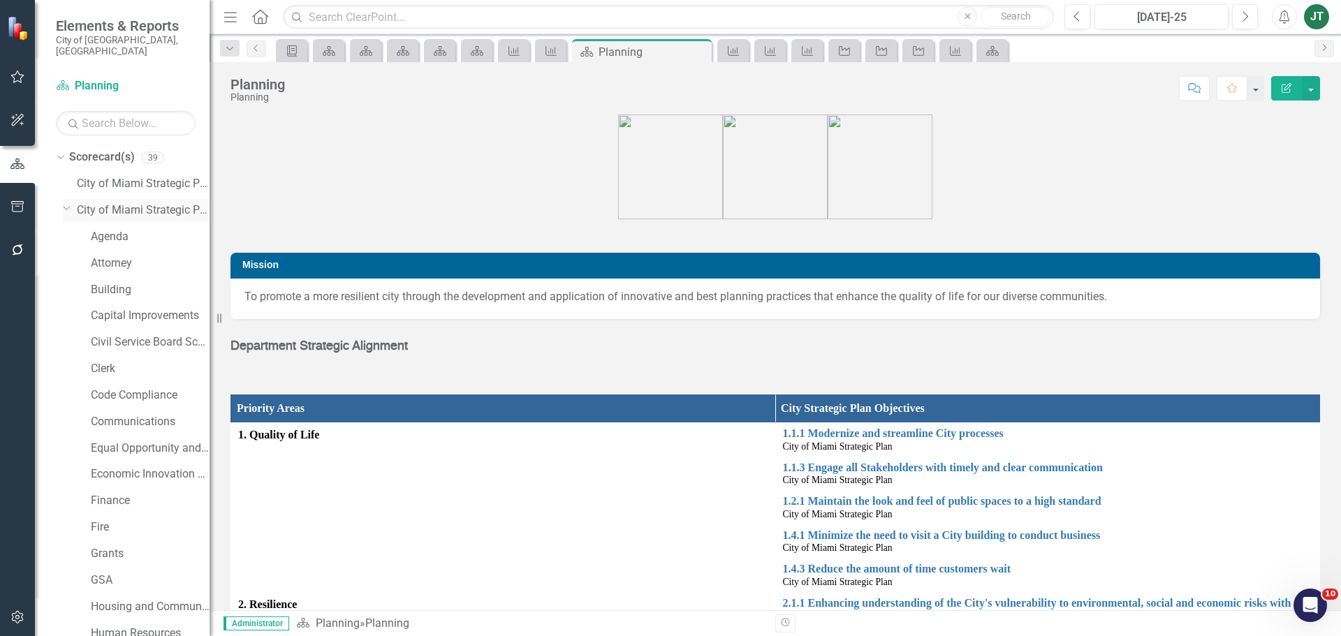
click at [67, 203] on icon "Dropdown" at bounding box center [67, 208] width 8 height 10
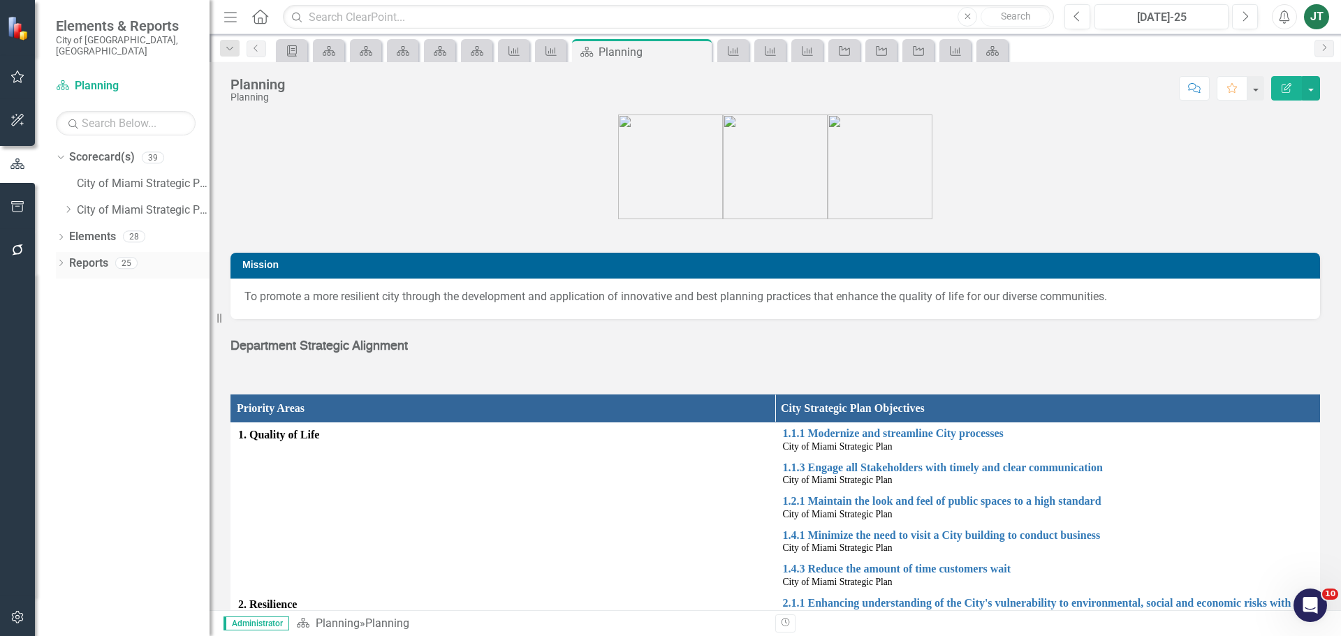
click at [82, 256] on link "Reports" at bounding box center [88, 264] width 39 height 16
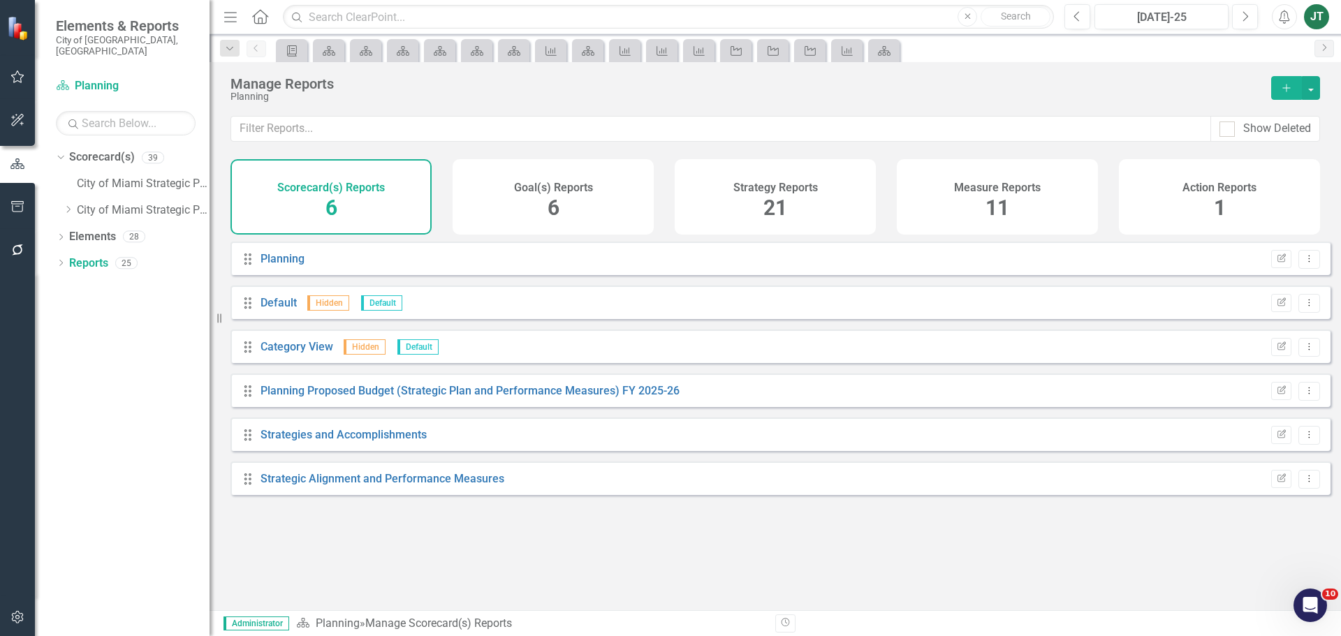
click at [982, 203] on div "Measure Reports 11" at bounding box center [997, 196] width 201 height 75
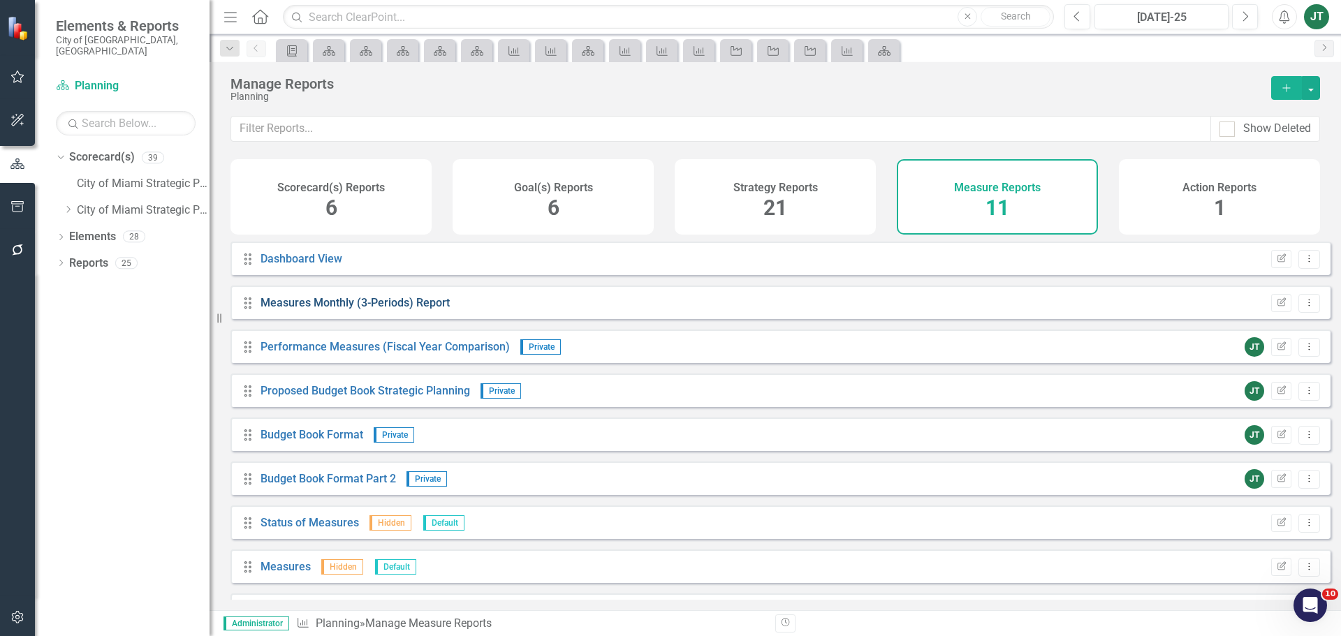
click at [382, 310] on link "Measures Monthly (3-Periods) Report" at bounding box center [355, 302] width 189 height 13
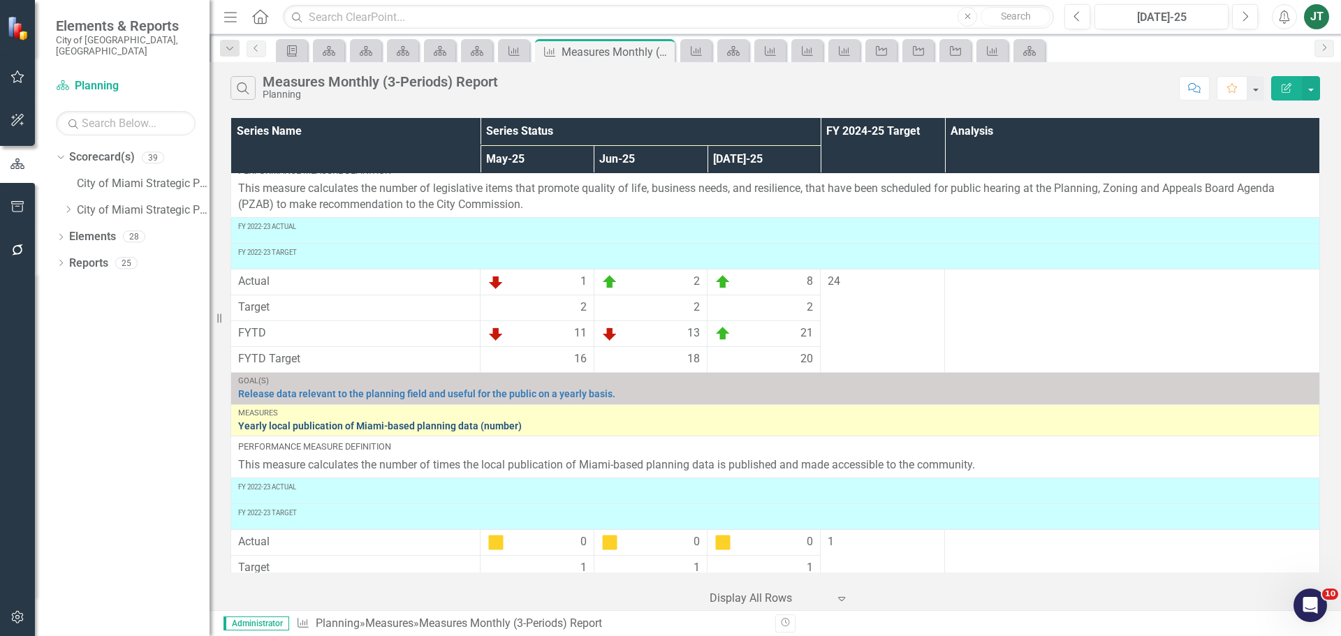
scroll to position [3384, 0]
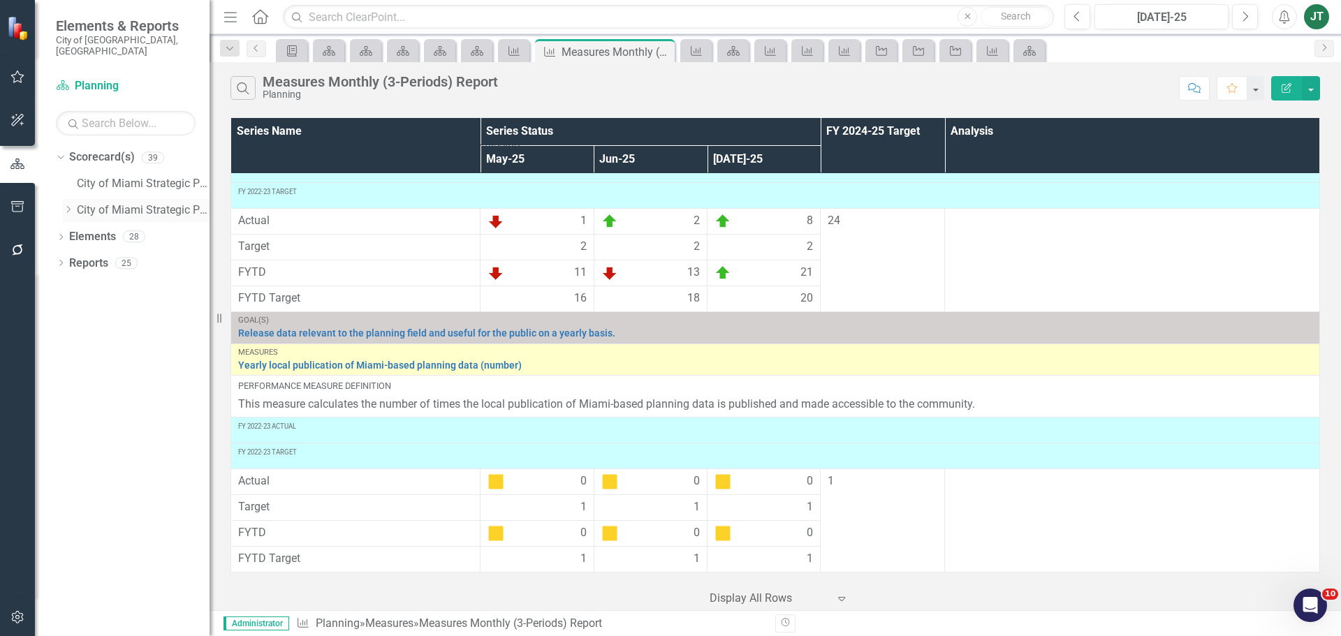
click at [67, 205] on icon "Dropdown" at bounding box center [68, 209] width 10 height 8
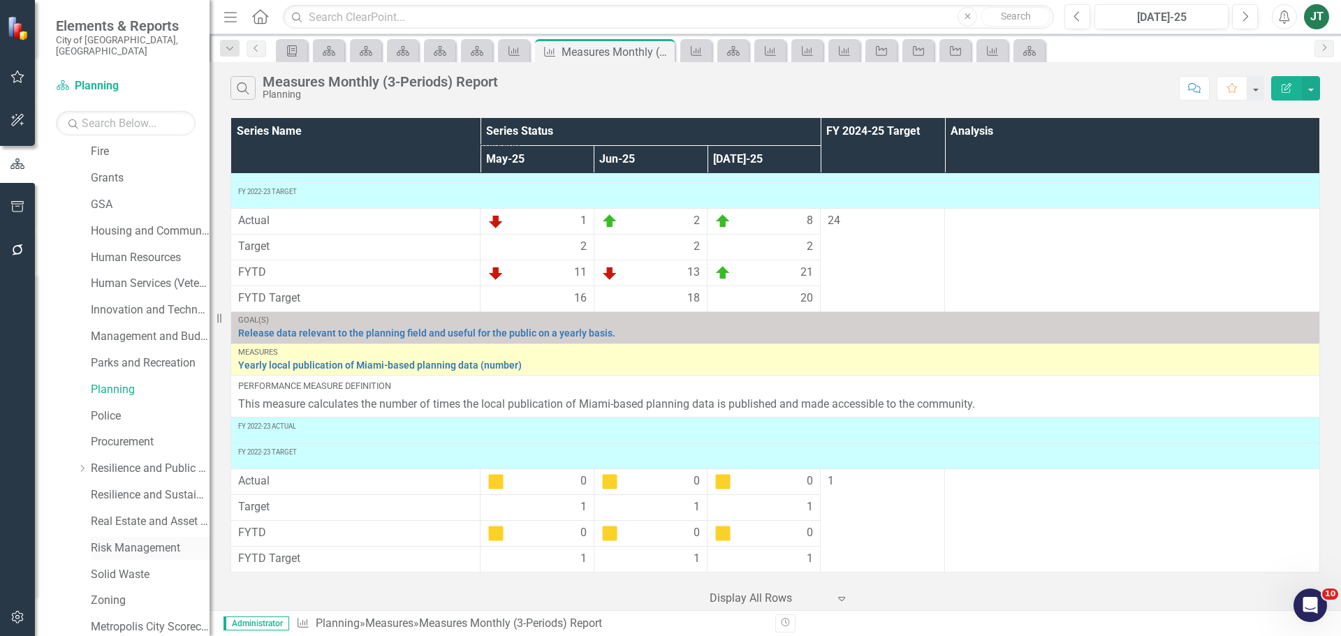
scroll to position [419, 0]
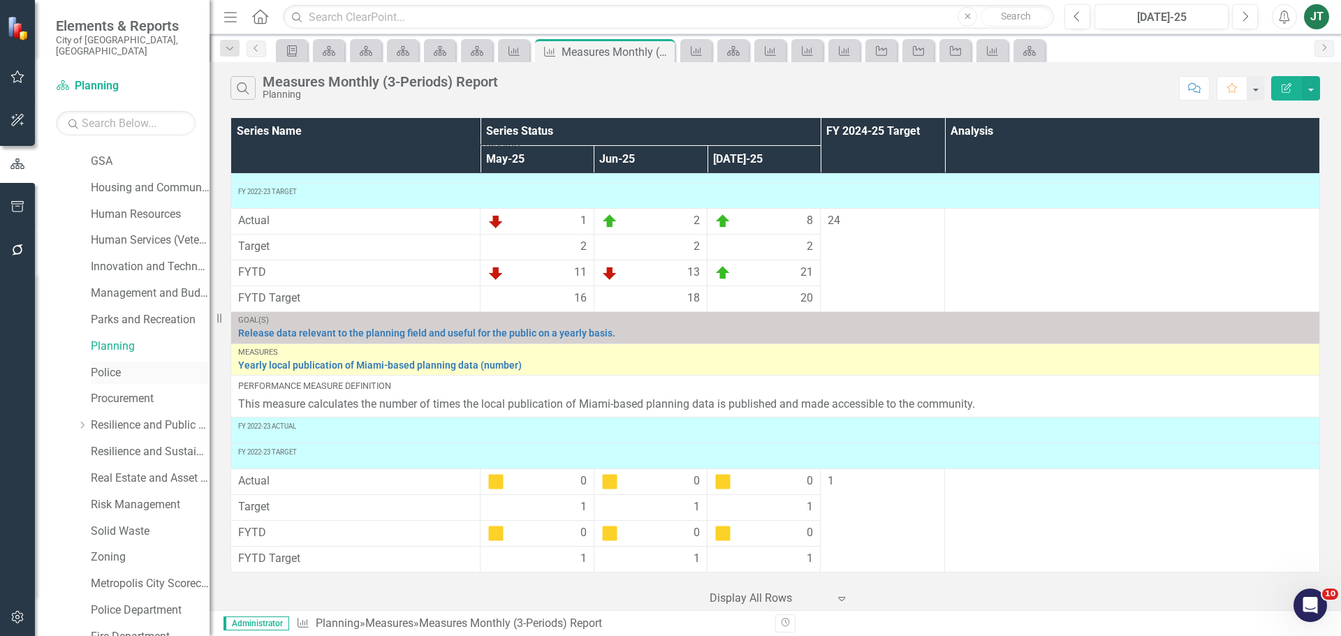
click at [108, 365] on link "Police" at bounding box center [150, 373] width 119 height 16
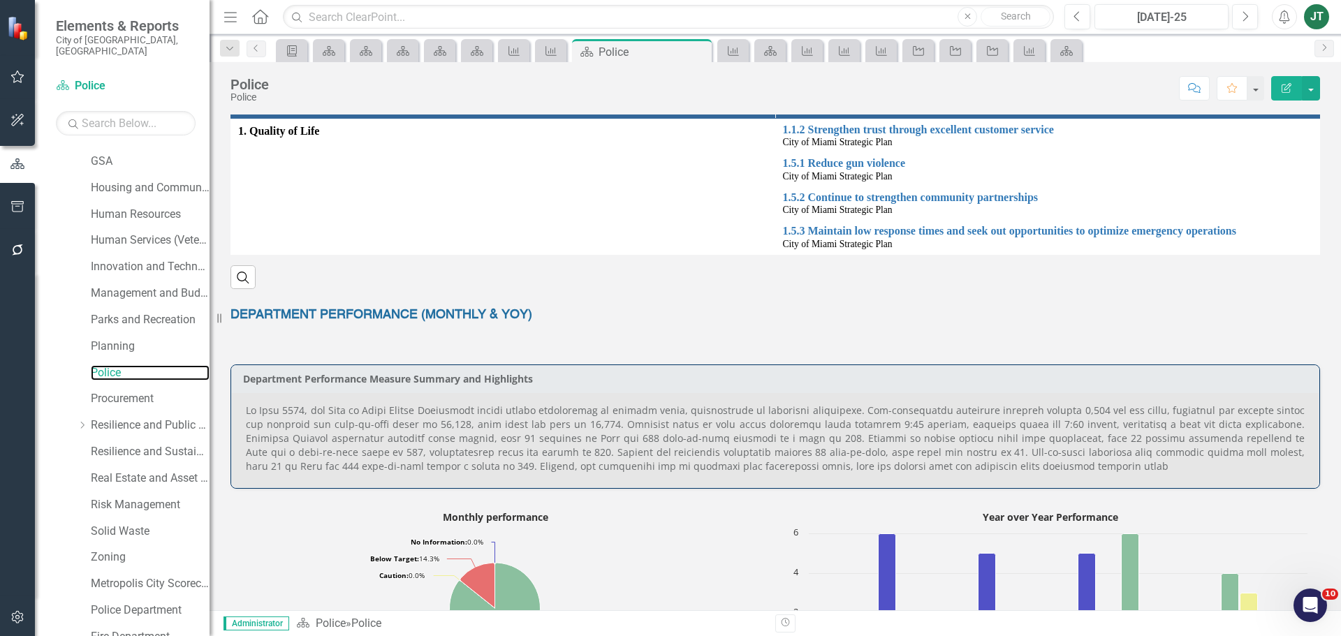
scroll to position [419, 0]
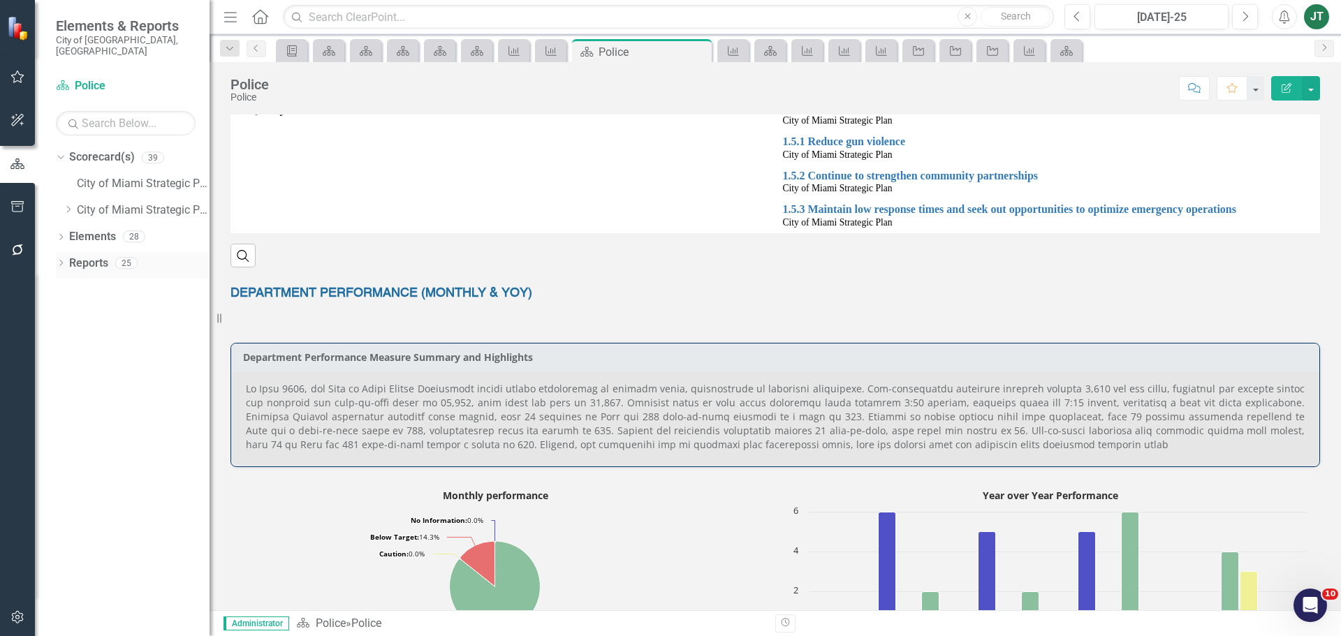
click at [94, 256] on link "Reports" at bounding box center [88, 264] width 39 height 16
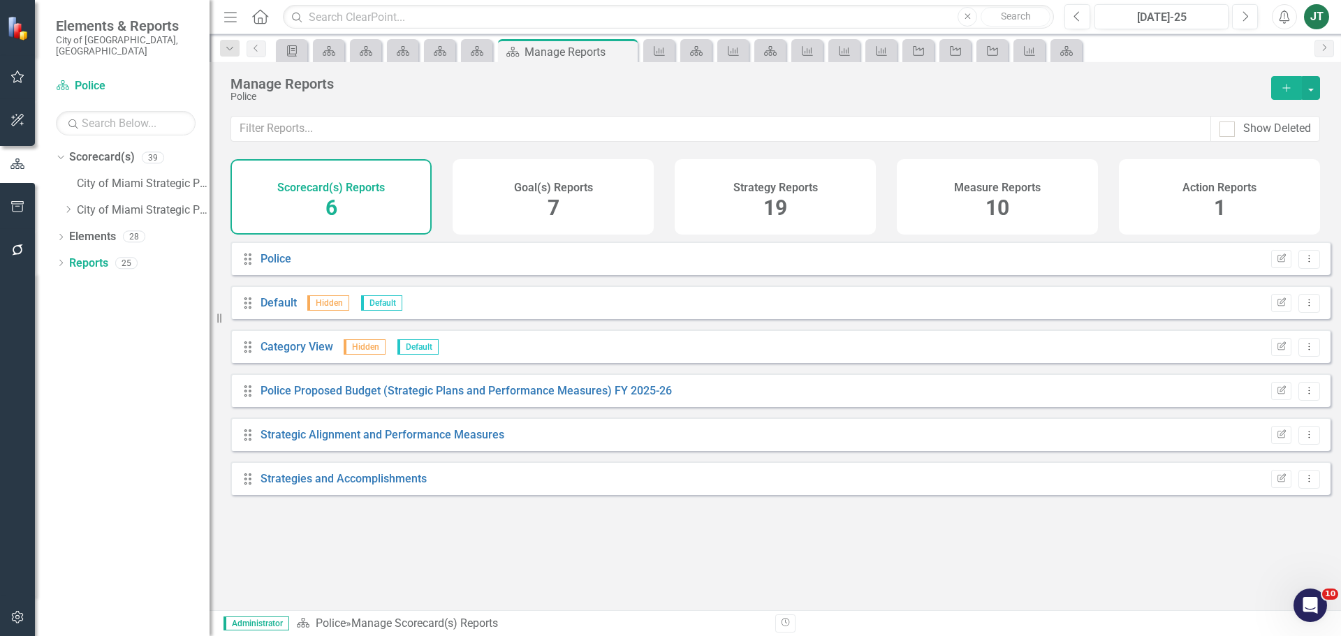
click at [1014, 183] on h4 "Measure Reports" at bounding box center [997, 188] width 87 height 13
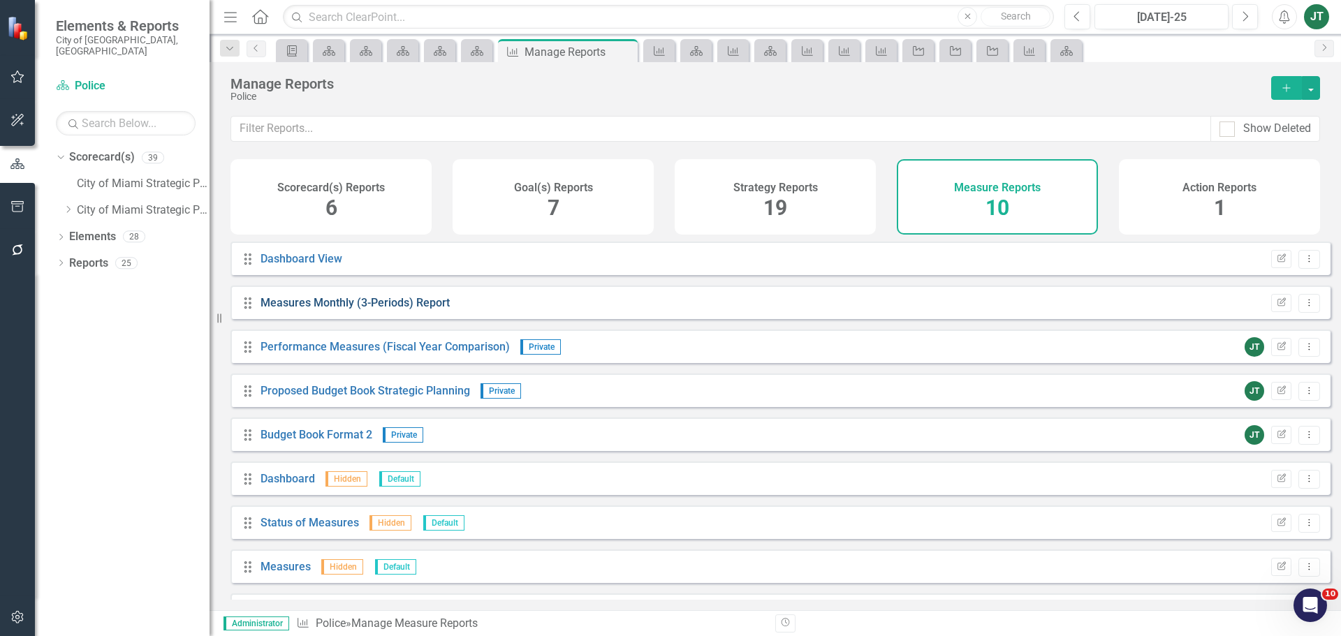
click at [346, 310] on link "Measures Monthly (3-Periods) Report" at bounding box center [355, 302] width 189 height 13
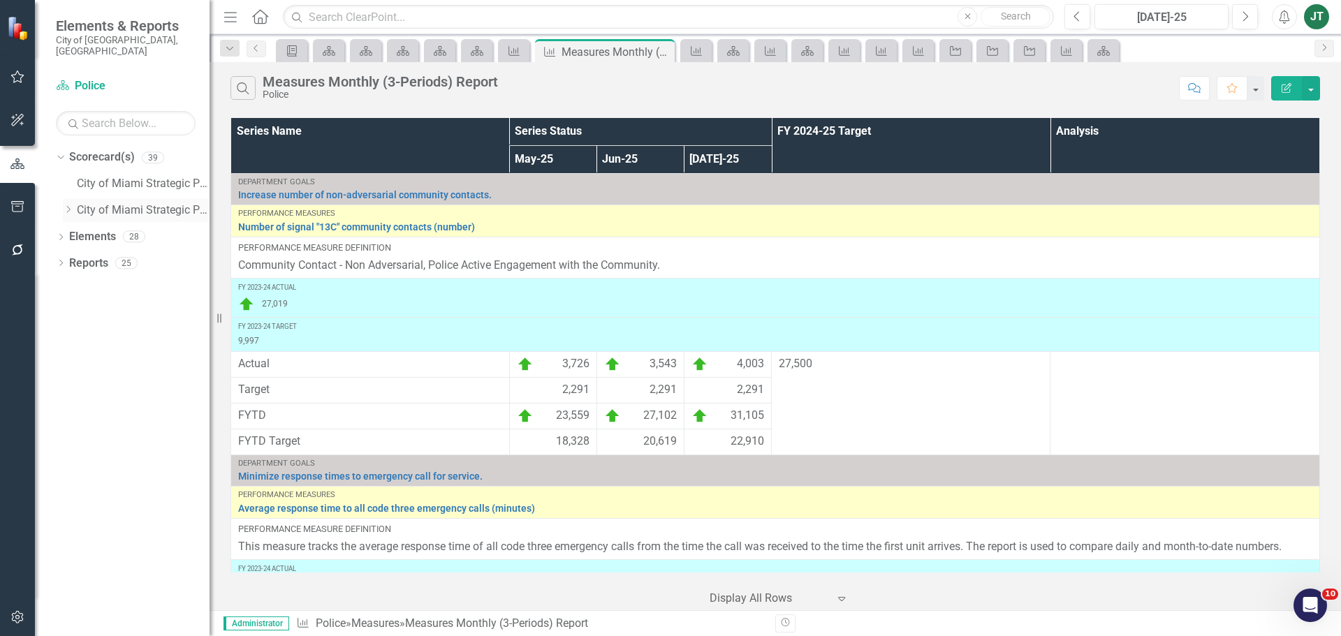
click at [64, 205] on icon "Dropdown" at bounding box center [68, 209] width 10 height 8
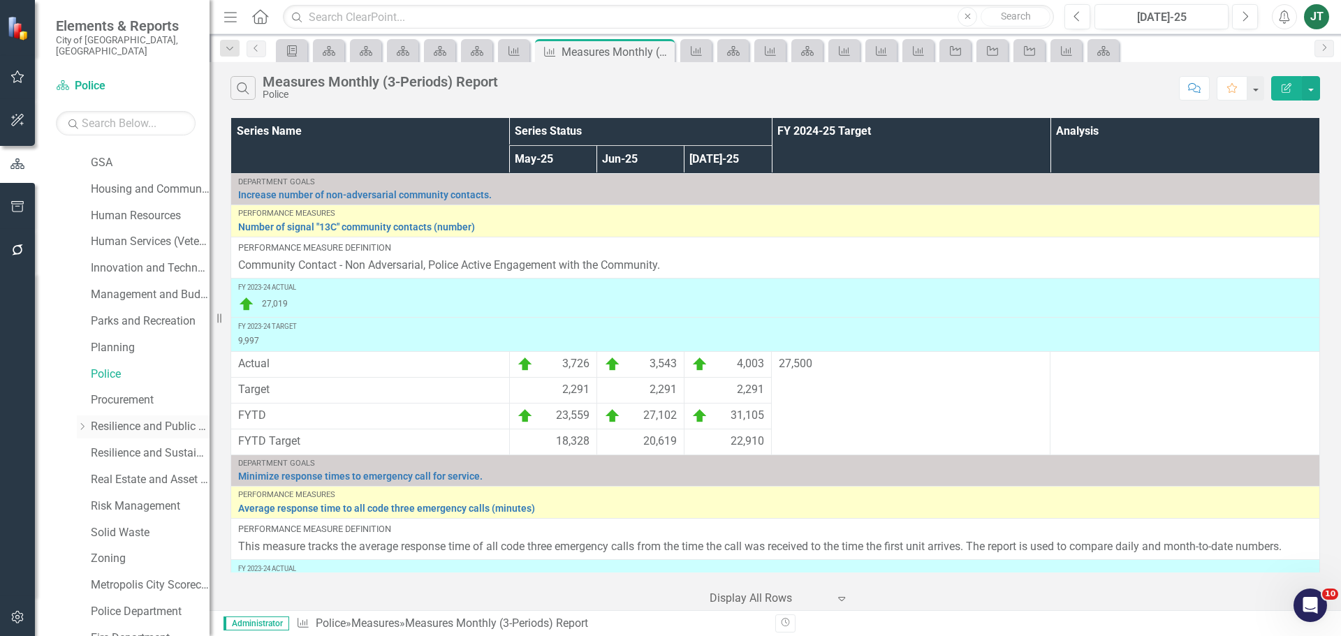
scroll to position [419, 0]
click at [116, 392] on link "Procurement" at bounding box center [150, 399] width 119 height 16
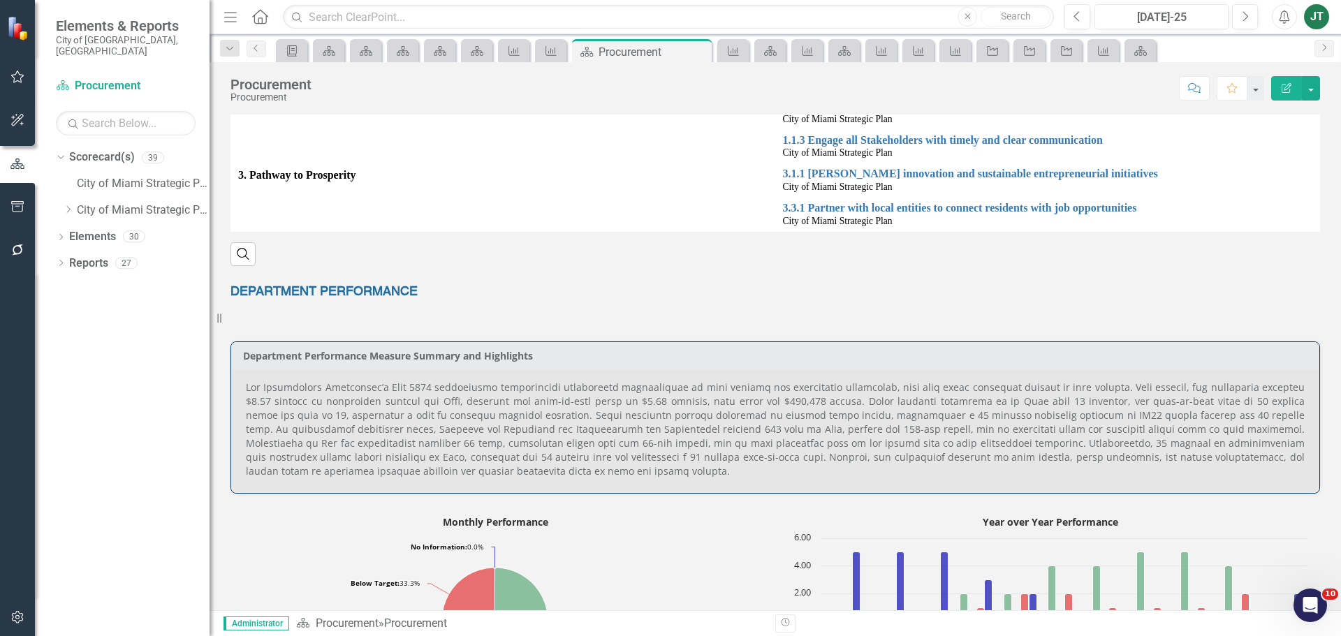
scroll to position [559, 0]
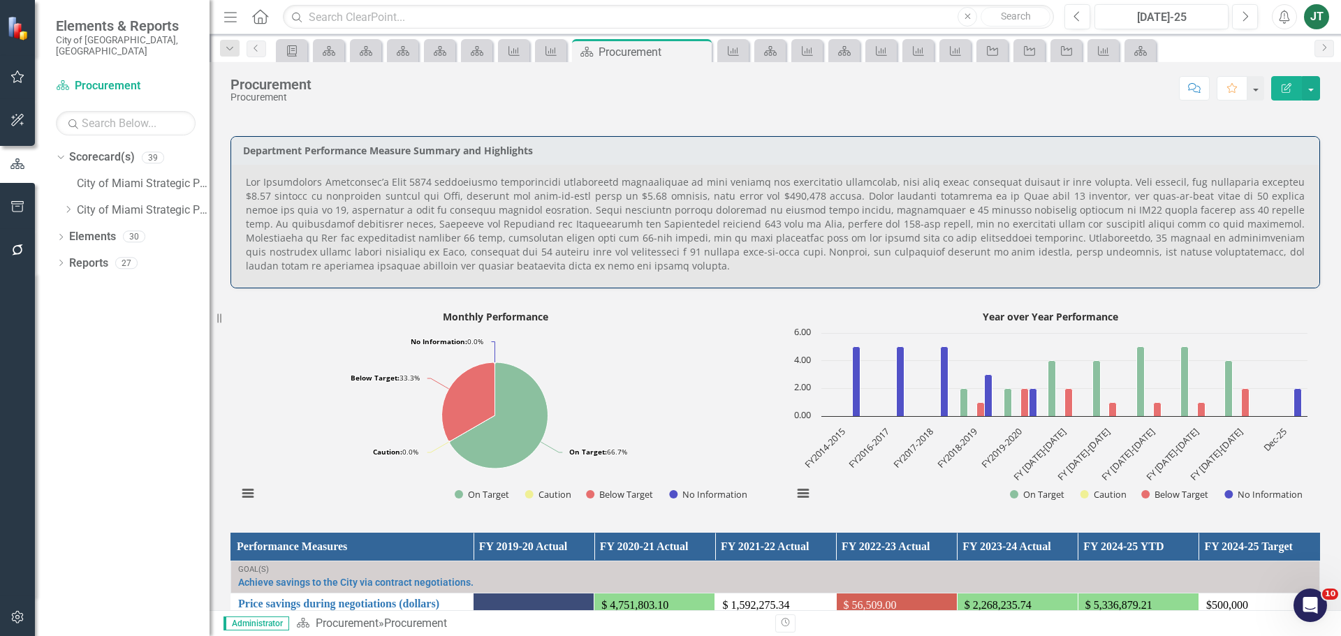
click at [1081, 203] on p at bounding box center [775, 224] width 1059 height 98
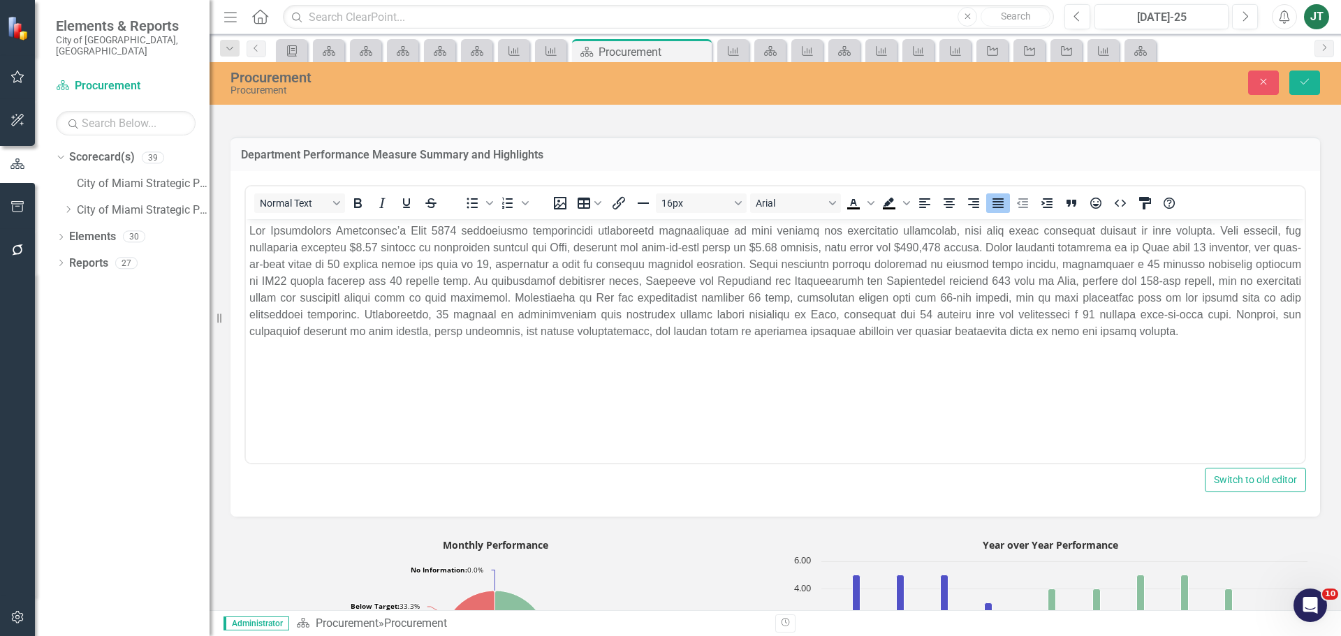
scroll to position [0, 0]
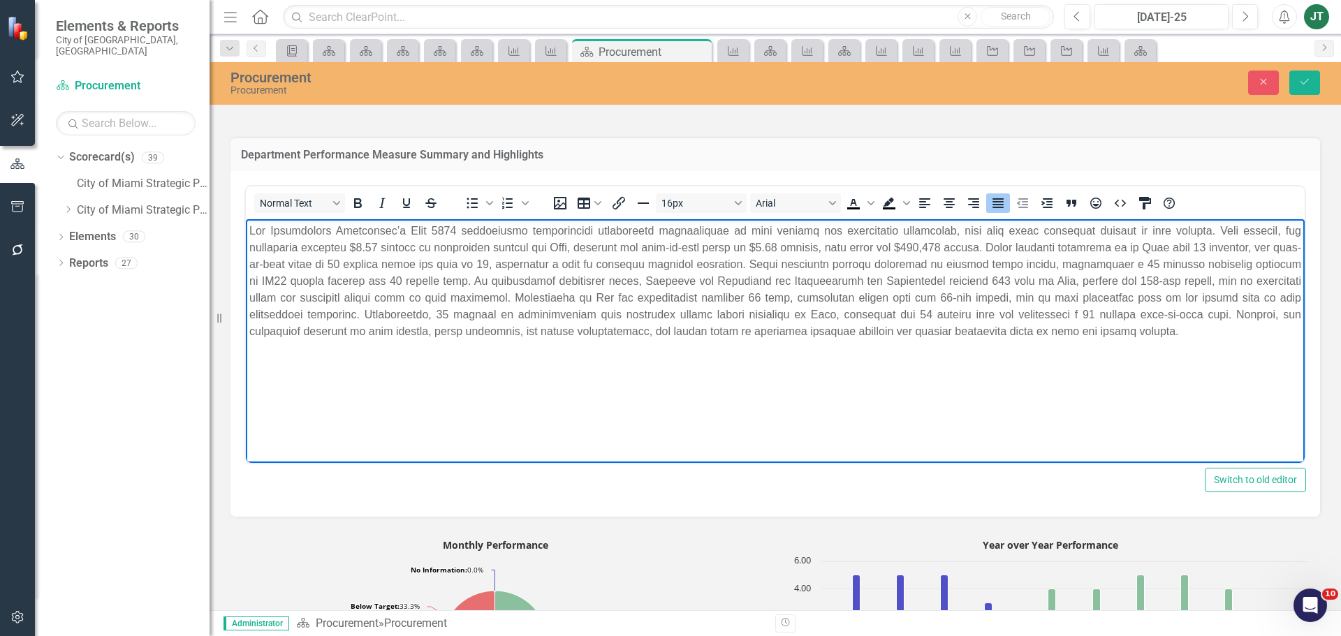
click at [944, 256] on p "Rich Text Area. Press ALT-0 for help." at bounding box center [775, 280] width 1052 height 117
click at [1091, 252] on p "Rich Text Area. Press ALT-0 for help." at bounding box center [775, 280] width 1052 height 117
drag, startPoint x: 1228, startPoint y: 249, endPoint x: 1092, endPoint y: 252, distance: 136.3
click at [1092, 252] on p "Rich Text Area. Press ALT-0 for help." at bounding box center [775, 280] width 1052 height 117
click at [1102, 250] on p "Rich Text Area. Press ALT-0 for help." at bounding box center [775, 280] width 1052 height 117
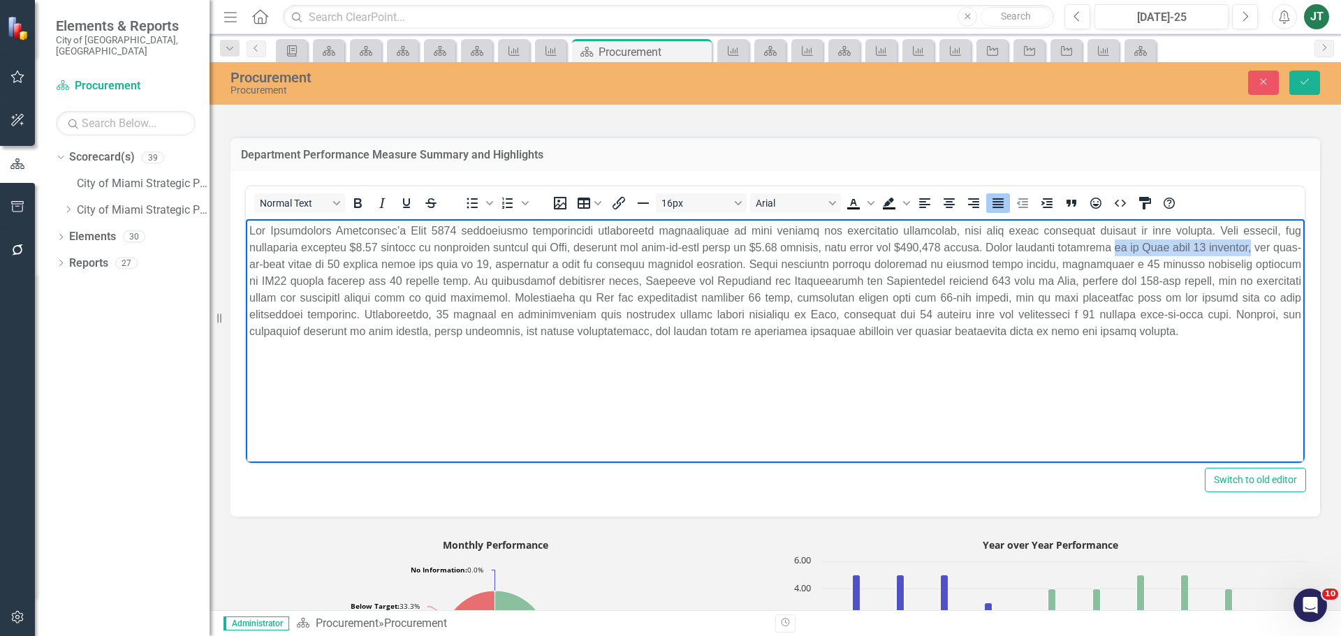
drag, startPoint x: 1229, startPoint y: 249, endPoint x: 1093, endPoint y: 250, distance: 136.2
click at [1093, 250] on p "Rich Text Area. Press ALT-0 for help." at bounding box center [775, 280] width 1052 height 117
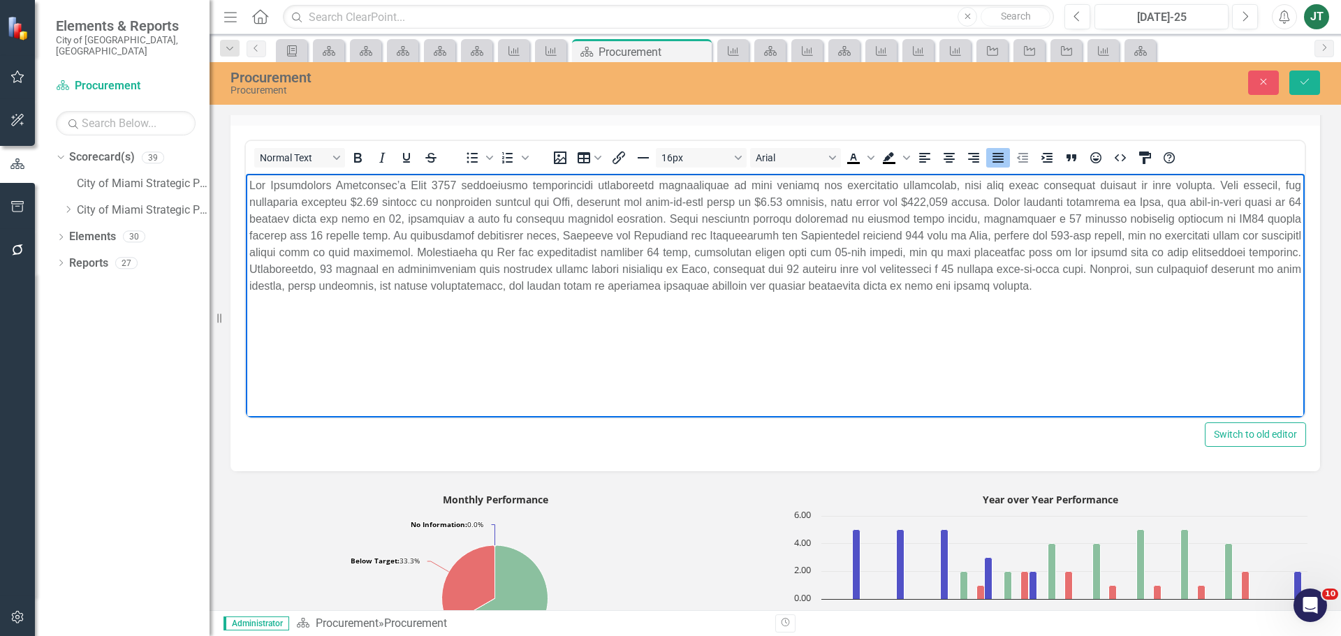
scroll to position [629, 0]
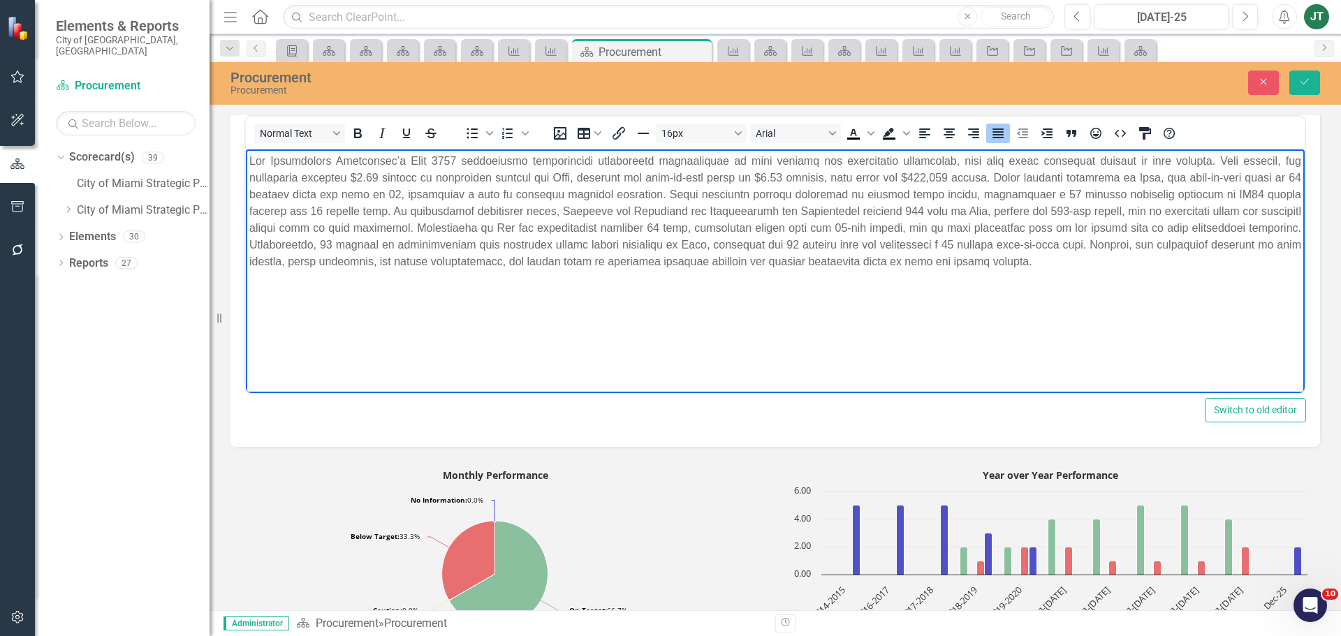
click at [1177, 192] on p "Rich Text Area. Press ALT-0 for help." at bounding box center [775, 210] width 1052 height 117
drag, startPoint x: 1179, startPoint y: 192, endPoint x: 1154, endPoint y: 194, distance: 24.5
click at [1154, 194] on p "Rich Text Area. Press ALT-0 for help." at bounding box center [775, 210] width 1052 height 117
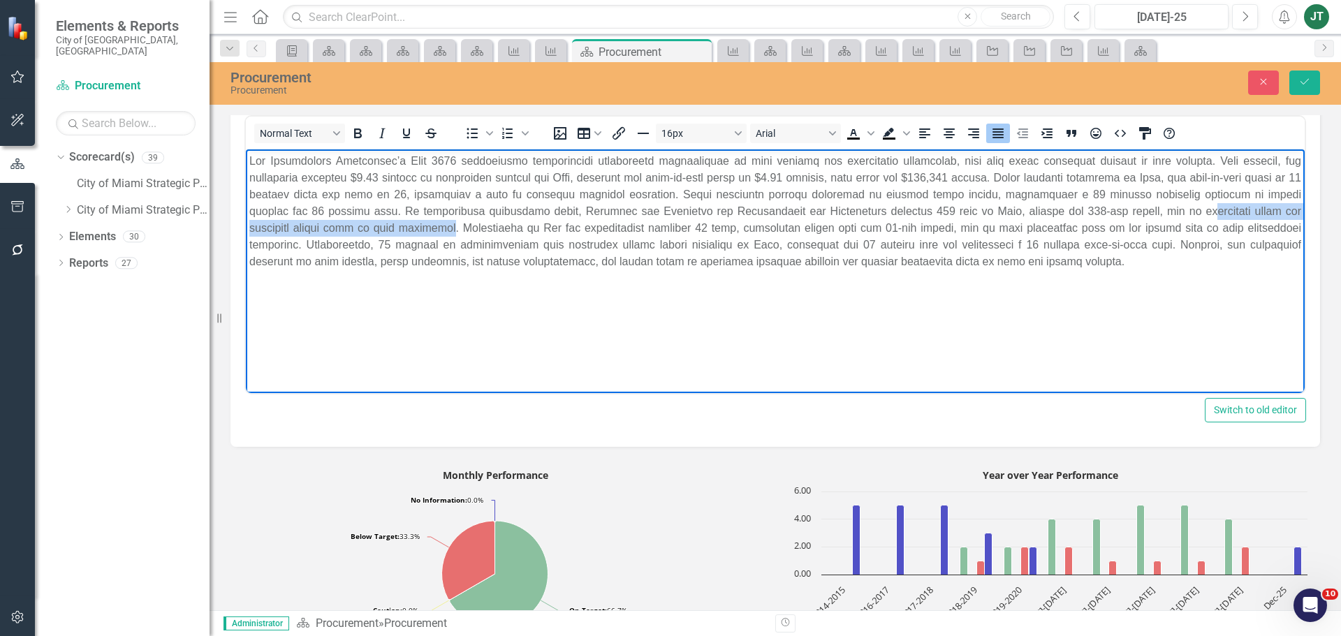
drag, startPoint x: 1049, startPoint y: 212, endPoint x: 306, endPoint y: 231, distance: 743.6
click at [306, 231] on p "Rich Text Area. Press ALT-0 for help." at bounding box center [775, 210] width 1052 height 117
click at [319, 225] on p "Rich Text Area. Press ALT-0 for help." at bounding box center [775, 210] width 1052 height 117
click at [302, 225] on p "Rich Text Area. Press ALT-0 for help." at bounding box center [775, 210] width 1052 height 117
click at [305, 224] on p "Rich Text Area. Press ALT-0 for help." at bounding box center [775, 210] width 1052 height 117
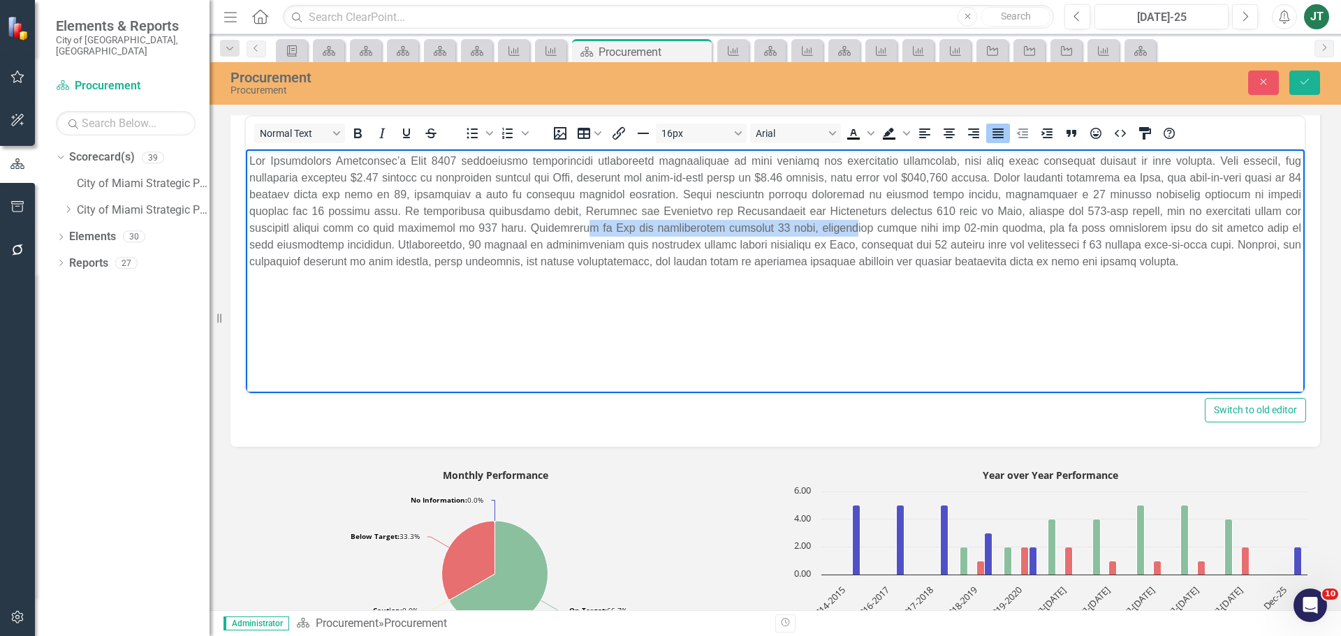
drag, startPoint x: 417, startPoint y: 226, endPoint x: 676, endPoint y: 232, distance: 258.6
click at [676, 232] on p "Rich Text Area. Press ALT-0 for help." at bounding box center [775, 210] width 1052 height 117
click at [697, 244] on p "Rich Text Area. Press ALT-0 for help." at bounding box center [775, 210] width 1052 height 117
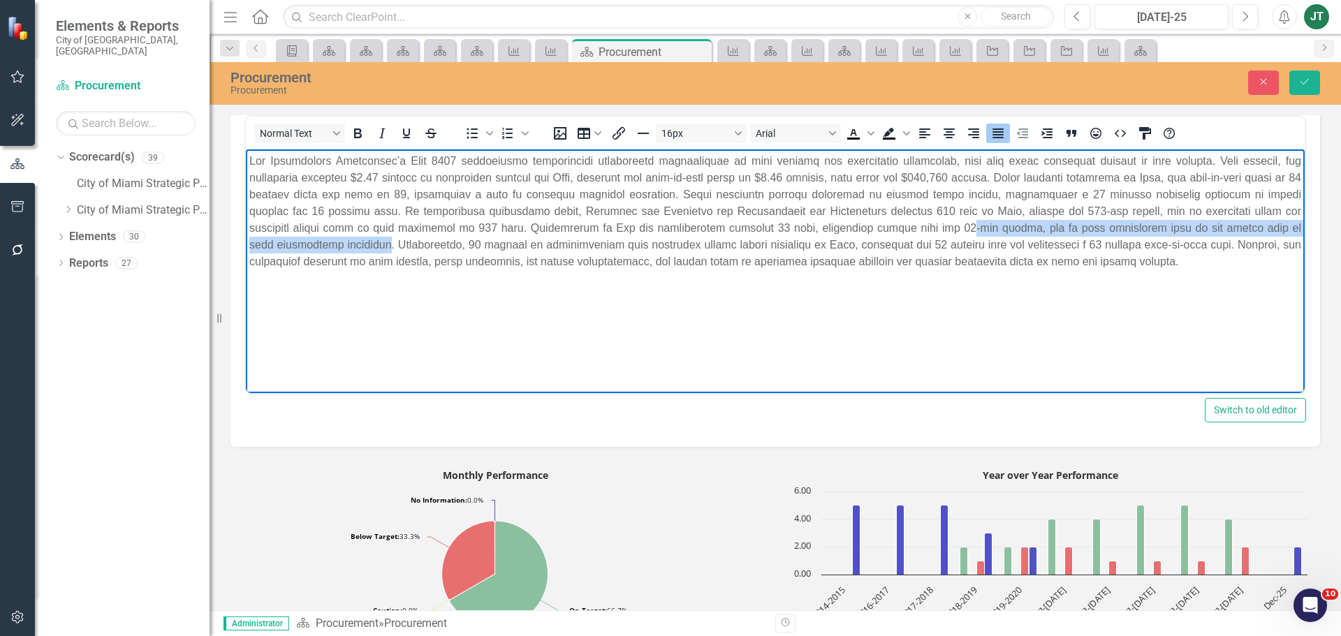
drag, startPoint x: 782, startPoint y: 231, endPoint x: 1226, endPoint y: 229, distance: 444.4
click at [1225, 231] on p "Rich Text Area. Press ALT-0 for help." at bounding box center [775, 210] width 1052 height 117
click at [1226, 228] on p "Rich Text Area. Press ALT-0 for help." at bounding box center [775, 210] width 1052 height 117
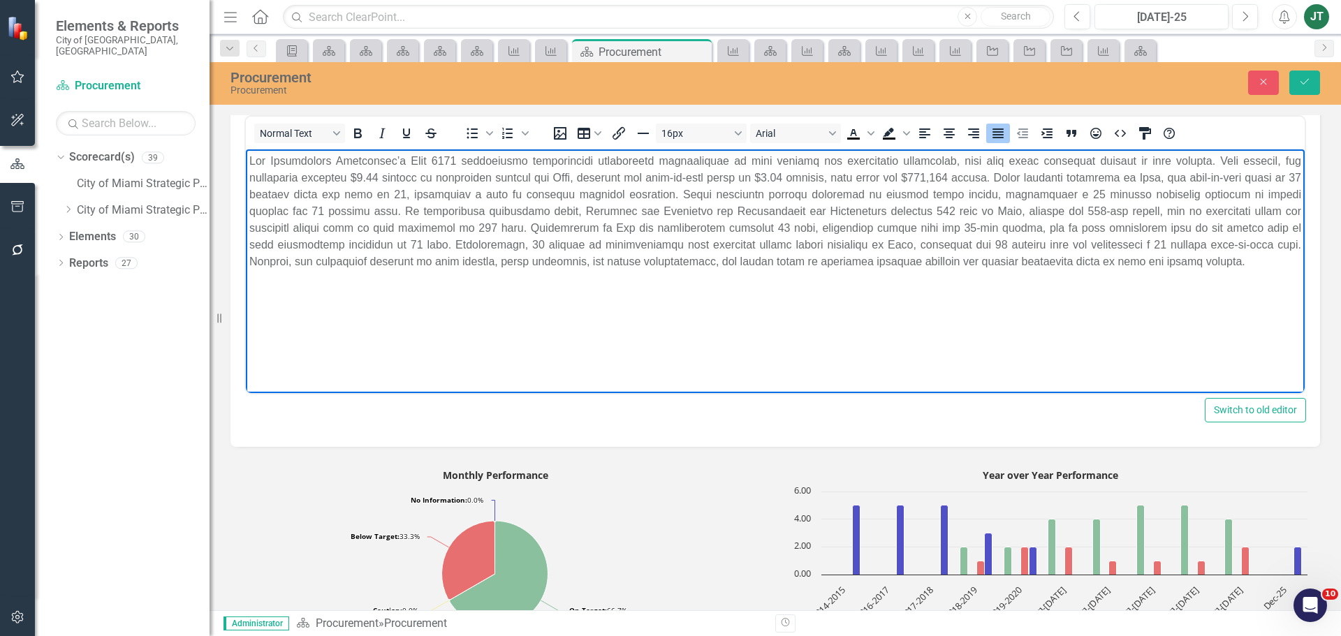
click at [315, 243] on p "Rich Text Area. Press ALT-0 for help." at bounding box center [775, 210] width 1052 height 117
drag, startPoint x: 950, startPoint y: 242, endPoint x: 941, endPoint y: 243, distance: 9.2
click at [941, 243] on p "Rich Text Area. Press ALT-0 for help." at bounding box center [775, 210] width 1052 height 117
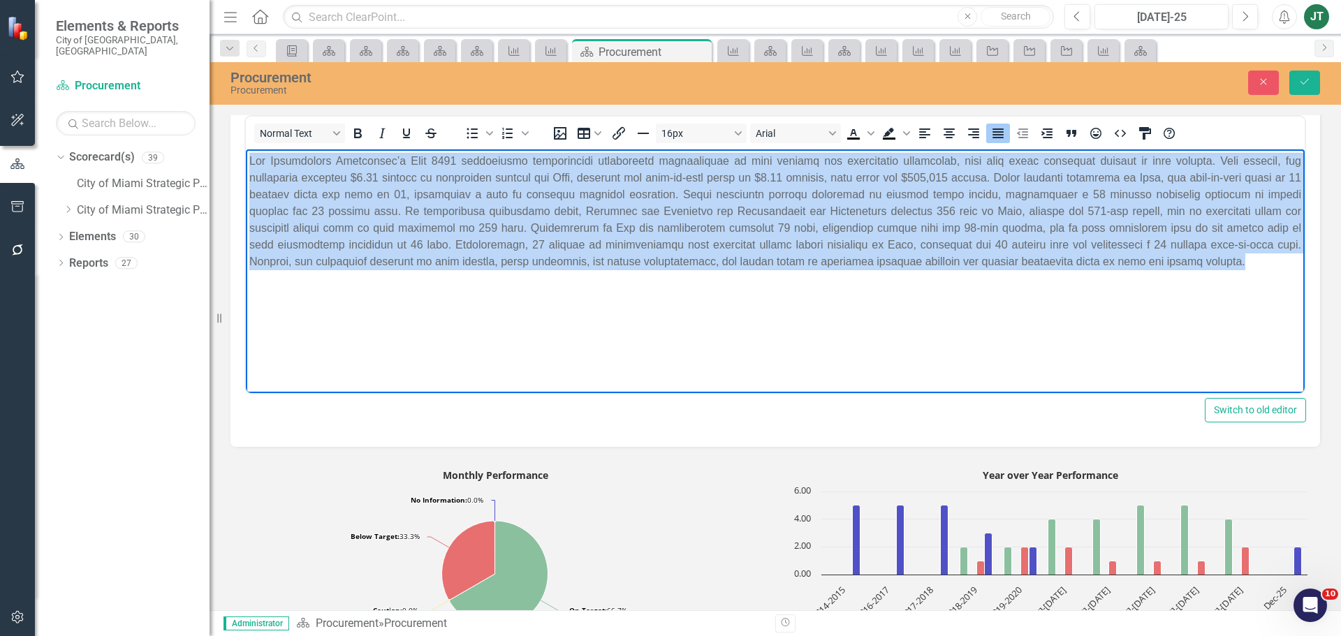
drag, startPoint x: 1088, startPoint y: 270, endPoint x: 314, endPoint y: 178, distance: 778.9
click at [246, 159] on html at bounding box center [775, 254] width 1059 height 210
copy p "The Procurement Department’s July 2025 performance demonstrates significant ach…"
click at [996, 175] on p "Rich Text Area. Press ALT-0 for help." at bounding box center [775, 210] width 1052 height 117
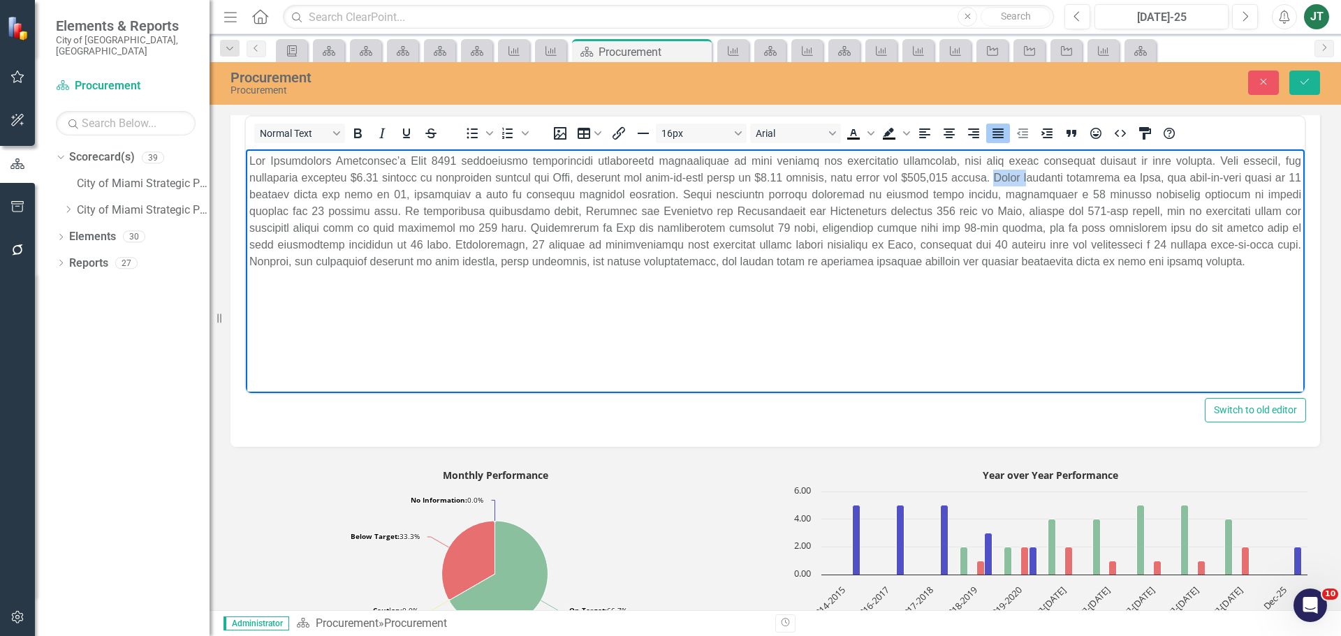
drag, startPoint x: 996, startPoint y: 176, endPoint x: 963, endPoint y: 178, distance: 32.9
click at [963, 178] on p "Rich Text Area. Press ALT-0 for help." at bounding box center [775, 210] width 1052 height 117
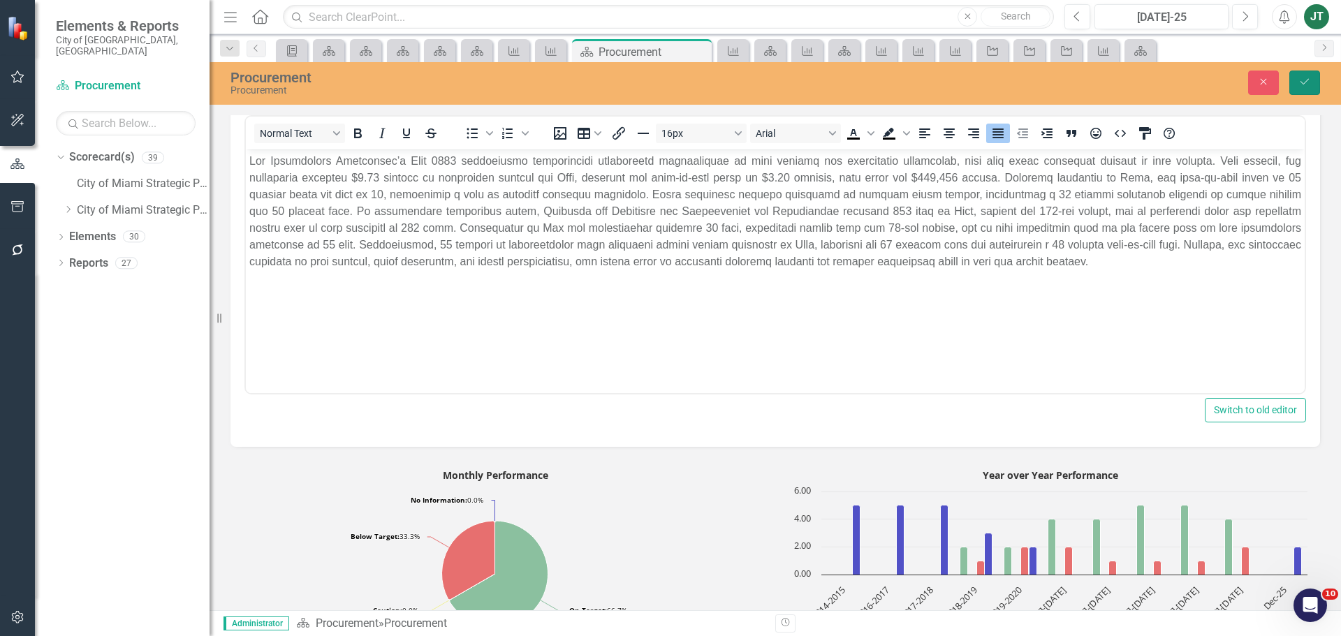
click at [1305, 78] on icon "Save" at bounding box center [1305, 82] width 13 height 10
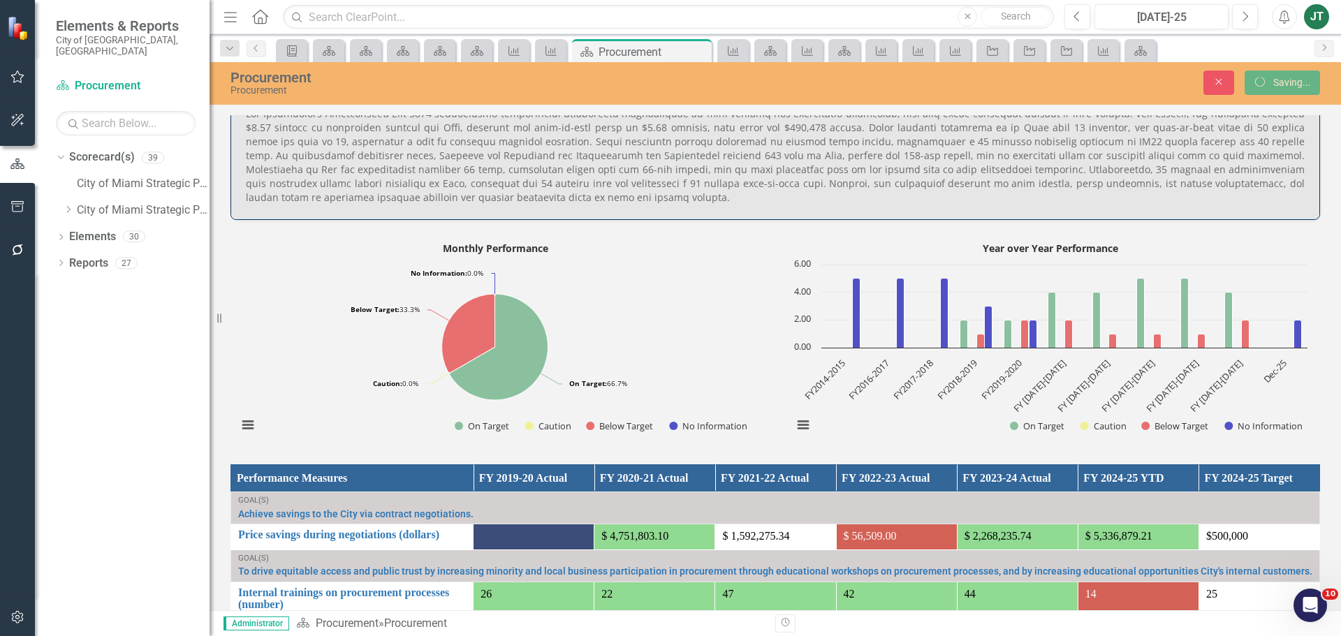
scroll to position [623, 0]
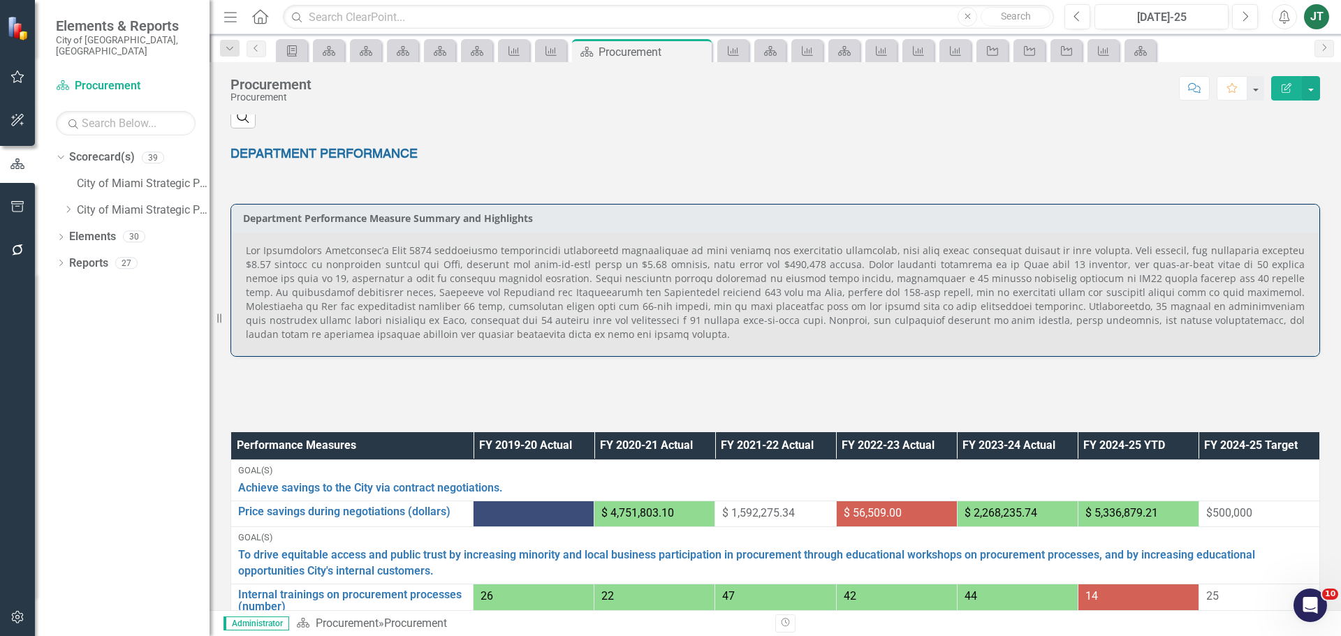
click at [618, 302] on p at bounding box center [775, 293] width 1059 height 98
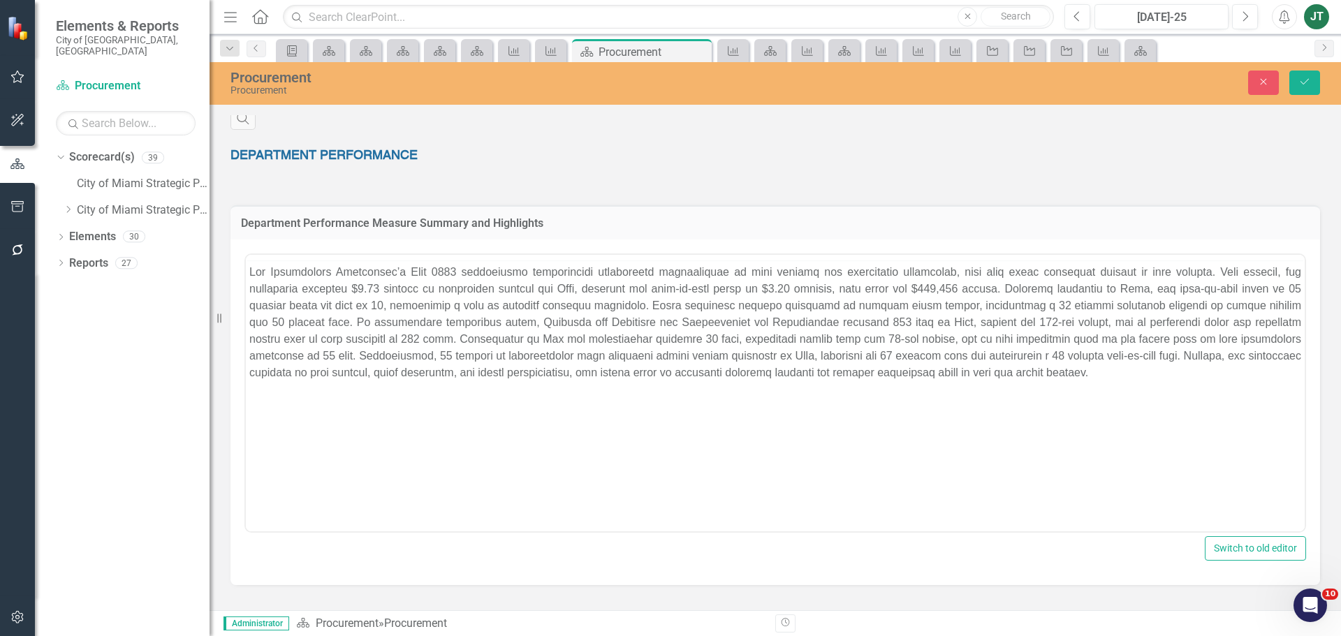
scroll to position [0, 0]
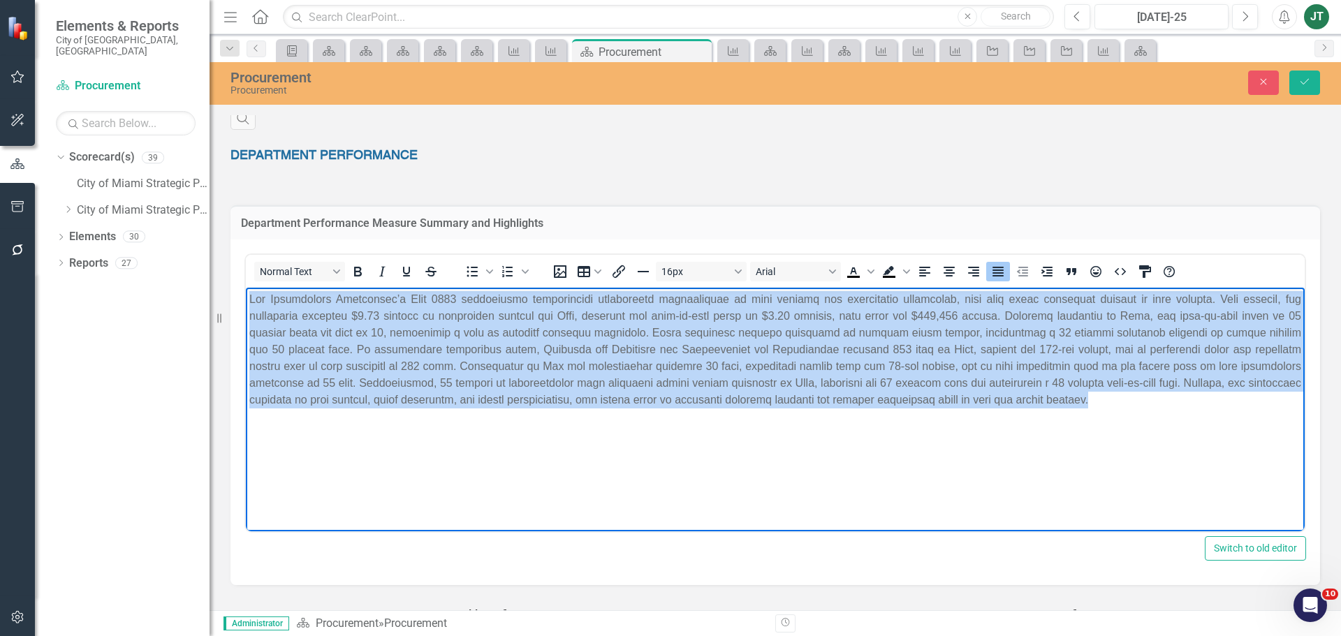
drag, startPoint x: 989, startPoint y: 406, endPoint x: 213, endPoint y: 282, distance: 786.0
click at [246, 287] on html at bounding box center [775, 392] width 1059 height 210
copy p "The Procurement Department’s July 2025 performance demonstrates significant ach…"
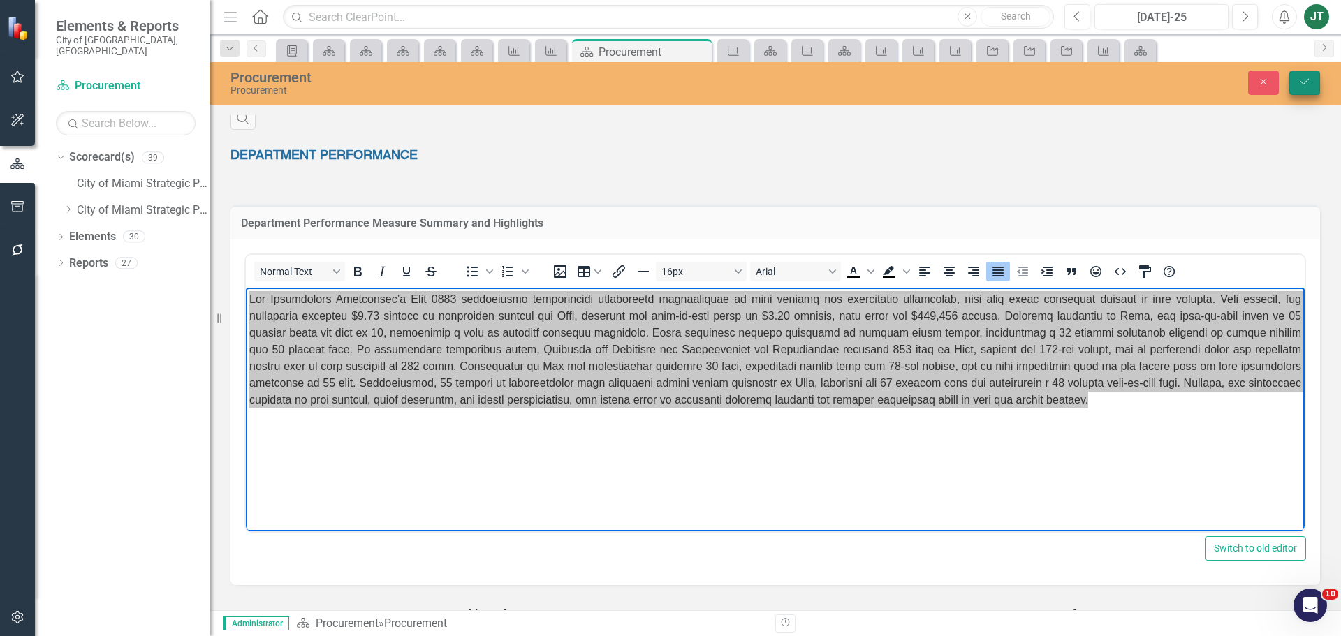
click at [1306, 84] on icon "Save" at bounding box center [1305, 82] width 13 height 10
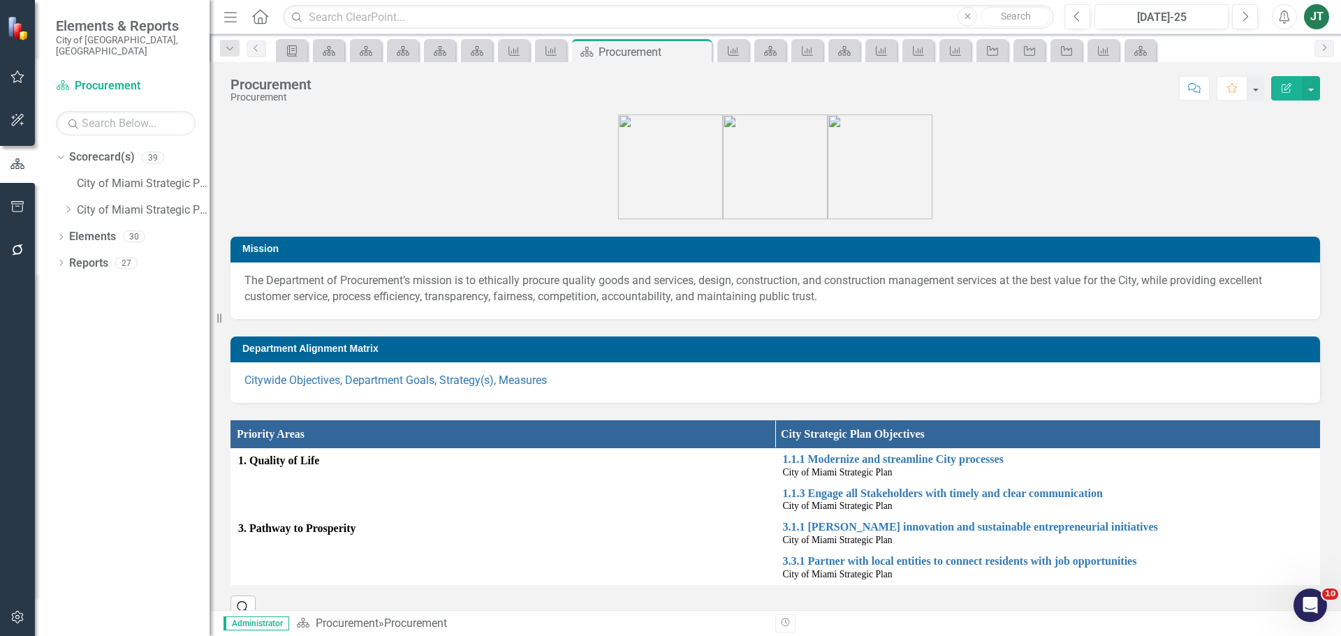
drag, startPoint x: 72, startPoint y: 196, endPoint x: 82, endPoint y: 252, distance: 56.9
click at [72, 205] on icon "Dropdown" at bounding box center [68, 209] width 10 height 8
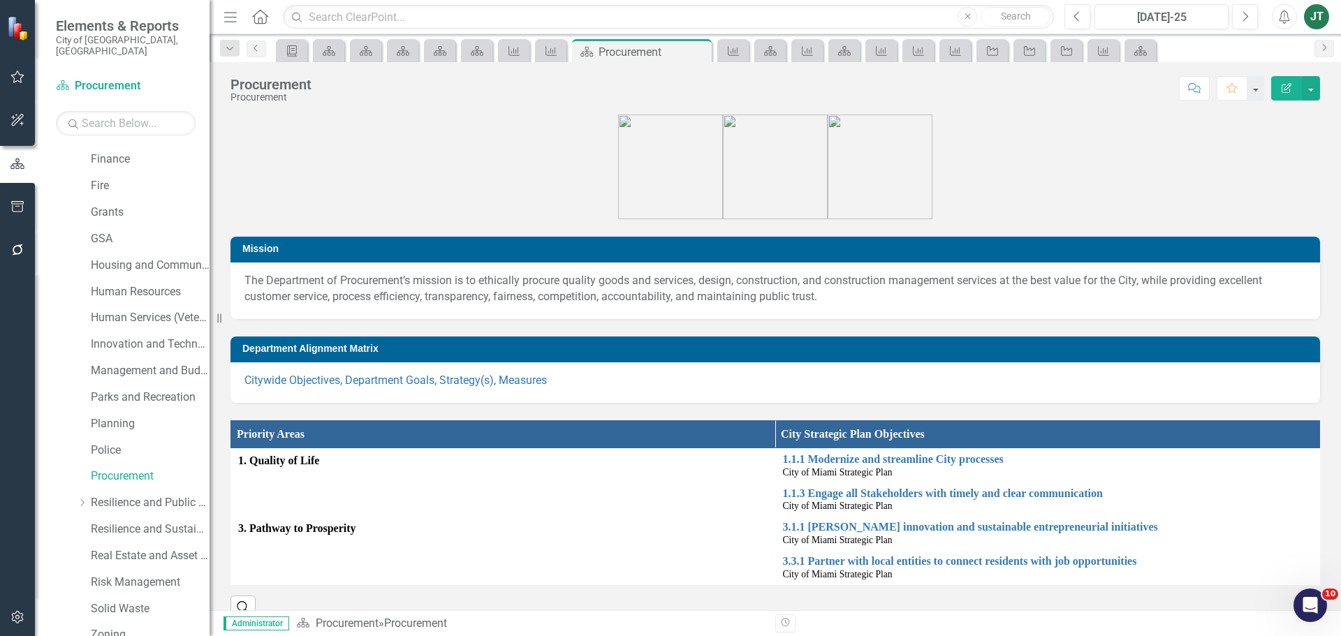
scroll to position [349, 0]
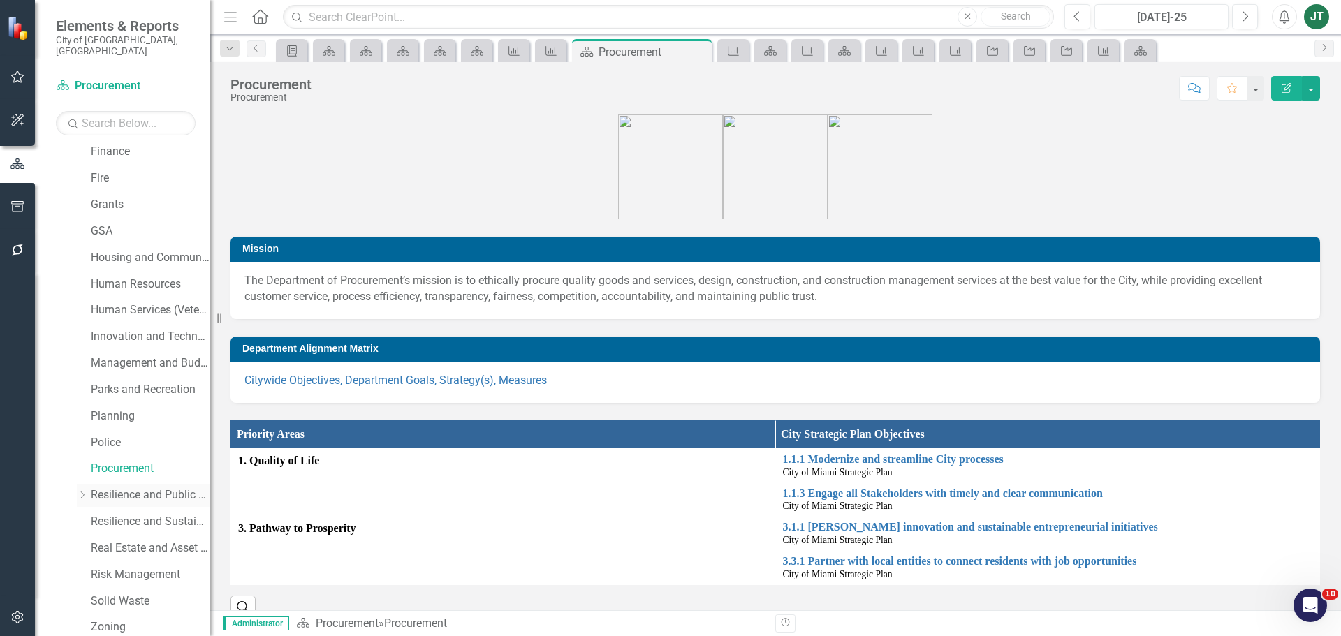
click at [126, 488] on link "Resilience and Public Works" at bounding box center [150, 496] width 119 height 16
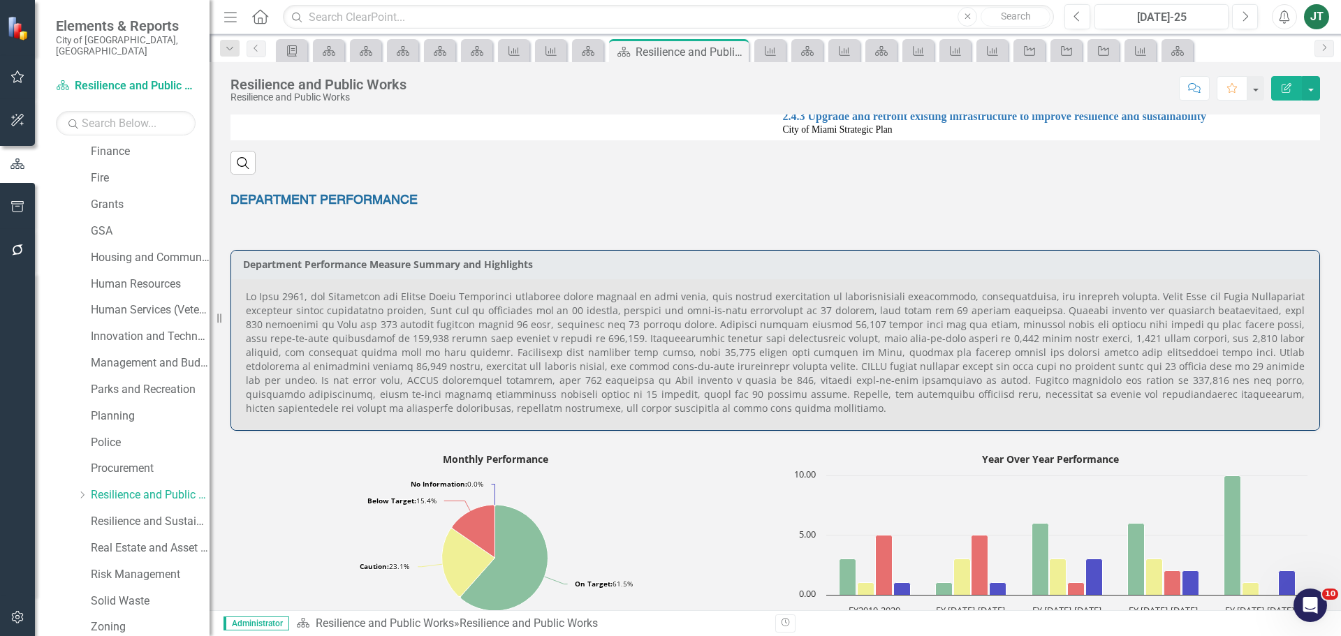
scroll to position [769, 0]
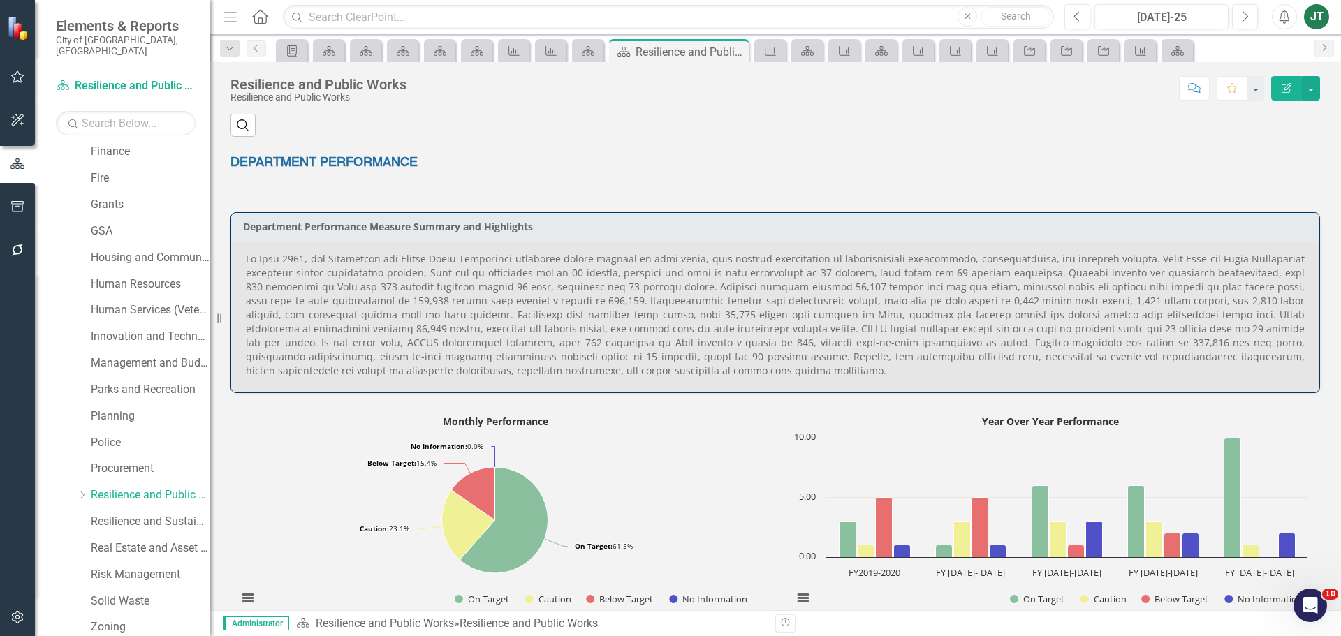
click at [994, 275] on p at bounding box center [775, 315] width 1059 height 126
click at [989, 275] on p at bounding box center [775, 315] width 1059 height 126
click at [989, 274] on p at bounding box center [775, 315] width 1059 height 126
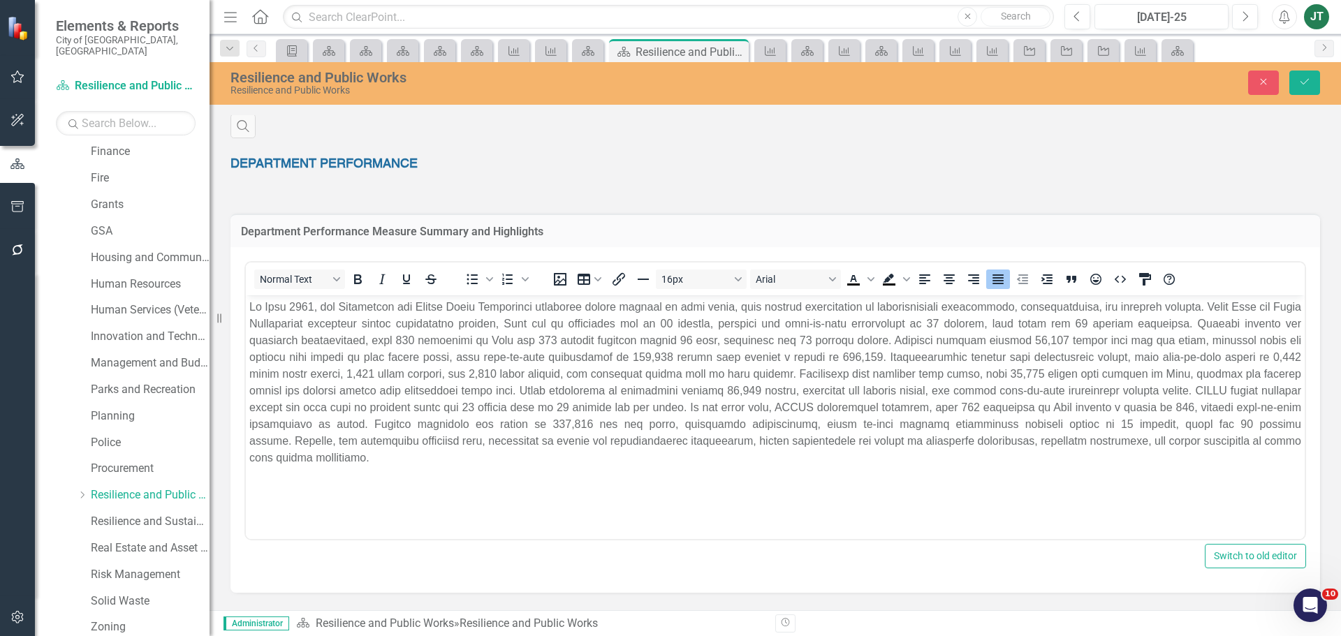
scroll to position [0, 0]
click at [1004, 323] on p "Rich Text Area. Press ALT-0 for help." at bounding box center [775, 383] width 1052 height 168
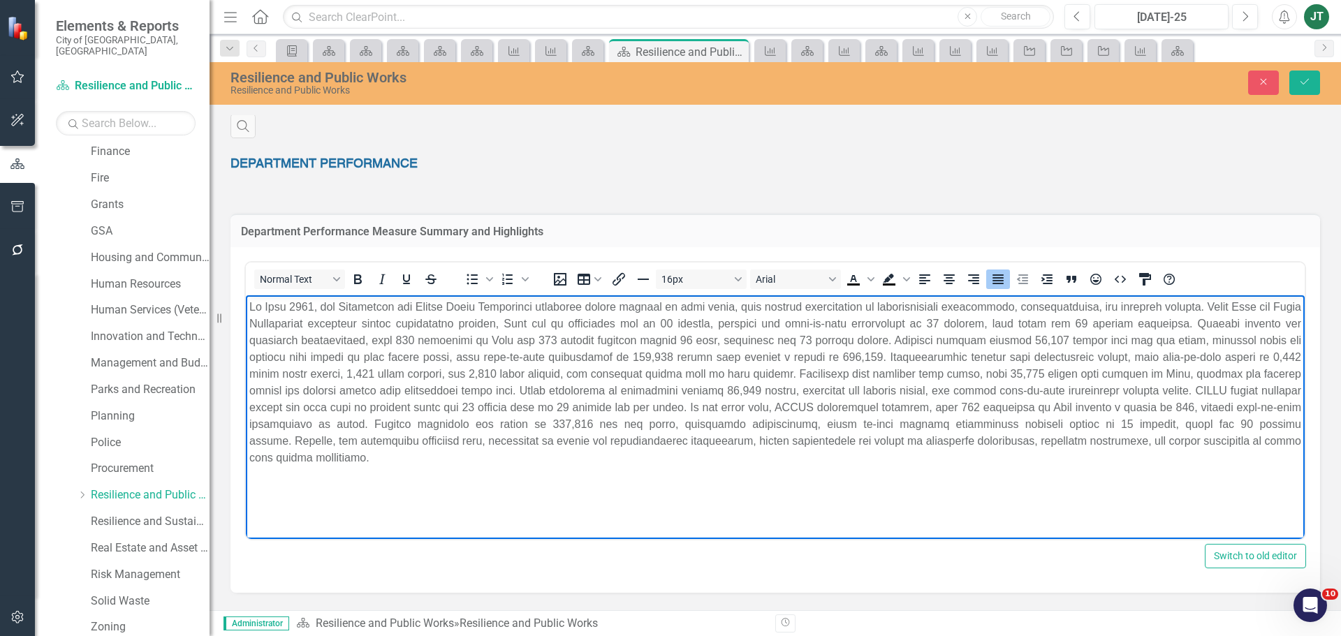
click at [1136, 323] on p "Rich Text Area. Press ALT-0 for help." at bounding box center [775, 383] width 1052 height 168
click at [897, 355] on p "Rich Text Area. Press ALT-0 for help." at bounding box center [775, 383] width 1052 height 168
click at [403, 388] on p "Rich Text Area. Press ALT-0 for help." at bounding box center [775, 383] width 1052 height 168
click at [405, 388] on p "Rich Text Area. Press ALT-0 for help." at bounding box center [775, 383] width 1052 height 168
click at [483, 390] on p "Rich Text Area. Press ALT-0 for help." at bounding box center [775, 383] width 1052 height 168
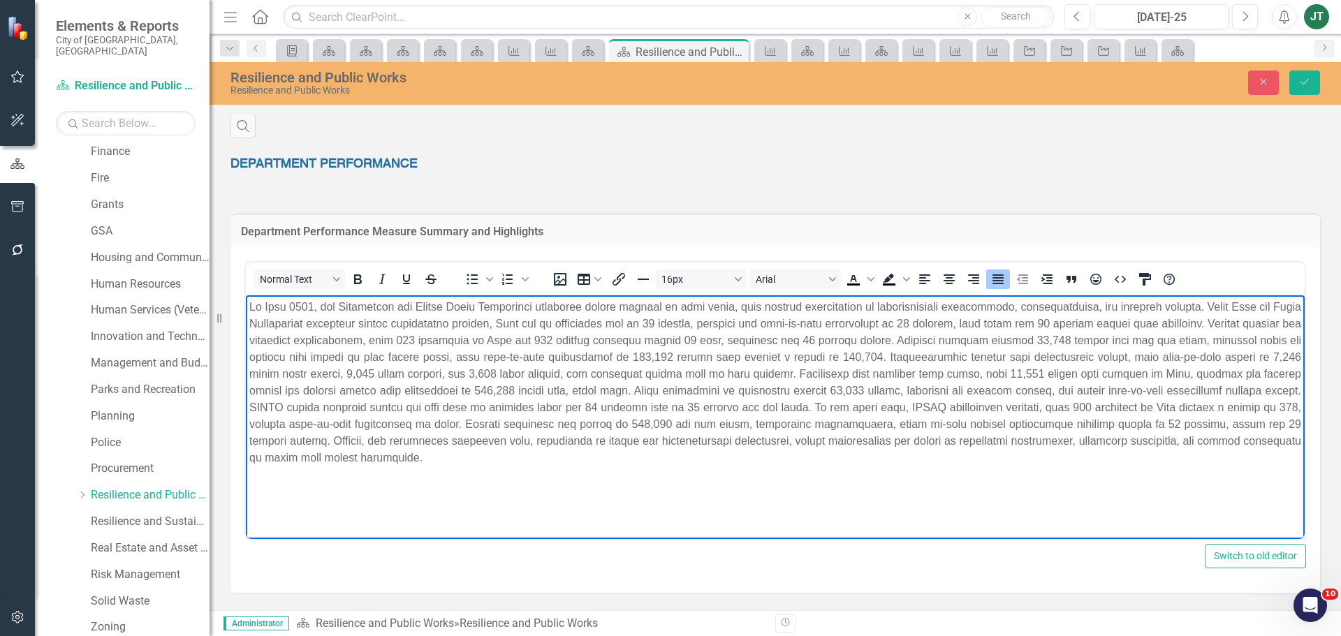
click at [577, 389] on p "Rich Text Area. Press ALT-0 for help." at bounding box center [775, 383] width 1052 height 168
click at [556, 391] on p "Rich Text Area. Press ALT-0 for help." at bounding box center [775, 383] width 1052 height 168
drag, startPoint x: 549, startPoint y: 410, endPoint x: 840, endPoint y: 412, distance: 290.6
click at [840, 412] on p "Rich Text Area. Press ALT-0 for help." at bounding box center [775, 383] width 1052 height 168
click at [773, 410] on p "Rich Text Area. Press ALT-0 for help." at bounding box center [775, 383] width 1052 height 168
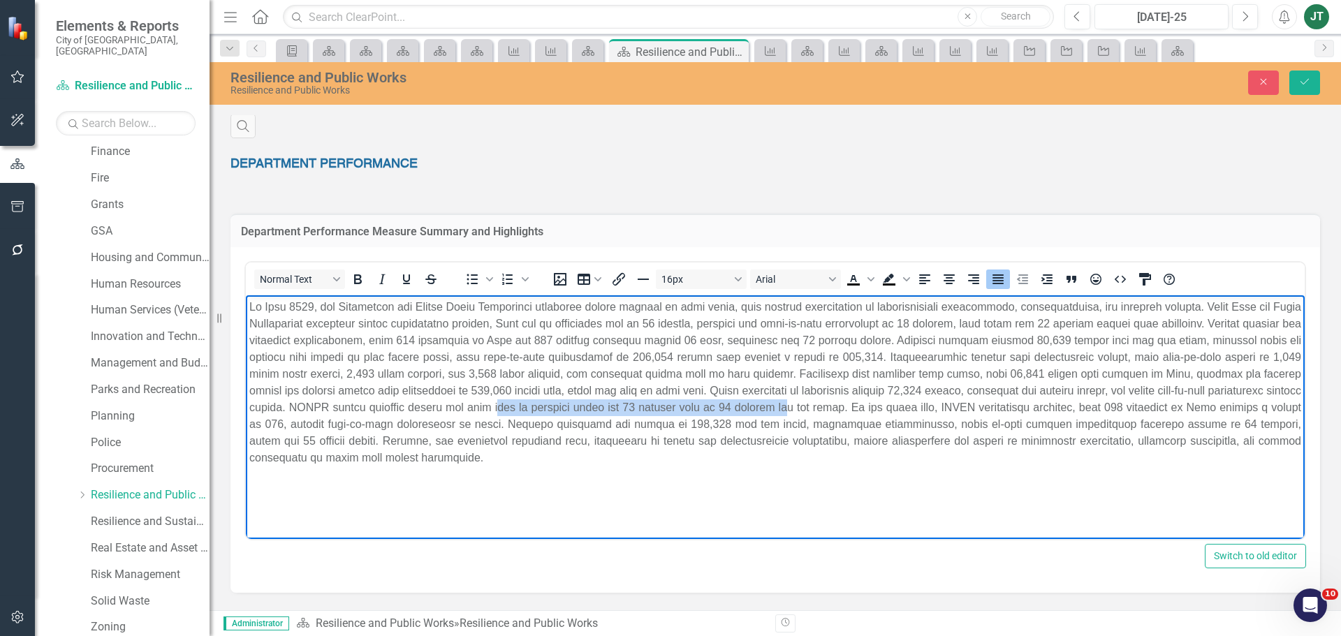
click at [783, 403] on p "Rich Text Area. Press ALT-0 for help." at bounding box center [775, 383] width 1052 height 168
click at [785, 407] on p "Rich Text Area. Press ALT-0 for help." at bounding box center [775, 383] width 1052 height 168
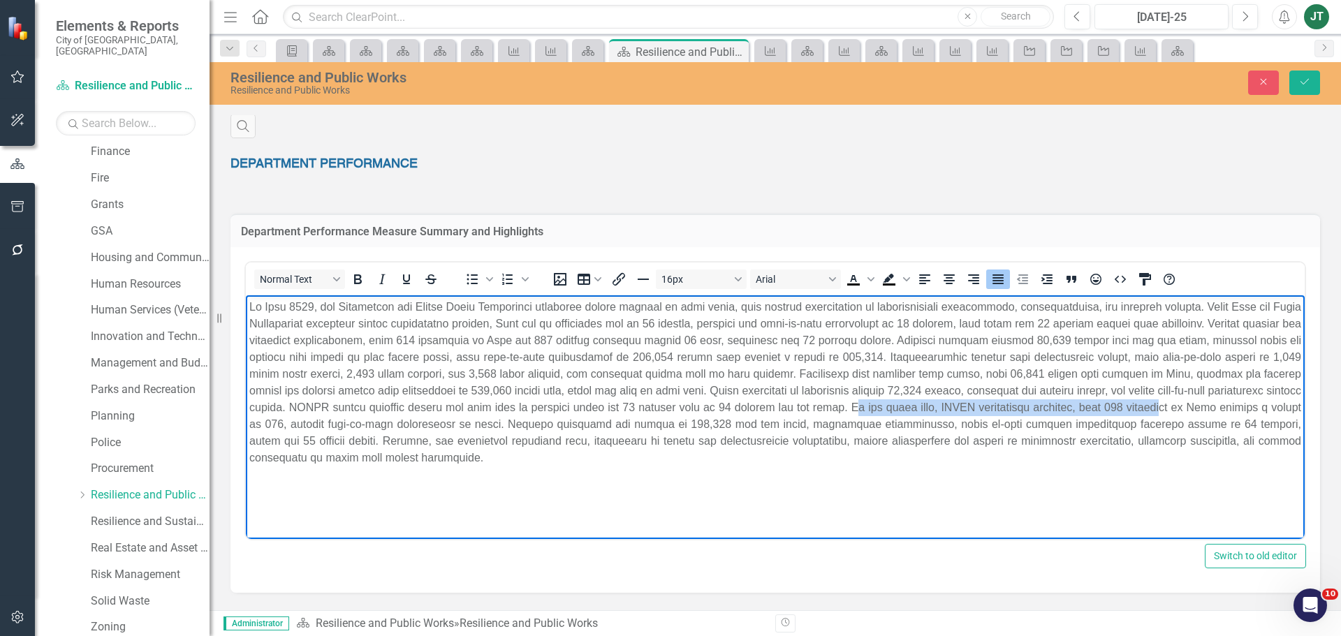
drag, startPoint x: 917, startPoint y: 405, endPoint x: 1242, endPoint y: 413, distance: 325.0
click at [1242, 413] on p "Rich Text Area. Press ALT-0 for help." at bounding box center [775, 383] width 1052 height 168
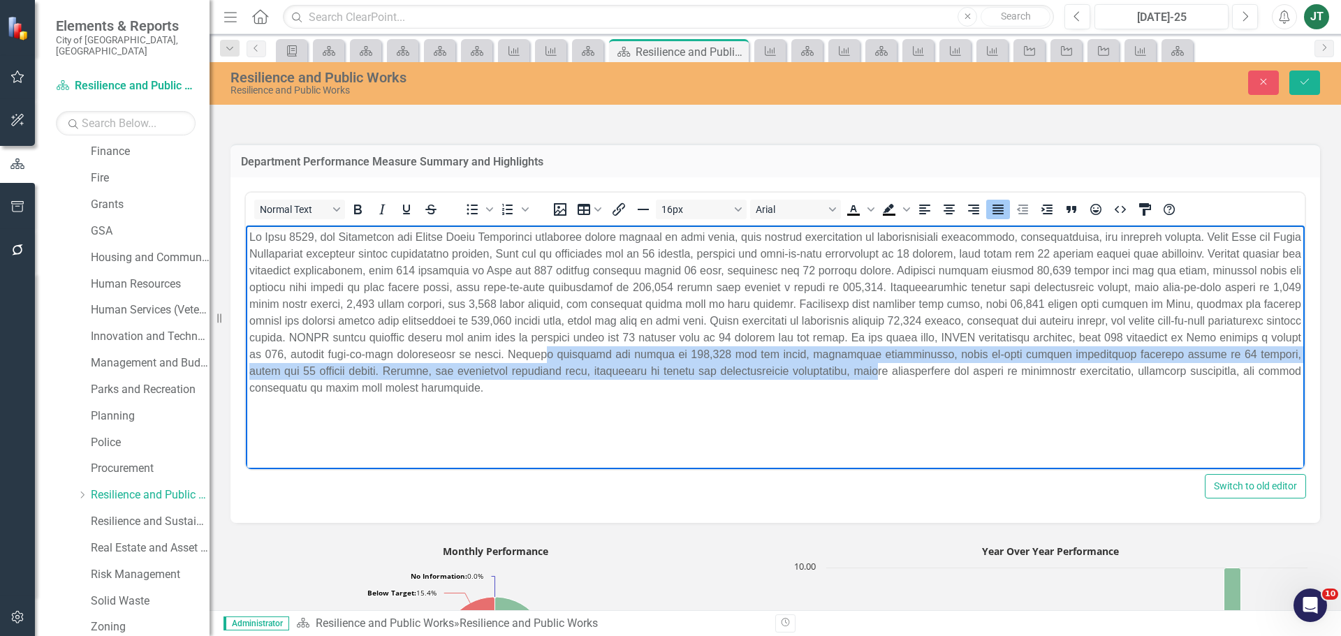
drag, startPoint x: 639, startPoint y: 357, endPoint x: 898, endPoint y: 363, distance: 259.3
click at [898, 363] on p "Rich Text Area. Press ALT-0 for help." at bounding box center [775, 313] width 1052 height 168
click at [991, 352] on p "Rich Text Area. Press ALT-0 for help." at bounding box center [775, 313] width 1052 height 168
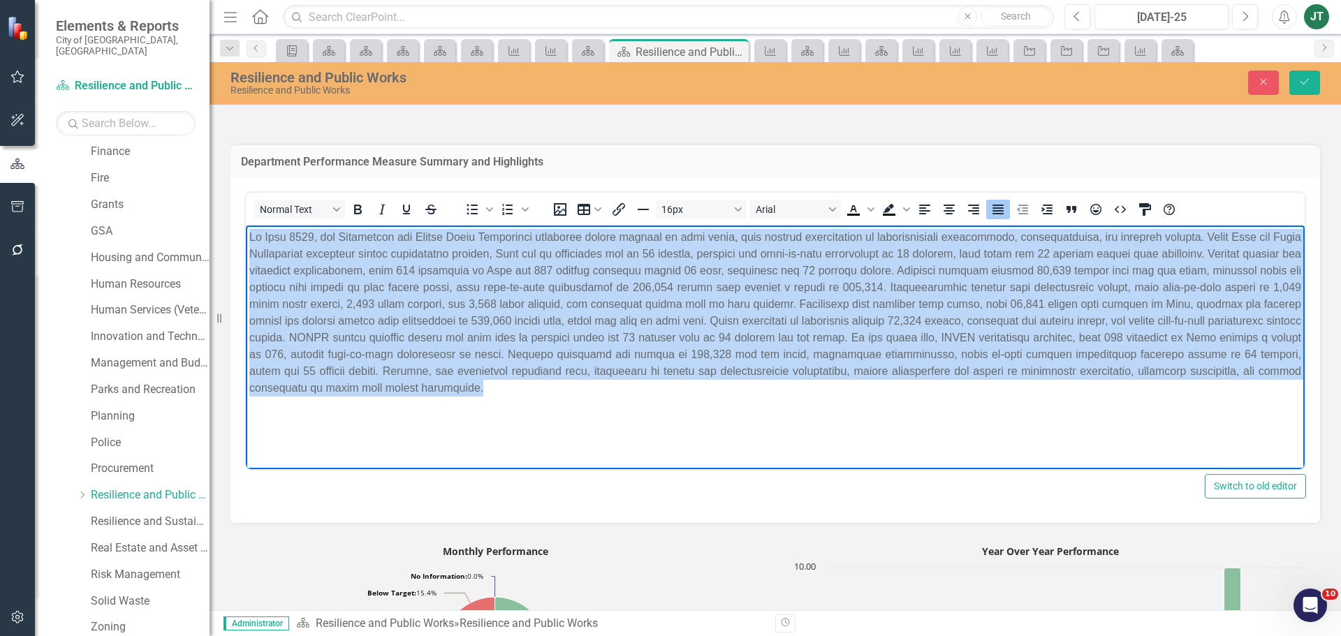
drag, startPoint x: 685, startPoint y: 382, endPoint x: 223, endPoint y: 228, distance: 487.4
click at [246, 228] on html at bounding box center [775, 331] width 1059 height 210
copy p "In July 2025, the Resilience and Public Works Department delivered strong resul…"
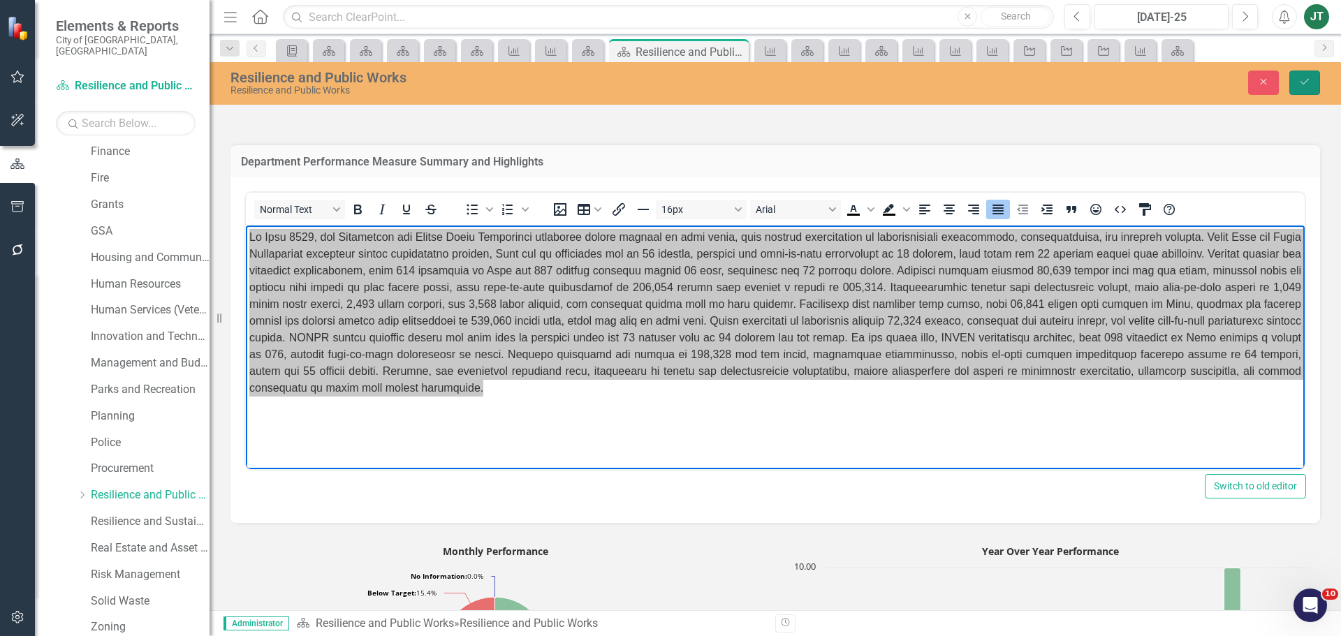
click at [1306, 82] on icon "submit" at bounding box center [1305, 82] width 8 height 6
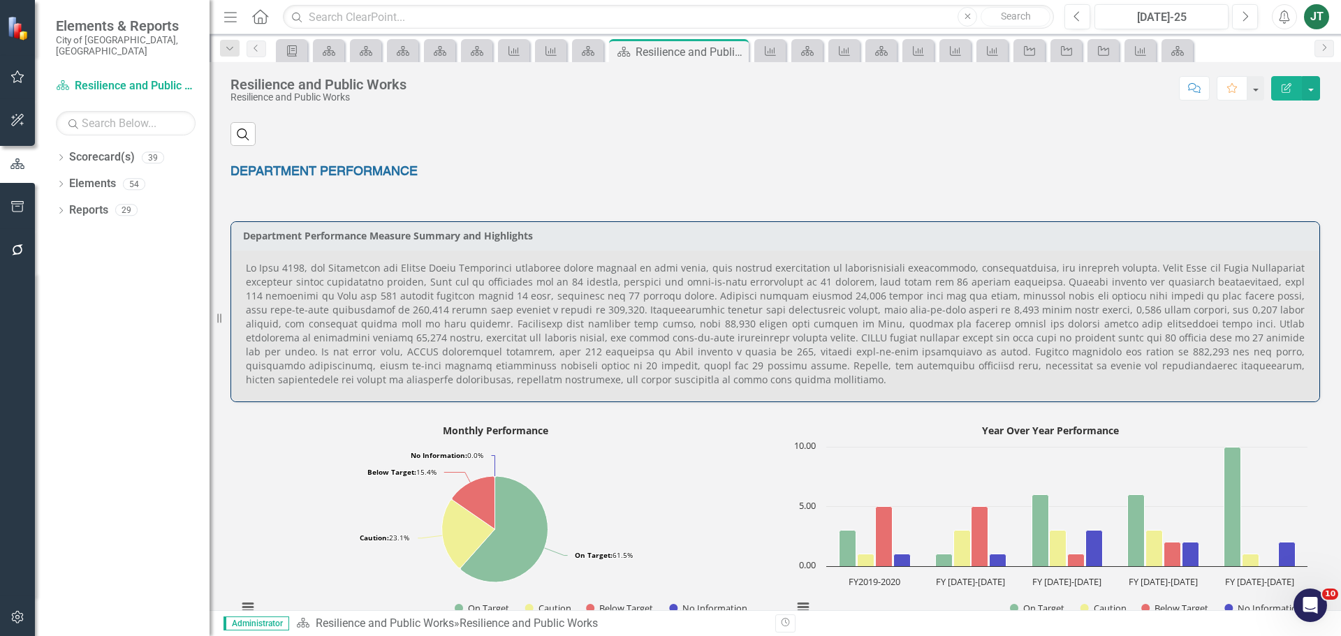
scroll to position [838, 0]
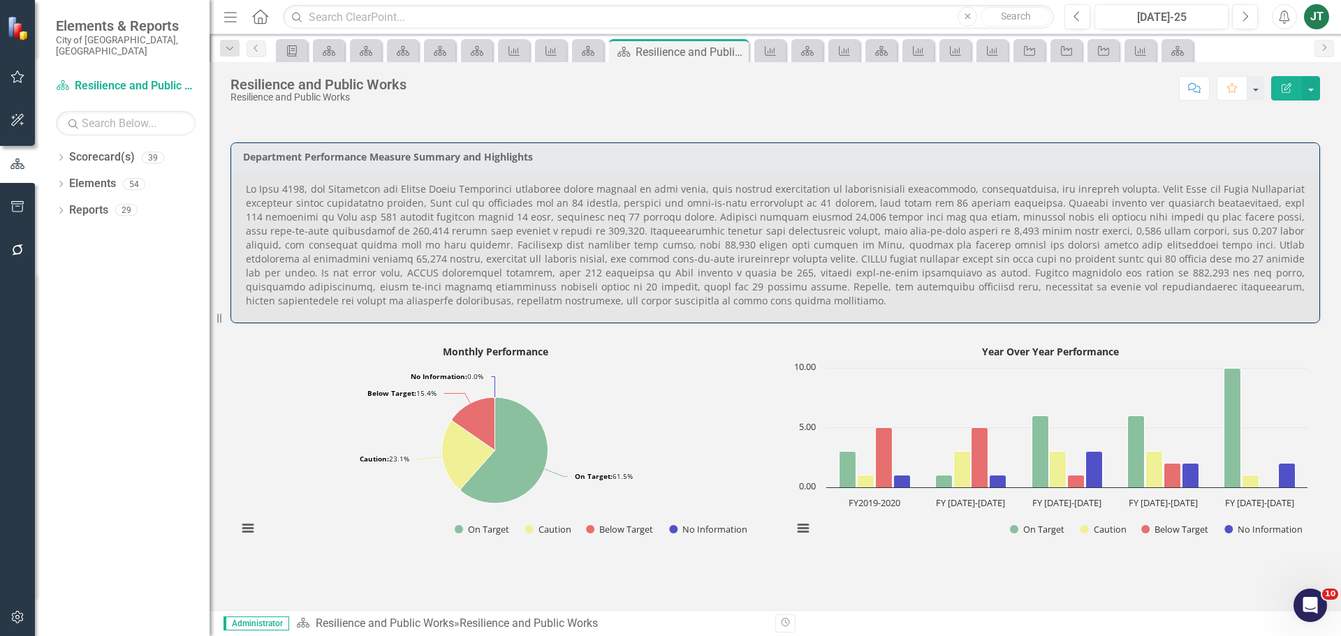
click at [768, 247] on p at bounding box center [775, 245] width 1059 height 126
click at [769, 247] on p at bounding box center [775, 245] width 1059 height 126
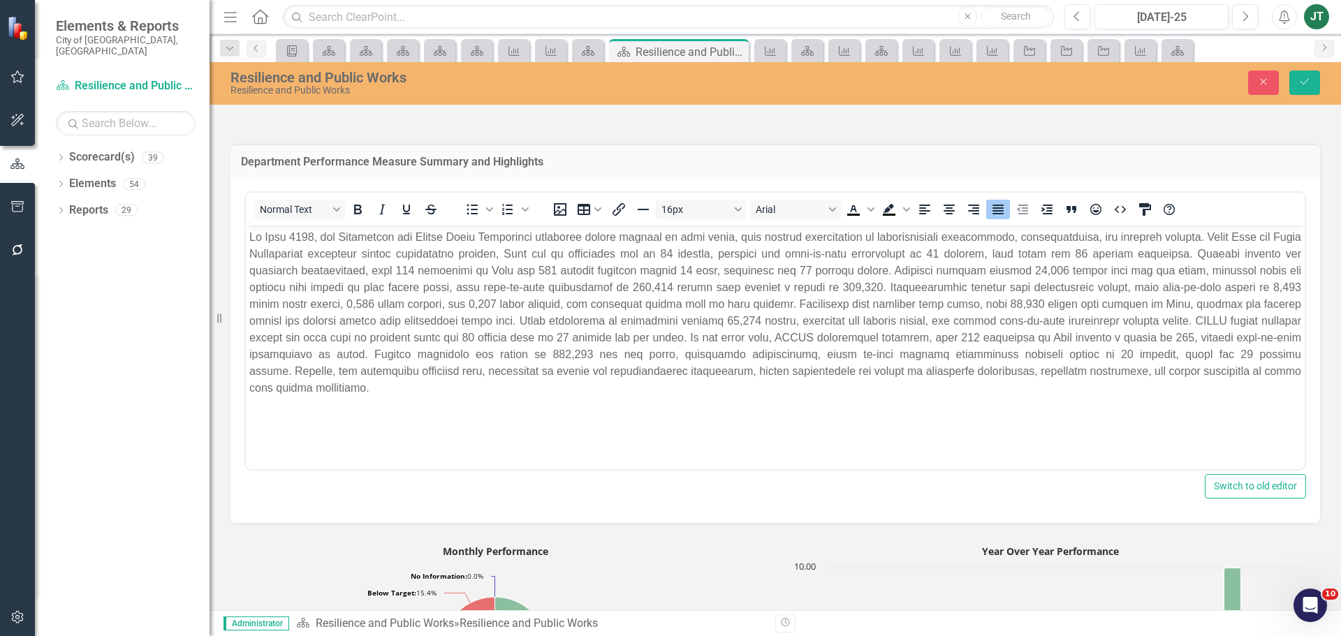
scroll to position [0, 0]
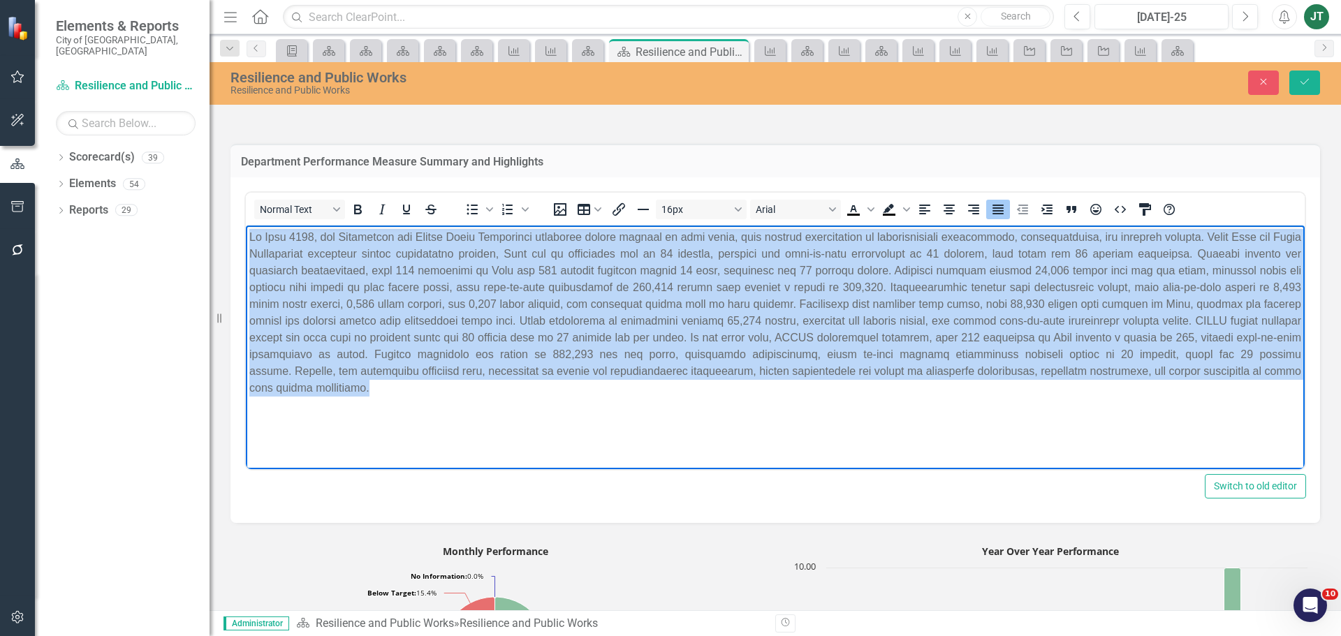
drag, startPoint x: 463, startPoint y: 421, endPoint x: 154, endPoint y: 180, distance: 391.7
click at [246, 226] on html at bounding box center [775, 331] width 1059 height 210
paste body "Rich Text Area. Press ALT-0 for help."
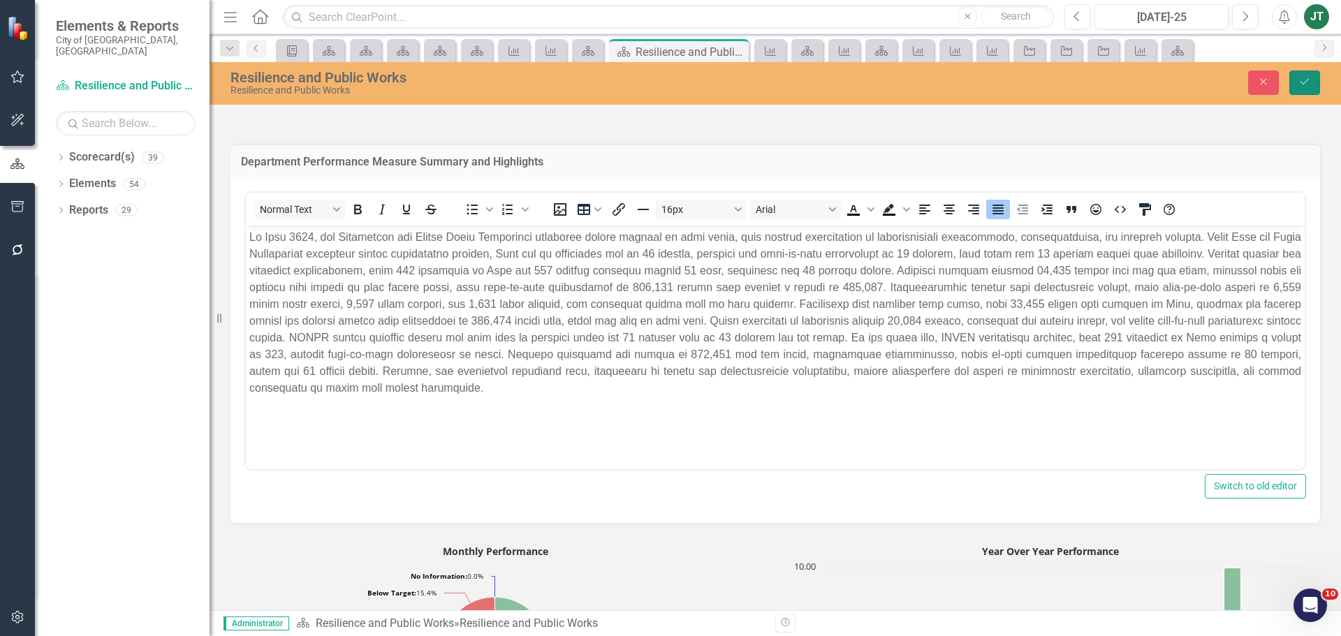
click at [1313, 82] on button "Save" at bounding box center [1305, 83] width 31 height 24
